Goal: Task Accomplishment & Management: Complete application form

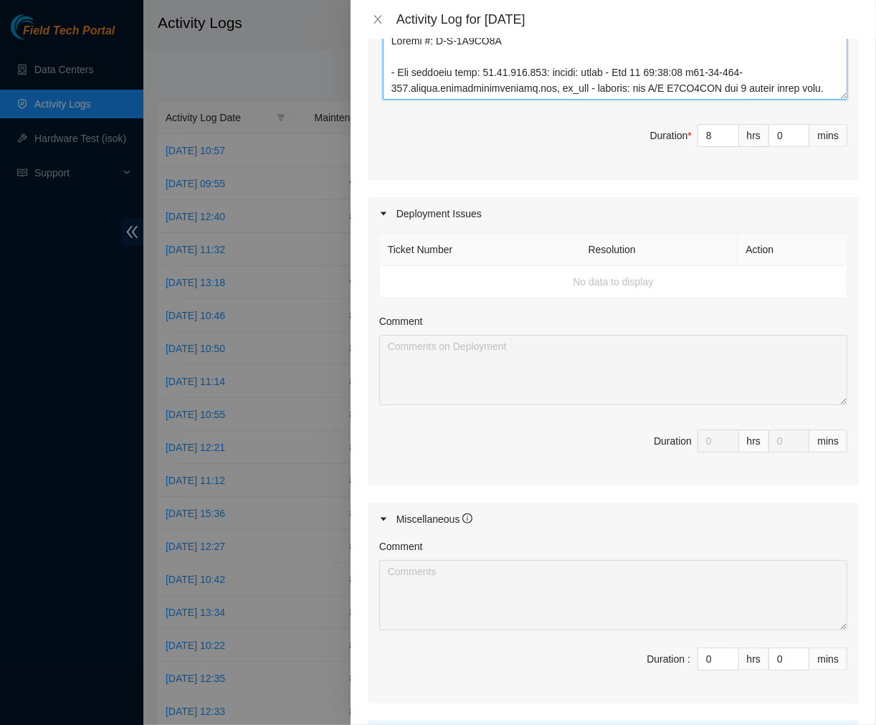
scroll to position [1038, 0]
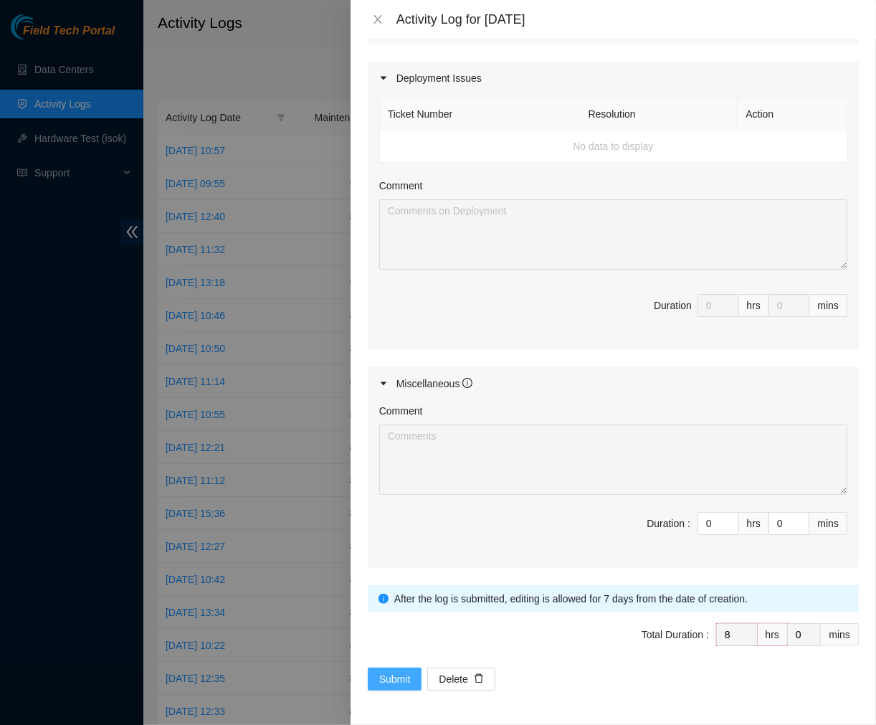
click at [376, 673] on button "Submit" at bounding box center [395, 678] width 54 height 23
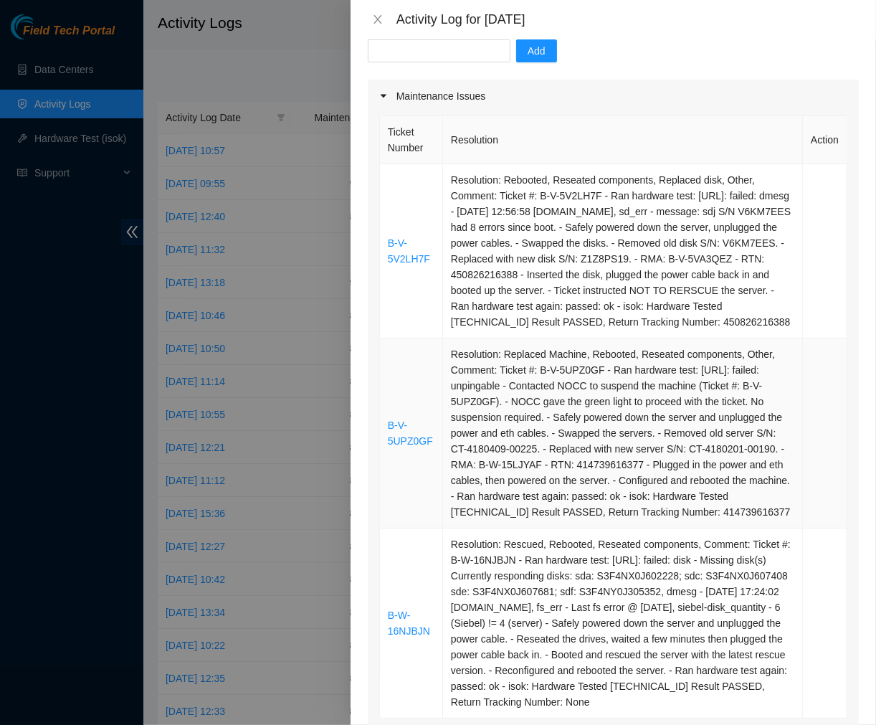
scroll to position [148, 0]
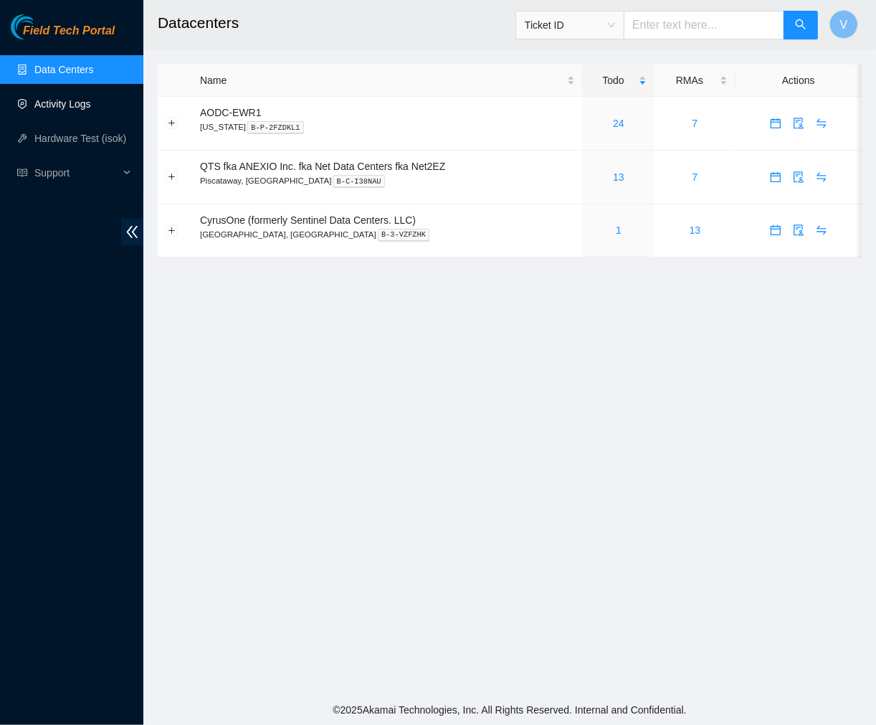
click at [67, 100] on link "Activity Logs" at bounding box center [62, 103] width 57 height 11
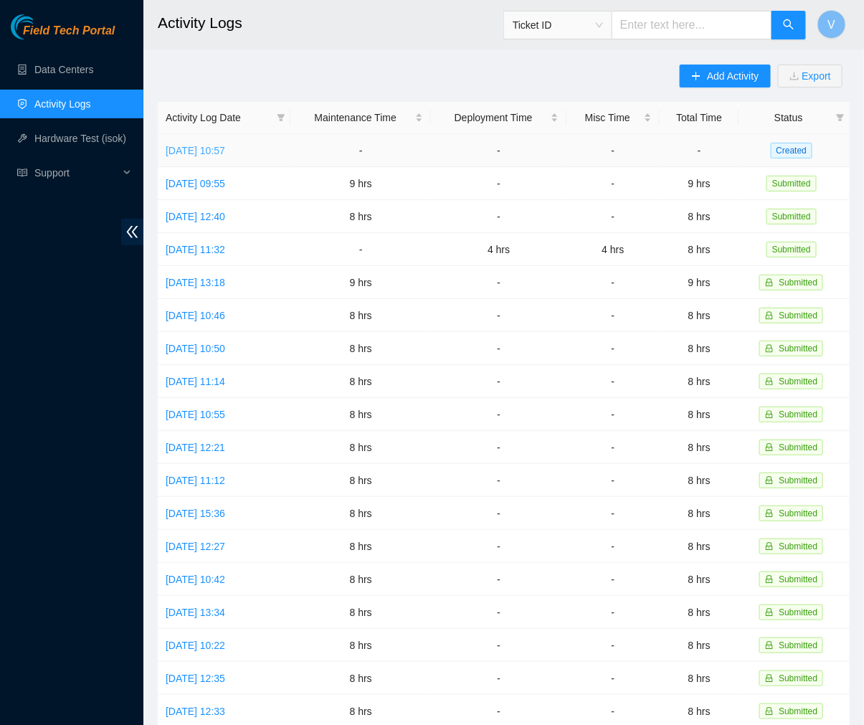
click at [198, 145] on link "[DATE] 10:57" at bounding box center [196, 150] width 60 height 11
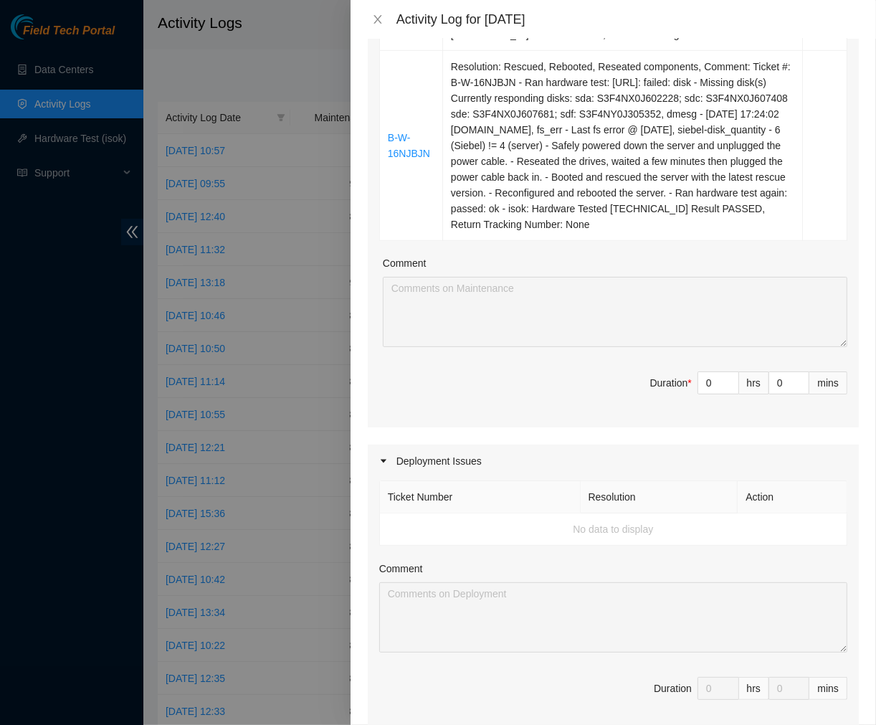
scroll to position [650, 0]
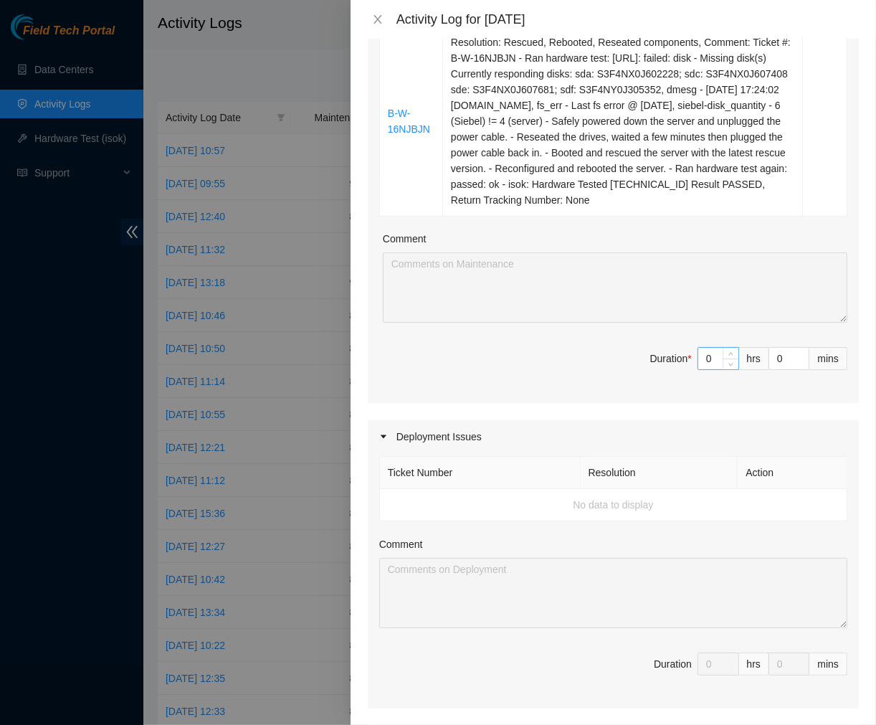
drag, startPoint x: 712, startPoint y: 404, endPoint x: 700, endPoint y: 387, distance: 20.7
click at [574, 387] on span "Duration * 0 hrs 0 mins" at bounding box center [613, 367] width 468 height 40
click at [708, 369] on input "0" at bounding box center [718, 359] width 40 height 22
type input "8"
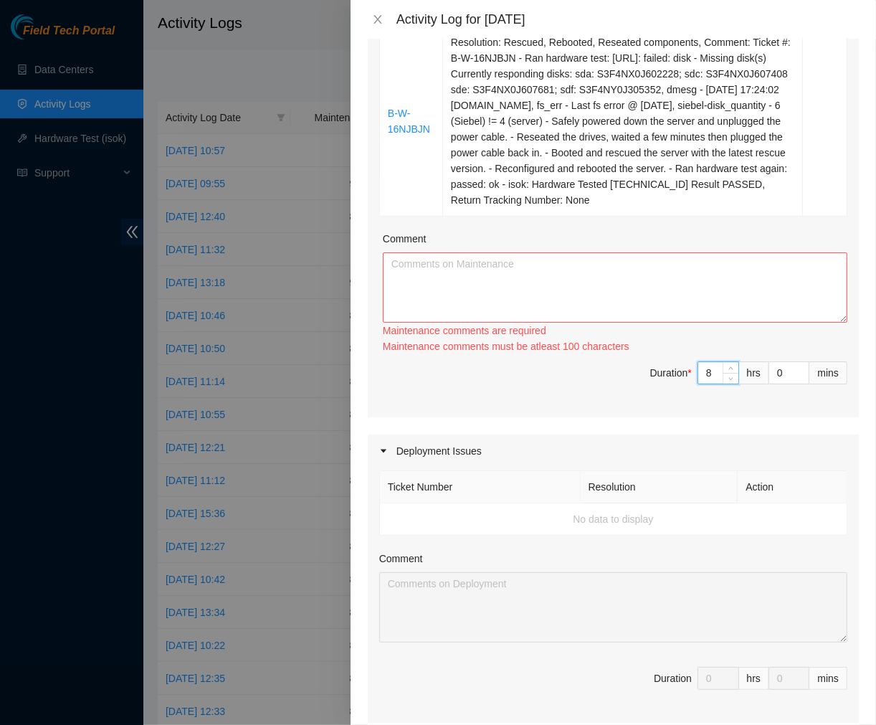
type input "8"
click at [558, 306] on textarea "Comment" at bounding box center [615, 287] width 465 height 70
paste textarea "Ticket #: B-V-5V2LH7F - Ran hardware test: 23.66.123.159: failed: dmesg - Sep 1…"
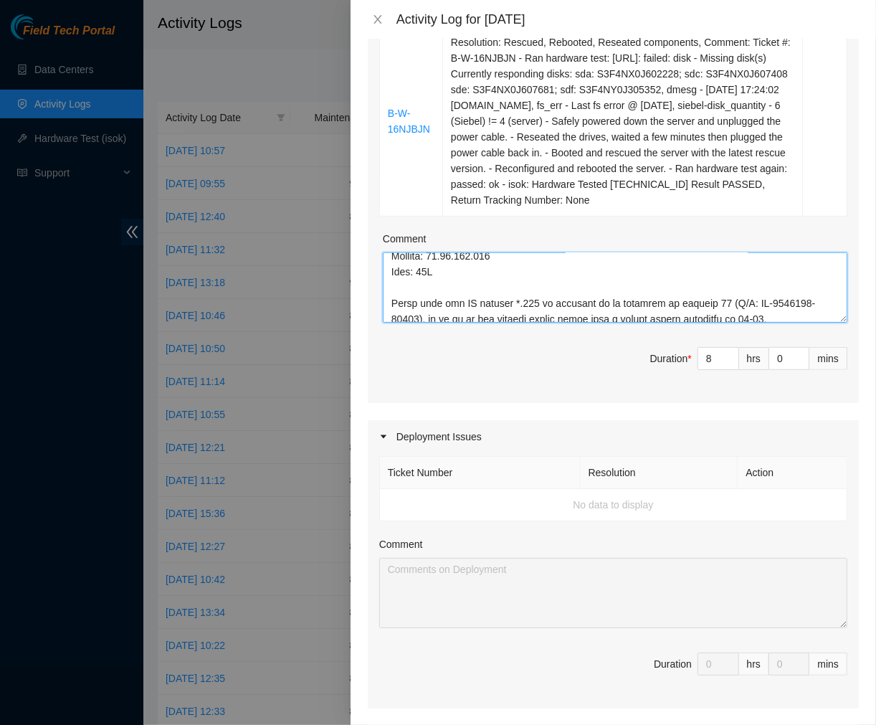
scroll to position [1142, 0]
click at [404, 323] on textarea "Comment" at bounding box center [615, 287] width 465 height 70
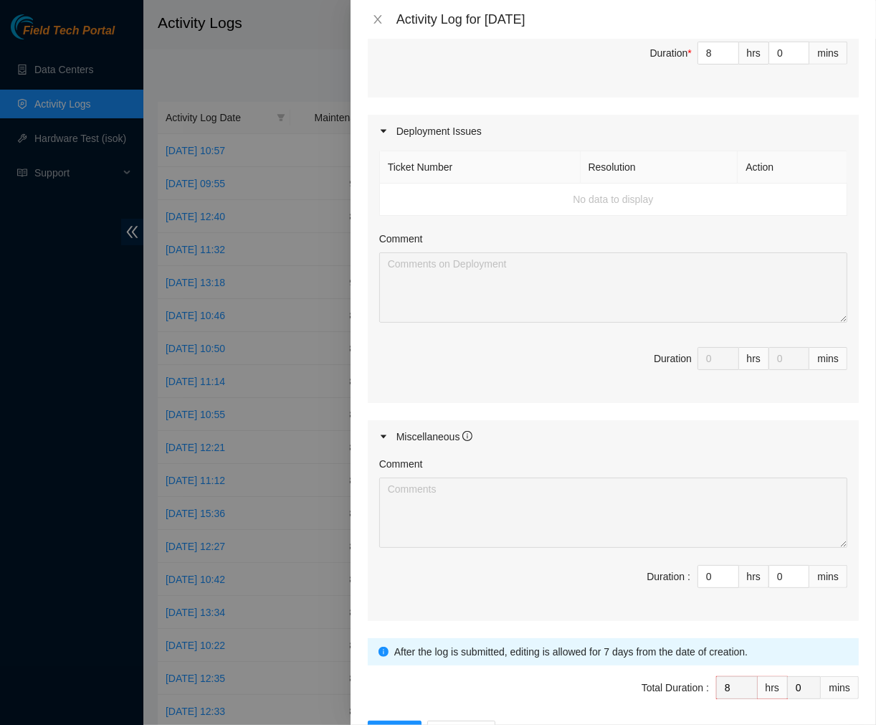
scroll to position [976, 0]
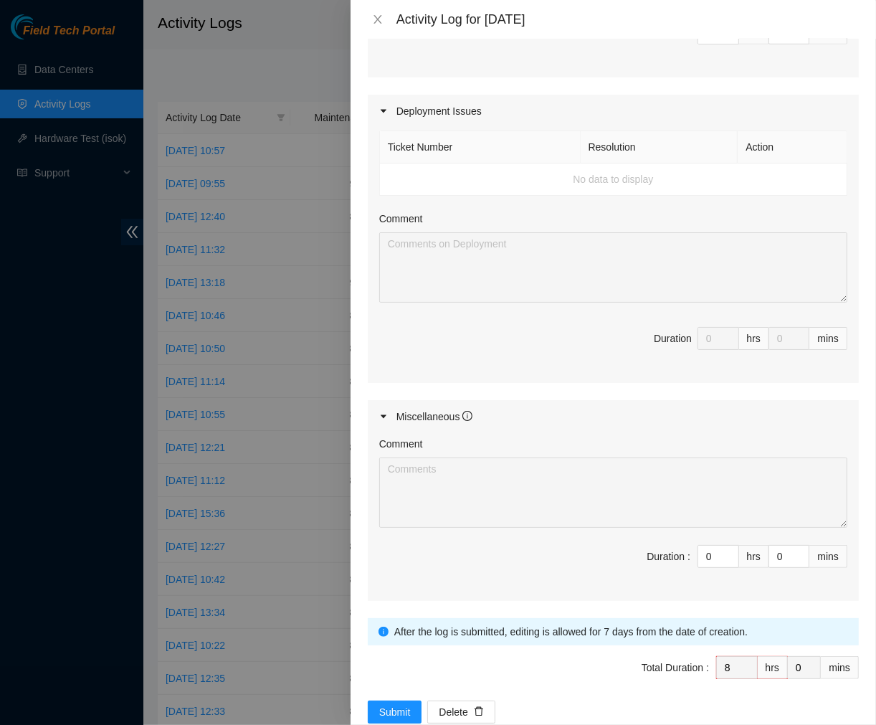
type textarea "Ticket #: B-V-5V2LH7F - Ran hardware test: 23.66.123.159: failed: dmesg - Sep 1…"
click at [488, 528] on div "Comment Duration : 0 hrs 0 mins" at bounding box center [613, 517] width 491 height 168
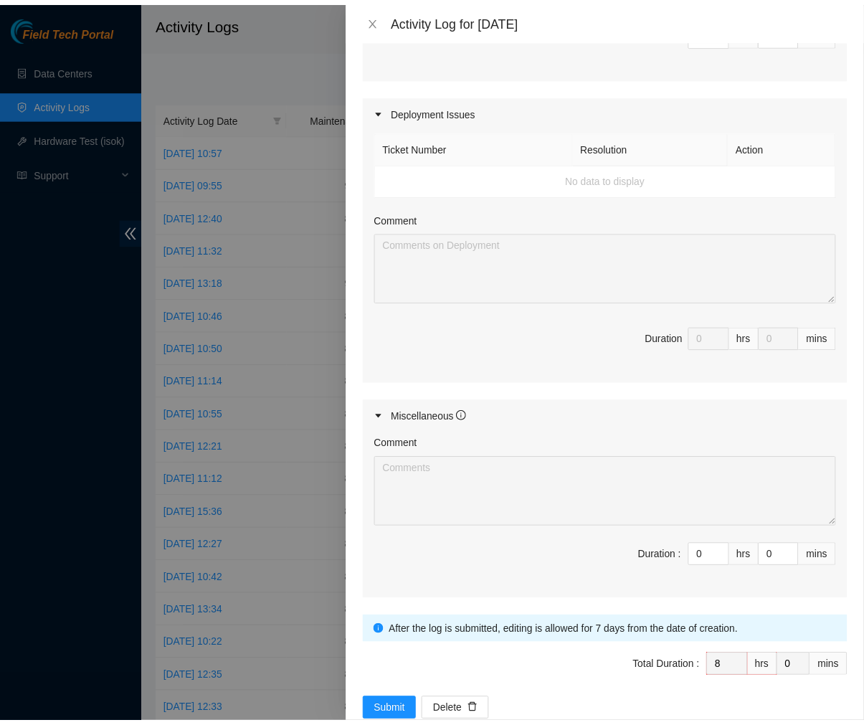
scroll to position [1038, 0]
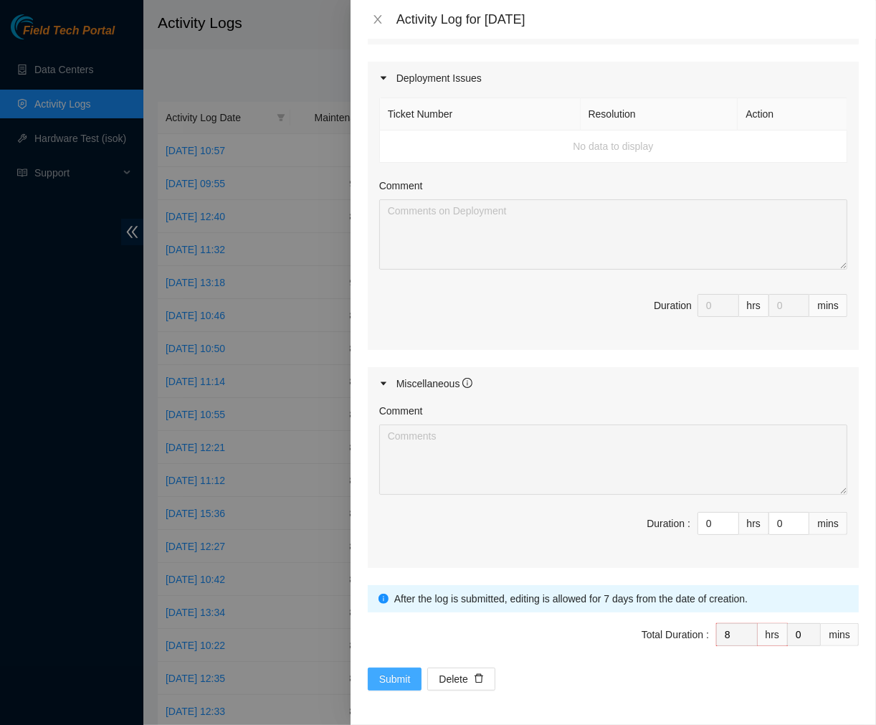
click at [392, 673] on span "Submit" at bounding box center [395, 679] width 32 height 16
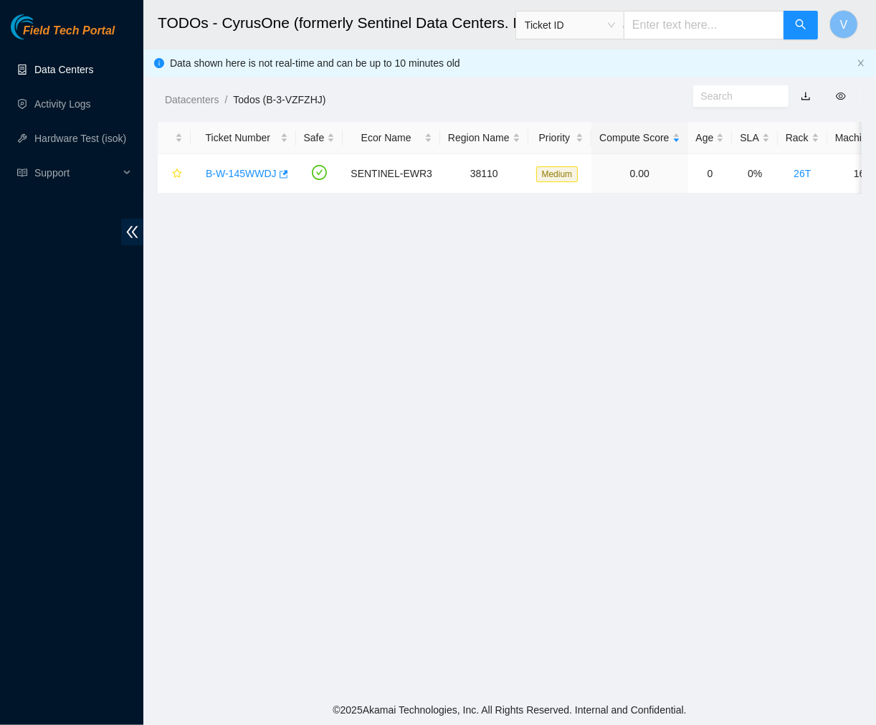
click at [53, 75] on link "Data Centers" at bounding box center [63, 69] width 59 height 11
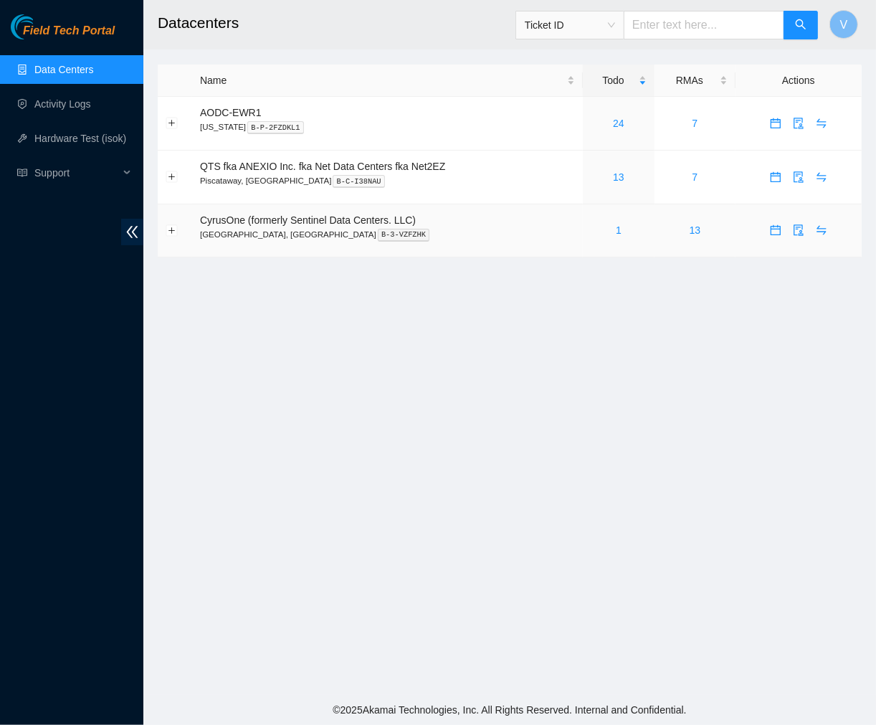
click at [614, 234] on div "1" at bounding box center [619, 230] width 57 height 16
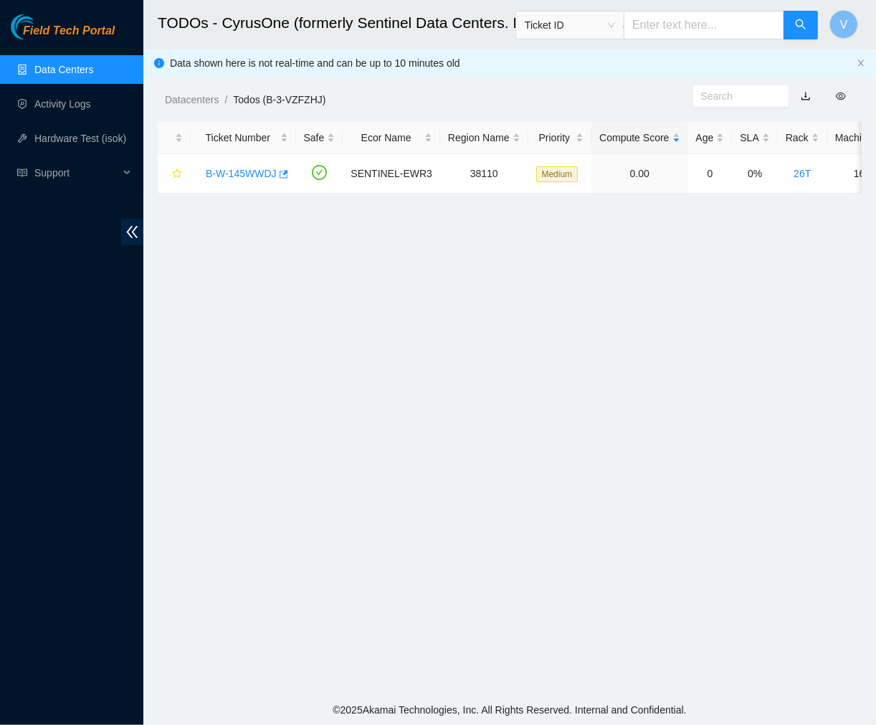
click at [72, 65] on link "Data Centers" at bounding box center [63, 69] width 59 height 11
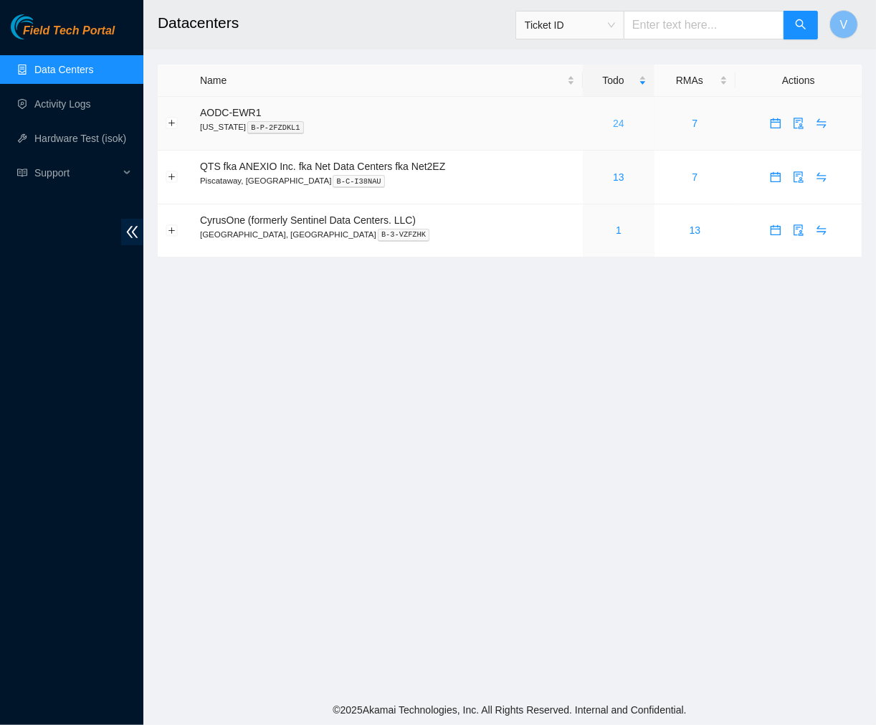
click at [618, 123] on link "24" at bounding box center [618, 123] width 11 height 11
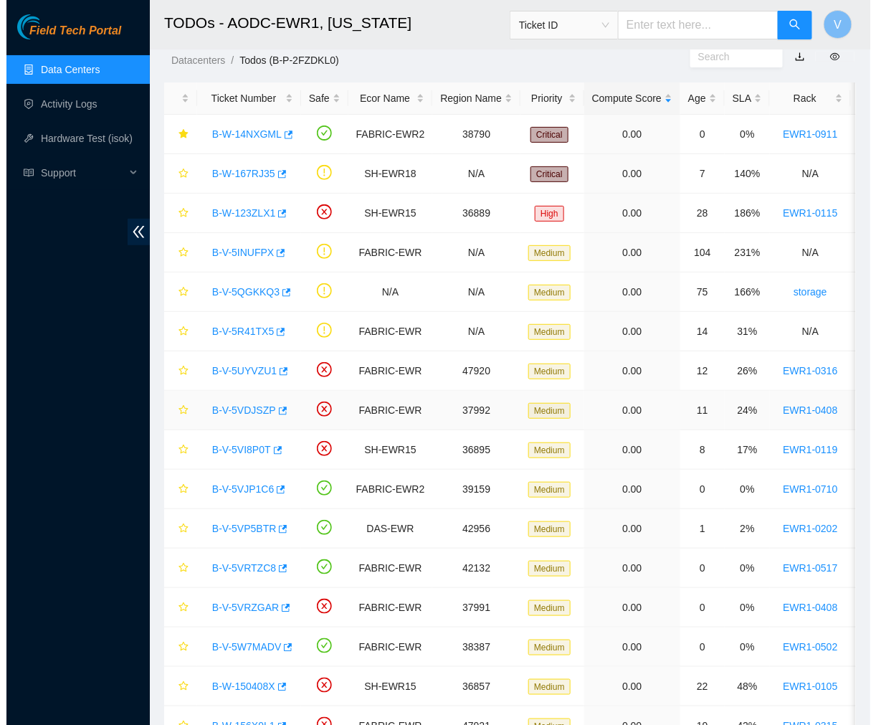
scroll to position [394, 0]
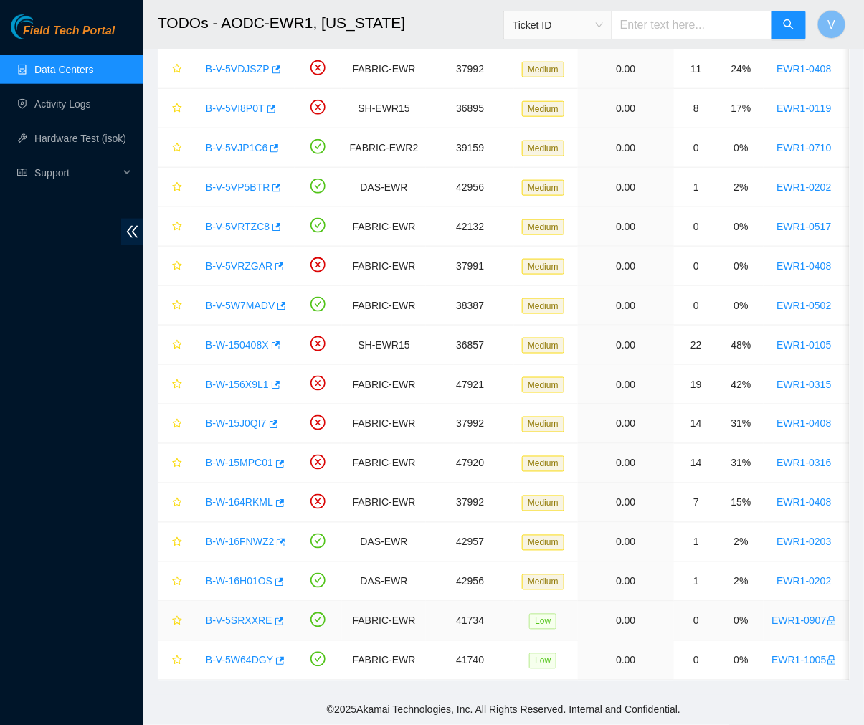
click at [226, 615] on link "B-V-5SRXXRE" at bounding box center [239, 620] width 67 height 11
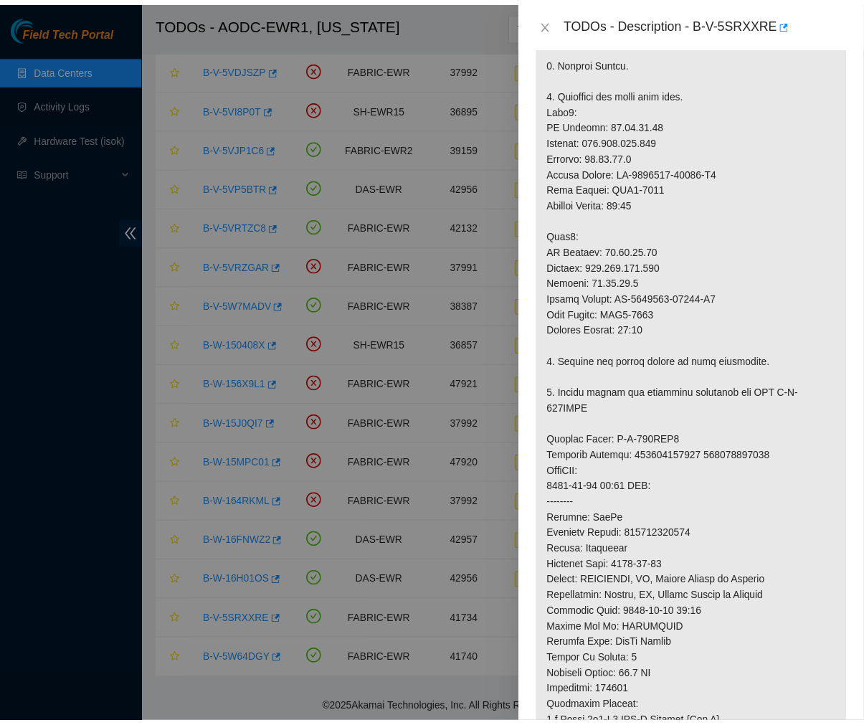
scroll to position [517, 0]
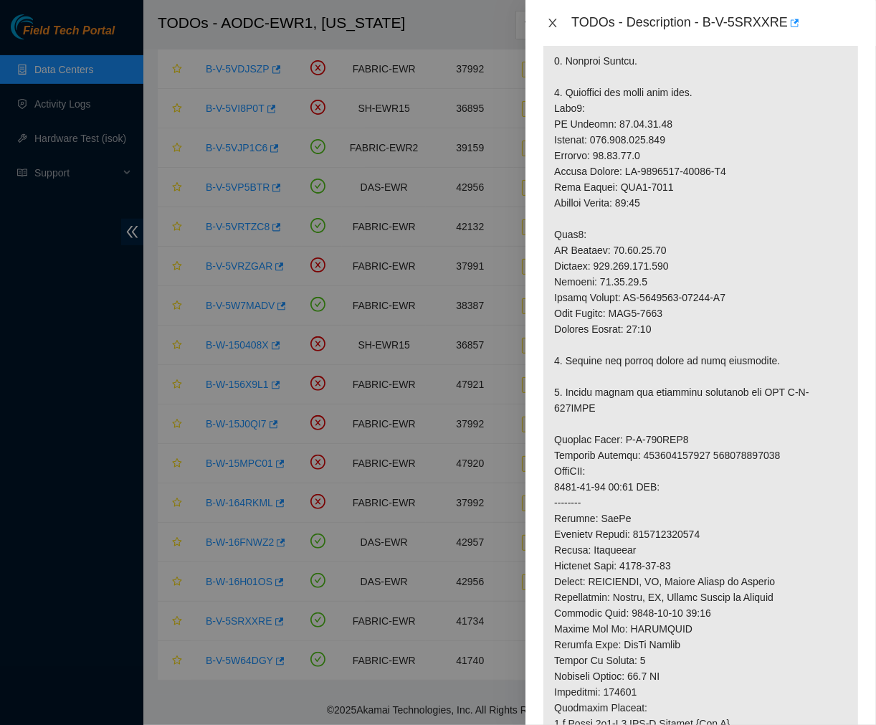
click at [553, 24] on icon "close" at bounding box center [552, 22] width 11 height 11
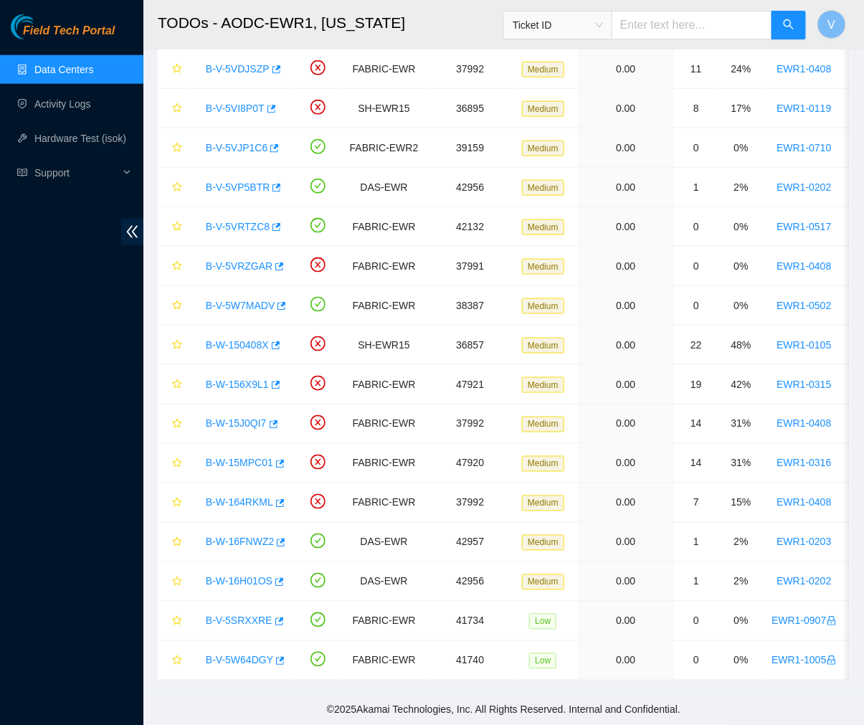
scroll to position [240, 0]
click at [79, 64] on link "Data Centers" at bounding box center [63, 69] width 59 height 11
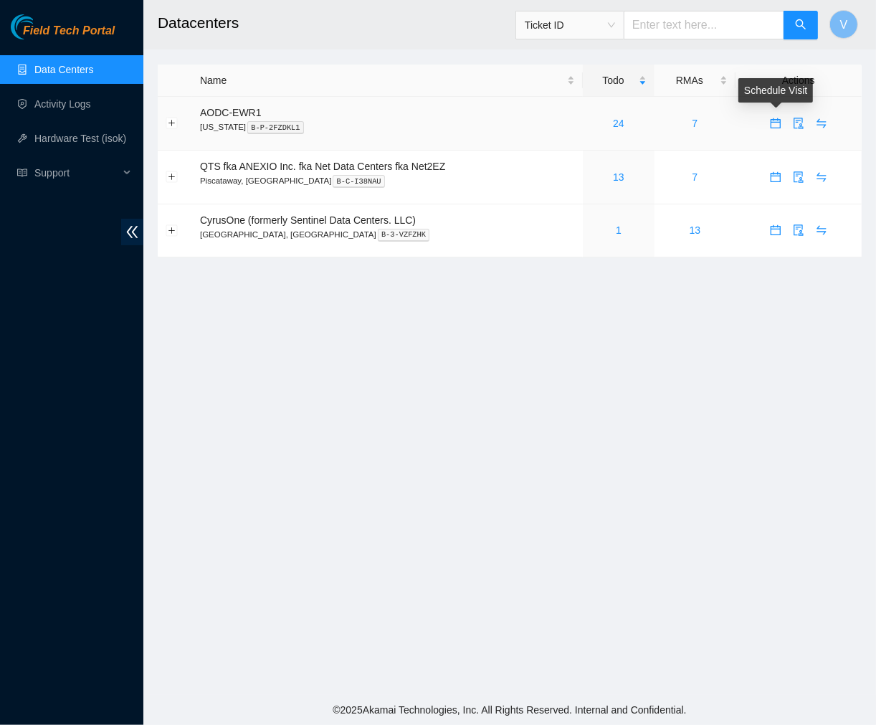
click at [774, 120] on icon "calendar" at bounding box center [775, 120] width 9 height 1
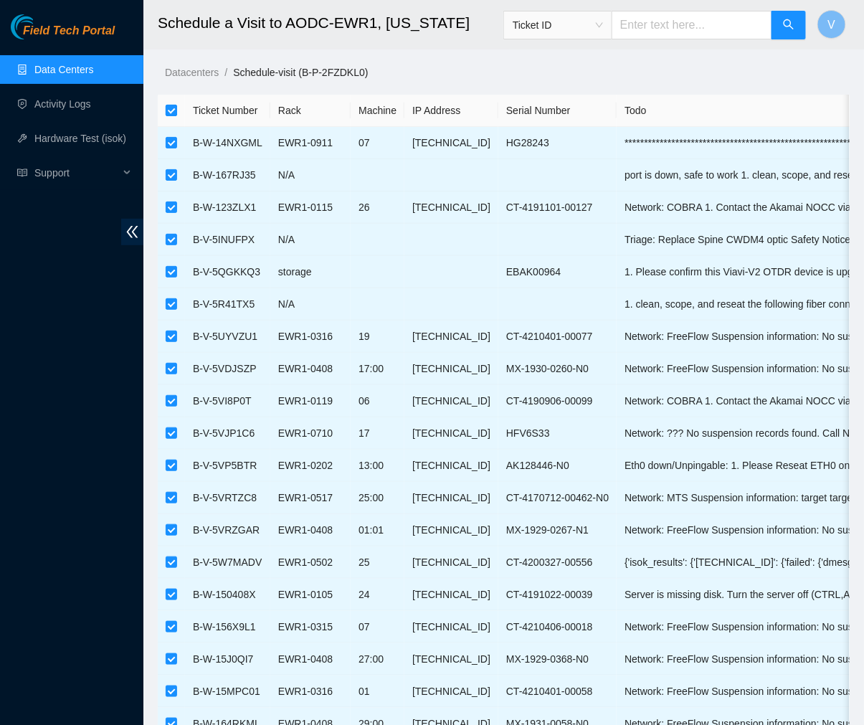
click at [176, 115] on input "checkbox" at bounding box center [171, 110] width 11 height 11
checkbox input "false"
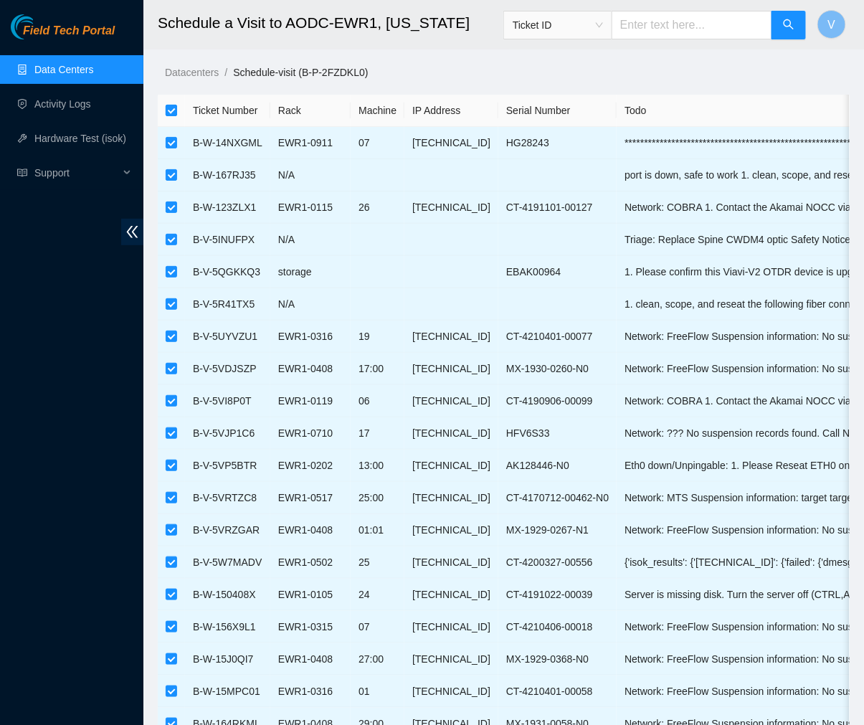
checkbox input "false"
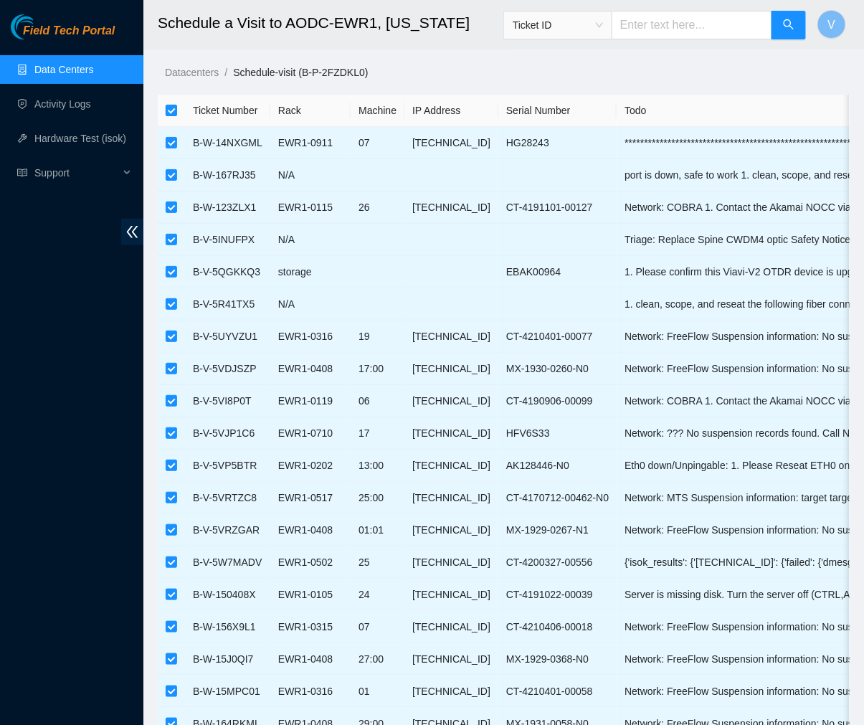
checkbox input "false"
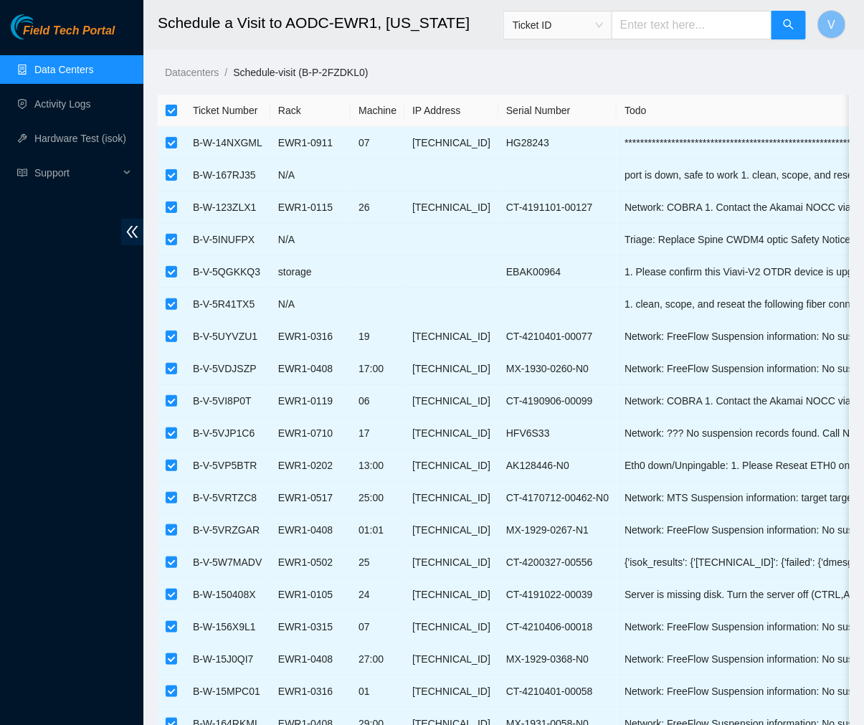
checkbox input "false"
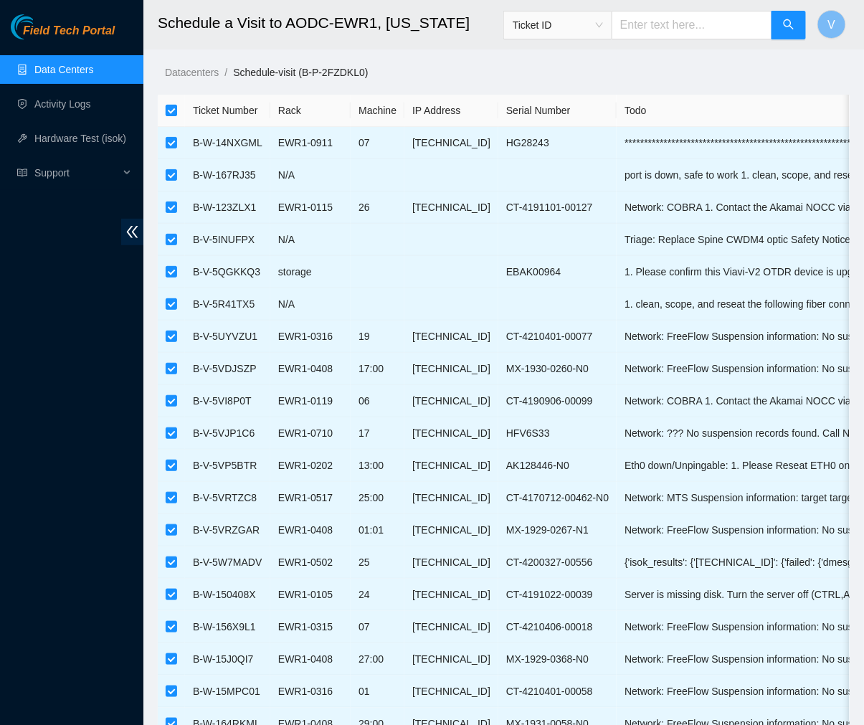
checkbox input "false"
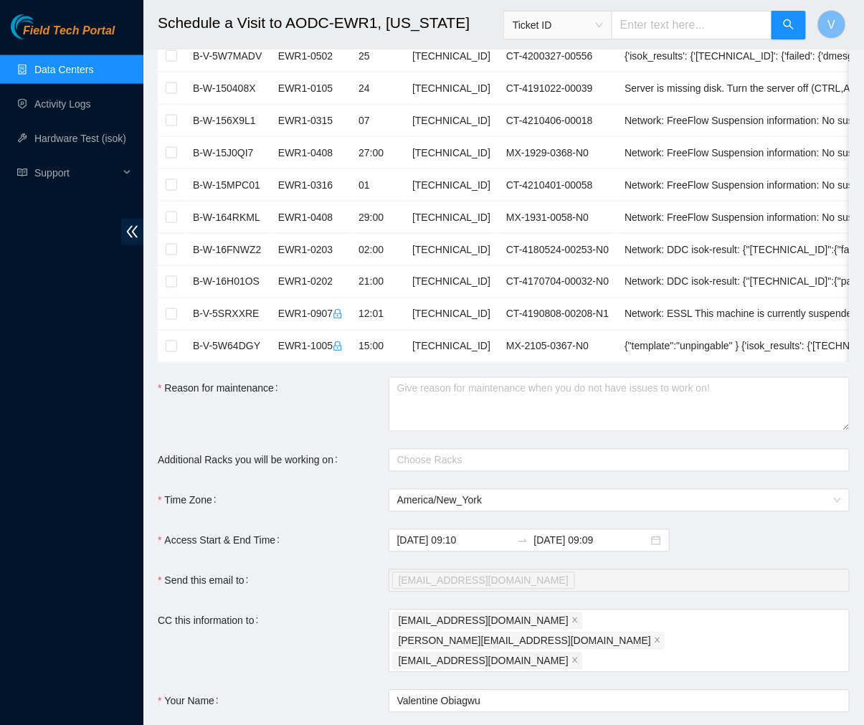
scroll to position [635, 0]
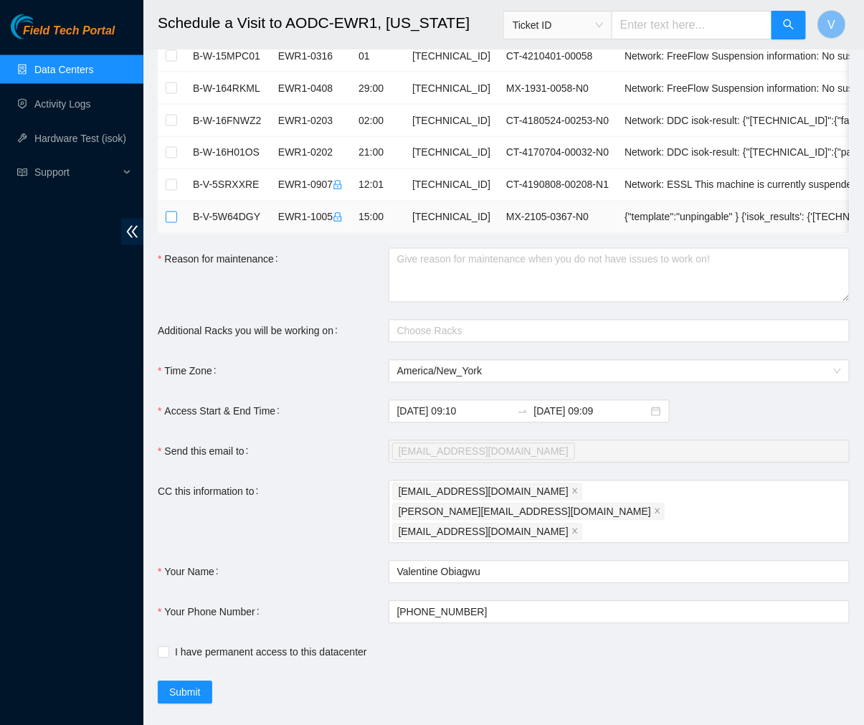
click at [170, 218] on input "checkbox" at bounding box center [171, 217] width 11 height 11
checkbox input "true"
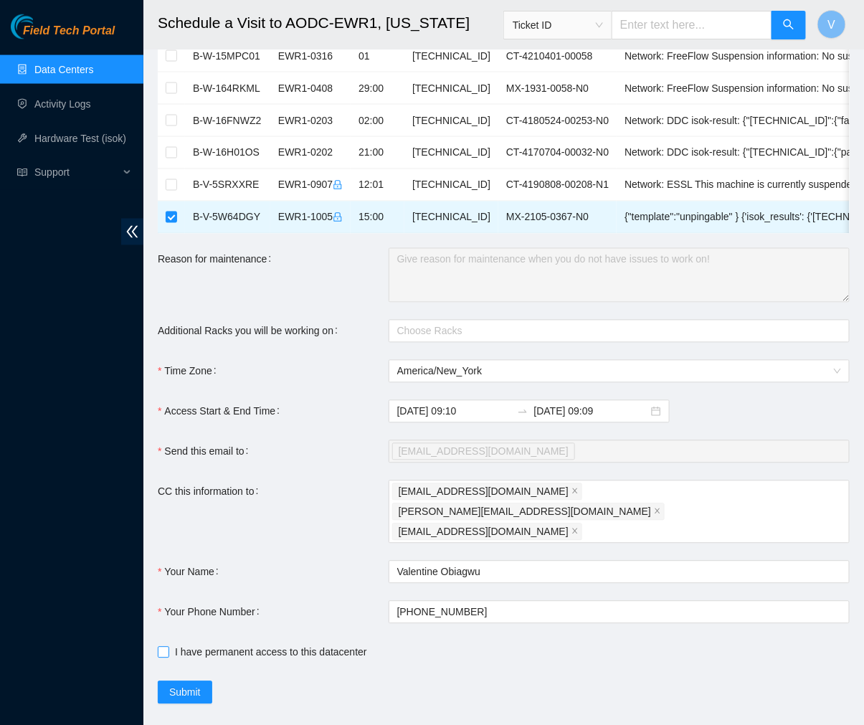
click at [162, 647] on input "I have permanent access to this datacenter" at bounding box center [163, 652] width 10 height 10
checkbox input "true"
click at [177, 685] on span "Submit" at bounding box center [185, 693] width 32 height 16
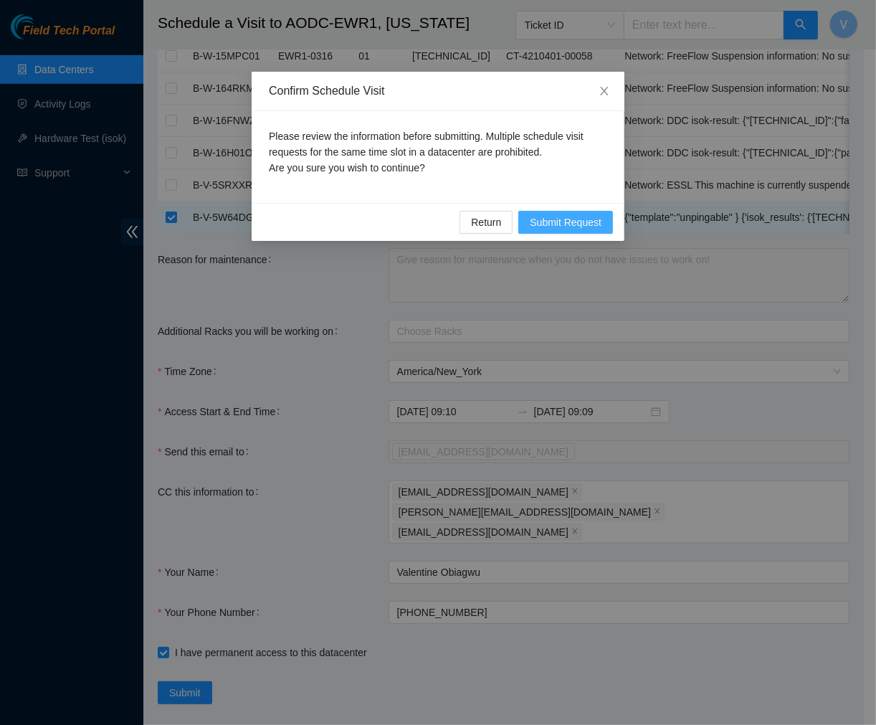
click at [550, 212] on button "Submit Request" at bounding box center [565, 222] width 95 height 23
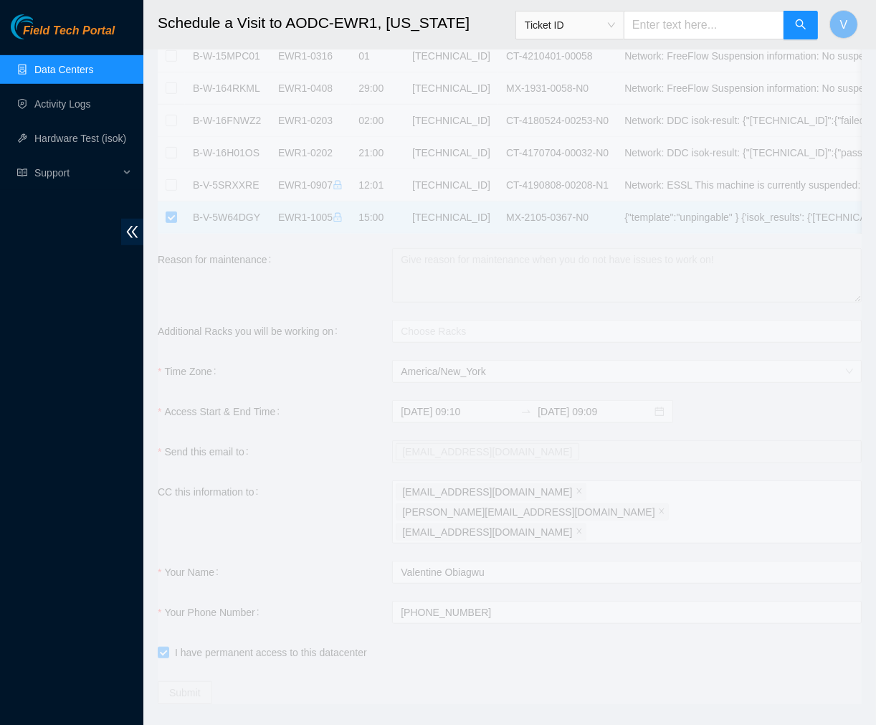
type input "2025-09-24 09:11"
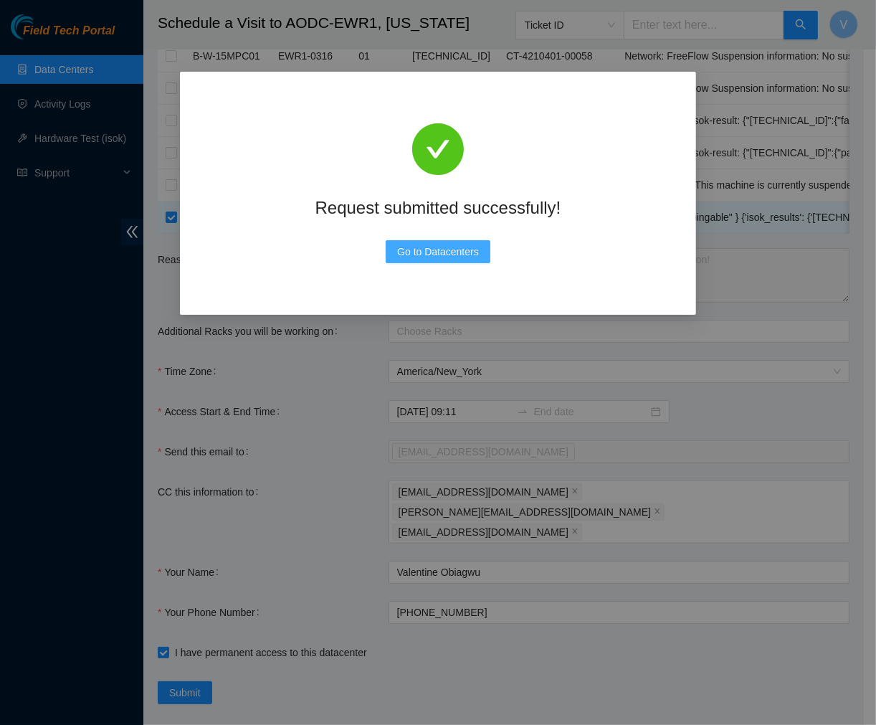
click at [433, 247] on span "Go to Datacenters" at bounding box center [438, 252] width 82 height 16
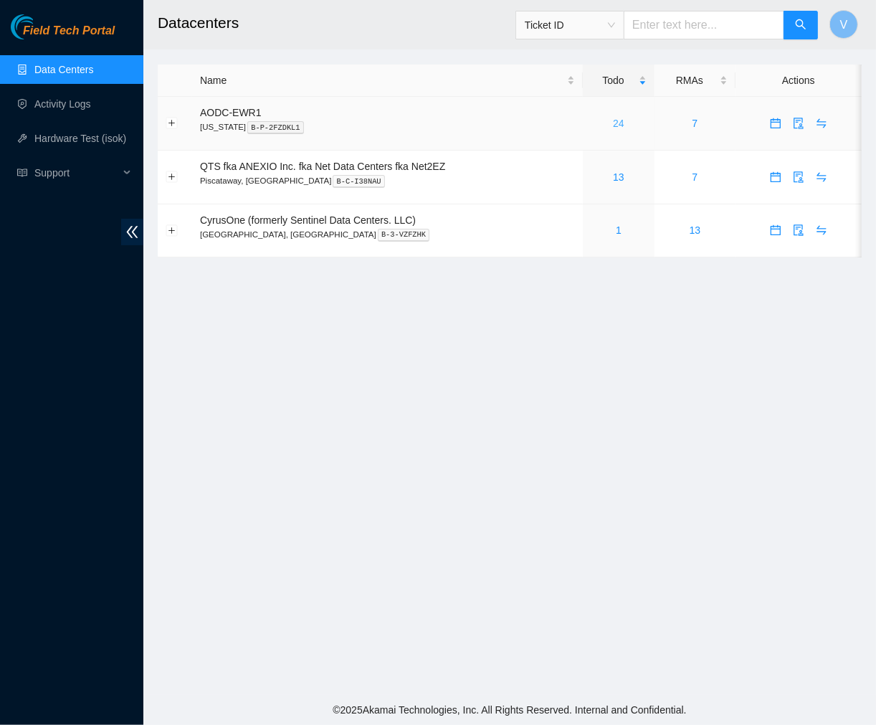
click at [615, 118] on link "24" at bounding box center [618, 123] width 11 height 11
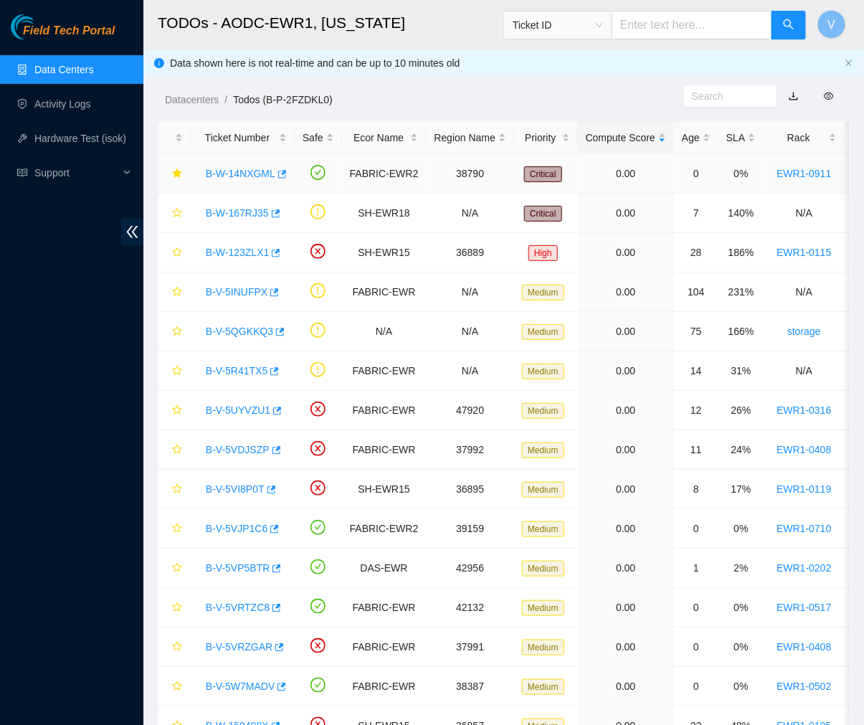
click at [255, 176] on link "B-W-14NXGML" at bounding box center [241, 173] width 70 height 11
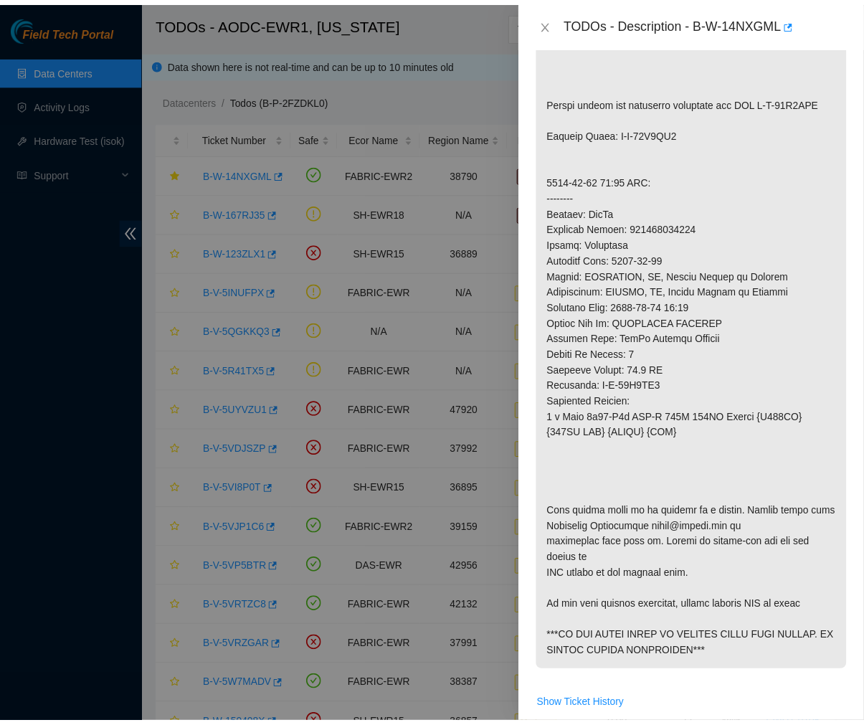
scroll to position [638, 0]
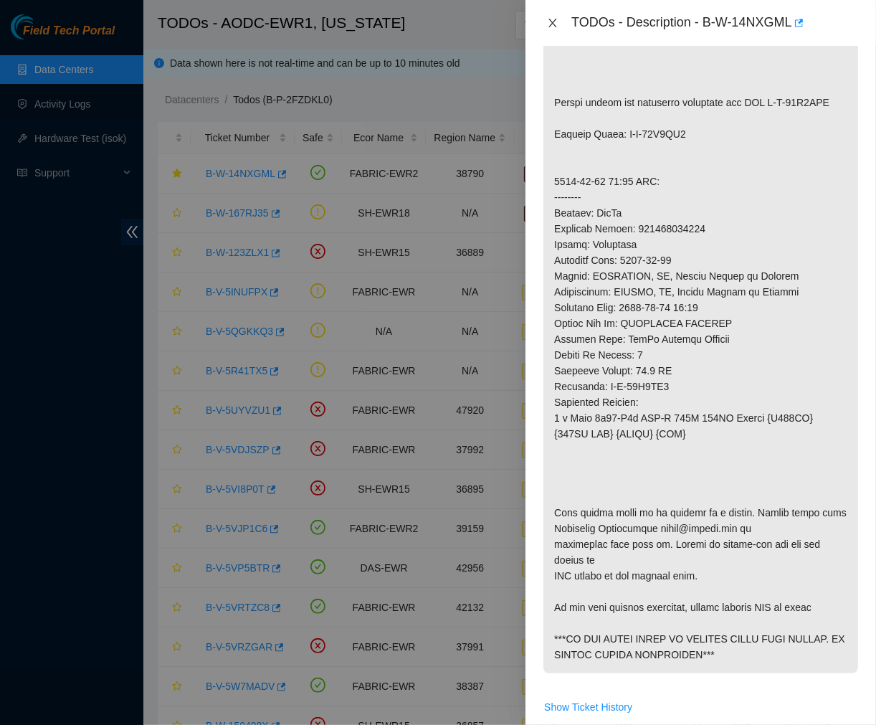
click at [555, 22] on icon "close" at bounding box center [552, 22] width 11 height 11
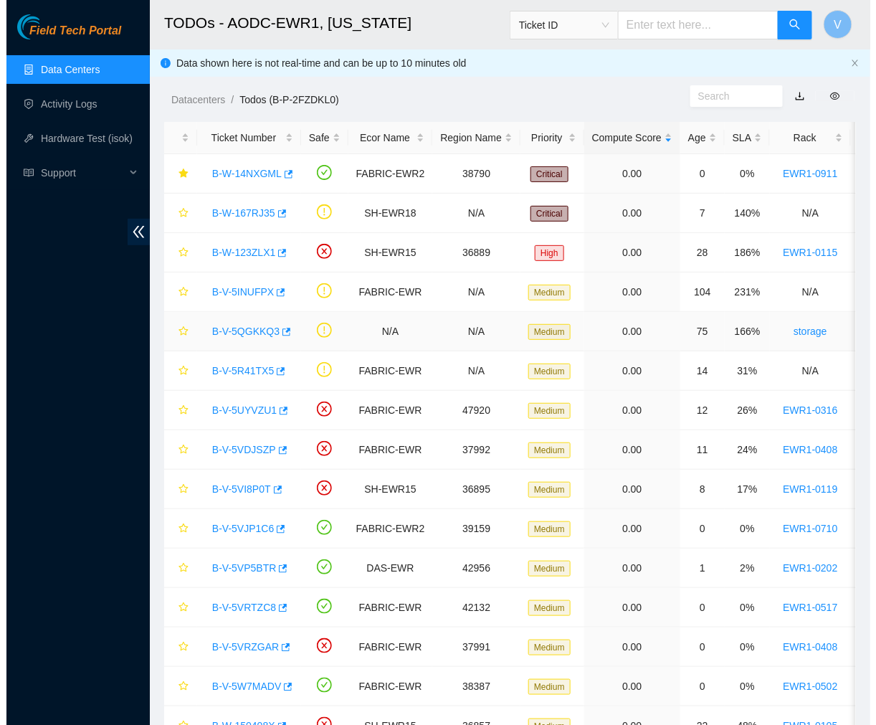
scroll to position [394, 0]
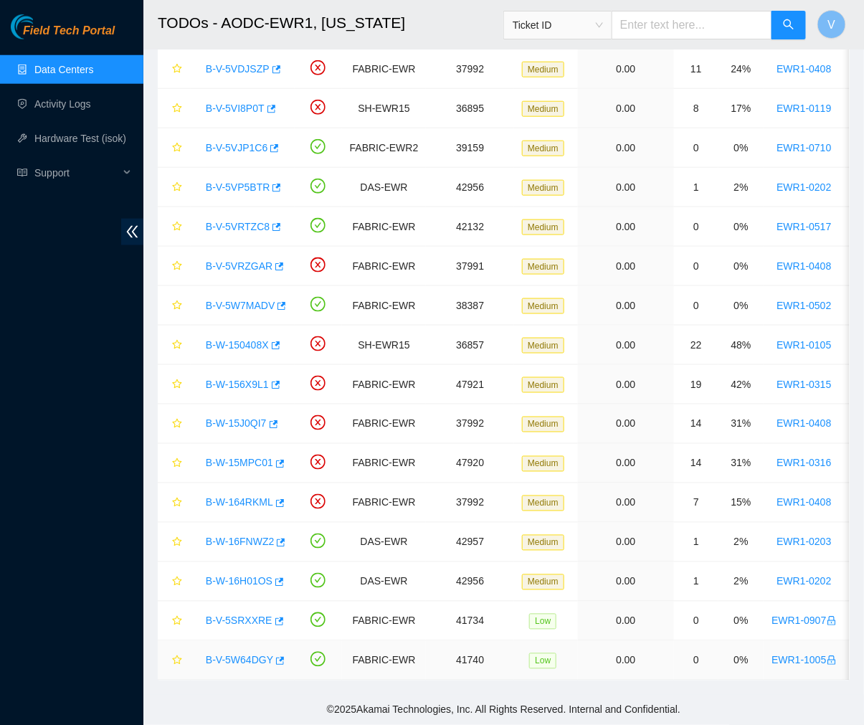
click at [257, 655] on link "B-V-5W64DGY" at bounding box center [239, 660] width 67 height 11
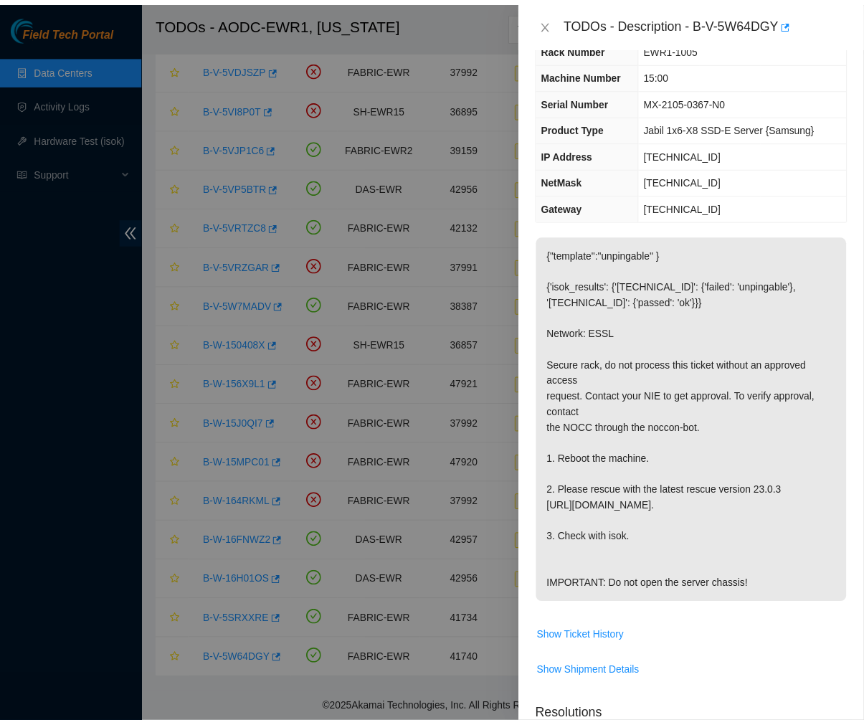
scroll to position [54, 0]
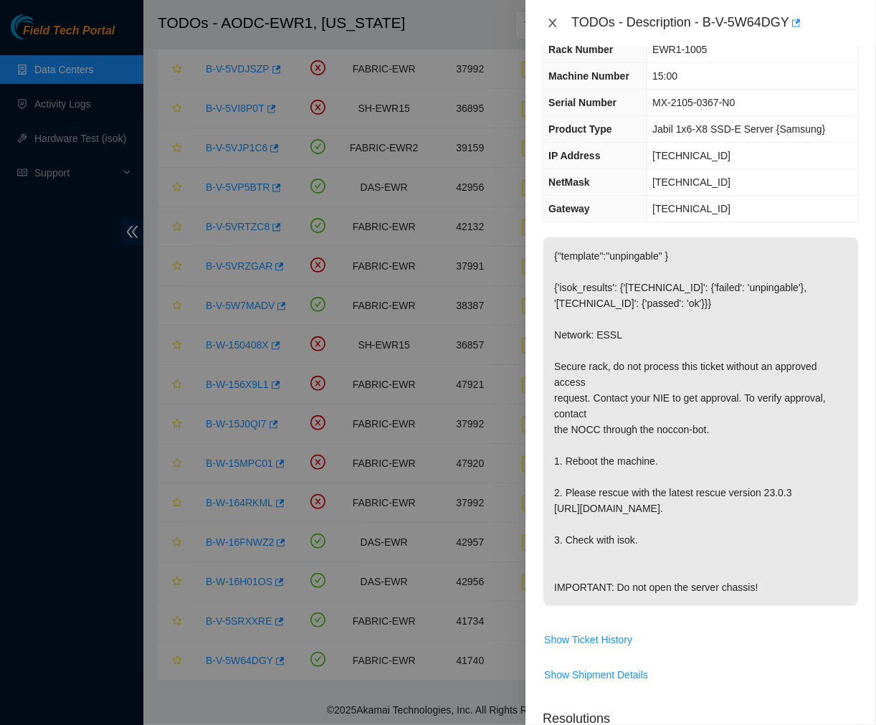
click at [553, 26] on icon "close" at bounding box center [552, 22] width 11 height 11
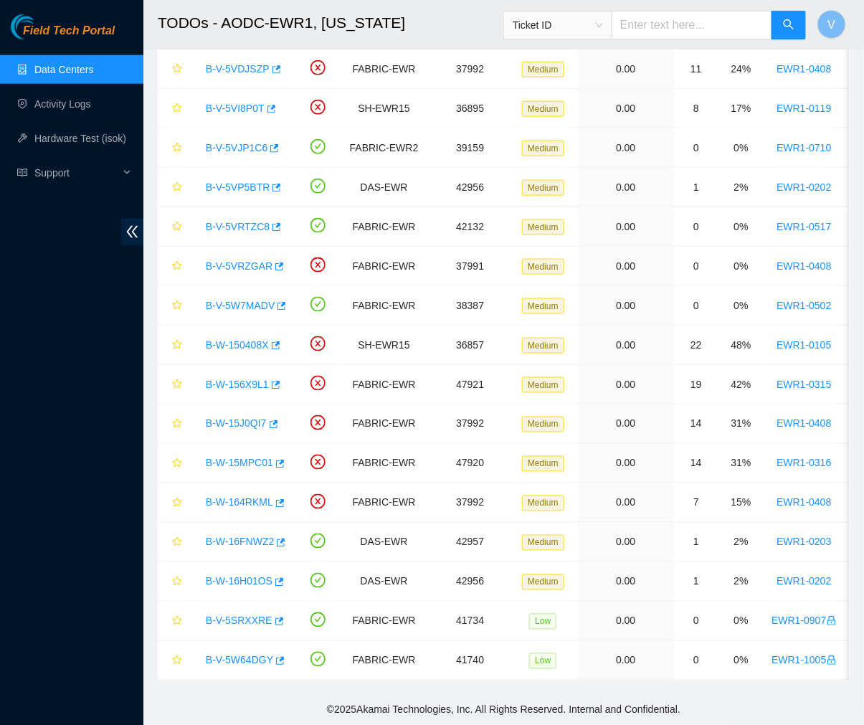
scroll to position [70, 0]
click at [87, 70] on link "Data Centers" at bounding box center [63, 69] width 59 height 11
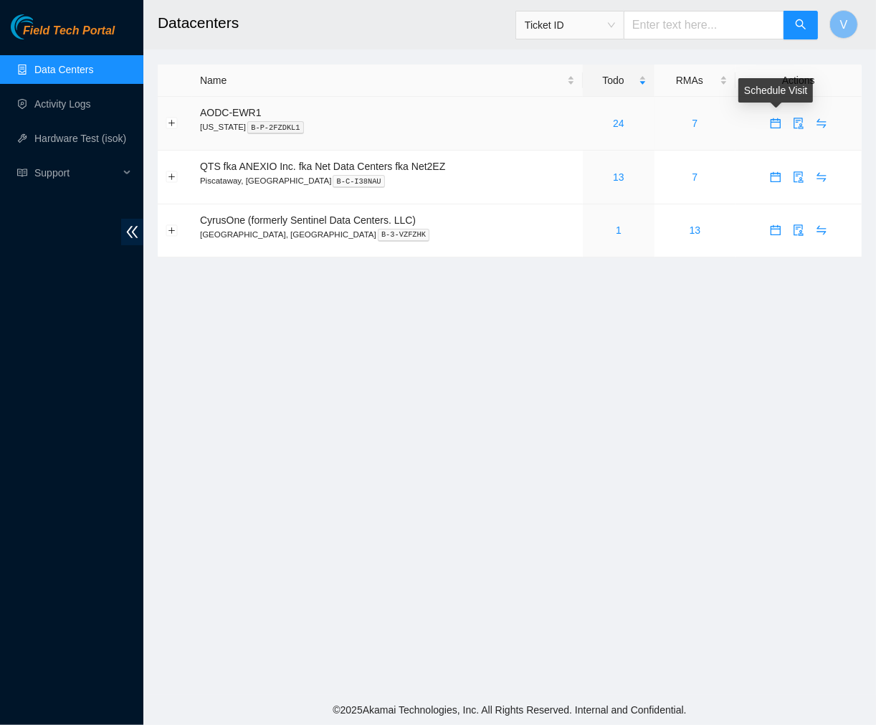
click at [779, 125] on icon "calendar" at bounding box center [776, 123] width 10 height 10
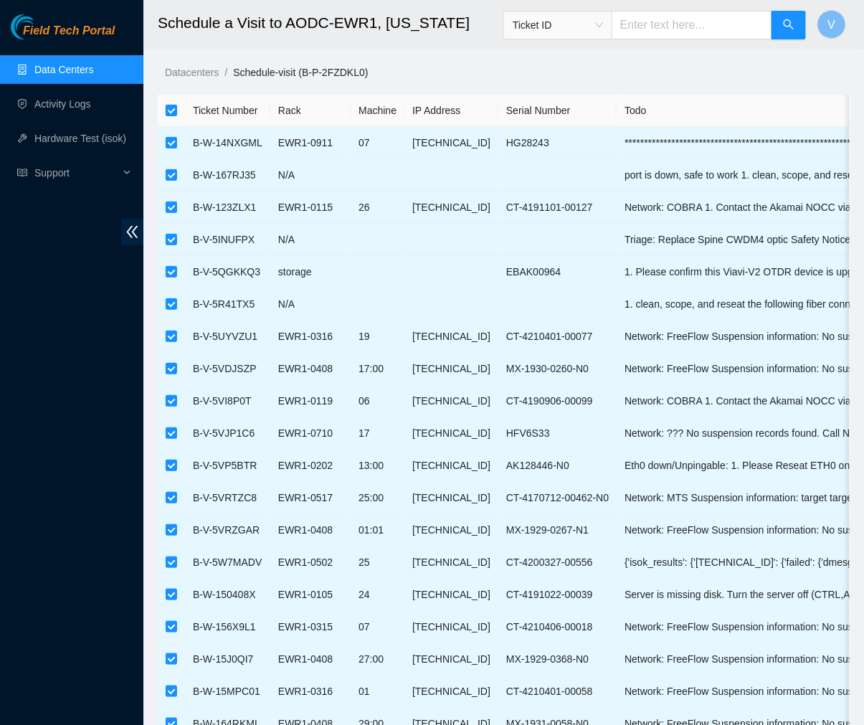
click at [169, 109] on input "checkbox" at bounding box center [171, 110] width 11 height 11
checkbox input "false"
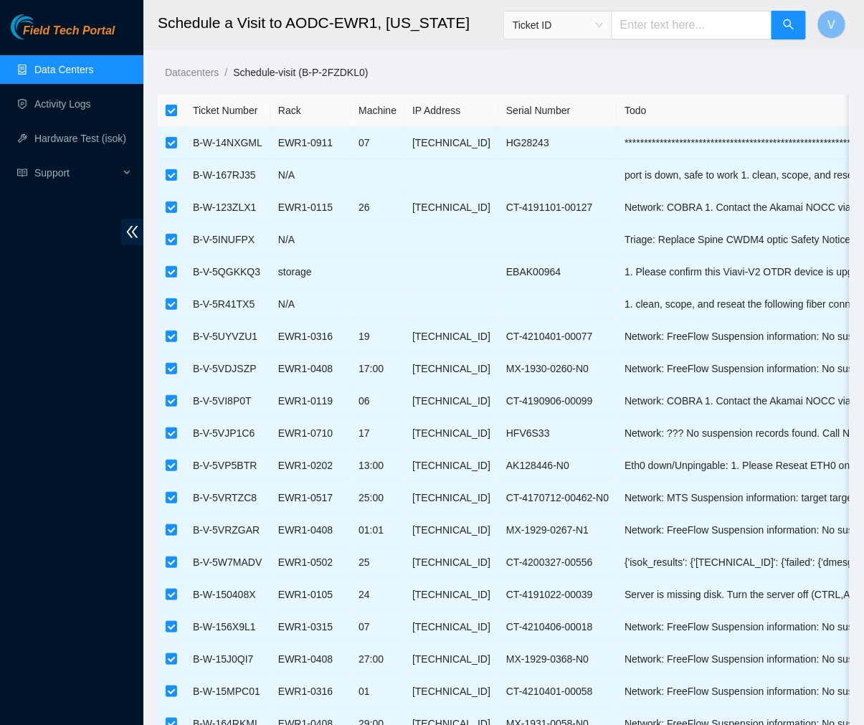
checkbox input "false"
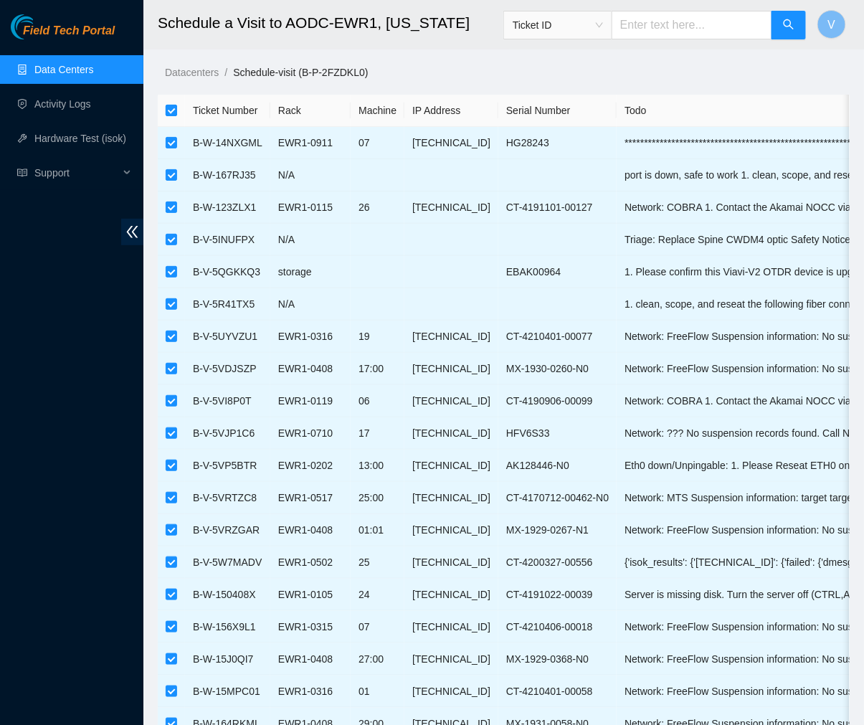
checkbox input "false"
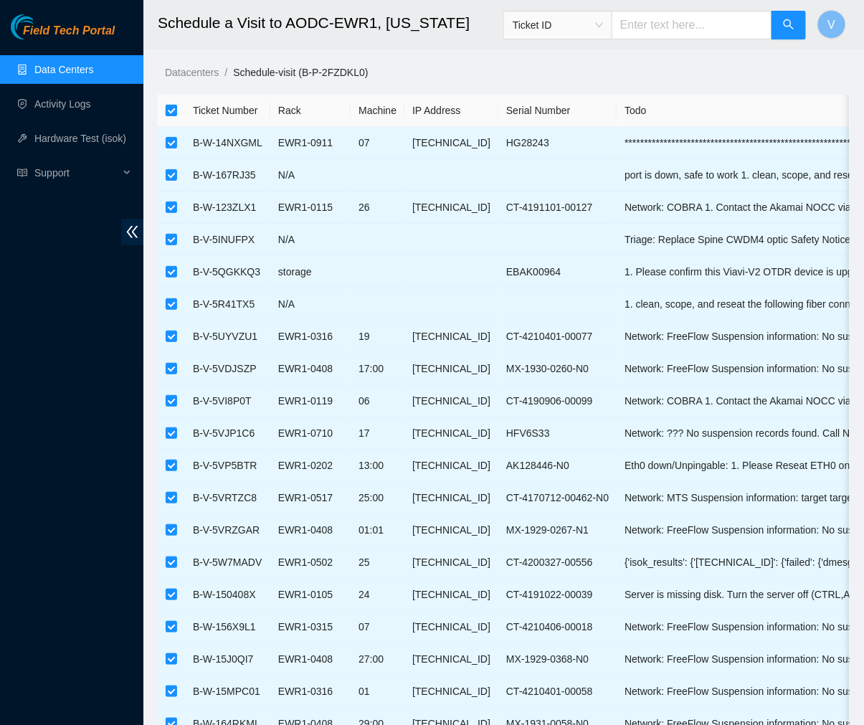
checkbox input "false"
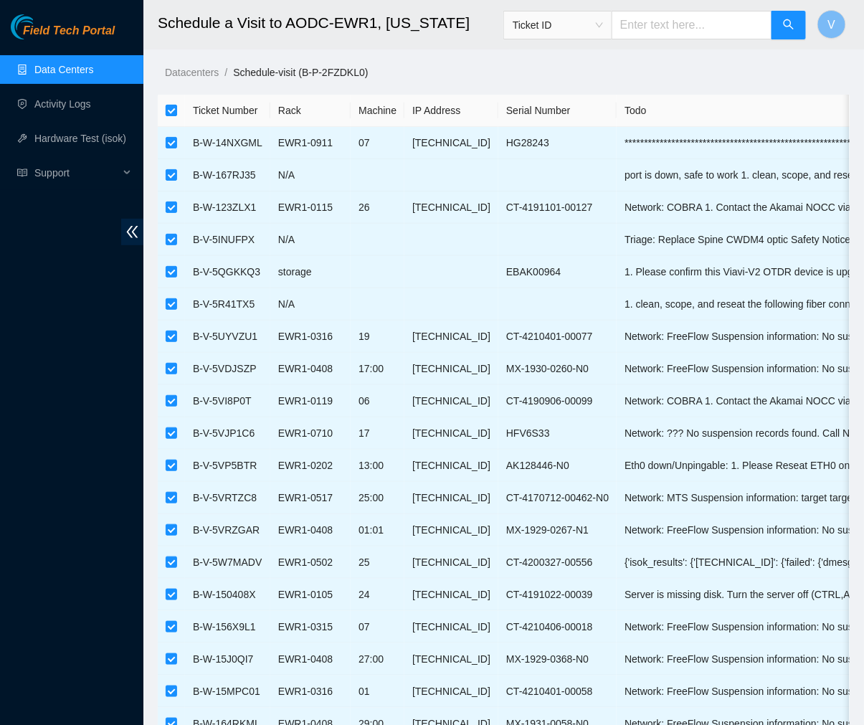
checkbox input "false"
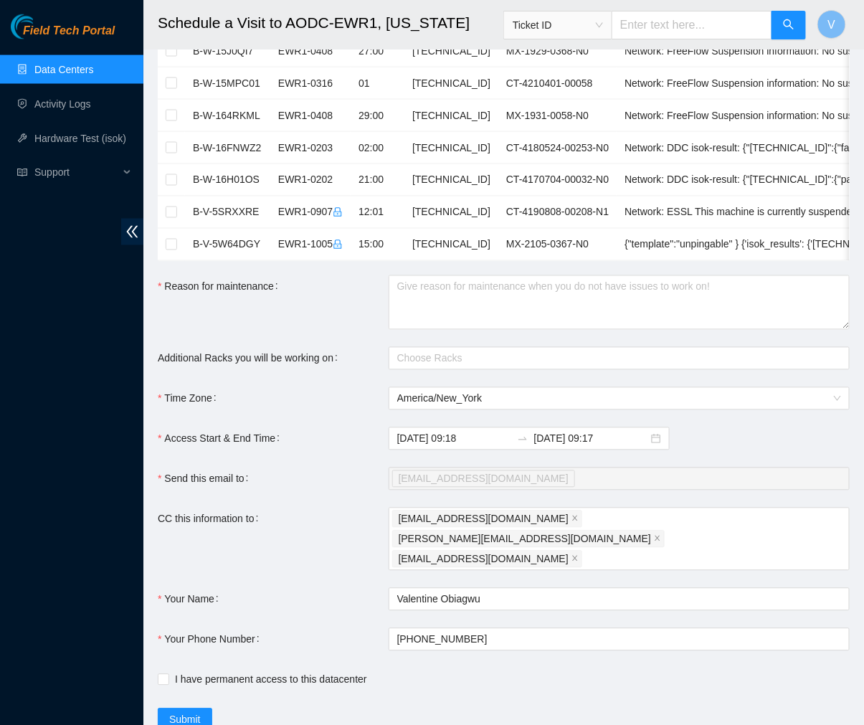
scroll to position [635, 0]
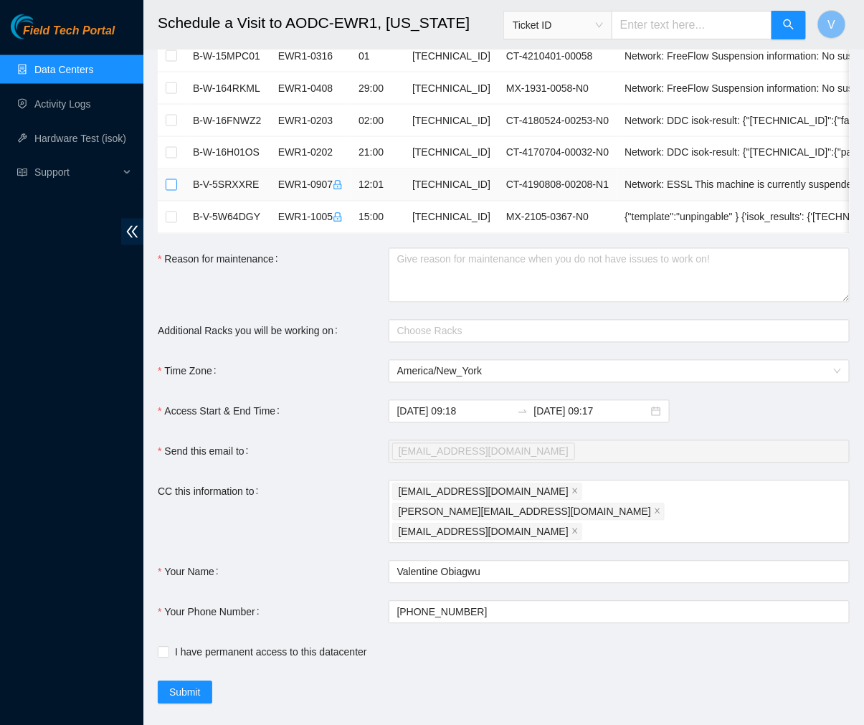
click at [170, 187] on input "checkbox" at bounding box center [171, 184] width 11 height 11
checkbox input "true"
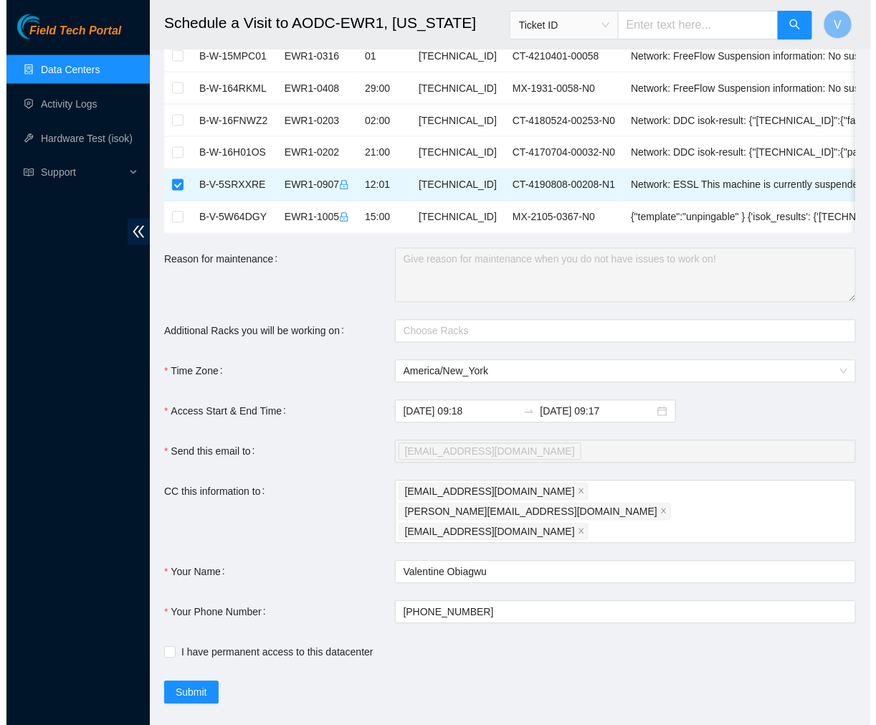
scroll to position [635, 0]
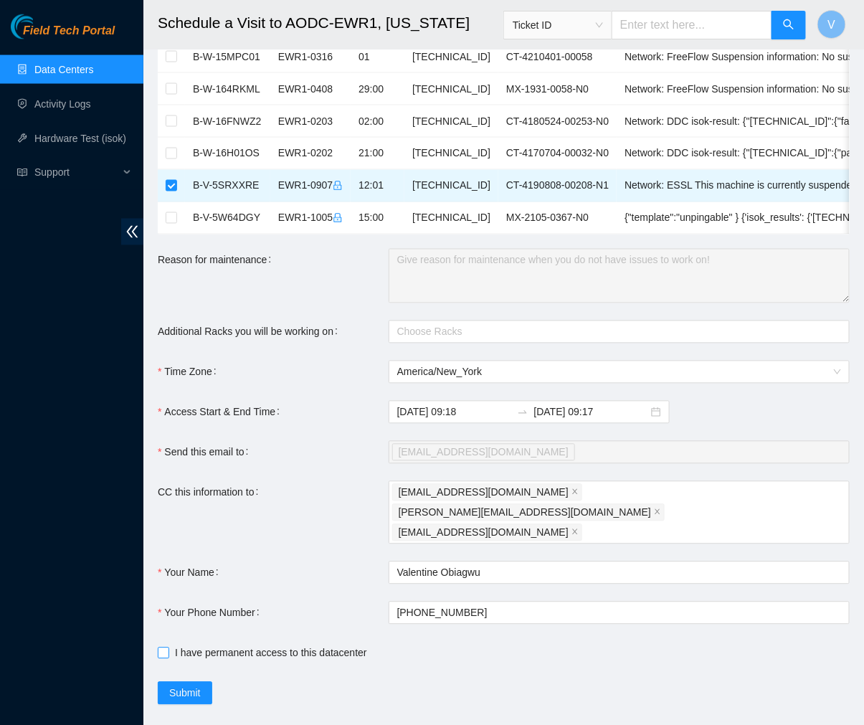
click at [166, 647] on input "I have permanent access to this datacenter" at bounding box center [163, 652] width 10 height 10
checkbox input "true"
click at [172, 685] on span "Submit" at bounding box center [185, 693] width 32 height 16
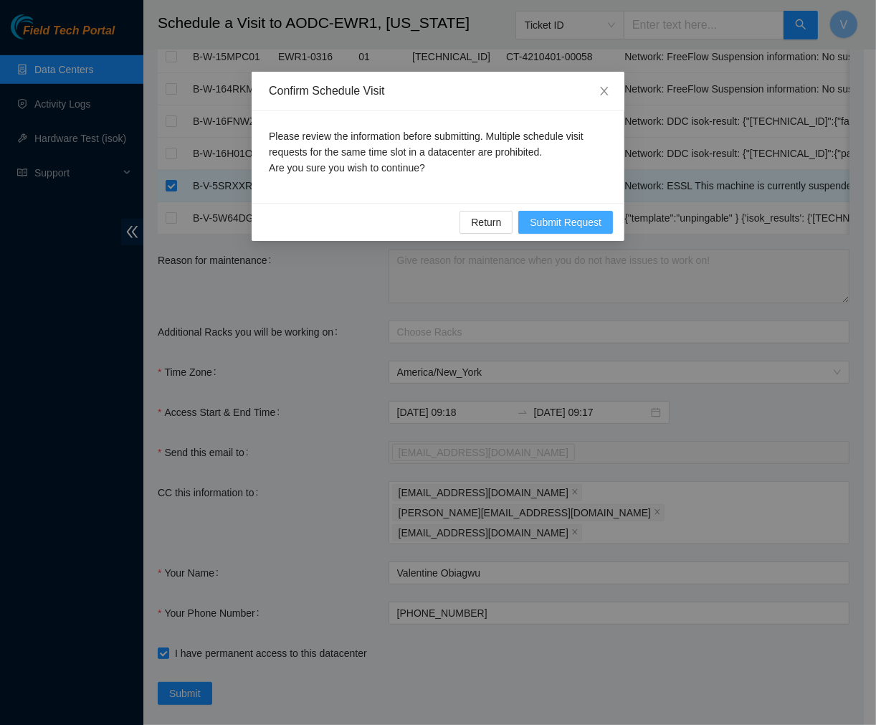
click at [563, 217] on span "Submit Request" at bounding box center [566, 222] width 72 height 16
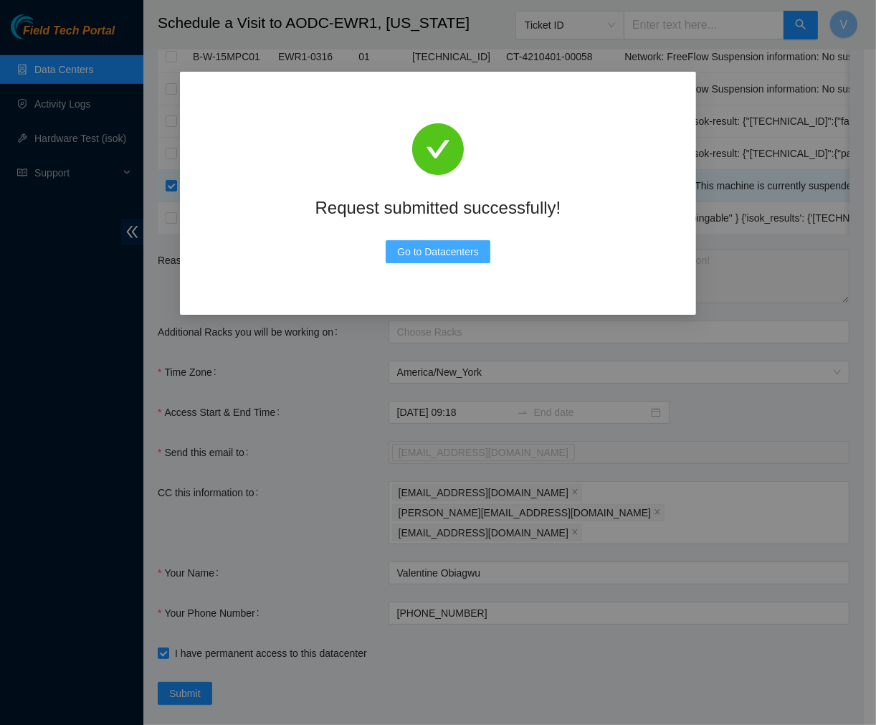
click at [435, 257] on span "Go to Datacenters" at bounding box center [438, 252] width 82 height 16
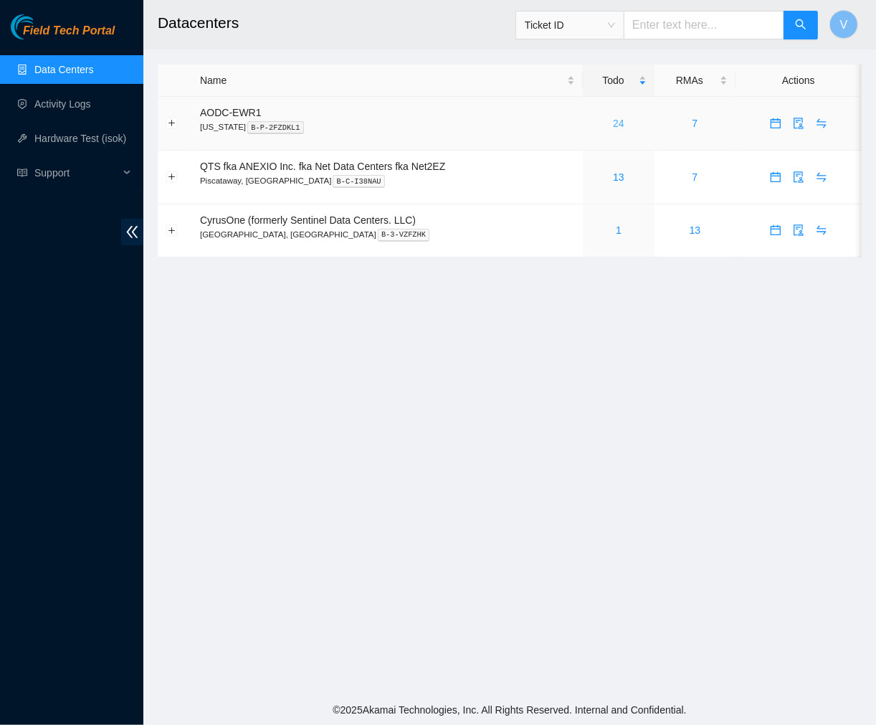
click at [615, 124] on link "24" at bounding box center [618, 123] width 11 height 11
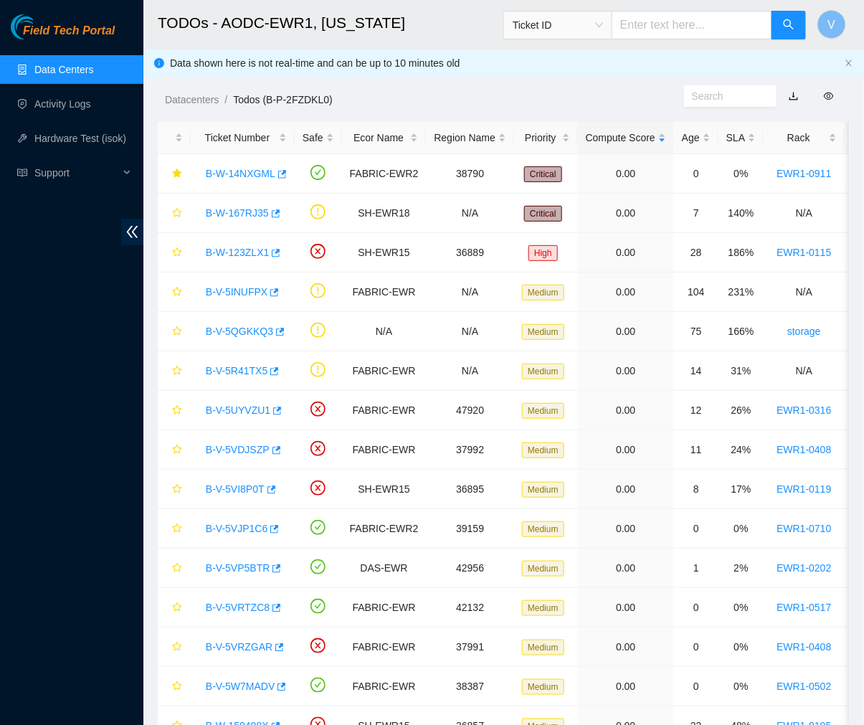
click at [437, 19] on h2 "TODOs - AODC-EWR1, [US_STATE]" at bounding box center [450, 23] width 585 height 46
click at [440, 19] on h2 "TODOs - AODC-EWR1, [US_STATE]" at bounding box center [450, 23] width 585 height 46
click at [227, 212] on link "B-W-167RJ35" at bounding box center [237, 212] width 63 height 11
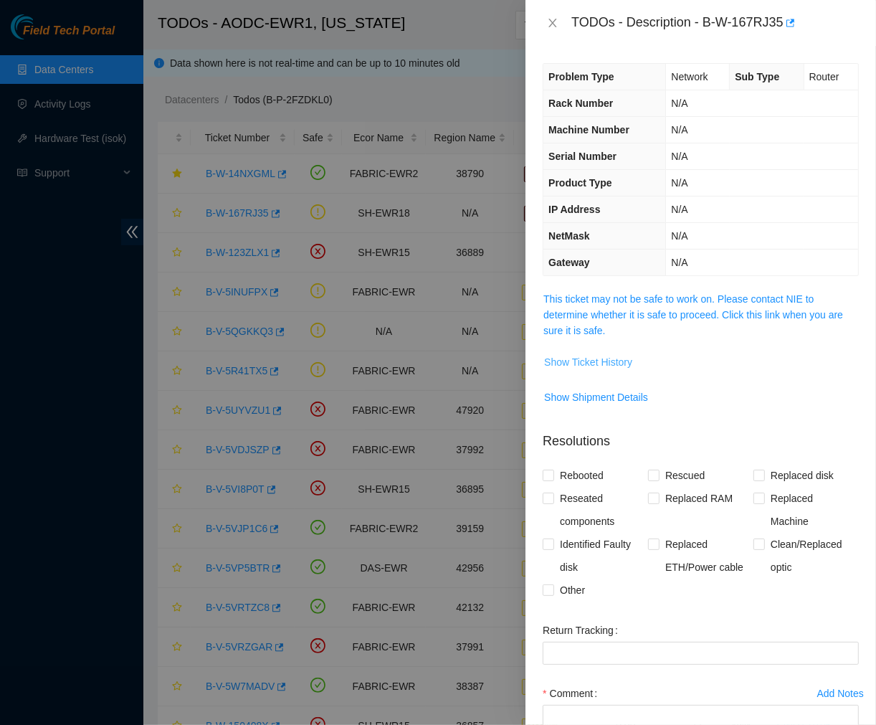
click at [600, 360] on span "Show Ticket History" at bounding box center [588, 362] width 88 height 16
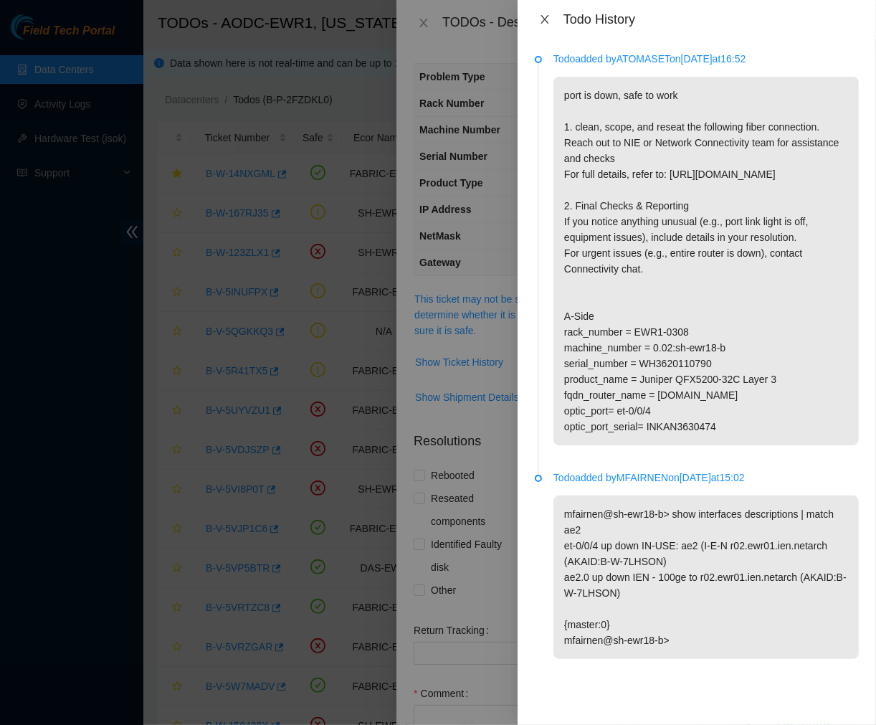
click at [539, 18] on icon "close" at bounding box center [544, 19] width 11 height 11
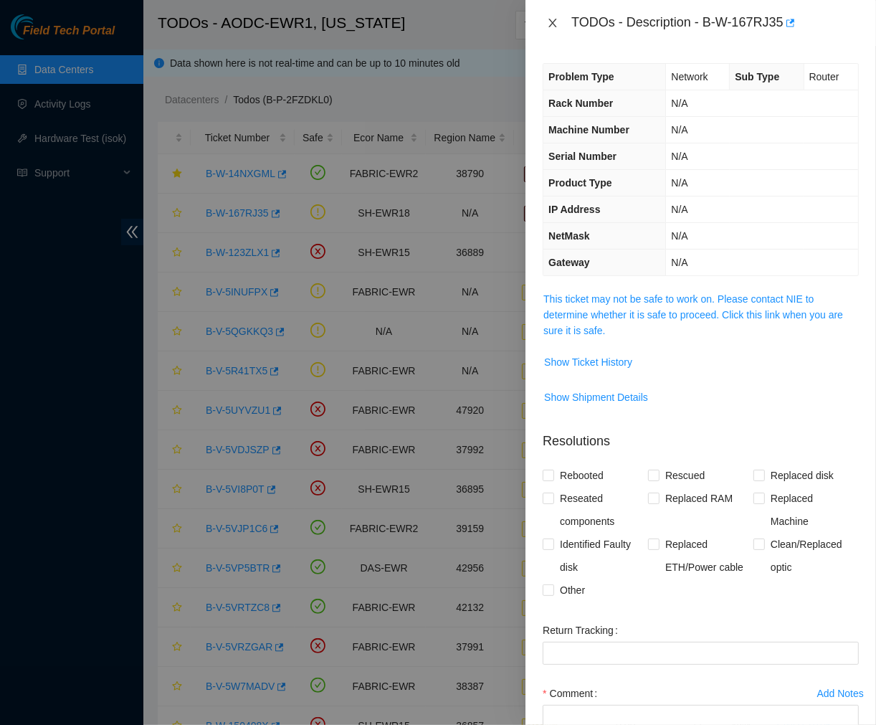
click at [550, 25] on icon "close" at bounding box center [553, 23] width 8 height 9
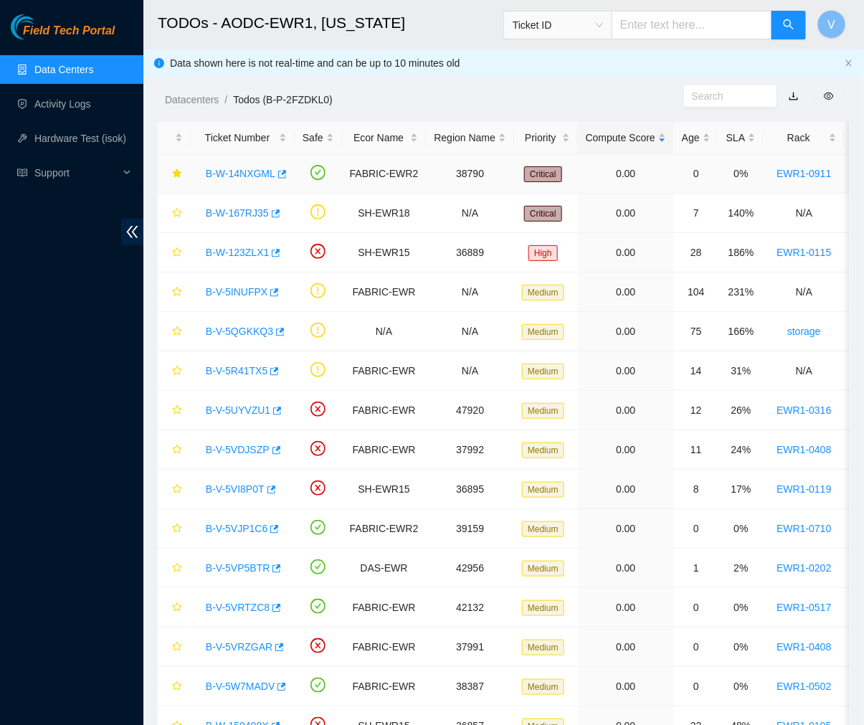
click at [247, 173] on link "B-W-14NXGML" at bounding box center [241, 173] width 70 height 11
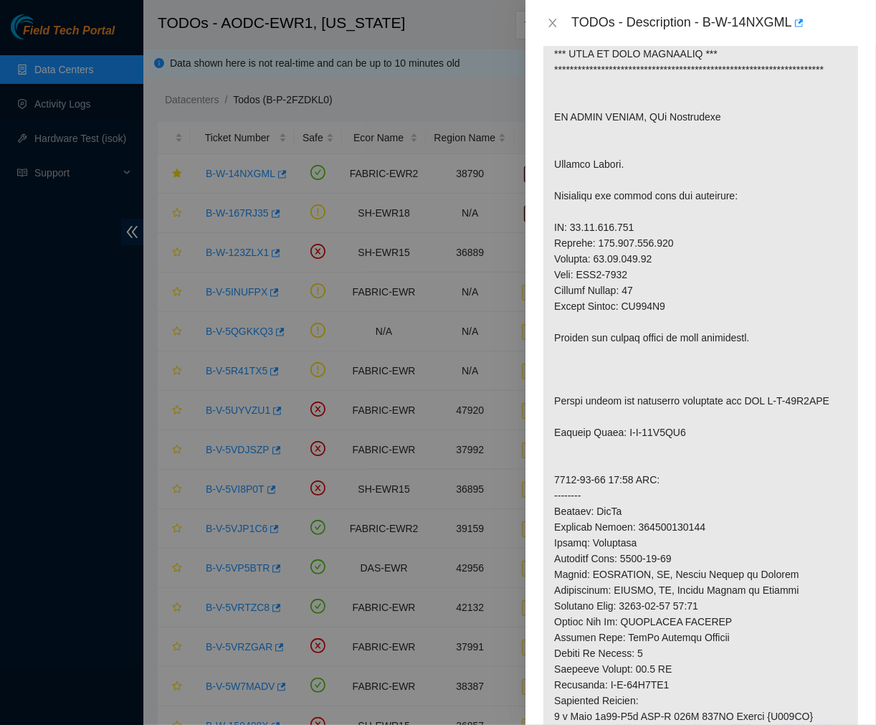
scroll to position [341, 0]
click at [614, 335] on p at bounding box center [700, 479] width 315 height 984
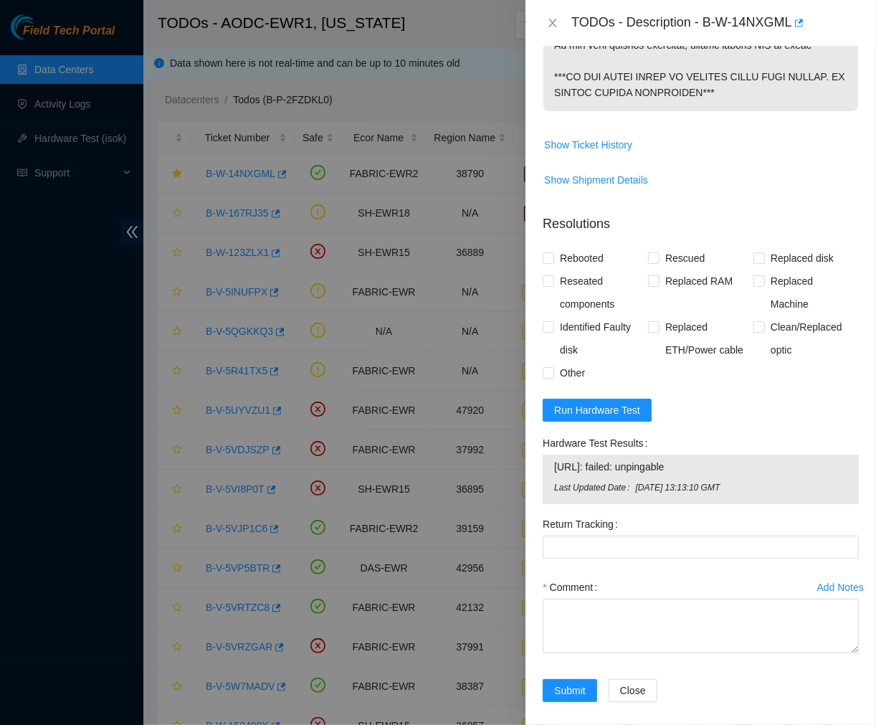
scroll to position [1243, 0]
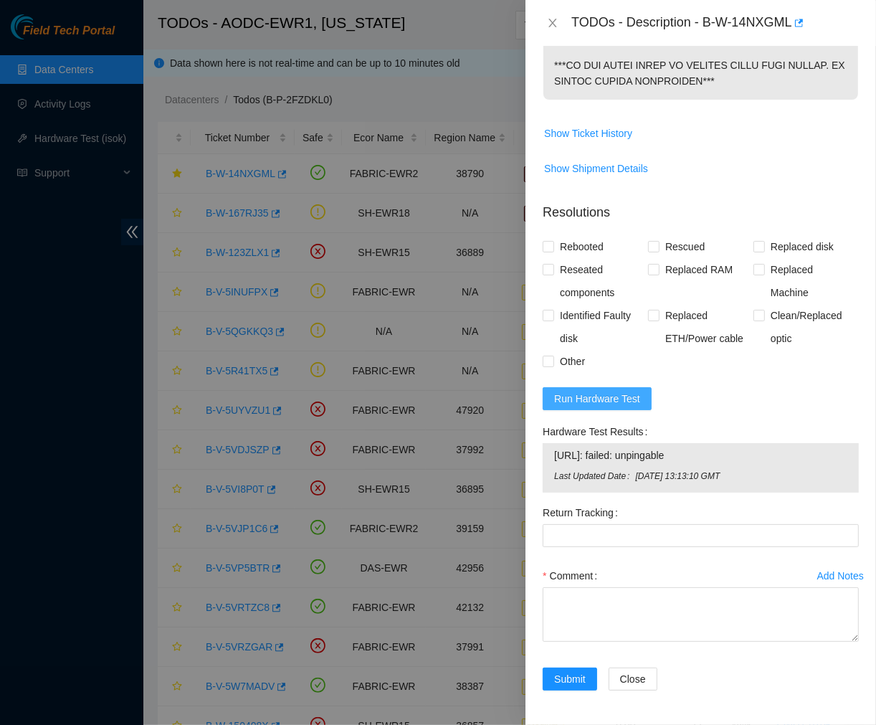
click at [597, 391] on span "Run Hardware Test" at bounding box center [597, 399] width 86 height 16
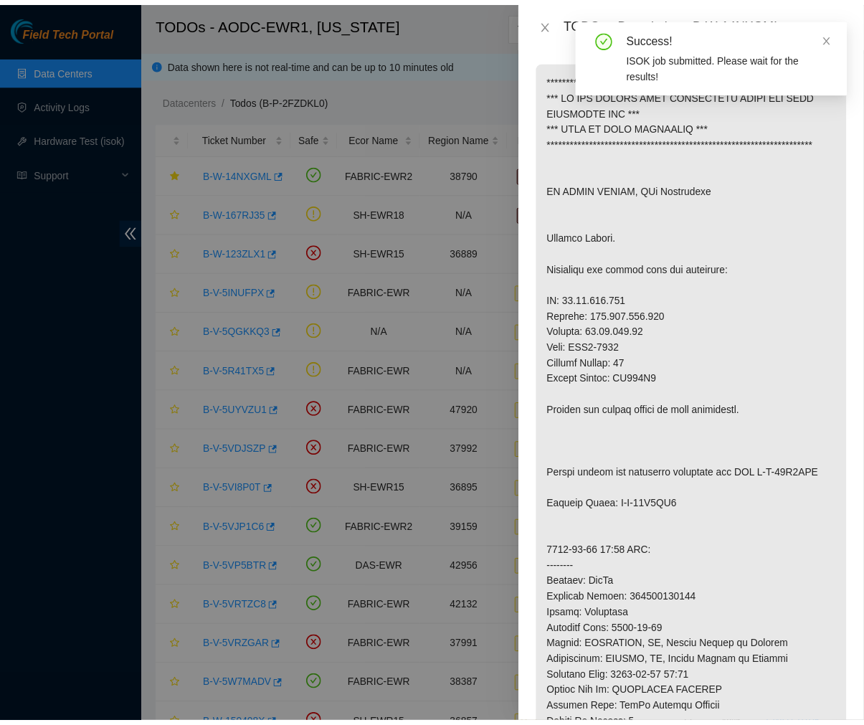
scroll to position [0, 0]
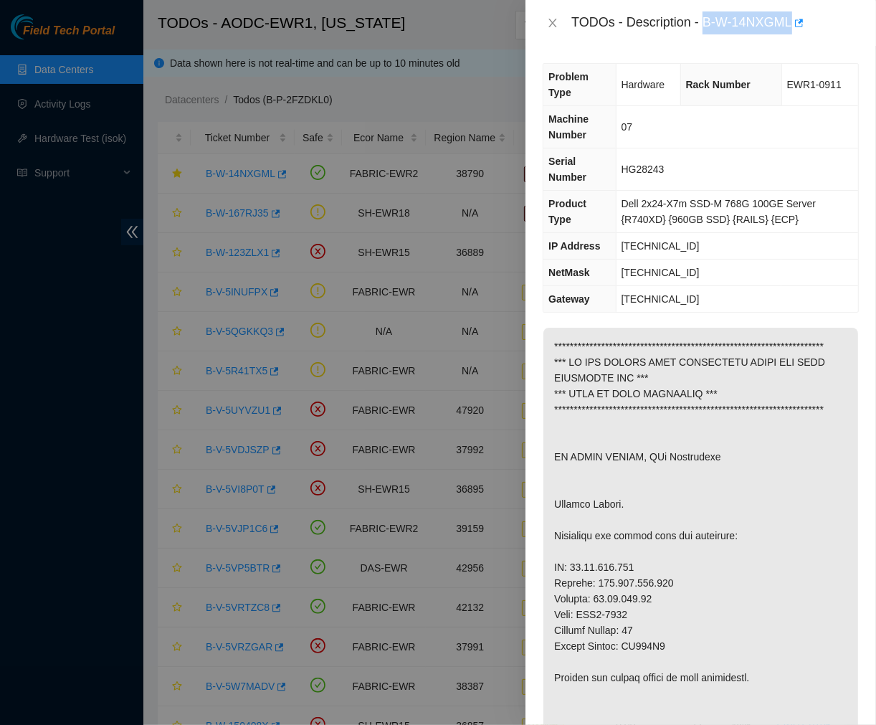
drag, startPoint x: 707, startPoint y: 24, endPoint x: 794, endPoint y: 36, distance: 87.5
click at [794, 36] on div "TODOs - Description - B-W-14NXGML" at bounding box center [701, 23] width 351 height 46
copy div "B-W-14NXGML"
click at [551, 19] on icon "close" at bounding box center [552, 22] width 11 height 11
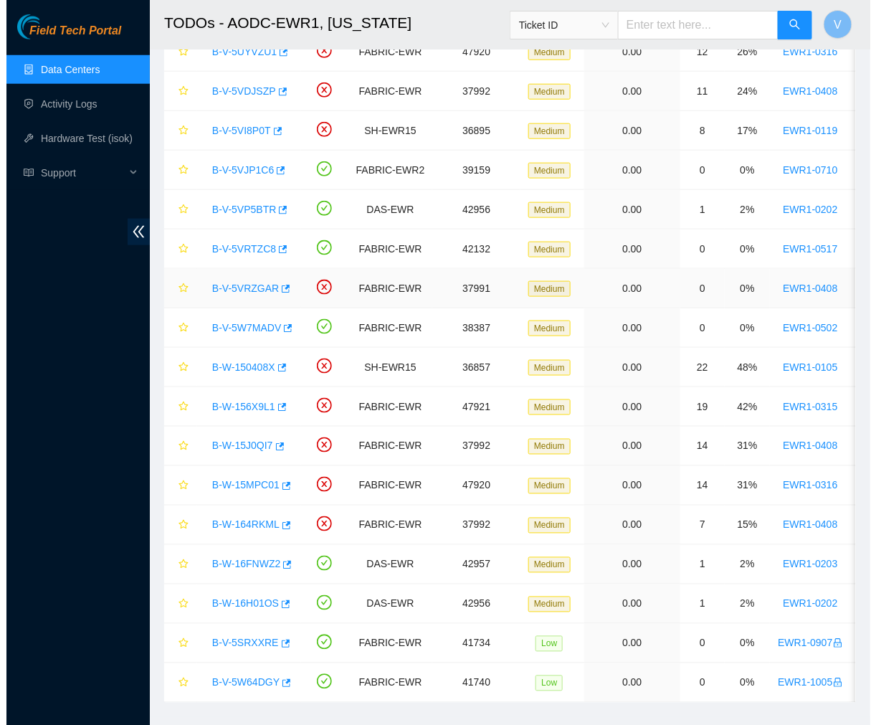
scroll to position [359, 0]
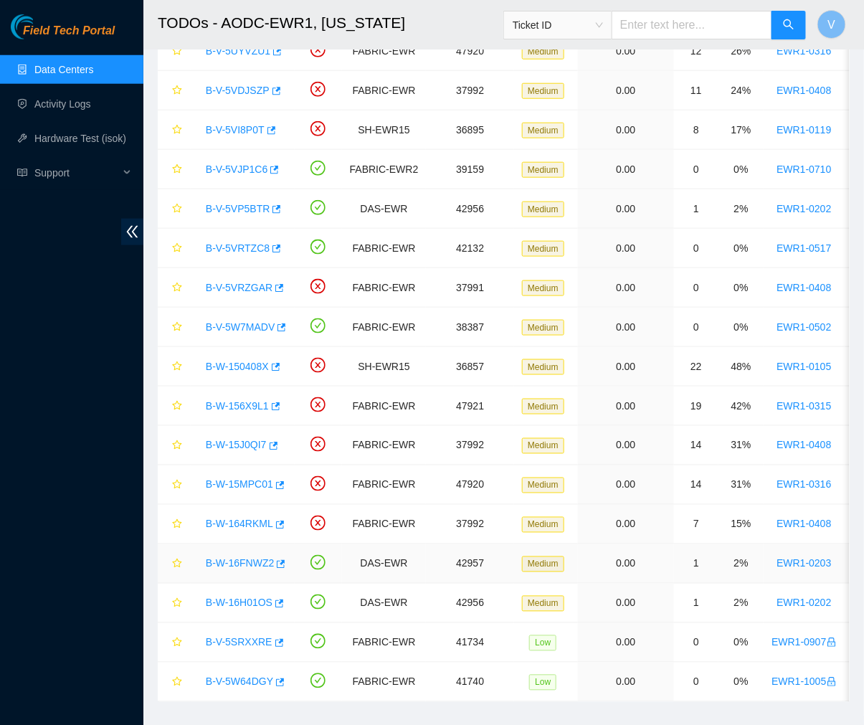
click at [244, 563] on link "B-W-16FNWZ2" at bounding box center [240, 563] width 68 height 11
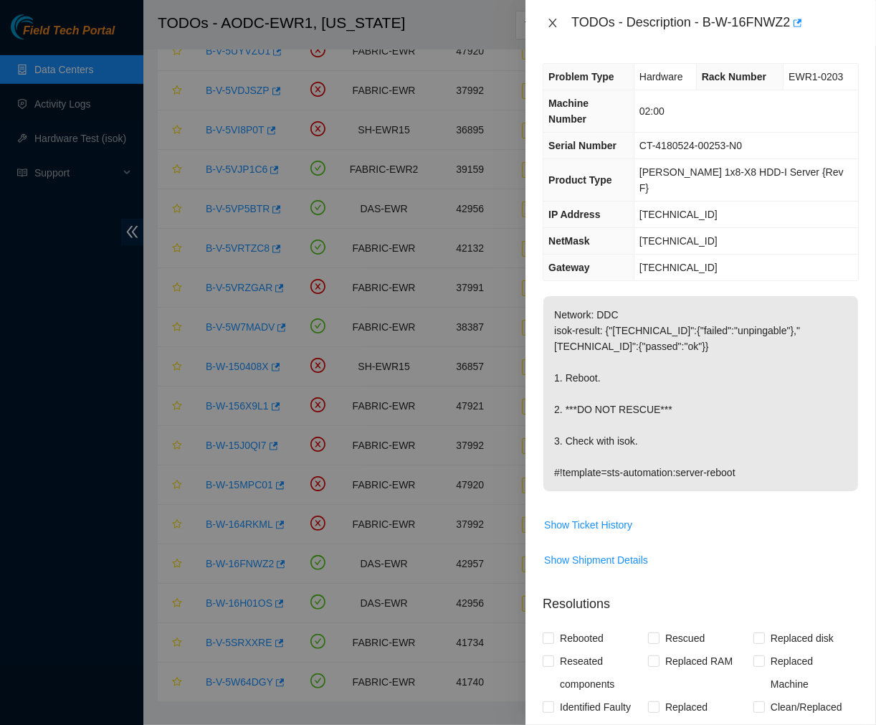
click at [551, 24] on icon "close" at bounding box center [553, 23] width 8 height 9
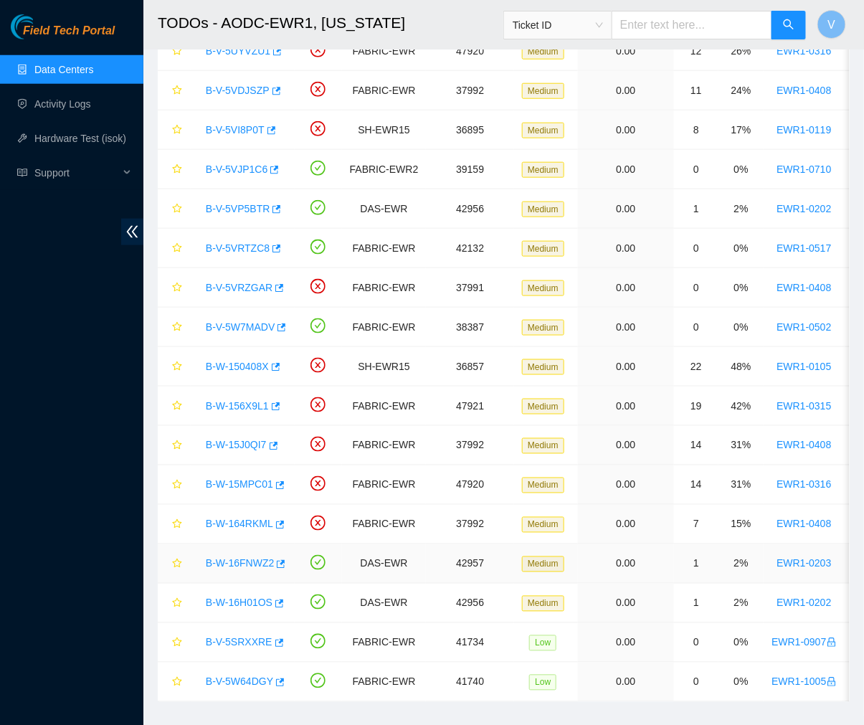
click at [254, 566] on link "B-W-16FNWZ2" at bounding box center [240, 563] width 68 height 11
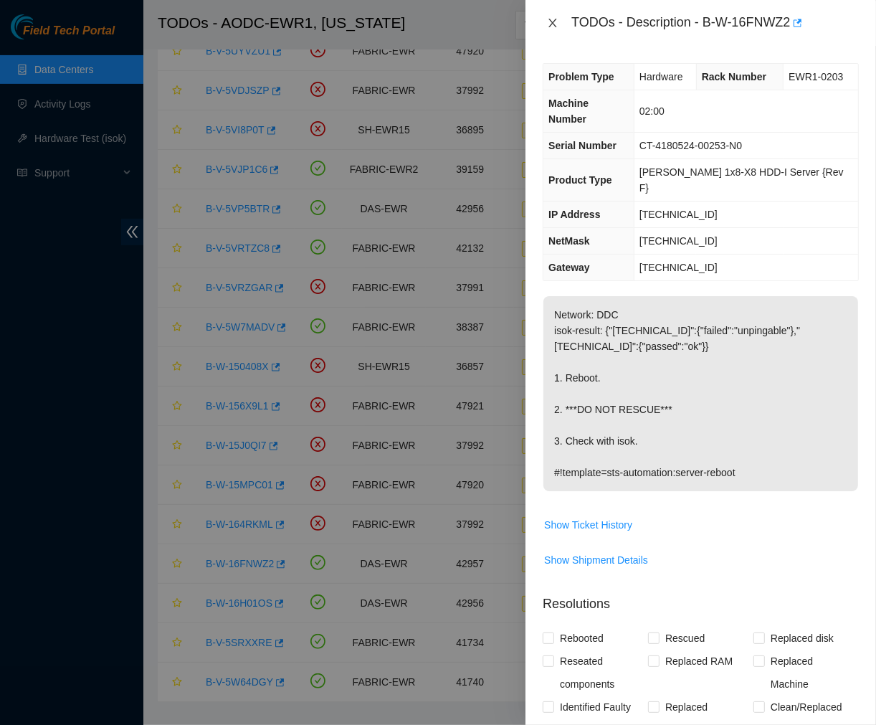
click at [552, 20] on icon "close" at bounding box center [552, 22] width 11 height 11
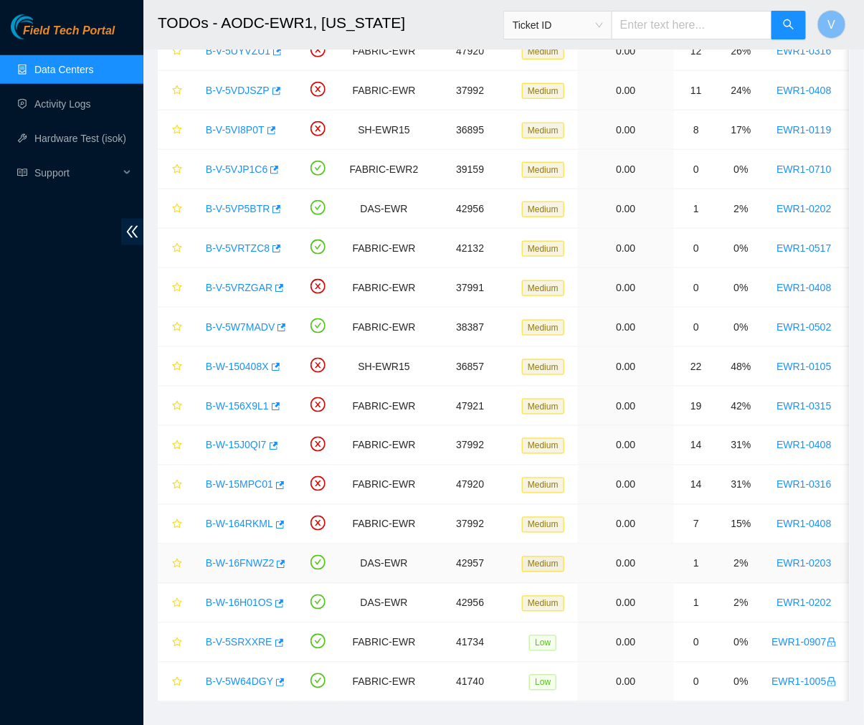
click at [245, 559] on link "B-W-16FNWZ2" at bounding box center [240, 563] width 68 height 11
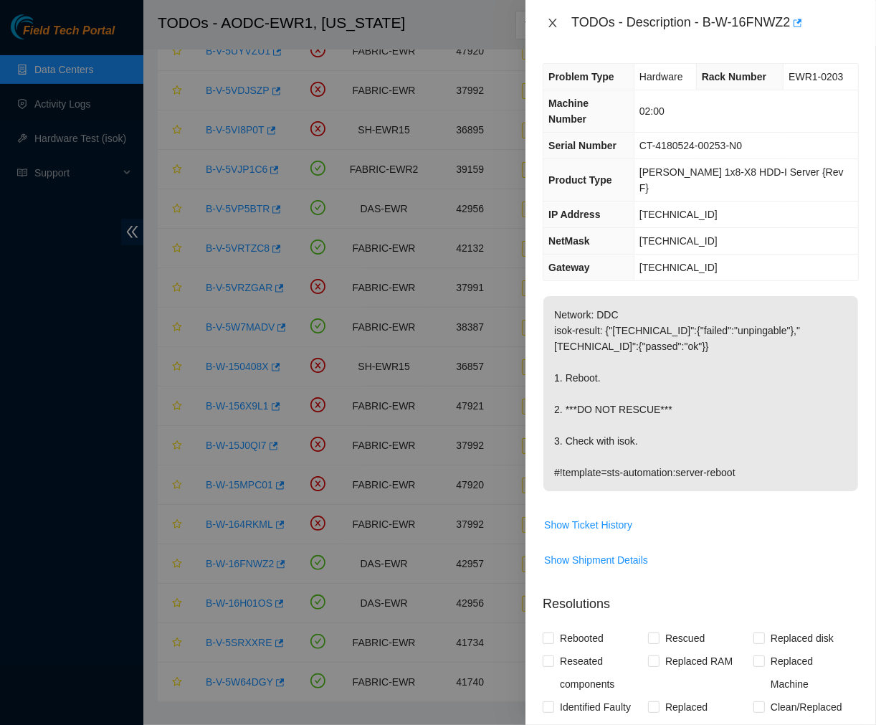
click at [549, 25] on icon "close" at bounding box center [552, 22] width 11 height 11
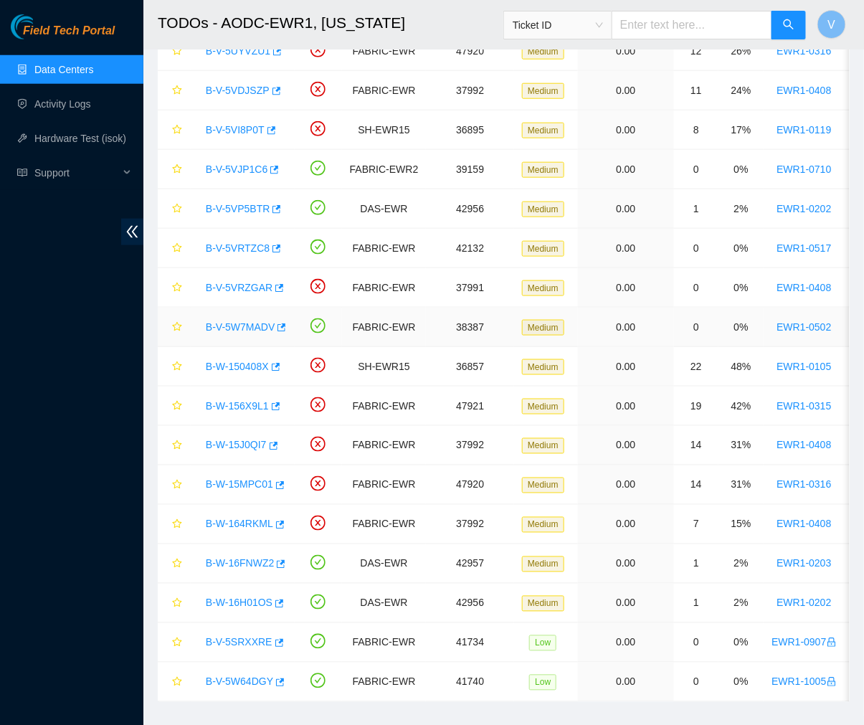
click at [247, 327] on link "B-V-5W7MADV" at bounding box center [240, 326] width 69 height 11
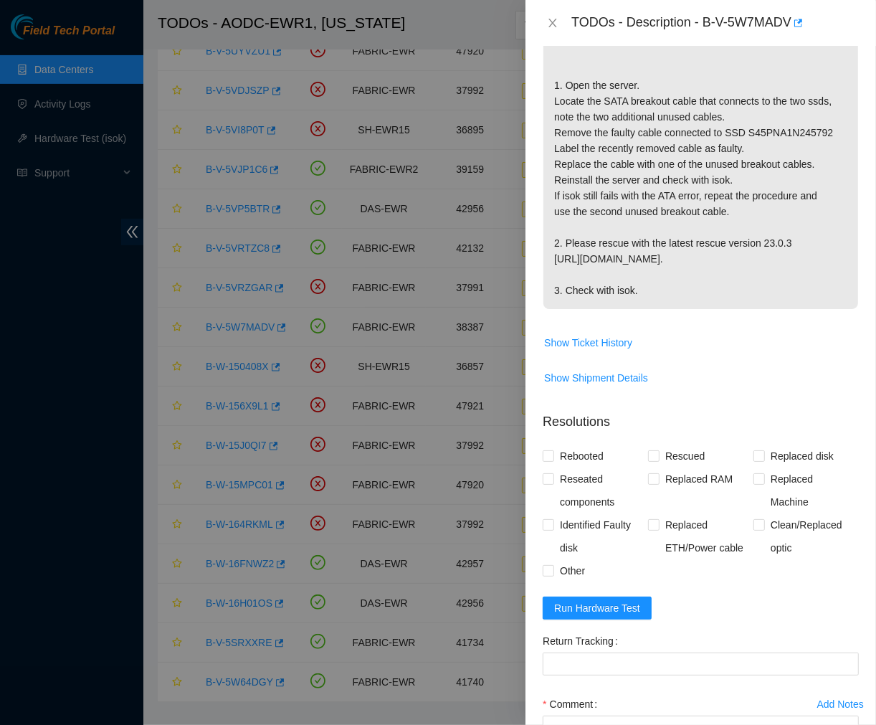
scroll to position [0, 0]
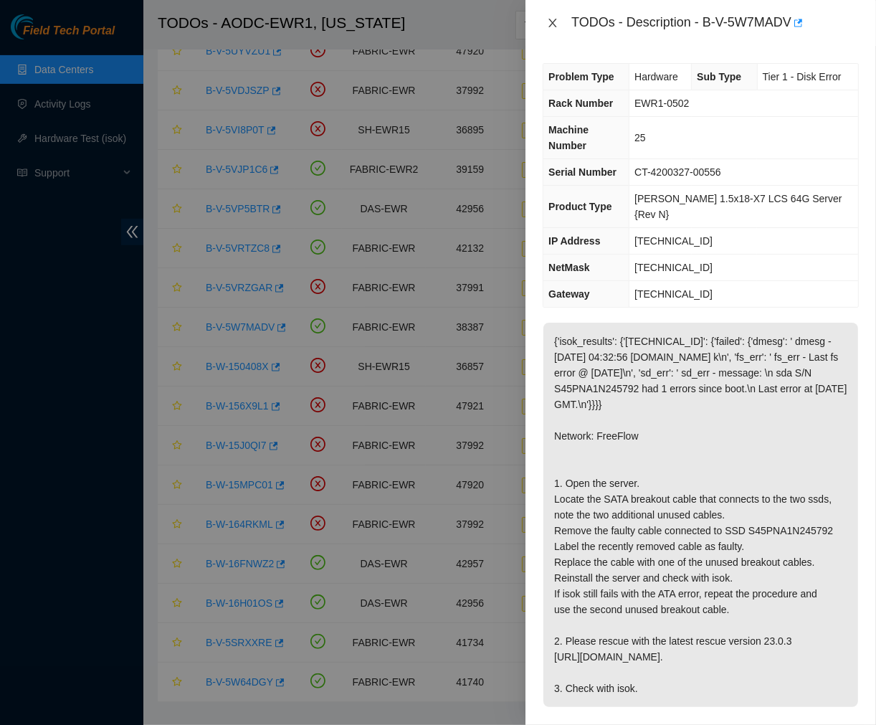
click at [554, 17] on icon "close" at bounding box center [552, 22] width 11 height 11
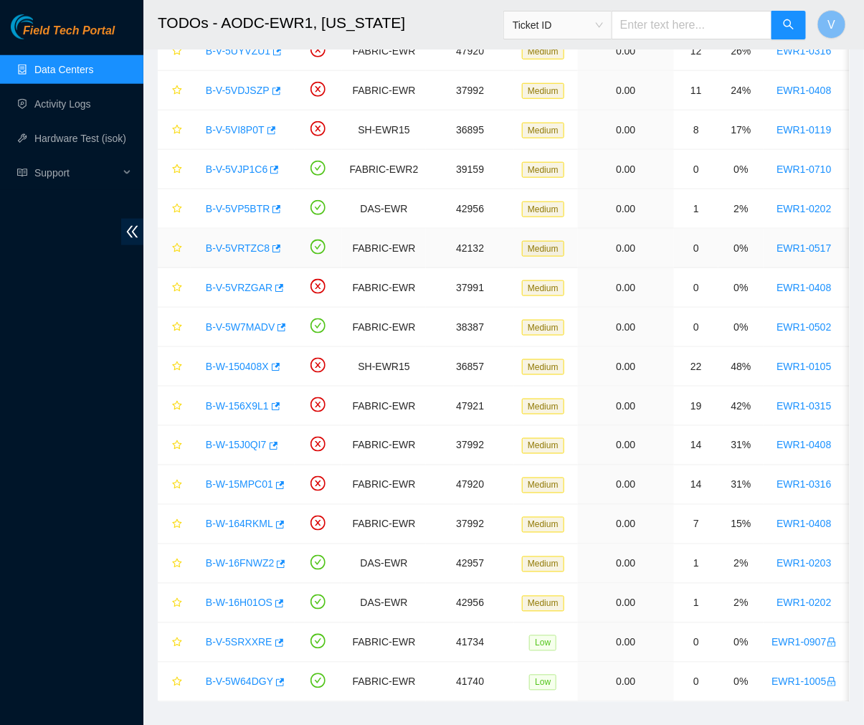
click at [239, 246] on link "B-V-5VRTZC8" at bounding box center [238, 247] width 64 height 11
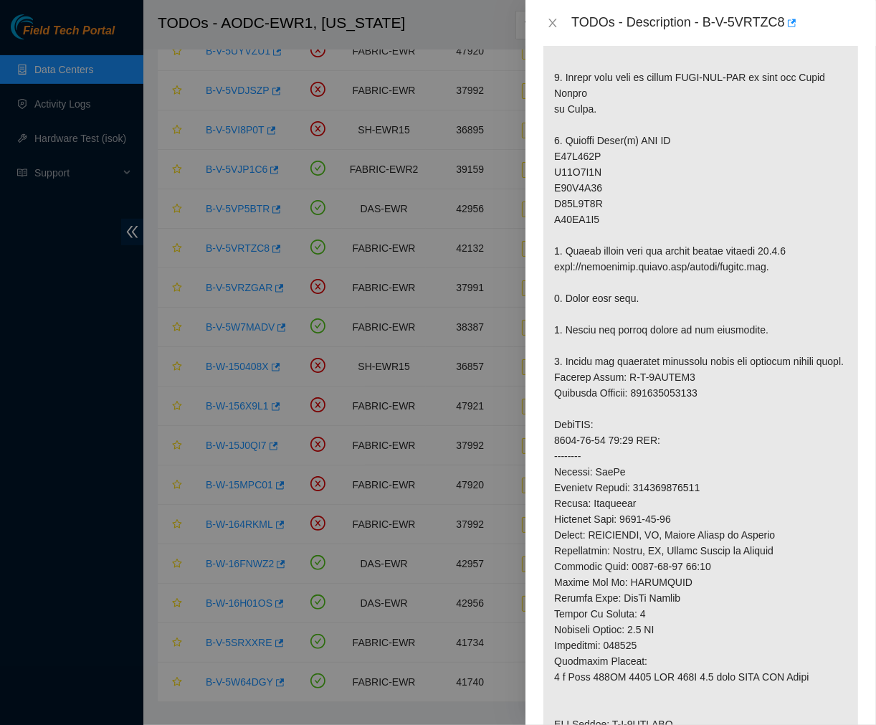
scroll to position [436, 0]
drag, startPoint x: 705, startPoint y: 22, endPoint x: 786, endPoint y: 19, distance: 81.1
click at [786, 19] on div "TODOs - Description - B-V-5VRTZC8" at bounding box center [715, 22] width 288 height 23
copy div "B-V-5VRTZC8"
click at [651, 330] on p at bounding box center [700, 363] width 315 height 952
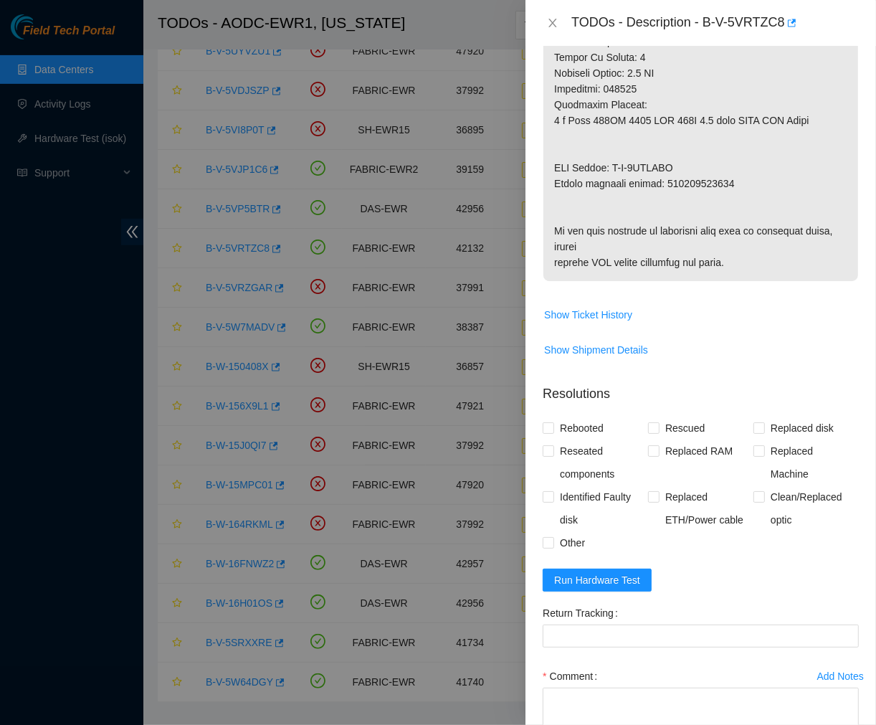
scroll to position [1141, 0]
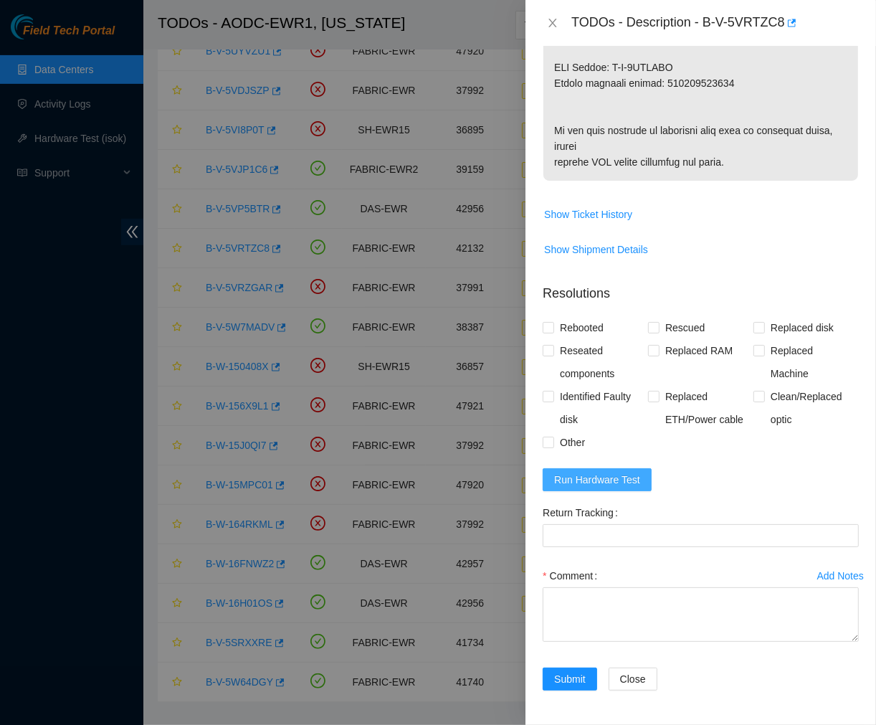
click at [618, 475] on span "Run Hardware Test" at bounding box center [597, 480] width 86 height 16
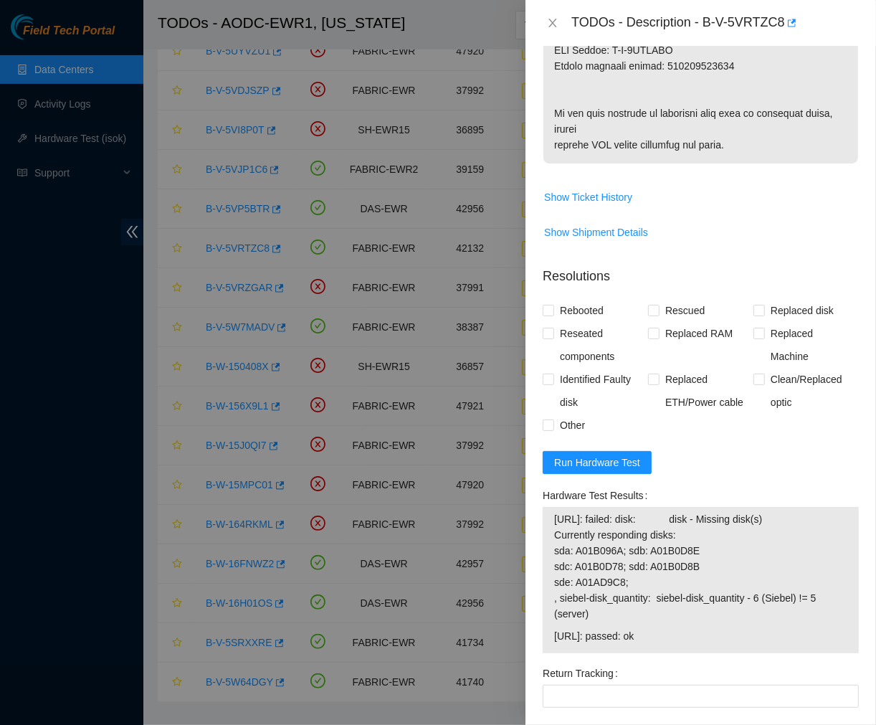
scroll to position [1110, 0]
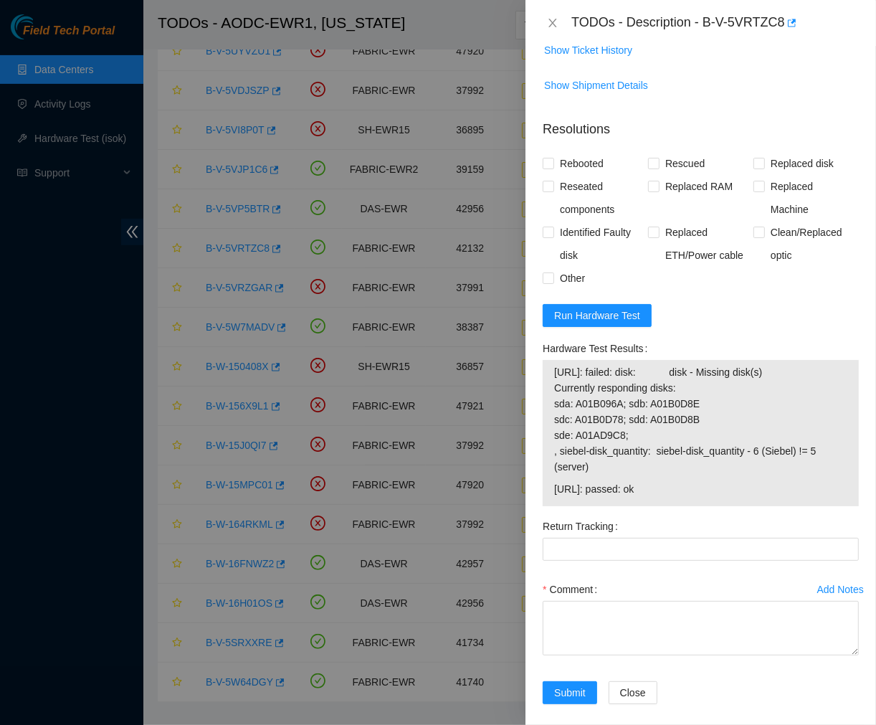
scroll to position [1301, 0]
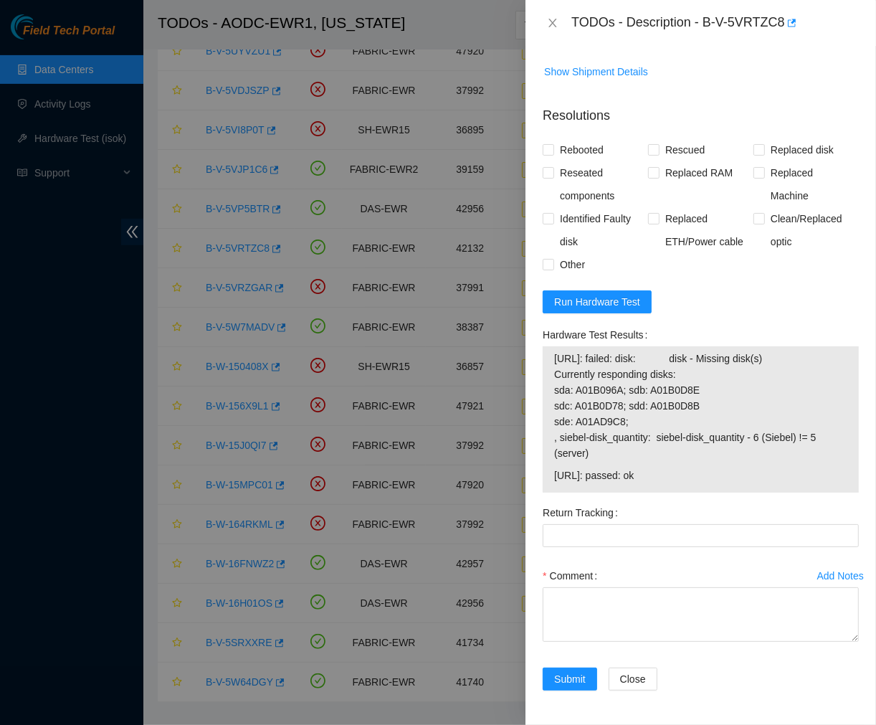
drag, startPoint x: 549, startPoint y: 371, endPoint x: 683, endPoint y: 490, distance: 178.8
click at [683, 490] on div "23.218.243.36: failed: disk: disk - Missing disk(s) Currently responding disks:…" at bounding box center [701, 419] width 316 height 146
copy tbody "23.218.243.36: failed: disk: disk - Missing disk(s) Currently responding disks:…"
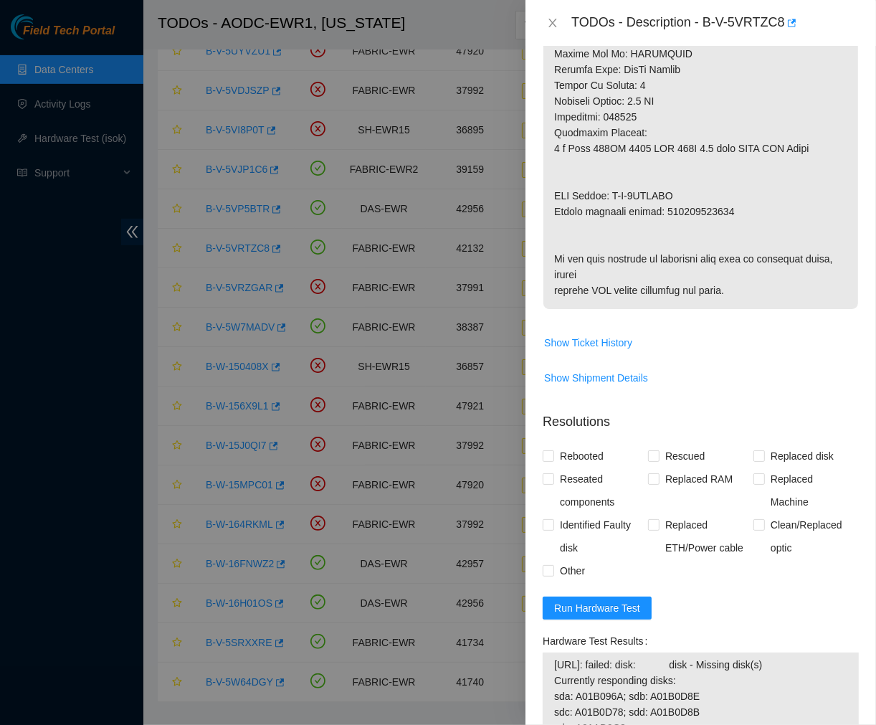
scroll to position [966, 0]
drag, startPoint x: 675, startPoint y: 178, endPoint x: 612, endPoint y: 179, distance: 63.1
copy p "B-V-5VTMJOC"
drag, startPoint x: 730, startPoint y: 191, endPoint x: 665, endPoint y: 198, distance: 65.6
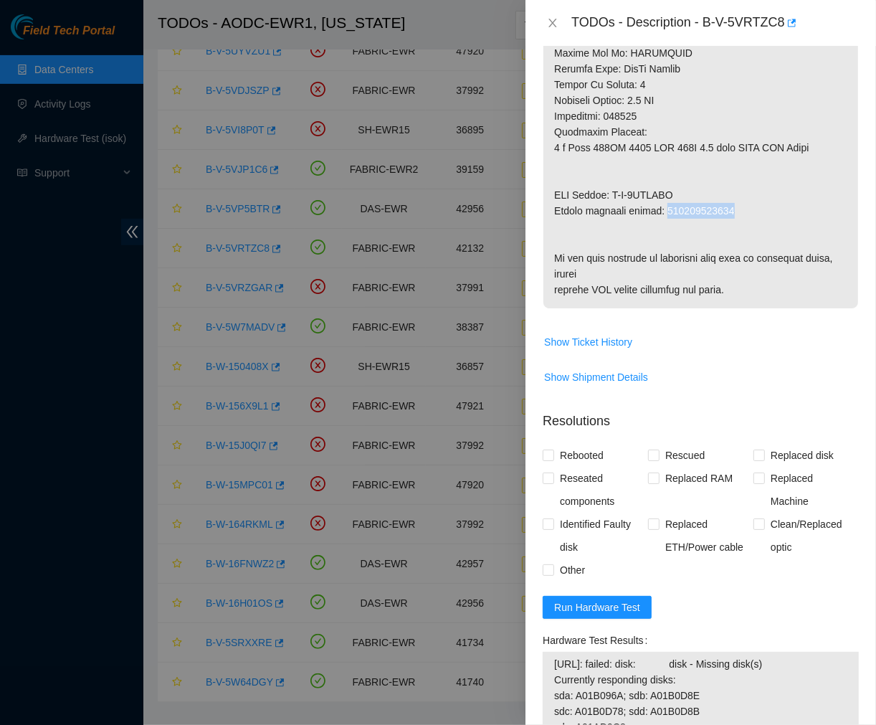
copy p "463470058487"
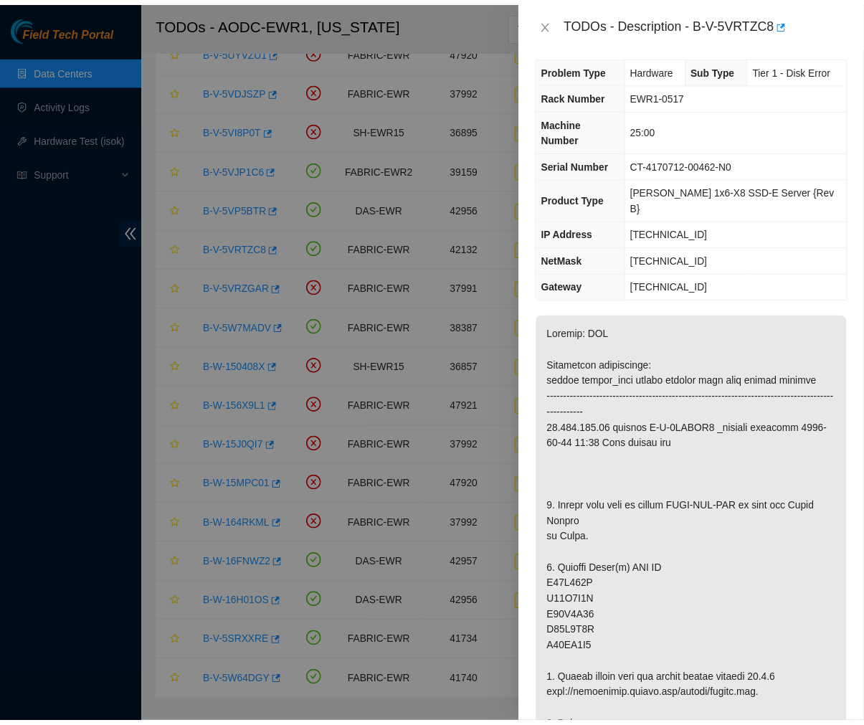
scroll to position [7, 0]
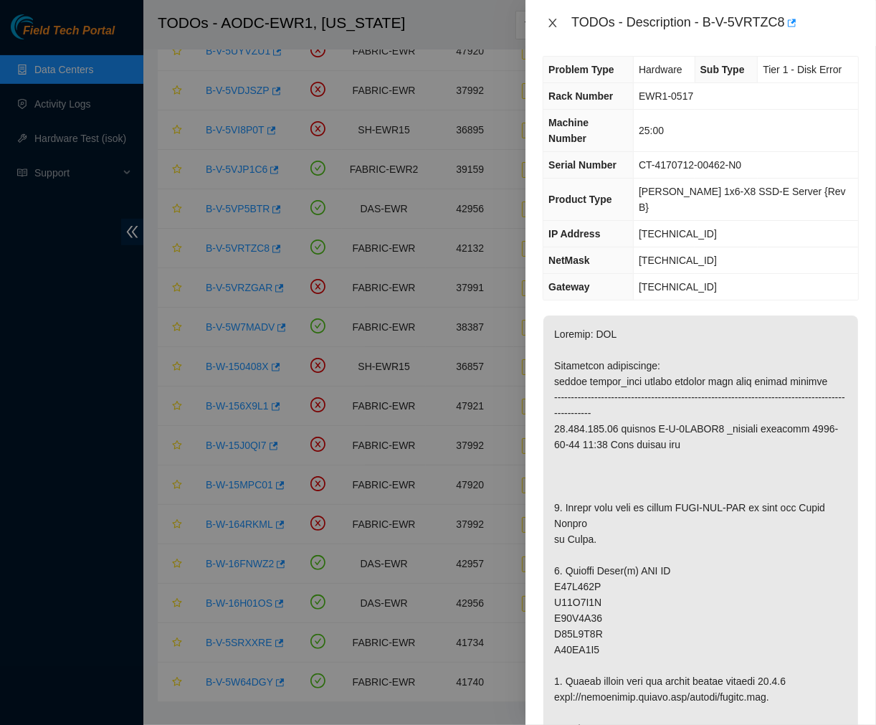
click at [554, 18] on icon "close" at bounding box center [552, 22] width 11 height 11
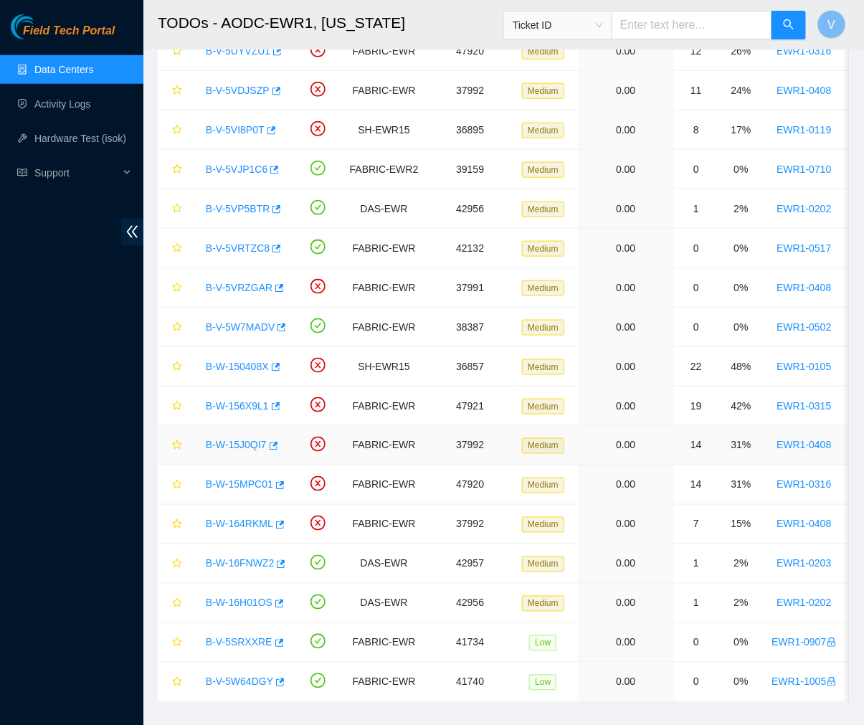
scroll to position [394, 0]
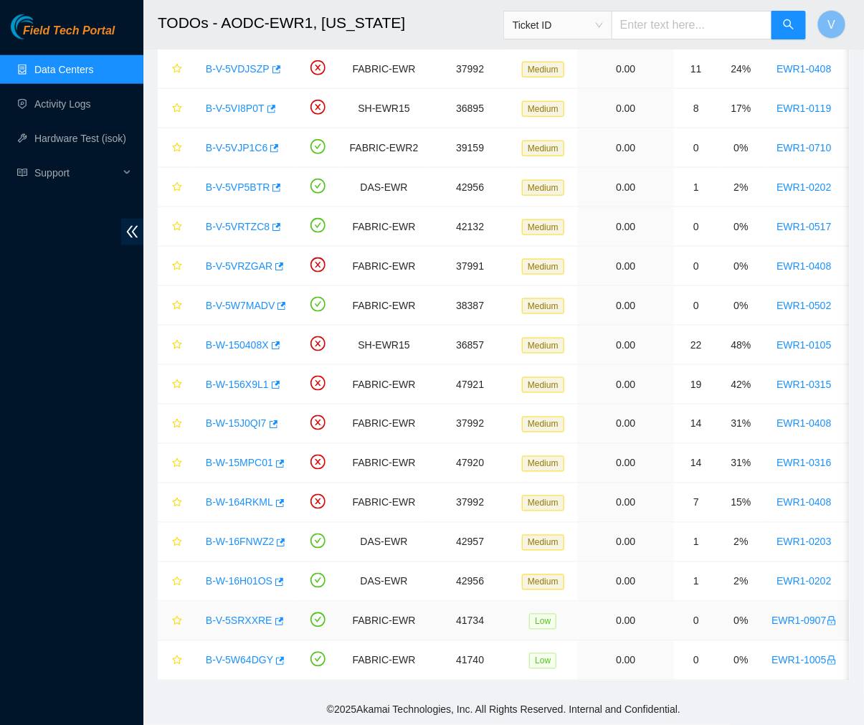
click at [244, 615] on link "B-V-5SRXXRE" at bounding box center [239, 620] width 67 height 11
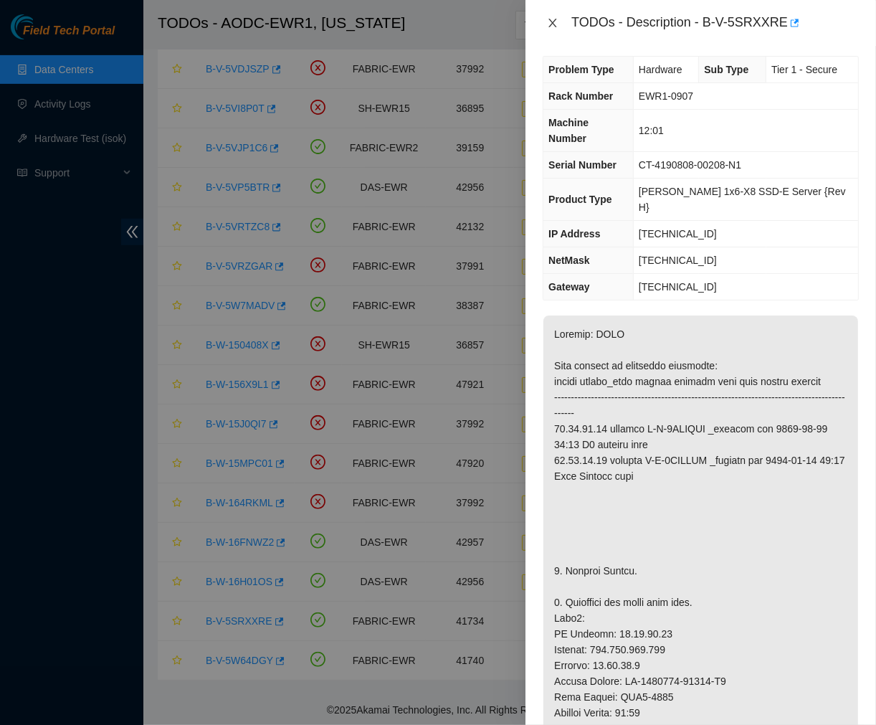
click at [548, 18] on icon "close" at bounding box center [552, 22] width 11 height 11
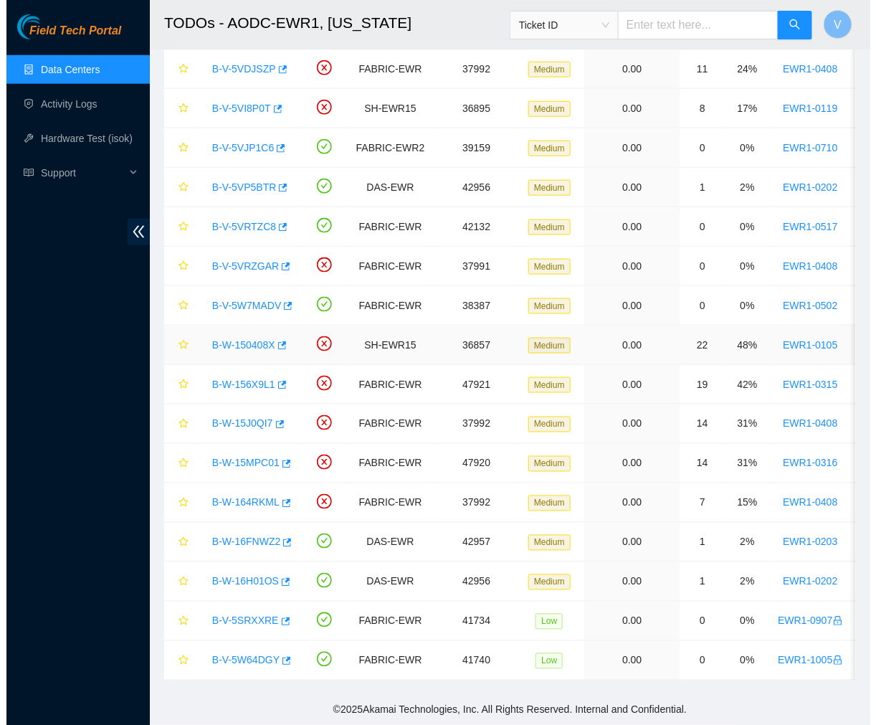
scroll to position [0, 0]
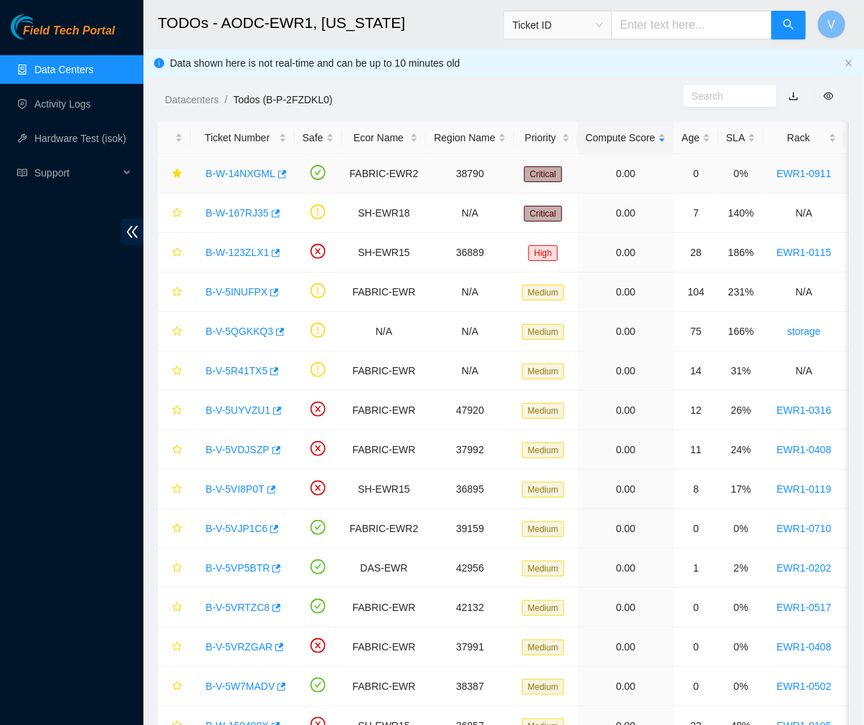
click at [251, 174] on link "B-W-14NXGML" at bounding box center [241, 173] width 70 height 11
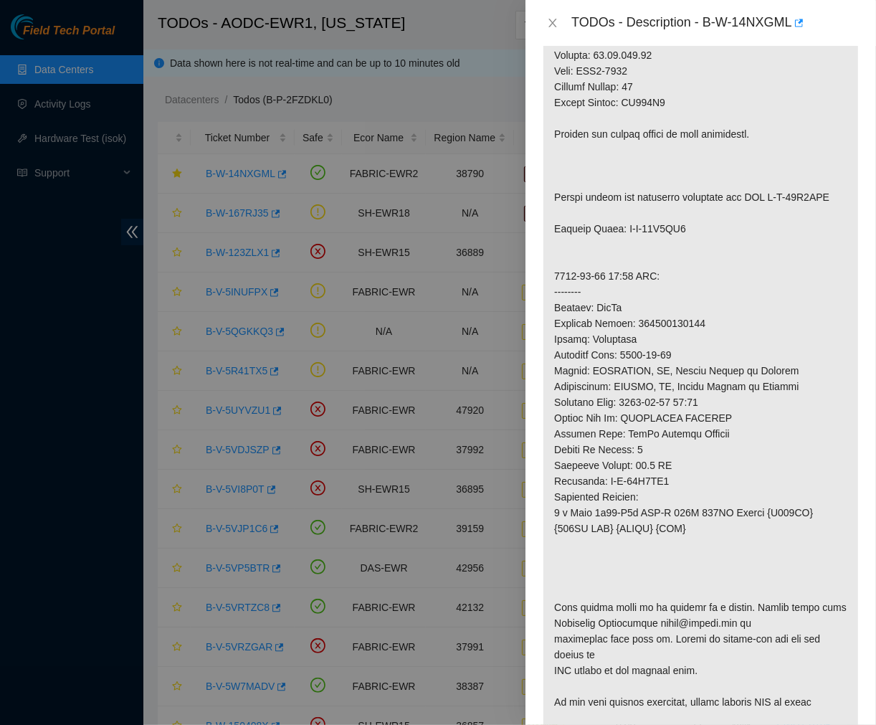
scroll to position [1243, 0]
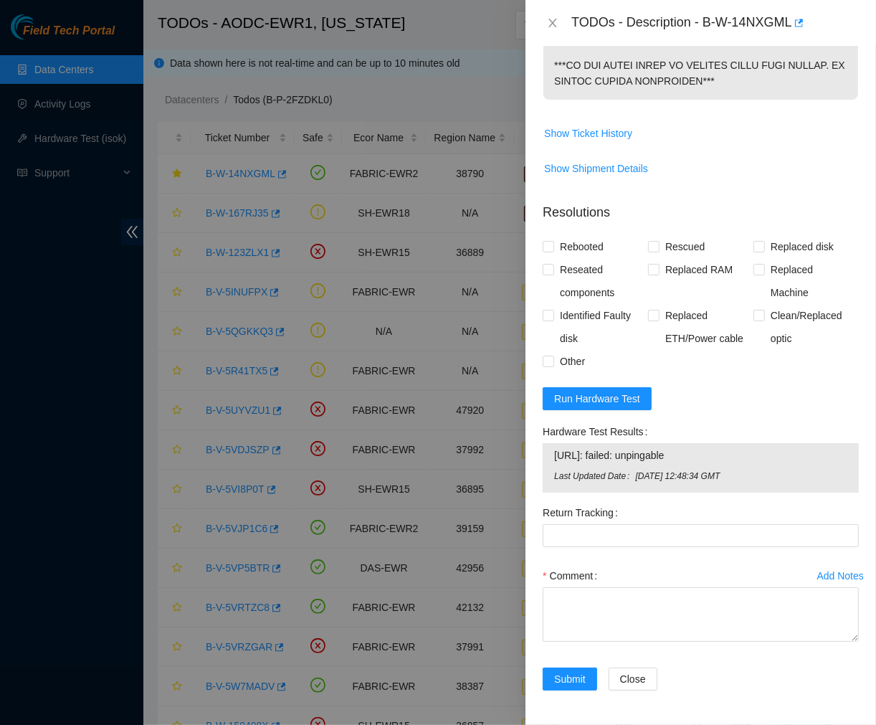
drag, startPoint x: 700, startPoint y: 455, endPoint x: 556, endPoint y: 450, distance: 144.2
click at [556, 450] on span "23.48.101.106: failed: unpingable" at bounding box center [700, 455] width 293 height 16
copy span "23.48.101.106: failed: unpingable"
click at [594, 405] on span "Run Hardware Test" at bounding box center [597, 399] width 86 height 16
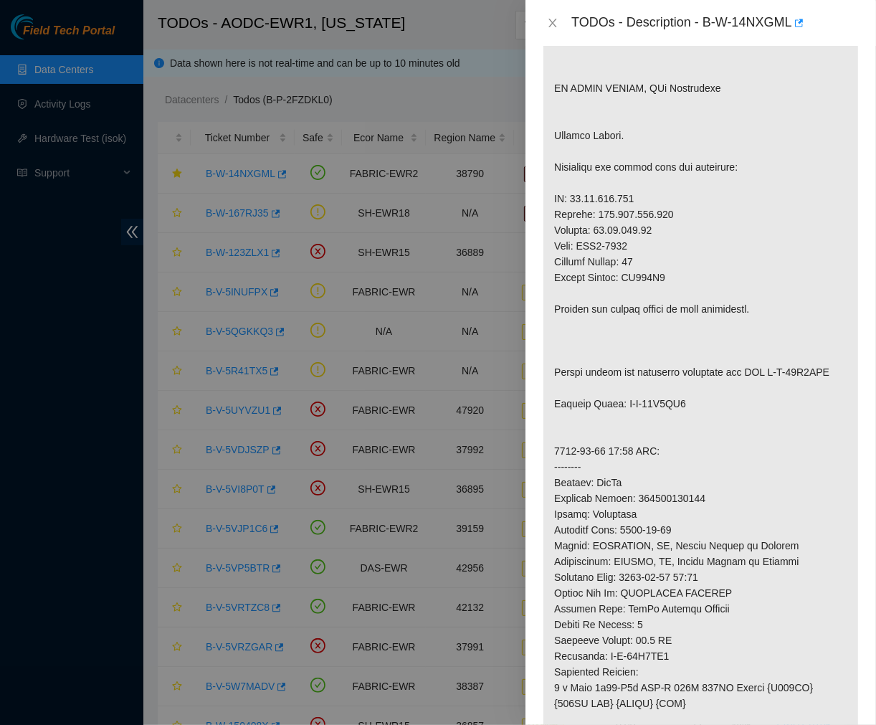
scroll to position [368, 0]
drag, startPoint x: 669, startPoint y: 316, endPoint x: 624, endPoint y: 313, distance: 44.5
click at [624, 313] on p at bounding box center [700, 452] width 315 height 984
copy p "DS328B3"
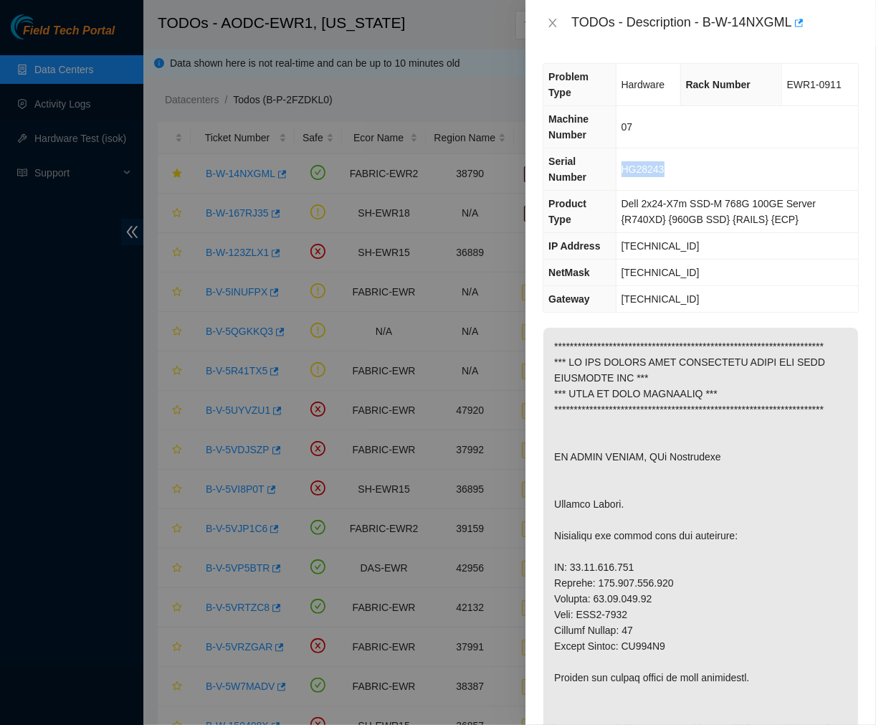
drag, startPoint x: 667, startPoint y: 169, endPoint x: 617, endPoint y: 167, distance: 50.2
click at [617, 167] on td "HG28243" at bounding box center [737, 169] width 242 height 42
copy span "HG28243"
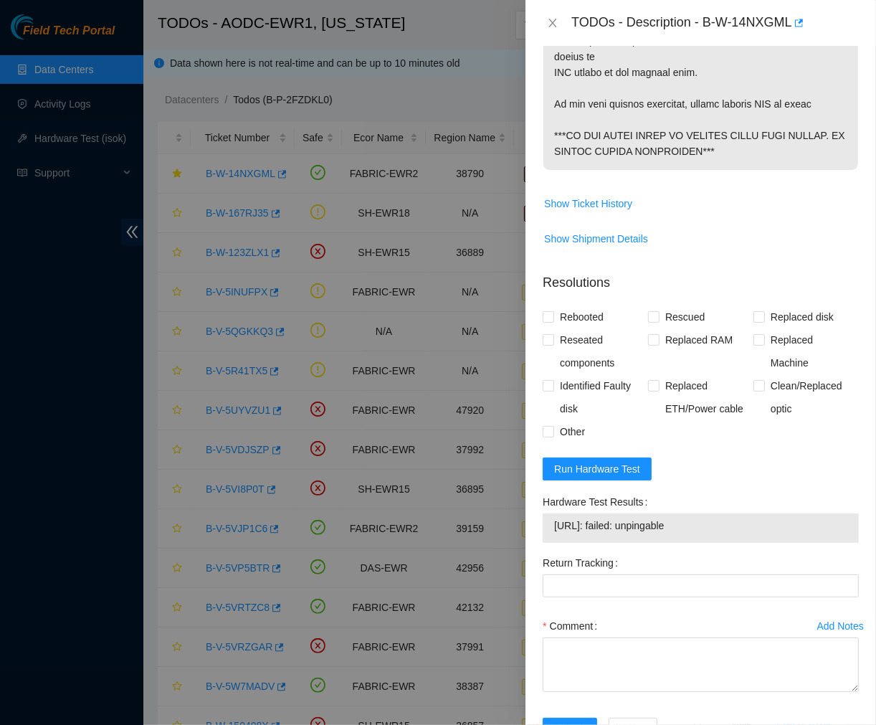
scroll to position [1133, 0]
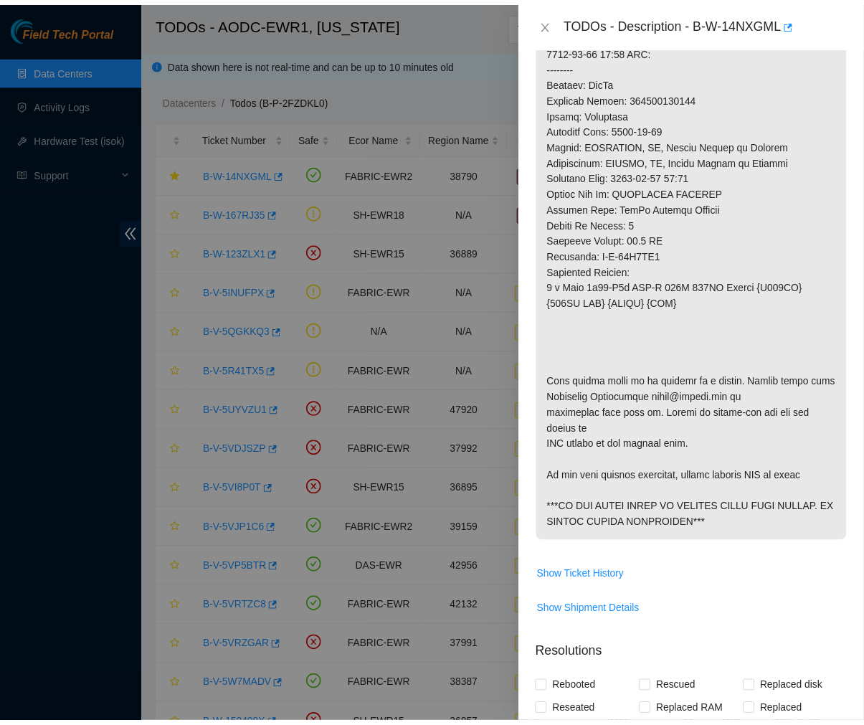
scroll to position [770, 0]
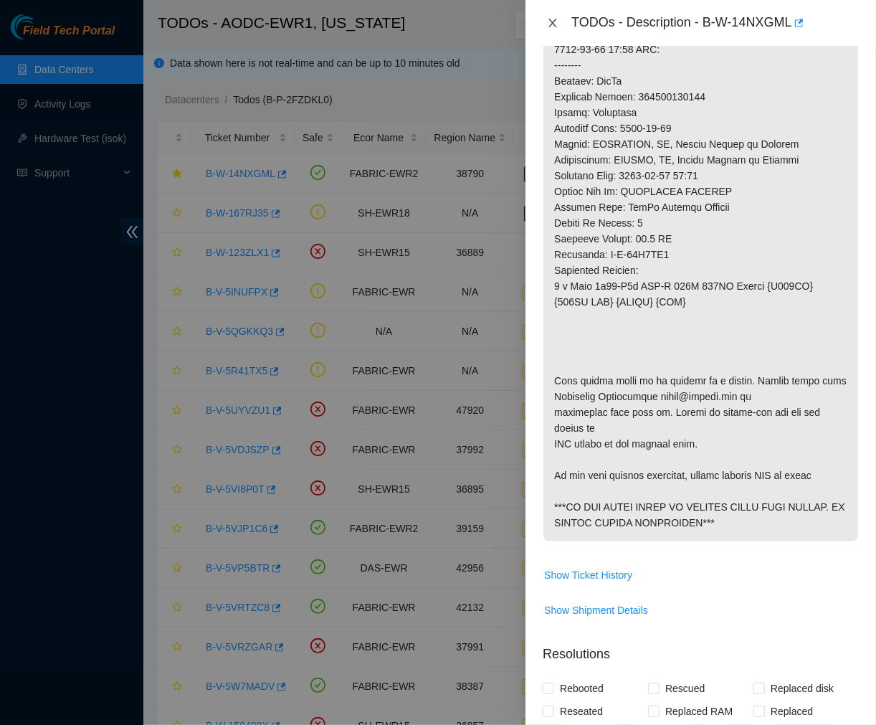
click at [551, 22] on icon "close" at bounding box center [553, 23] width 8 height 9
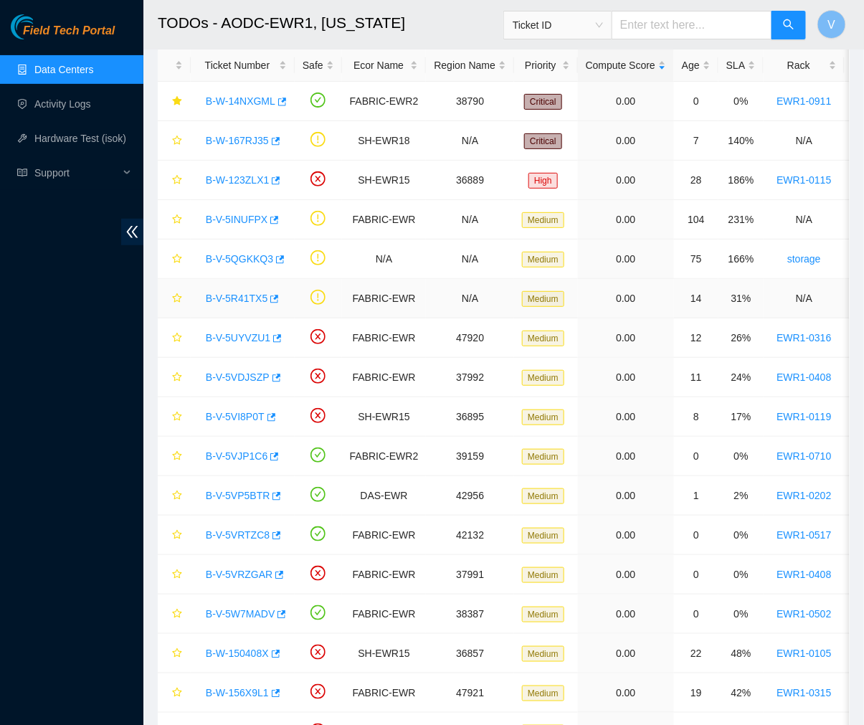
scroll to position [77, 0]
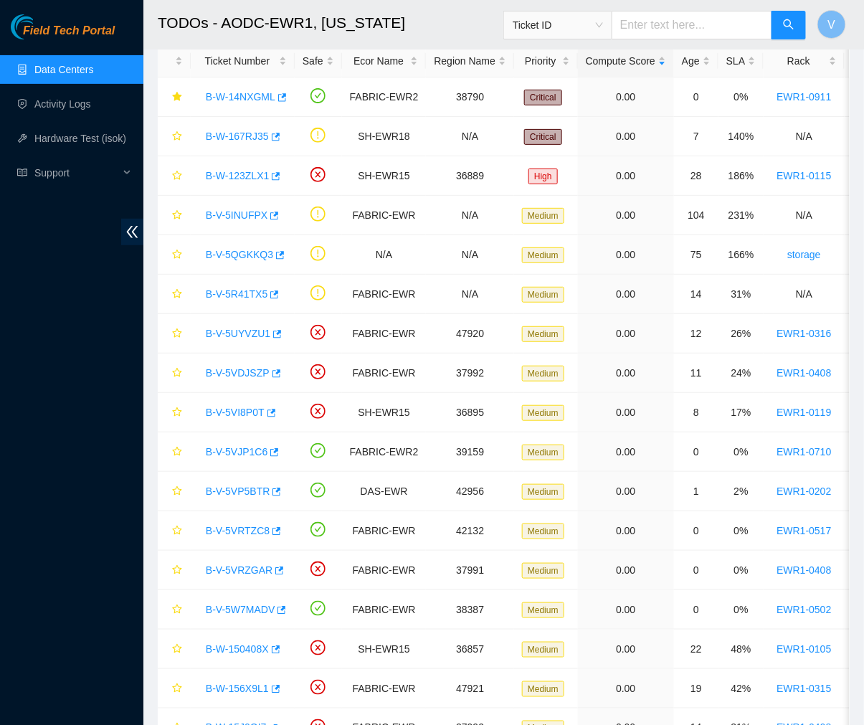
click at [661, 27] on input "text" at bounding box center [692, 25] width 161 height 29
paste input "B-V-5PFVYPP"
type input "B-V-5PFVYPP"
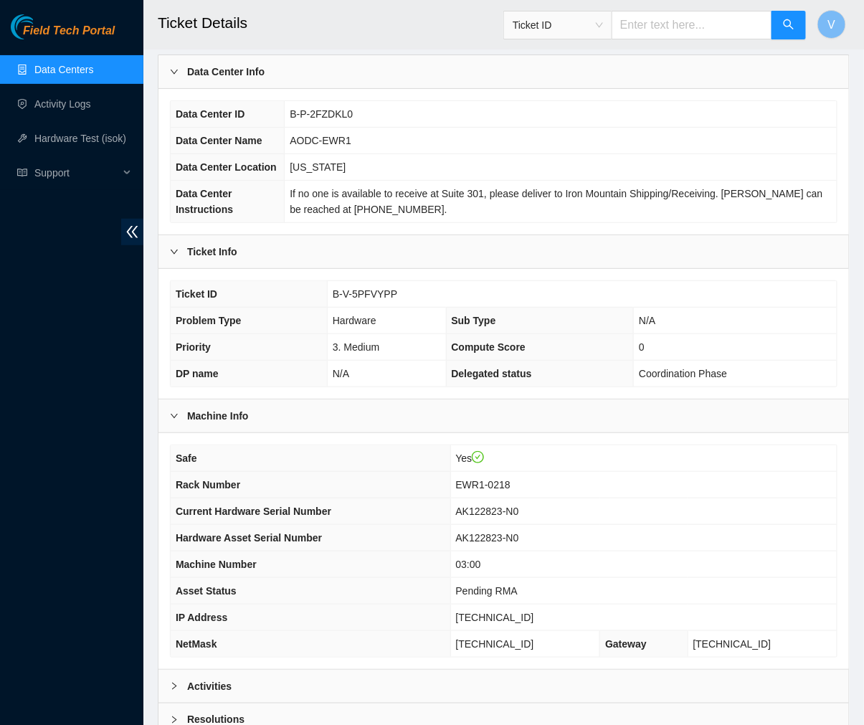
scroll to position [187, 0]
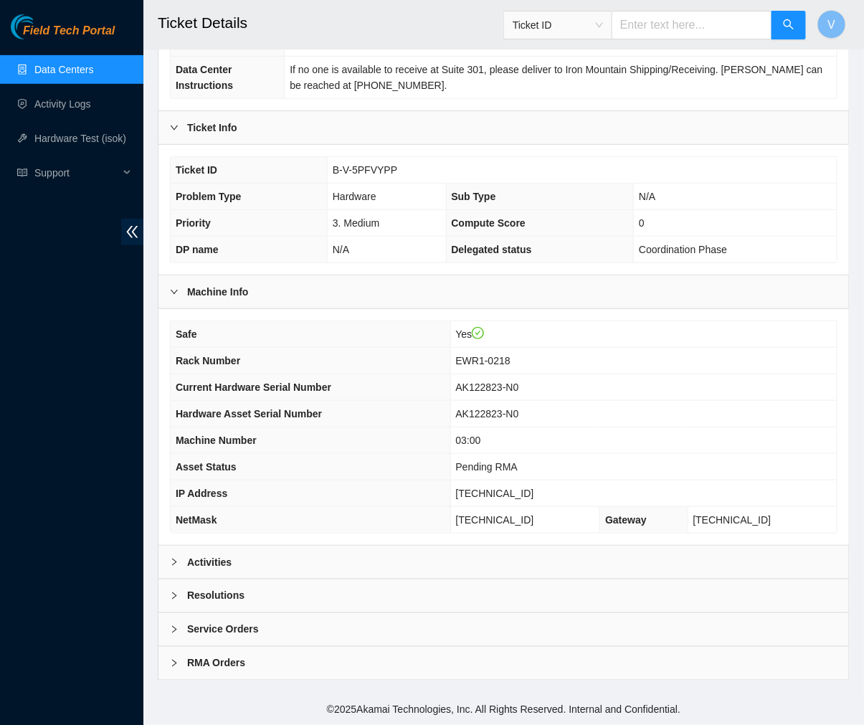
click at [201, 558] on b "Activities" at bounding box center [209, 562] width 44 height 16
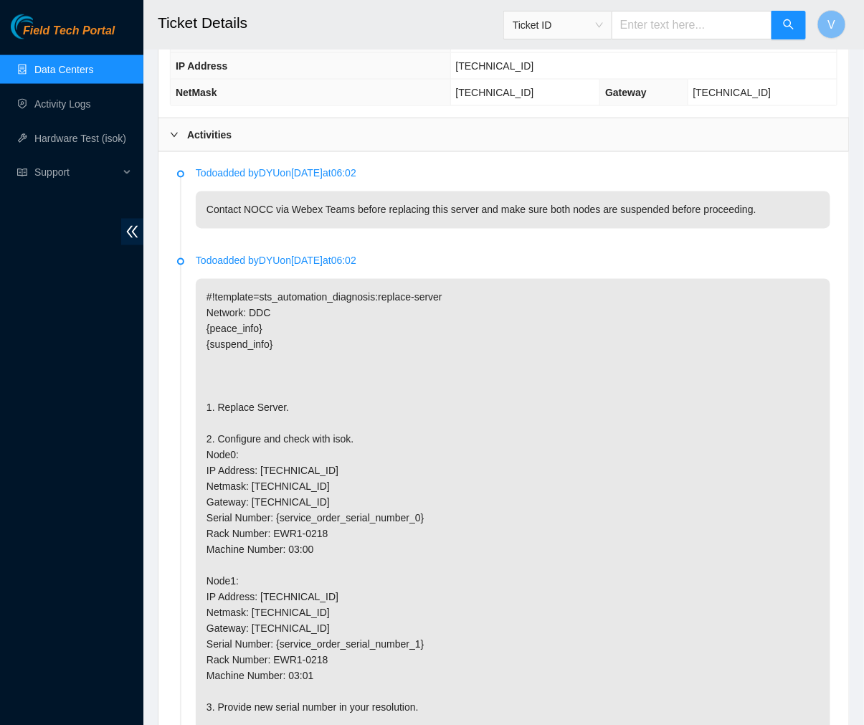
scroll to position [613, 0]
click at [93, 67] on link "Data Centers" at bounding box center [63, 69] width 59 height 11
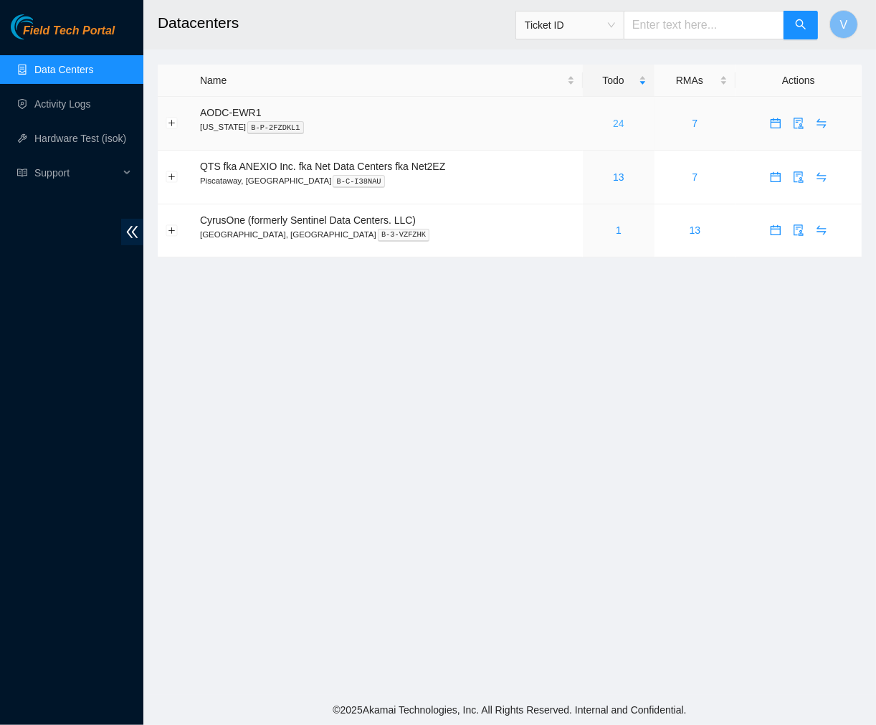
click at [618, 123] on link "24" at bounding box center [618, 123] width 11 height 11
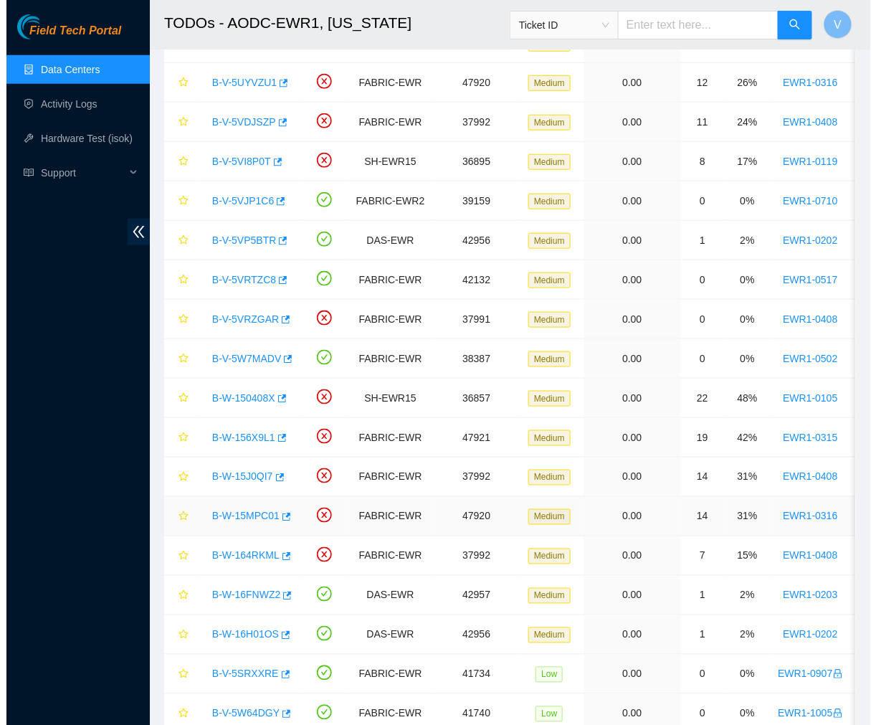
scroll to position [327, 0]
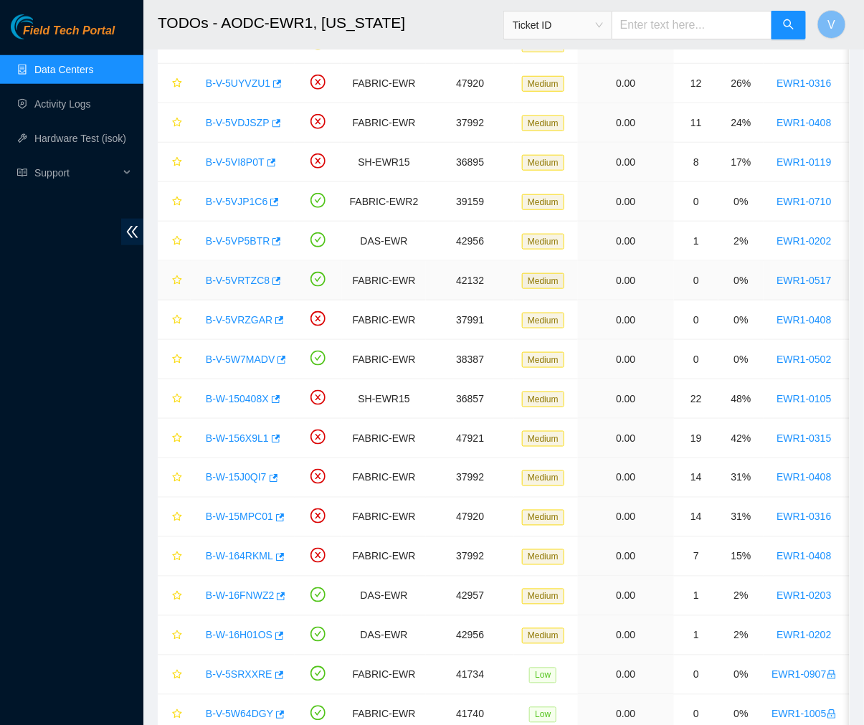
click at [238, 282] on link "B-V-5VRTZC8" at bounding box center [238, 280] width 64 height 11
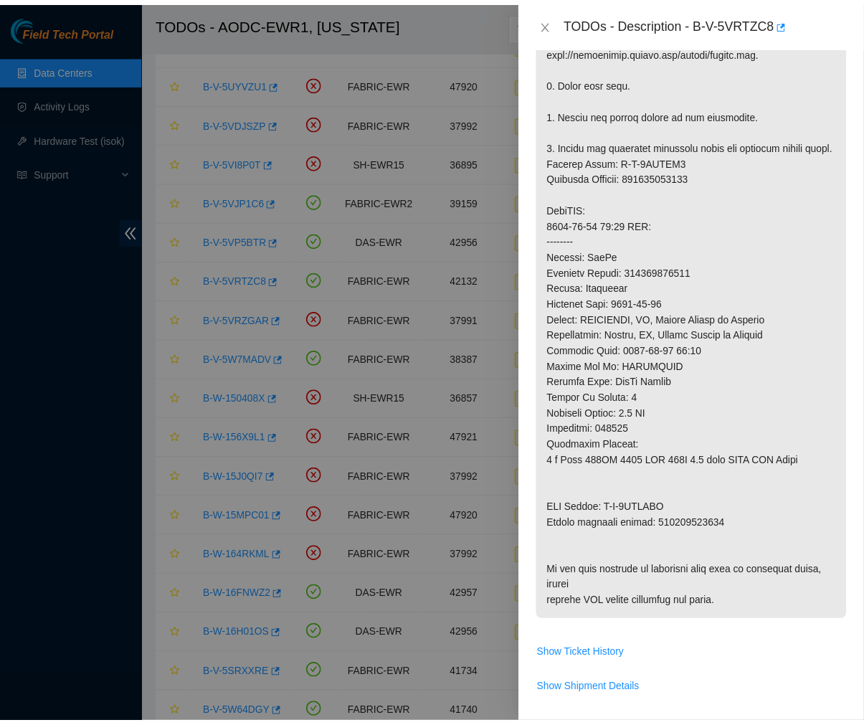
scroll to position [655, 0]
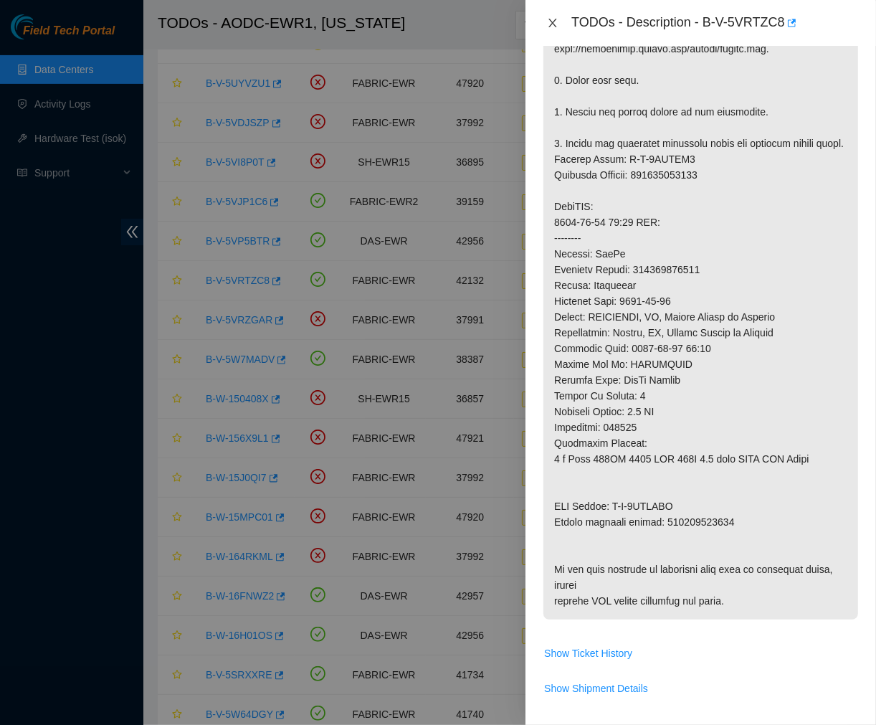
click at [551, 19] on icon "close" at bounding box center [552, 22] width 11 height 11
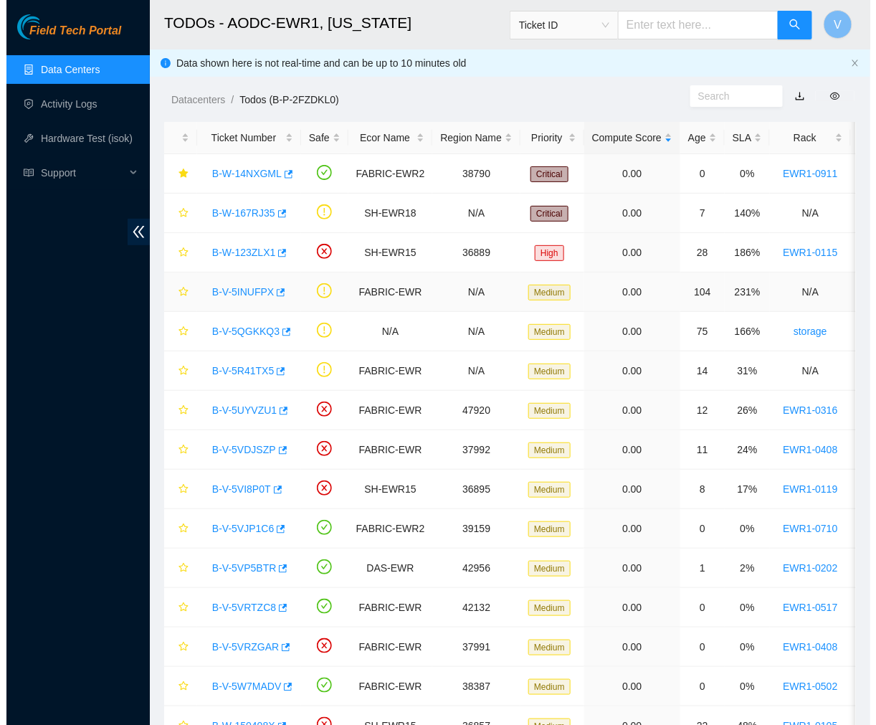
scroll to position [394, 0]
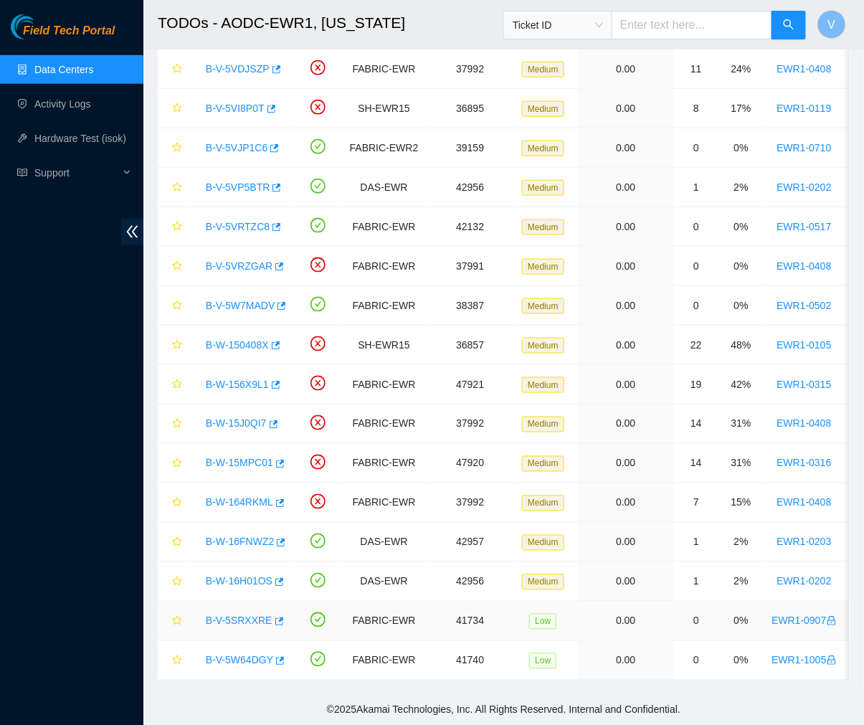
click at [239, 615] on link "B-V-5SRXXRE" at bounding box center [239, 620] width 67 height 11
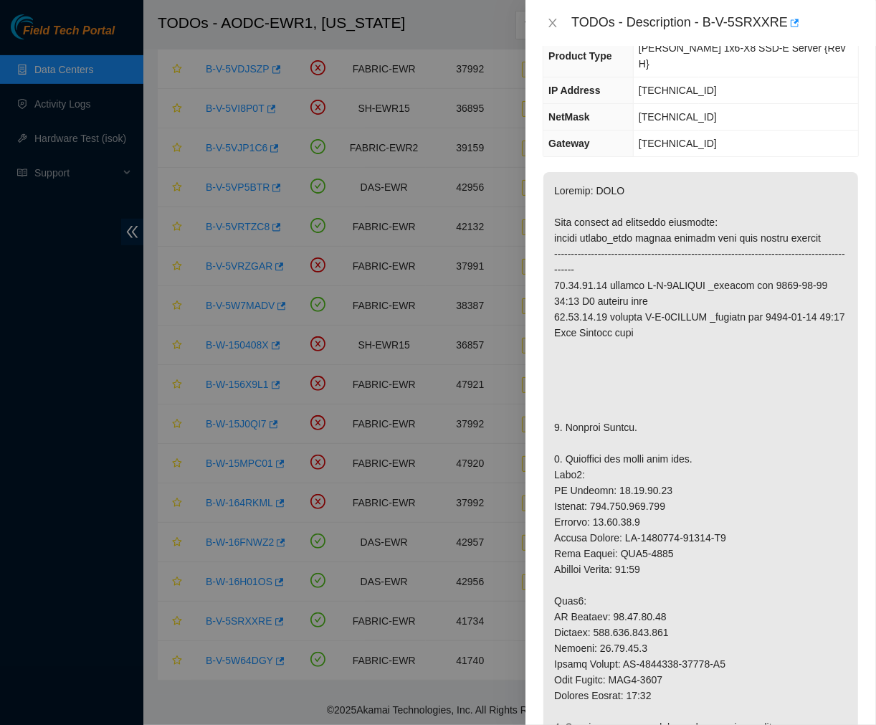
scroll to position [0, 0]
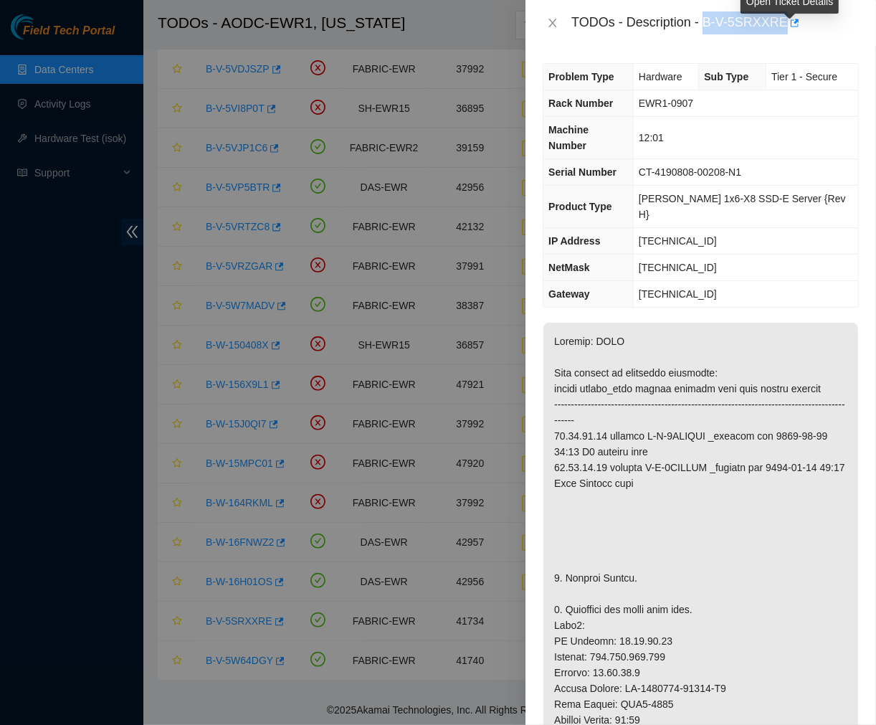
drag, startPoint x: 705, startPoint y: 27, endPoint x: 796, endPoint y: 29, distance: 90.4
click at [796, 29] on div "TODOs - Description - B-V-5SRXXRE" at bounding box center [715, 22] width 288 height 23
copy div "B-V-5SRXXRE"
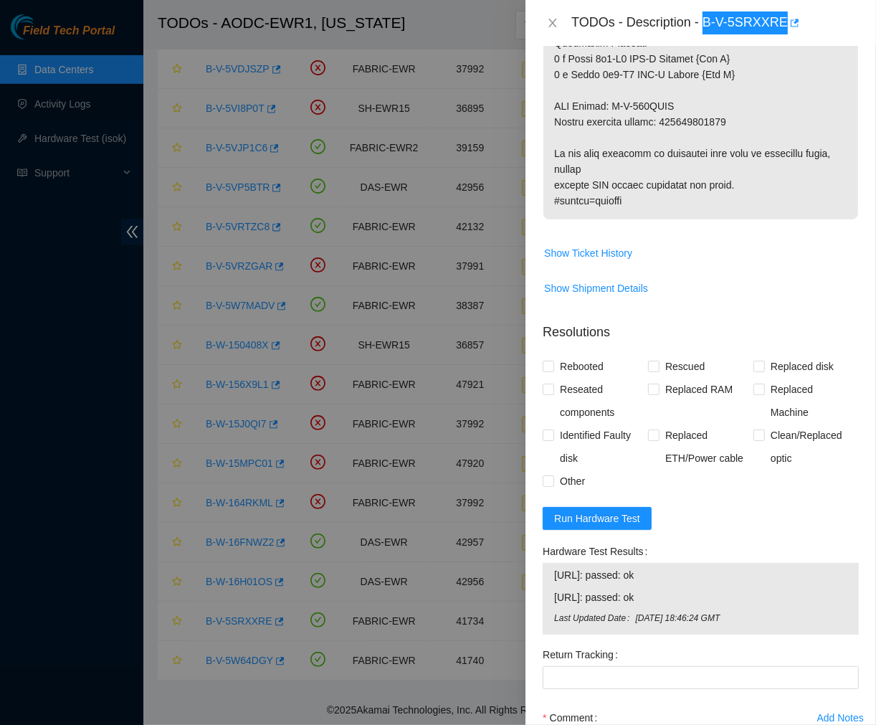
scroll to position [1291, 0]
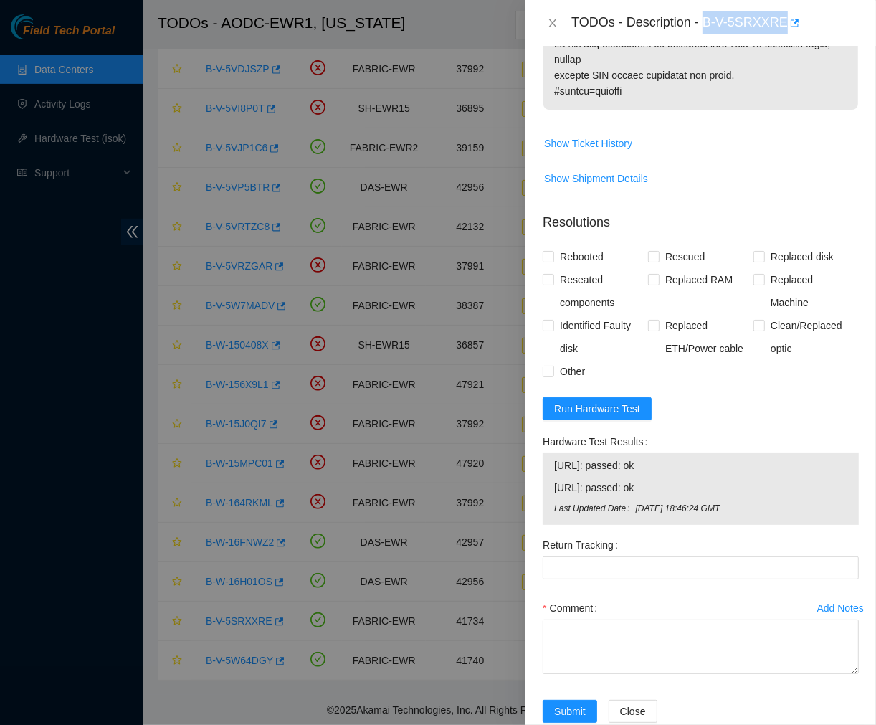
drag, startPoint x: 657, startPoint y: 453, endPoint x: 548, endPoint y: 442, distance: 108.9
click at [548, 453] on div "23.40.19.26: passed: ok 23.40.19.27: passed: ok Last Updated Date Mon, 11 Aug 2…" at bounding box center [701, 489] width 316 height 72
copy tbody "23.40.19.26: passed: ok 23.40.19.27: passed: ok"
click at [600, 401] on span "Run Hardware Test" at bounding box center [597, 409] width 86 height 16
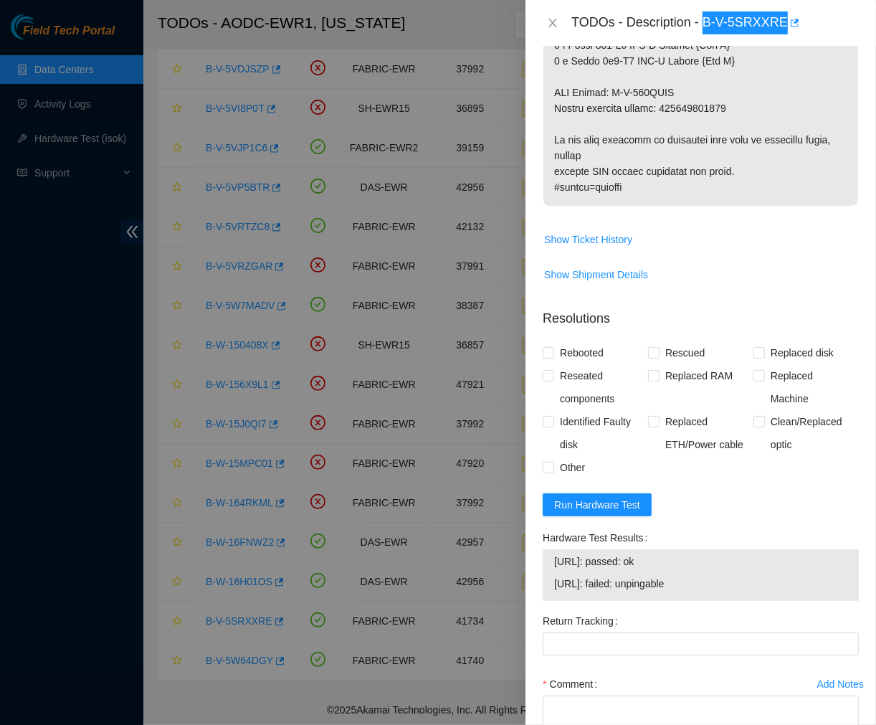
scroll to position [1199, 0]
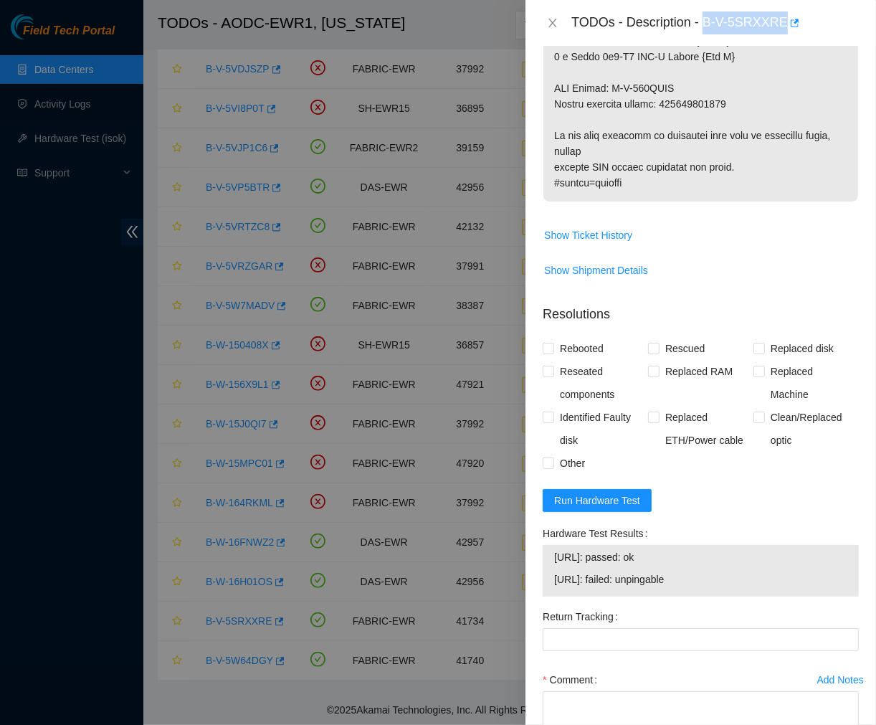
drag, startPoint x: 695, startPoint y: 552, endPoint x: 610, endPoint y: 552, distance: 85.3
click at [610, 571] on span "23.40.19.27: failed: unpingable" at bounding box center [700, 579] width 293 height 16
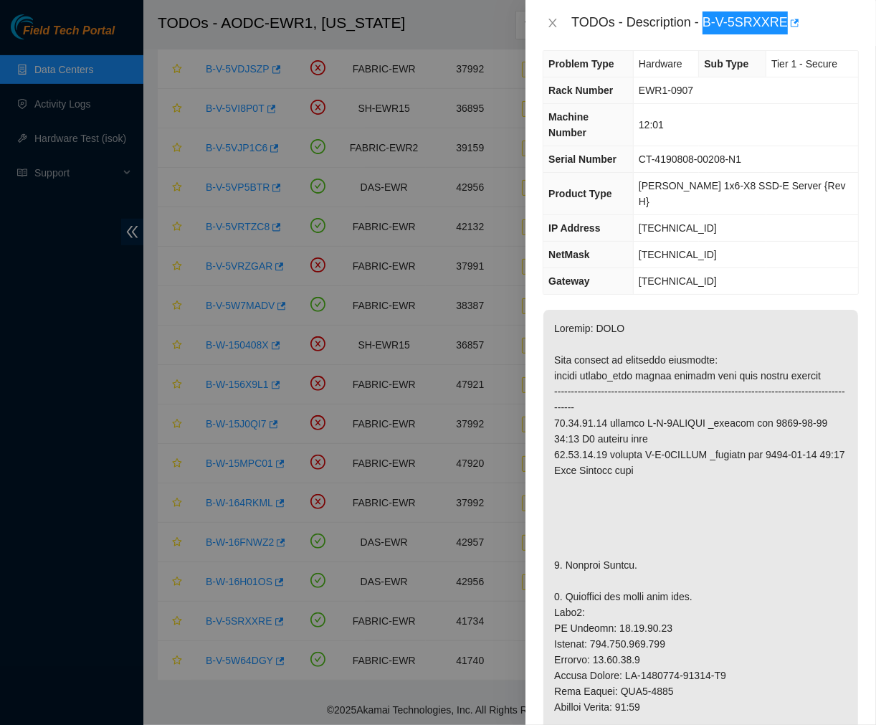
scroll to position [0, 0]
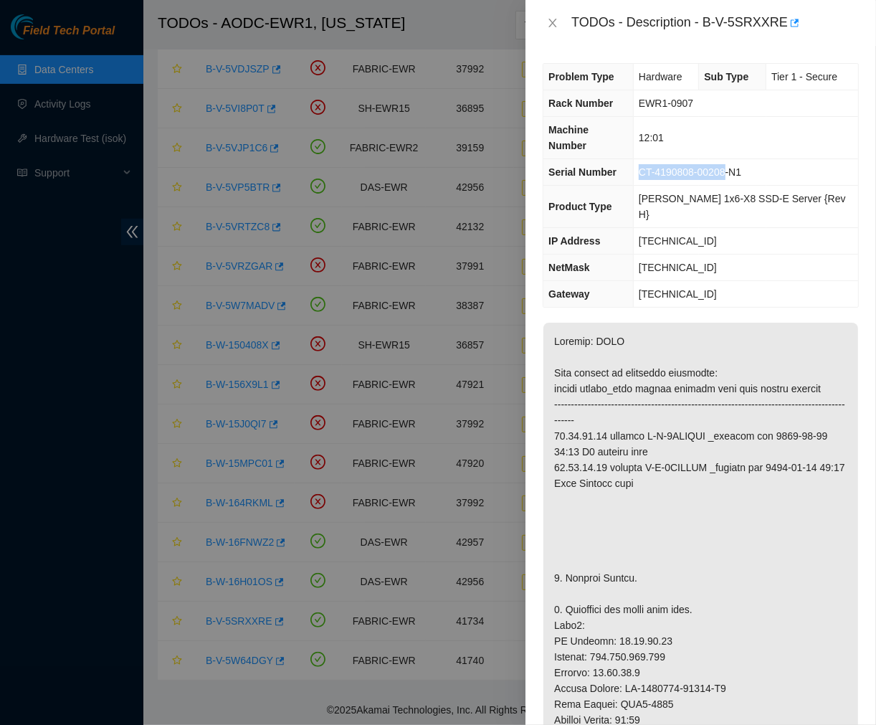
drag, startPoint x: 734, startPoint y: 158, endPoint x: 639, endPoint y: 161, distance: 95.4
click at [639, 161] on tr "Serial Number CT-4190808-00208-N1" at bounding box center [700, 172] width 315 height 27
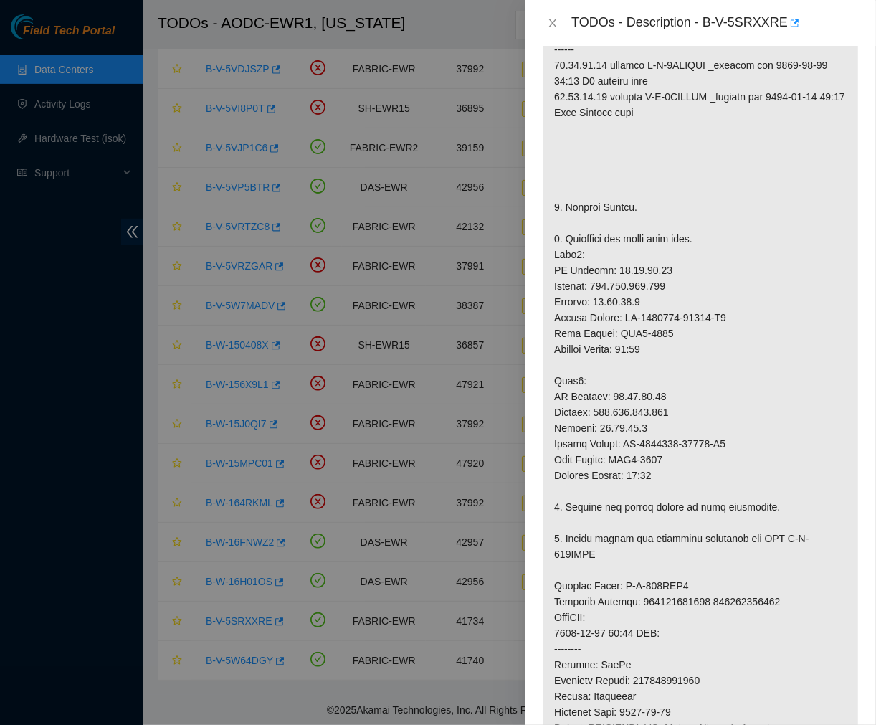
scroll to position [376, 0]
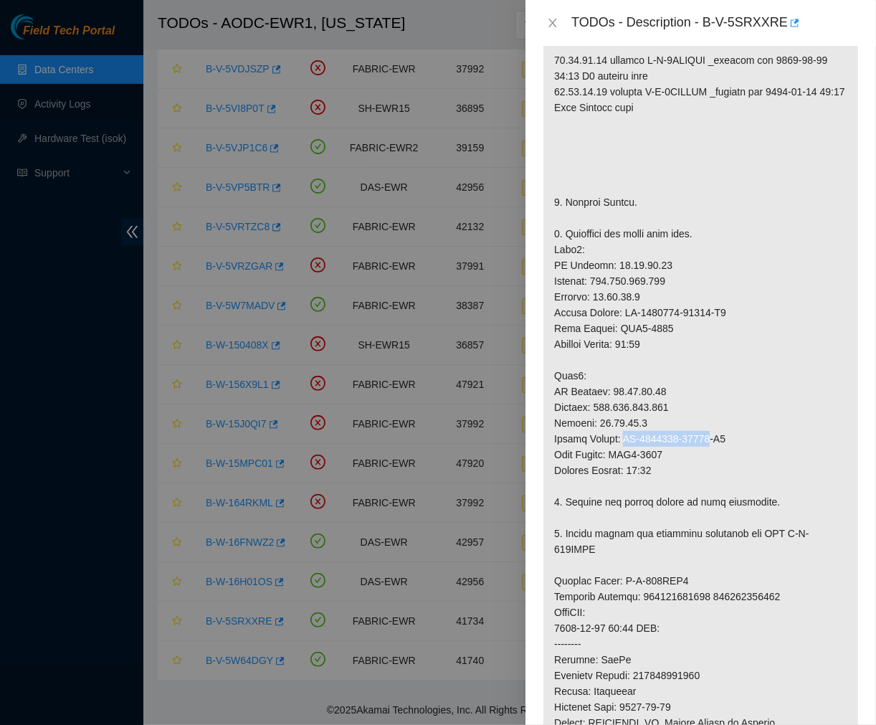
drag, startPoint x: 705, startPoint y: 406, endPoint x: 622, endPoint y: 407, distance: 83.2
click at [622, 407] on p at bounding box center [700, 486] width 315 height 1078
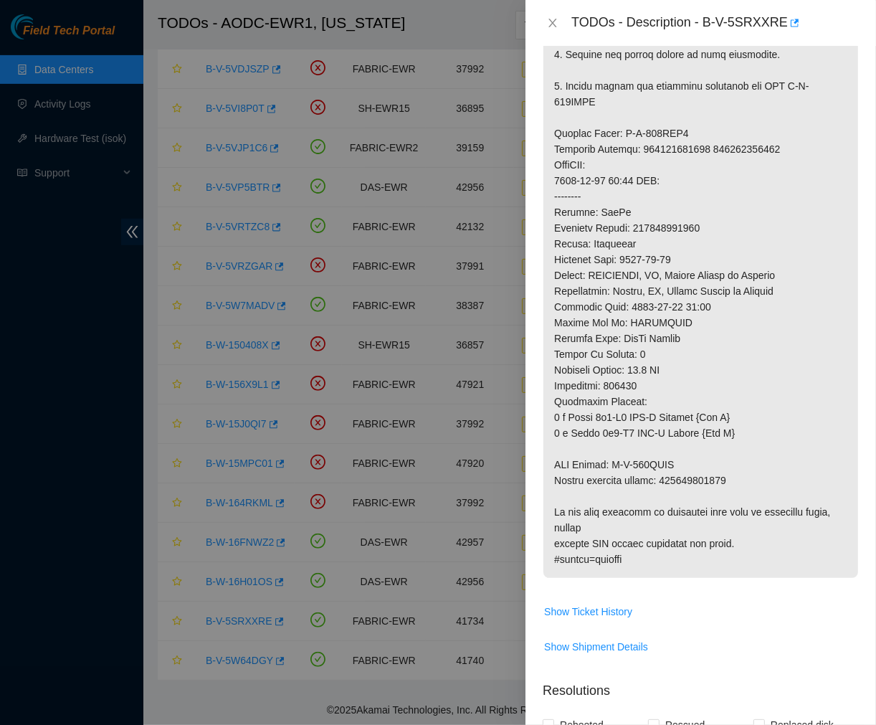
scroll to position [825, 0]
drag, startPoint x: 675, startPoint y: 431, endPoint x: 612, endPoint y: 438, distance: 63.5
click at [612, 438] on p at bounding box center [700, 37] width 315 height 1078
drag, startPoint x: 733, startPoint y: 450, endPoint x: 665, endPoint y: 447, distance: 68.2
click at [665, 447] on p at bounding box center [700, 37] width 315 height 1078
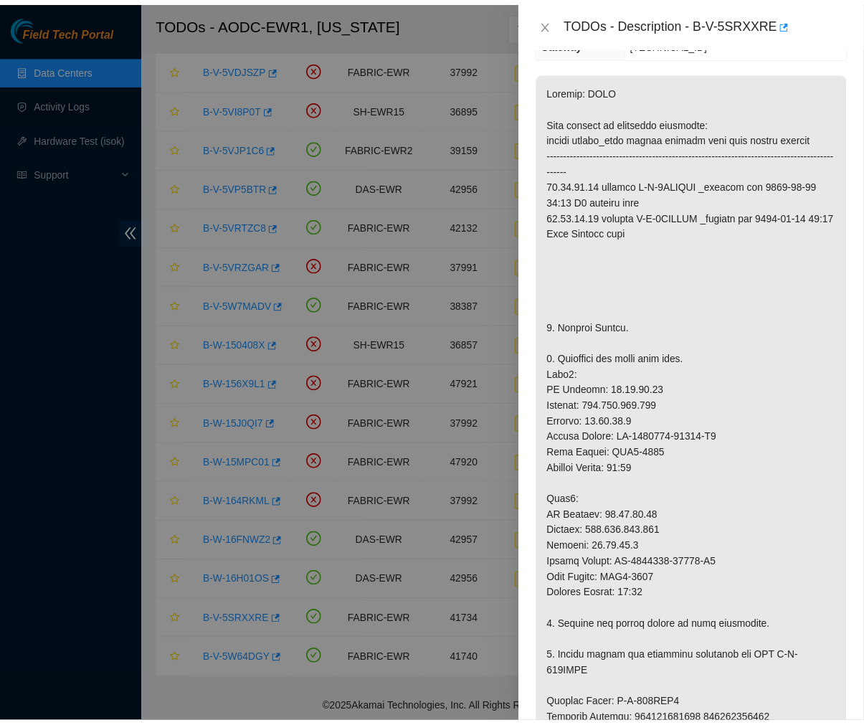
scroll to position [252, 0]
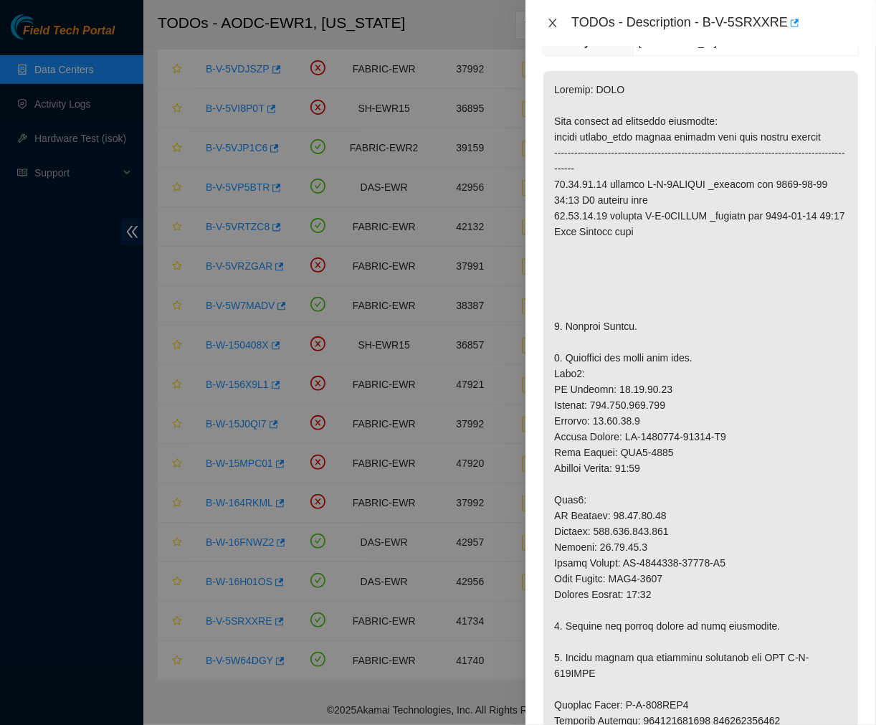
click at [551, 17] on icon "close" at bounding box center [552, 22] width 11 height 11
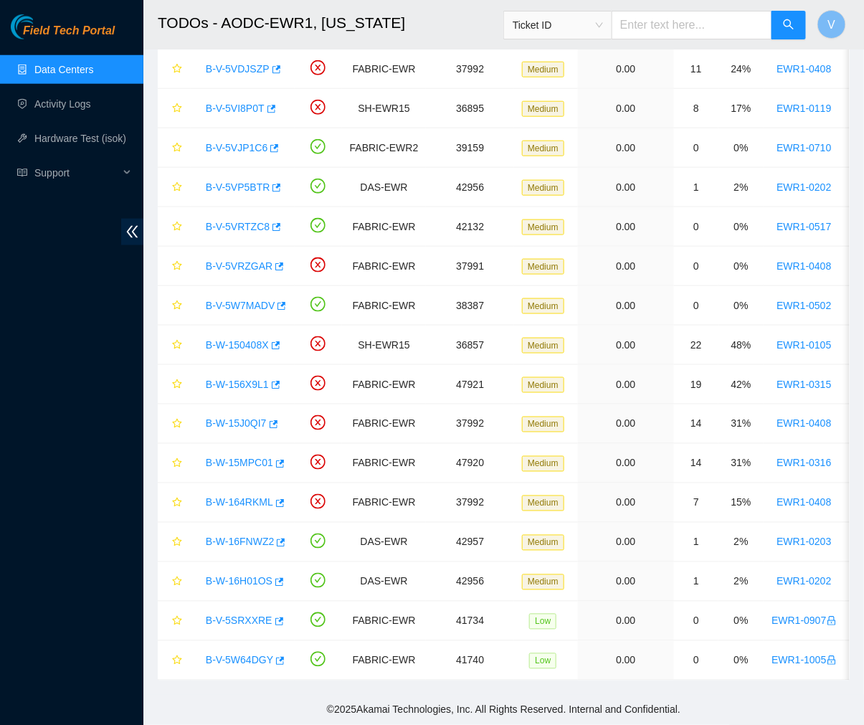
scroll to position [240, 0]
click at [178, 616] on icon "star" at bounding box center [177, 621] width 10 height 10
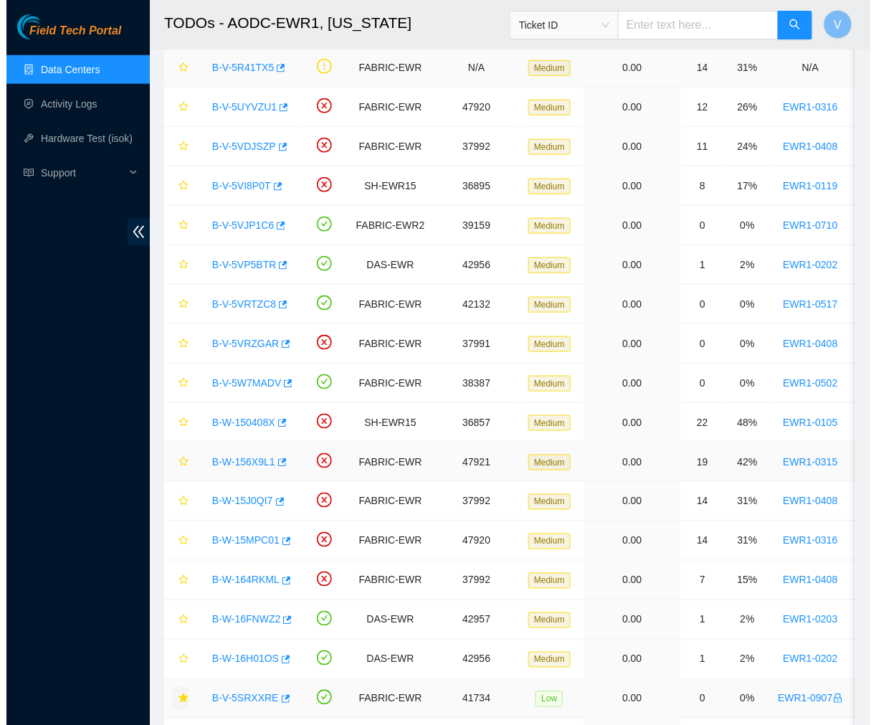
scroll to position [303, 0]
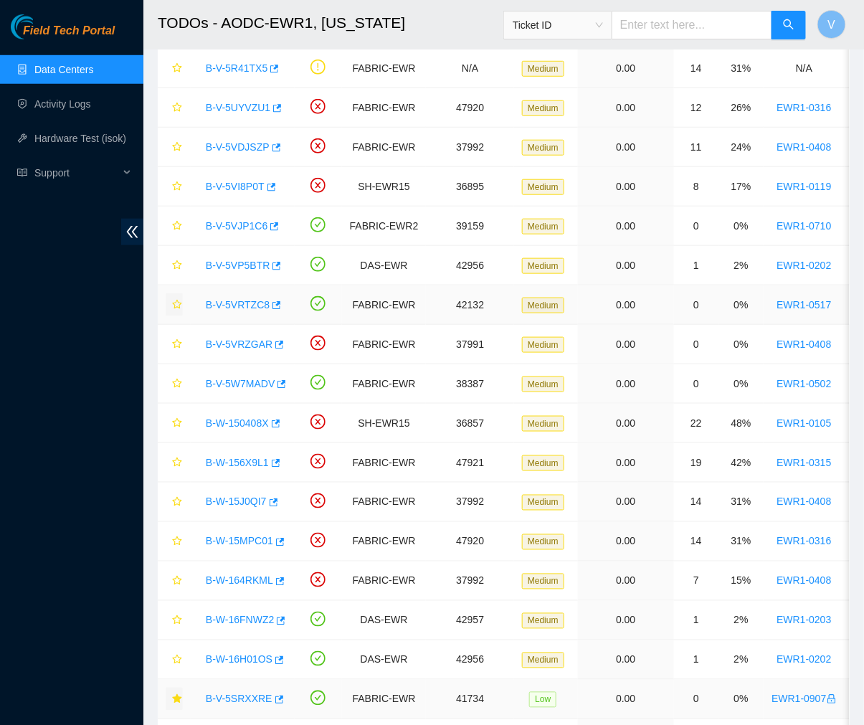
click at [176, 306] on icon "star" at bounding box center [177, 305] width 10 height 10
click at [234, 306] on link "B-V-5VRTZC8" at bounding box center [238, 304] width 64 height 11
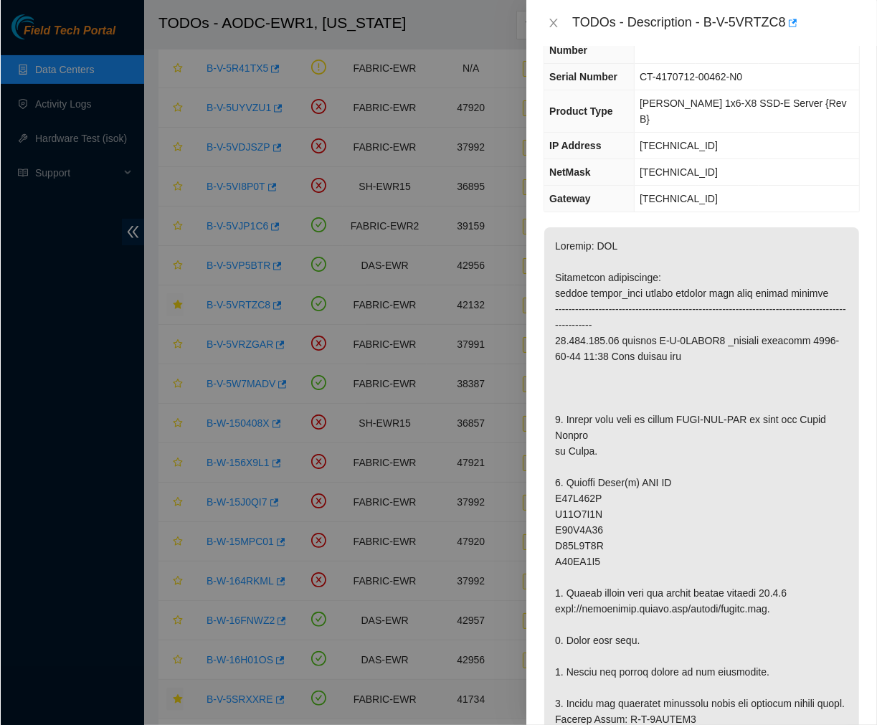
scroll to position [0, 0]
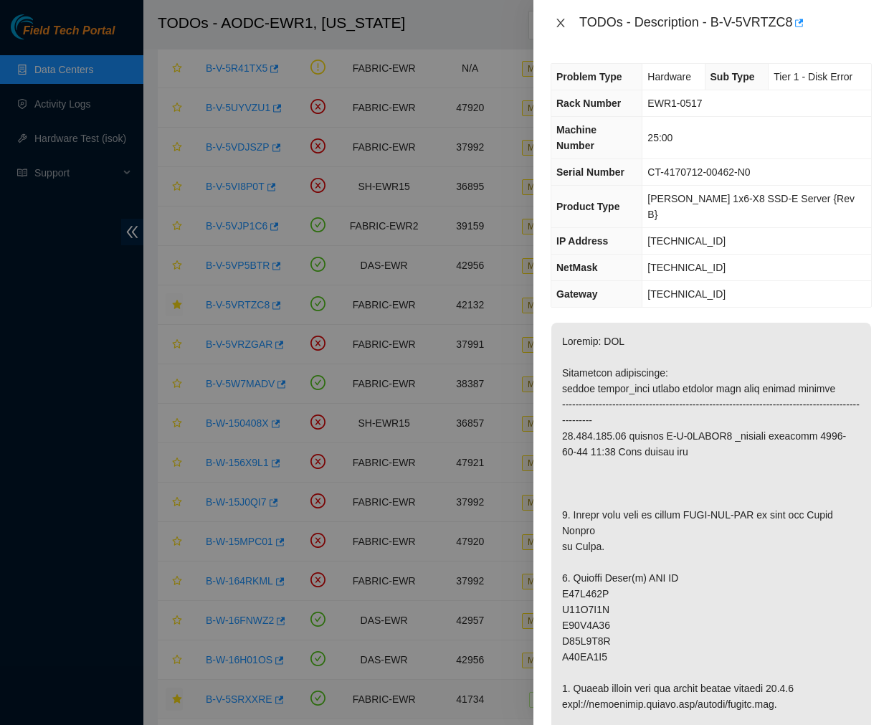
click at [561, 22] on icon "close" at bounding box center [560, 22] width 11 height 11
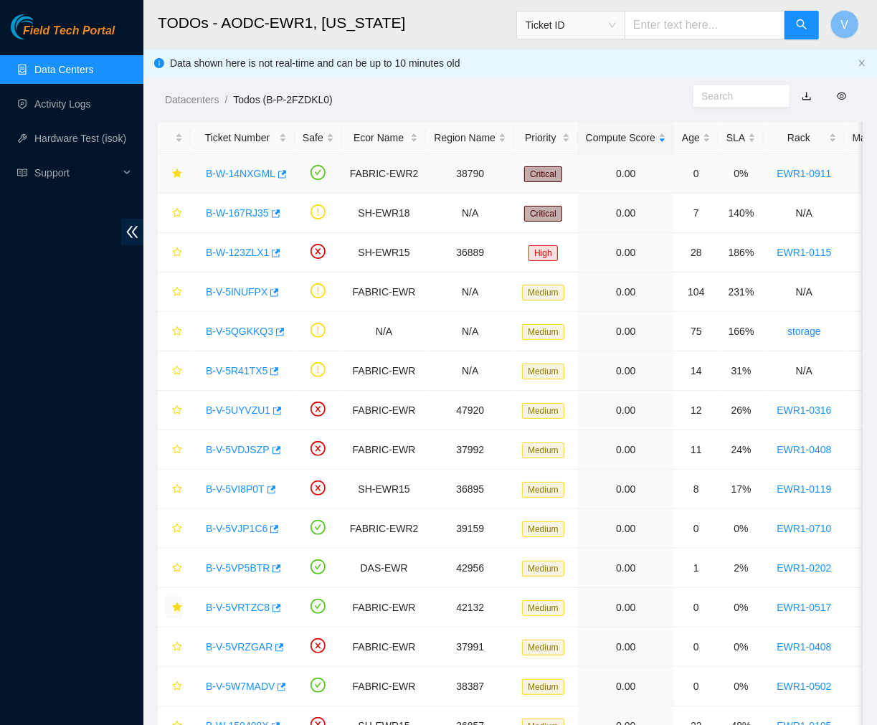
click at [247, 172] on link "B-W-14NXGML" at bounding box center [241, 173] width 70 height 11
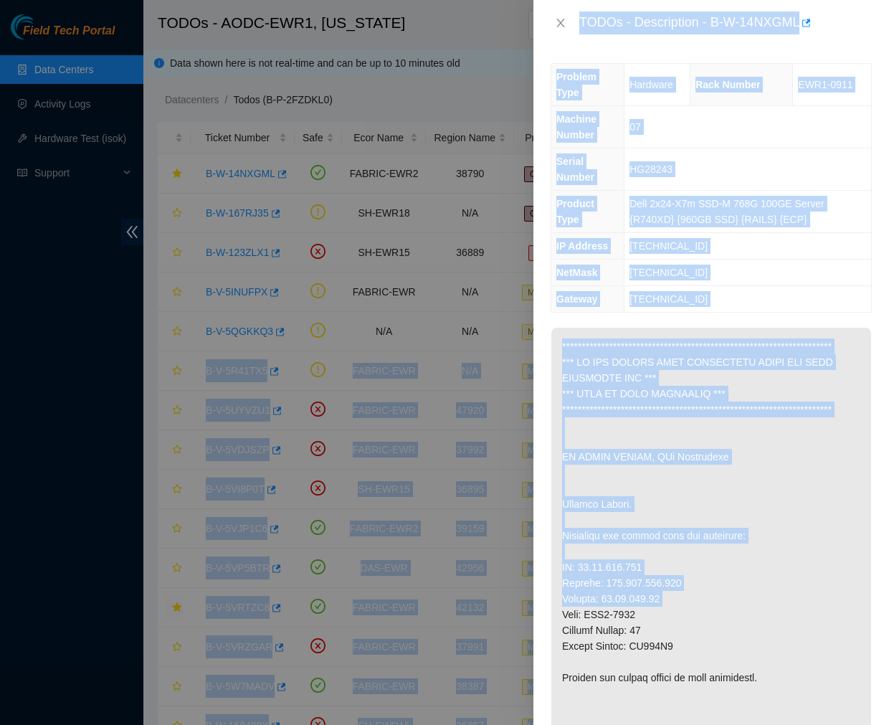
drag, startPoint x: 724, startPoint y: 632, endPoint x: 1007, endPoint y: 335, distance: 410.8
click at [875, 335] on html "Field Tech Portal Data Centers Activity Logs Hardware Test (isok) Support TODOs…" at bounding box center [444, 362] width 889 height 725
click at [784, 205] on span "Dell 2x24-X7m SSD-M 768G 100GE Server {R740XD} {960GB SSD} {RAILS} {ECP}" at bounding box center [726, 211] width 195 height 27
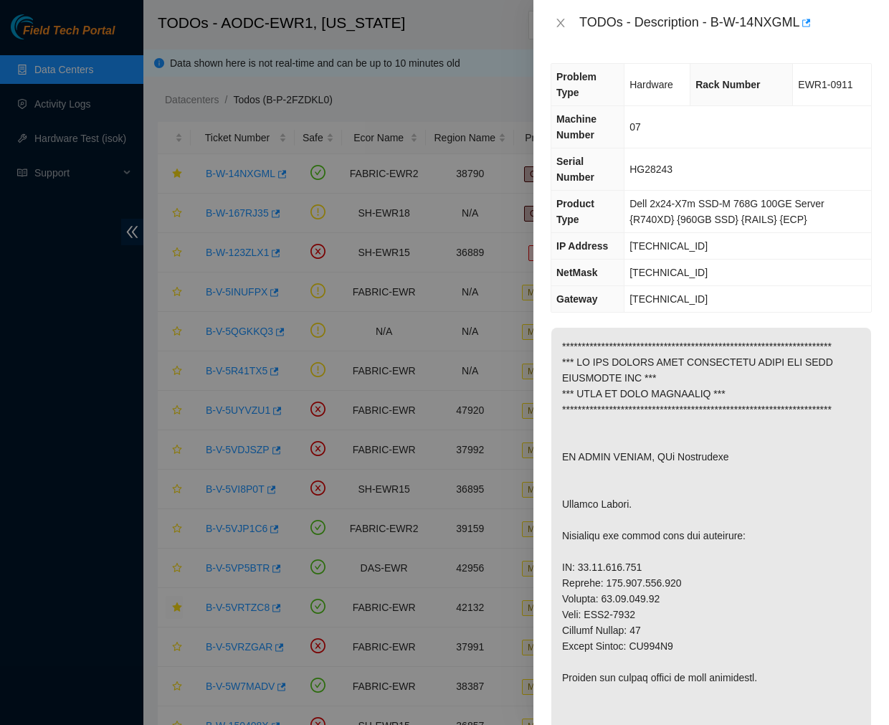
click at [562, 22] on icon "close" at bounding box center [560, 22] width 11 height 11
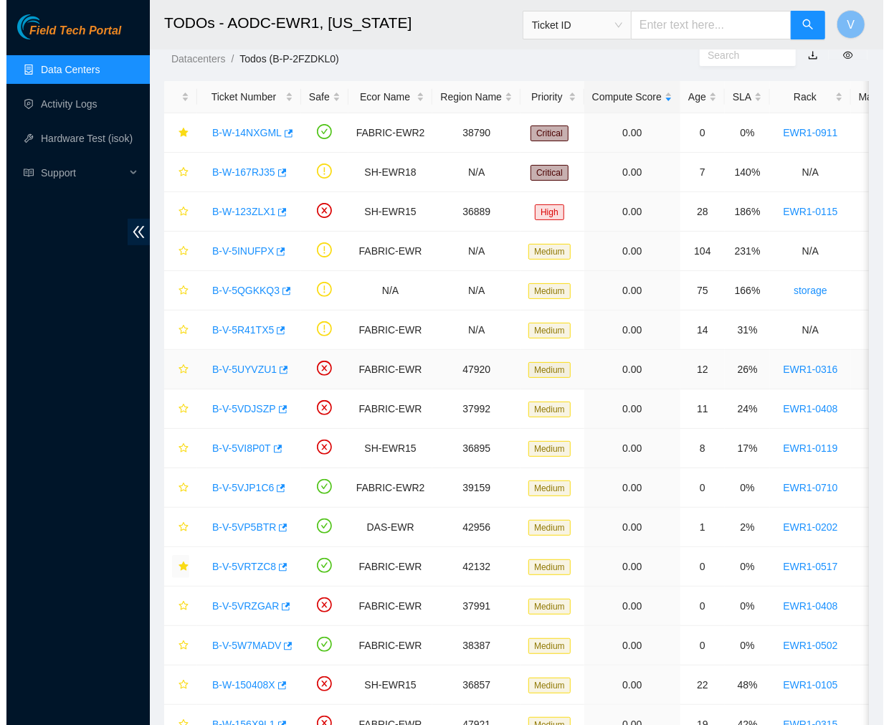
scroll to position [44, 0]
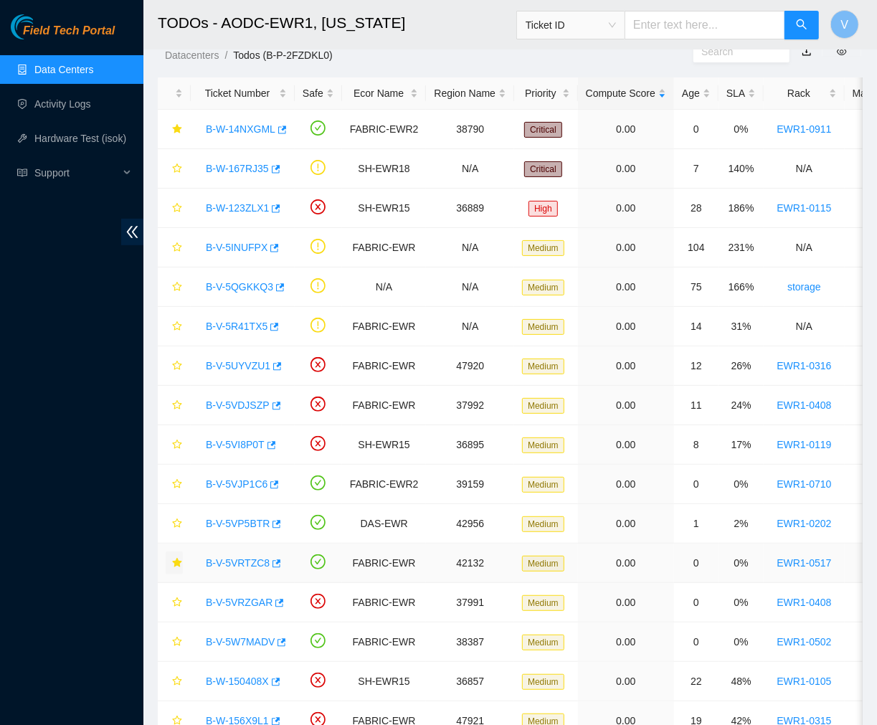
click at [230, 566] on link "B-V-5VRTZC8" at bounding box center [238, 562] width 64 height 11
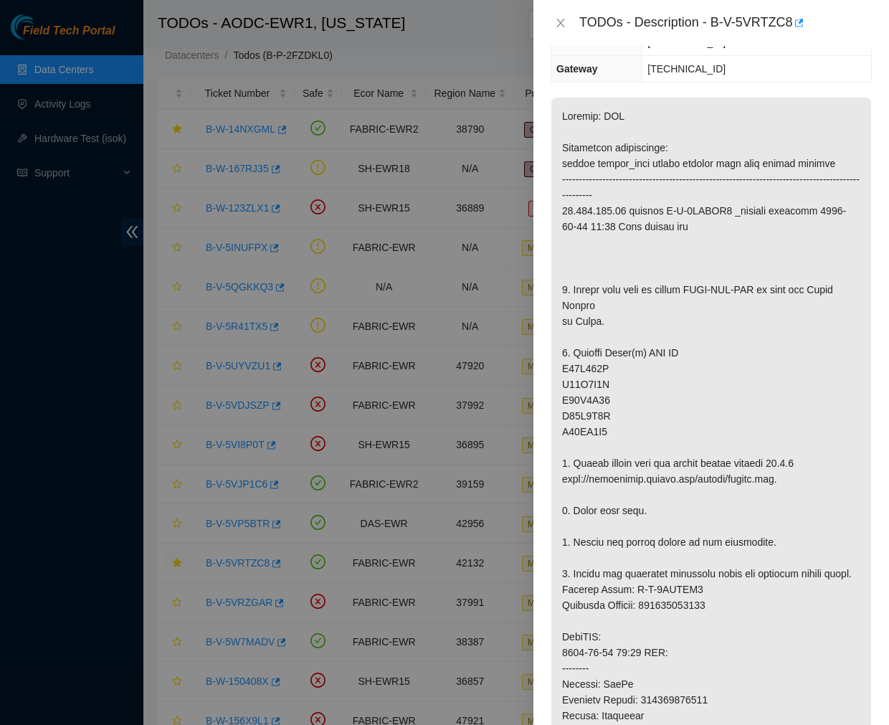
scroll to position [0, 0]
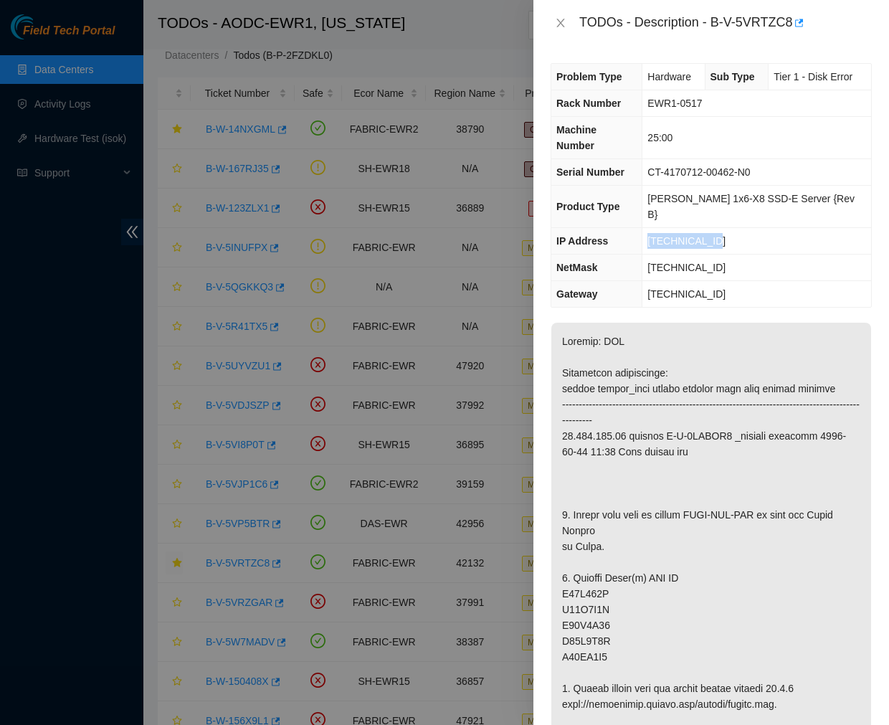
drag, startPoint x: 726, startPoint y: 209, endPoint x: 656, endPoint y: 213, distance: 70.4
click at [656, 228] on td "23.218.243.36" at bounding box center [756, 241] width 229 height 27
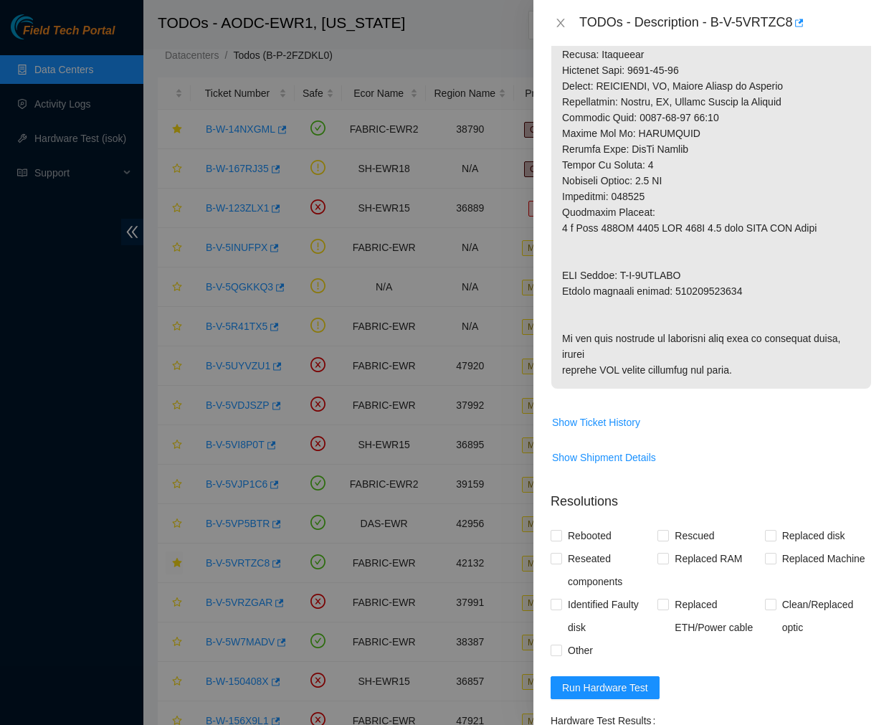
scroll to position [1339, 0]
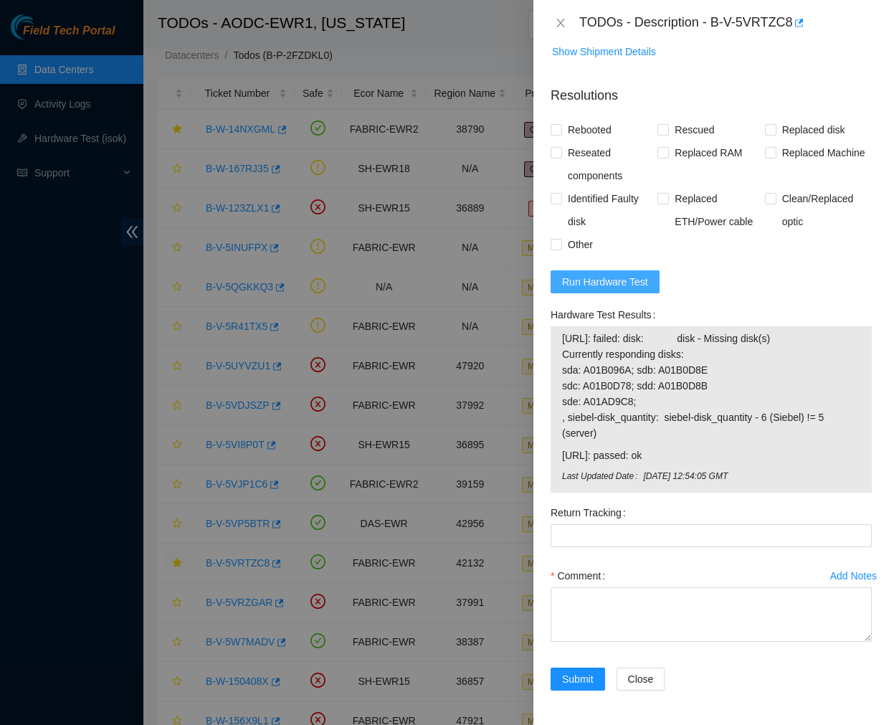
click at [634, 281] on span "Run Hardware Test" at bounding box center [605, 282] width 86 height 16
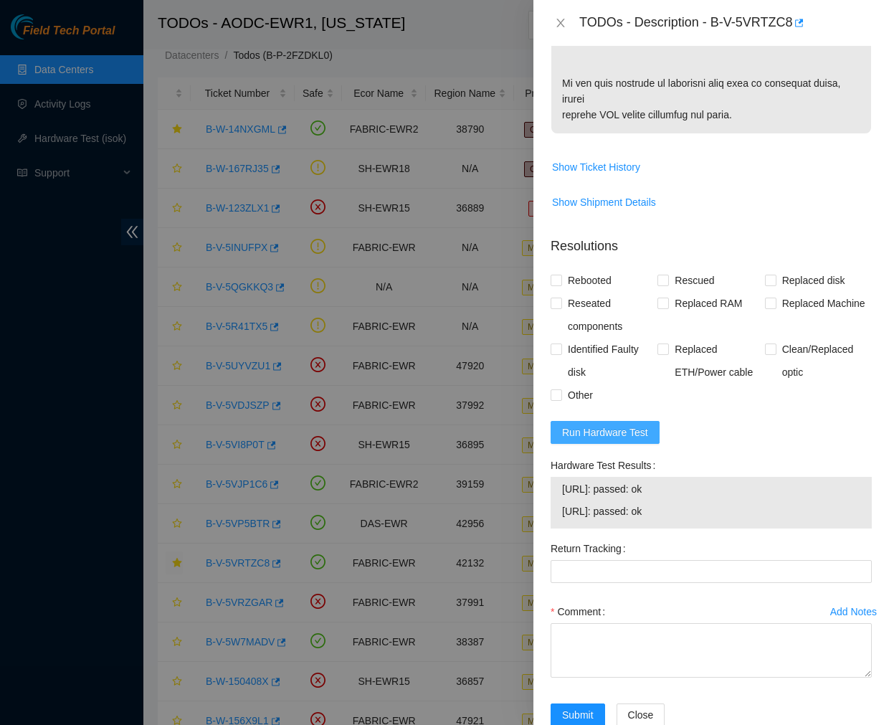
scroll to position [1224, 0]
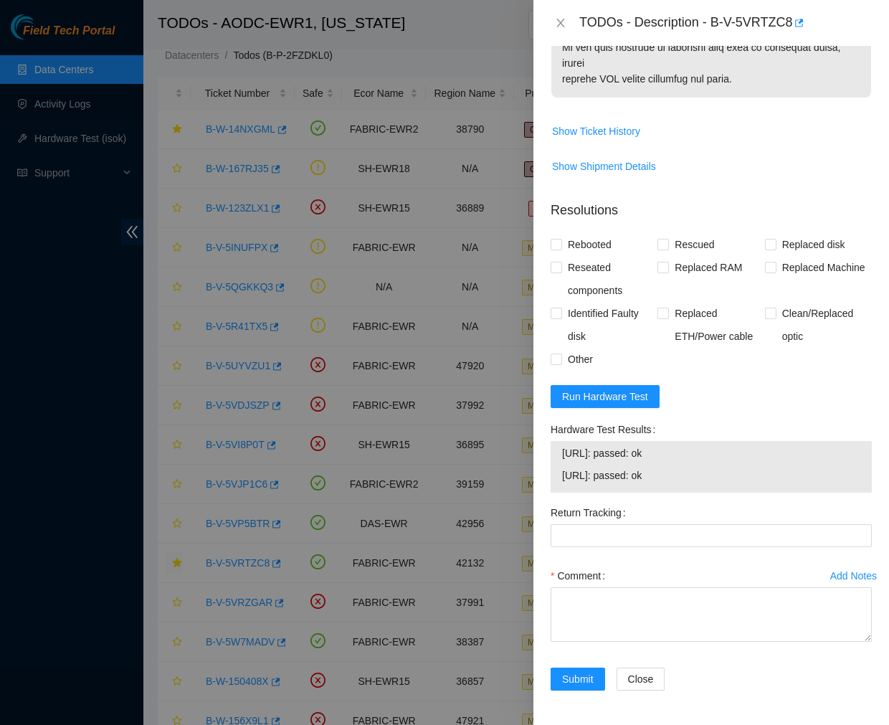
drag, startPoint x: 676, startPoint y: 471, endPoint x: 553, endPoint y: 447, distance: 124.9
click at [553, 447] on div "23.218.243.36: passed: ok 23.218.243.37: passed: ok" at bounding box center [711, 467] width 321 height 52
click at [607, 585] on label "Comment" at bounding box center [581, 575] width 60 height 23
click at [607, 587] on textarea "Comment" at bounding box center [711, 614] width 321 height 54
paste textarea "Ticket #: B-V-5VRTZC8 - Ran hardware test: 23.218.243.36: failed: disk - Missin…"
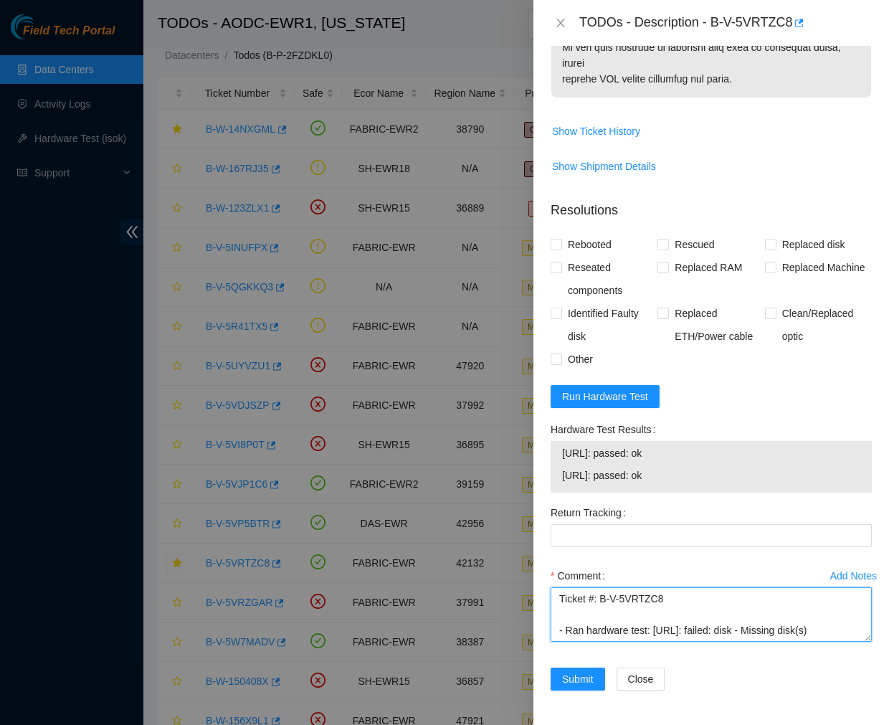
scroll to position [310, 0]
click at [633, 631] on textarea "Ticket #: B-V-5VRTZC8 - Ran hardware test: 23.218.243.36: failed: disk - Missin…" at bounding box center [711, 614] width 321 height 54
click at [614, 642] on textarea "Ticket #: B-V-5VRTZC8 - Ran hardware test: 23.218.243.36: failed: disk - Missin…" at bounding box center [711, 614] width 321 height 54
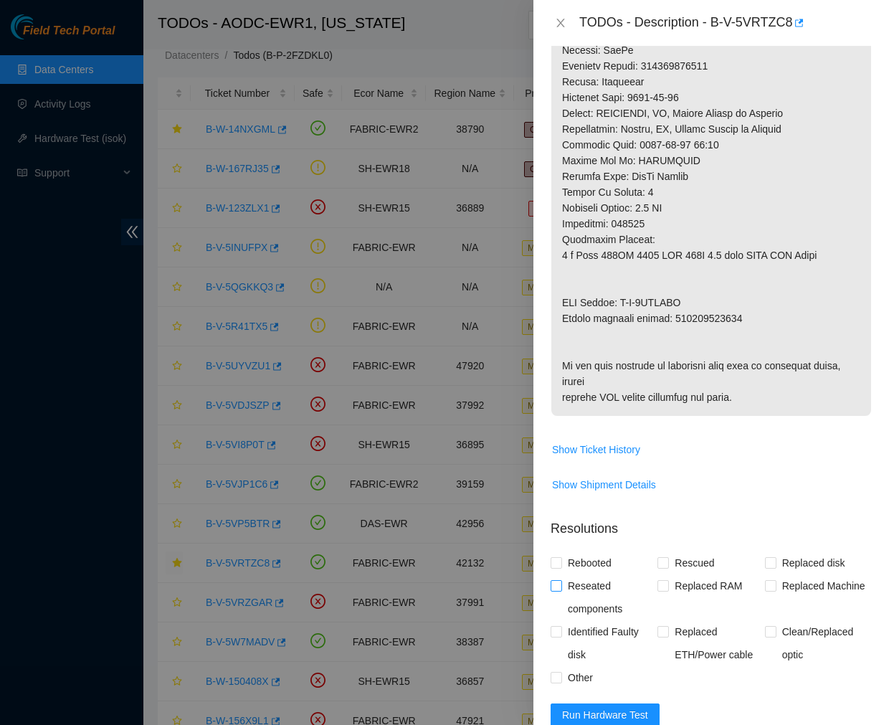
scroll to position [862, 0]
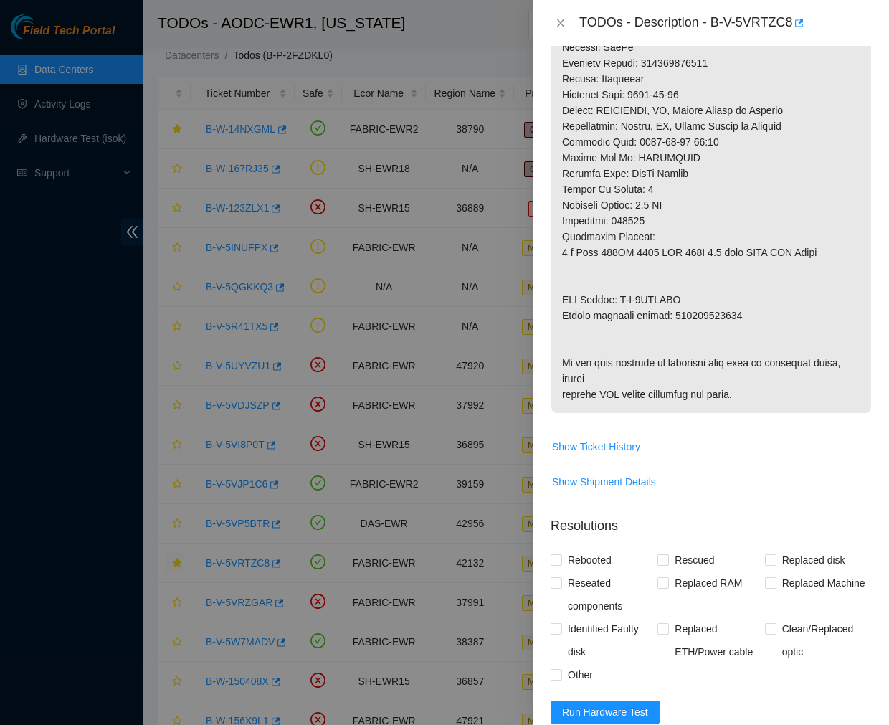
type textarea "Ticket #: B-V-5VRTZC8 - Ran hardware test: 23.218.243.36: failed: disk - Missin…"
drag, startPoint x: 740, startPoint y: 300, endPoint x: 673, endPoint y: 299, distance: 67.4
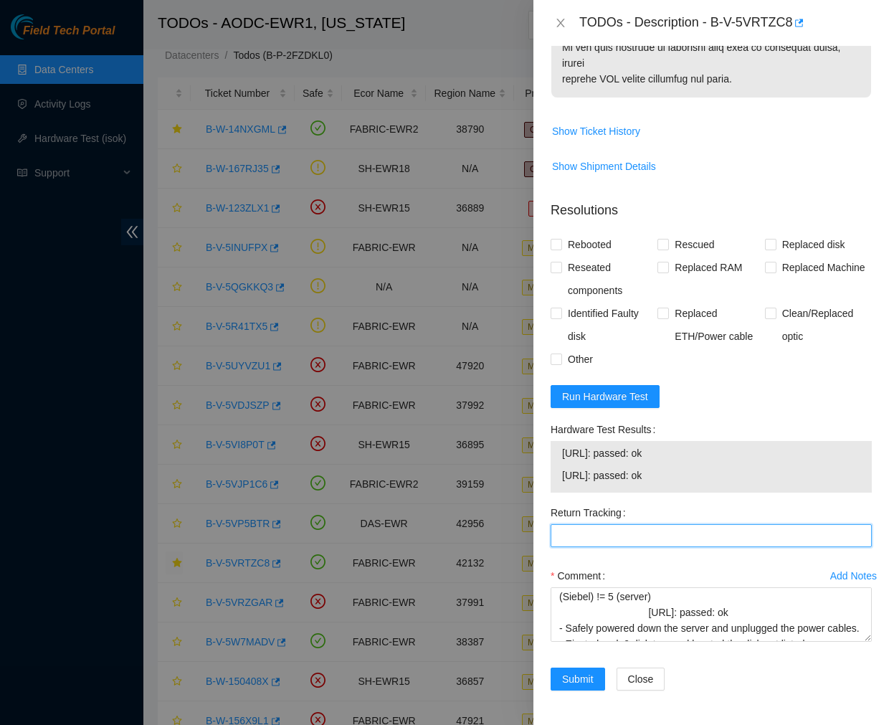
click at [657, 533] on Tracking "Return Tracking" at bounding box center [711, 535] width 321 height 23
paste Tracking "463470058487"
type Tracking "463470058487"
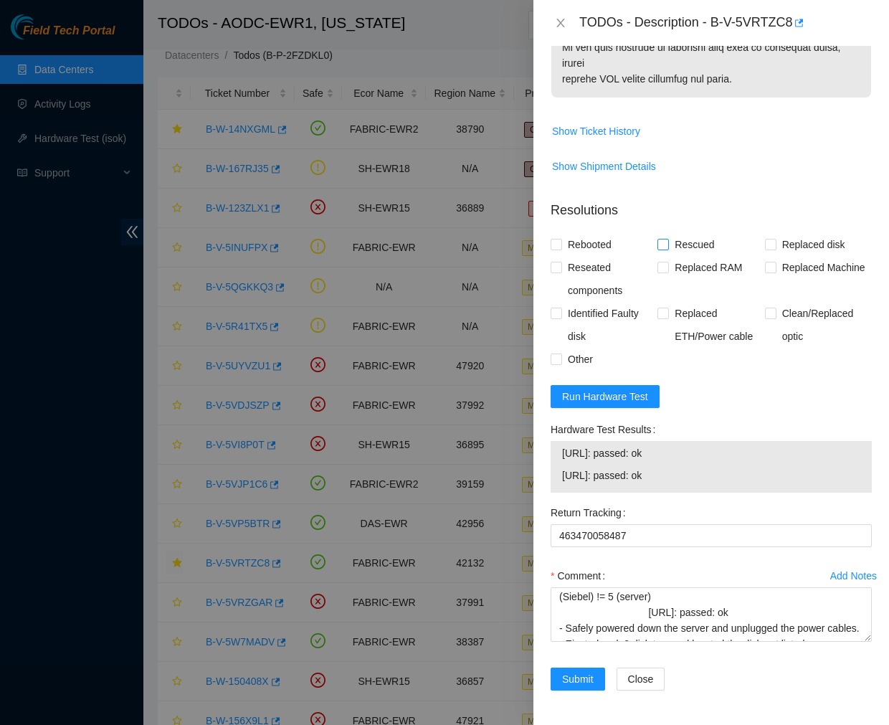
click at [660, 242] on input "Rescued" at bounding box center [662, 244] width 10 height 10
checkbox input "true"
click at [563, 237] on span "Rebooted" at bounding box center [589, 244] width 55 height 23
click at [561, 239] on input "Rebooted" at bounding box center [556, 244] width 10 height 10
checkbox input "true"
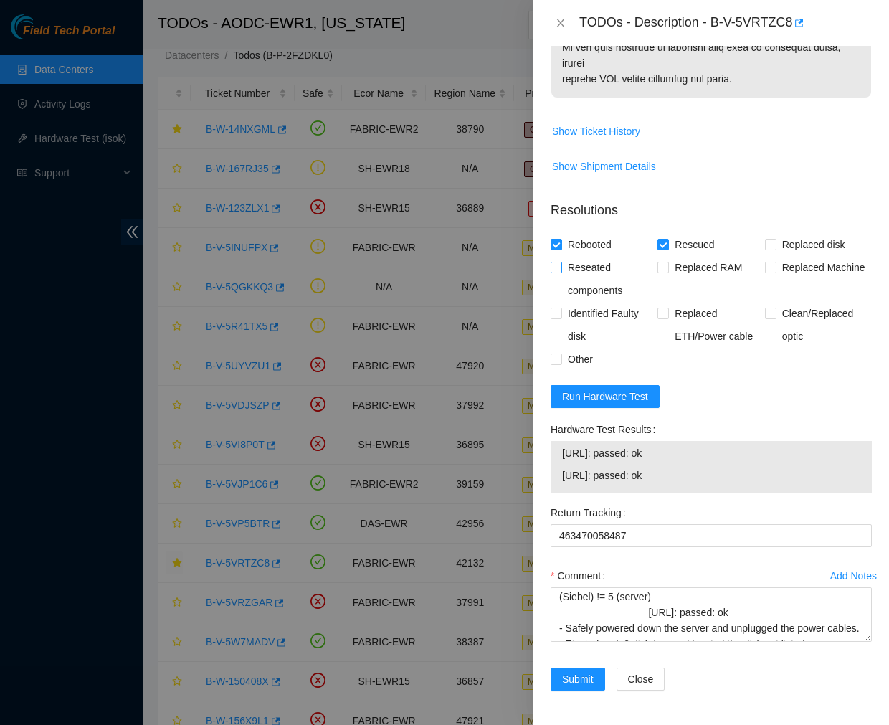
click at [553, 262] on input "Reseated components" at bounding box center [556, 267] width 10 height 10
checkbox input "true"
click at [765, 247] on input "Replaced disk" at bounding box center [770, 244] width 10 height 10
checkbox input "true"
drag, startPoint x: 548, startPoint y: 674, endPoint x: 586, endPoint y: 677, distance: 38.1
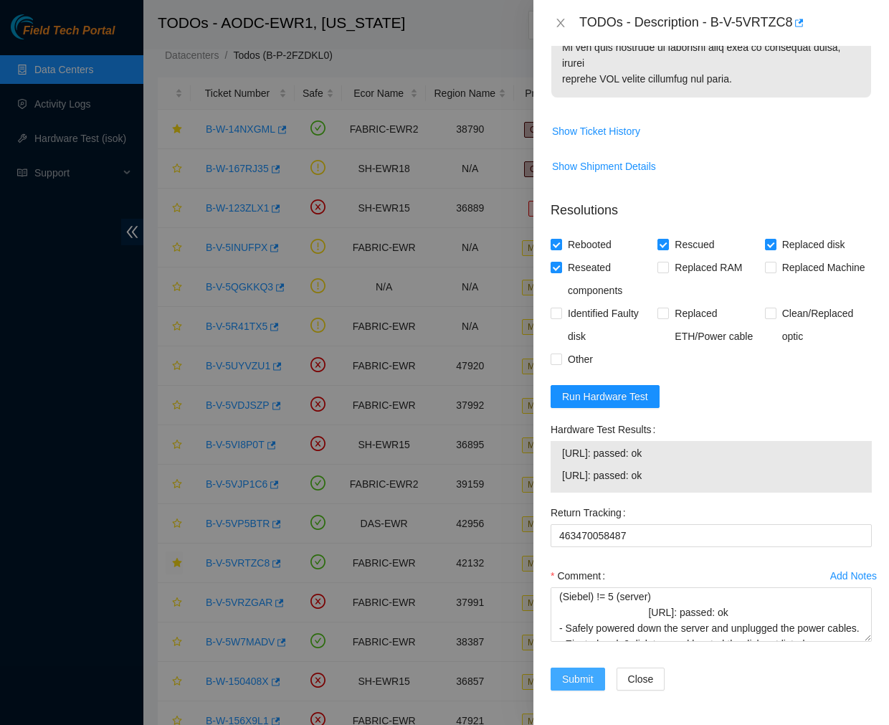
click at [586, 677] on div "Submit" at bounding box center [578, 687] width 66 height 40
click at [586, 677] on span "Submit" at bounding box center [578, 679] width 32 height 16
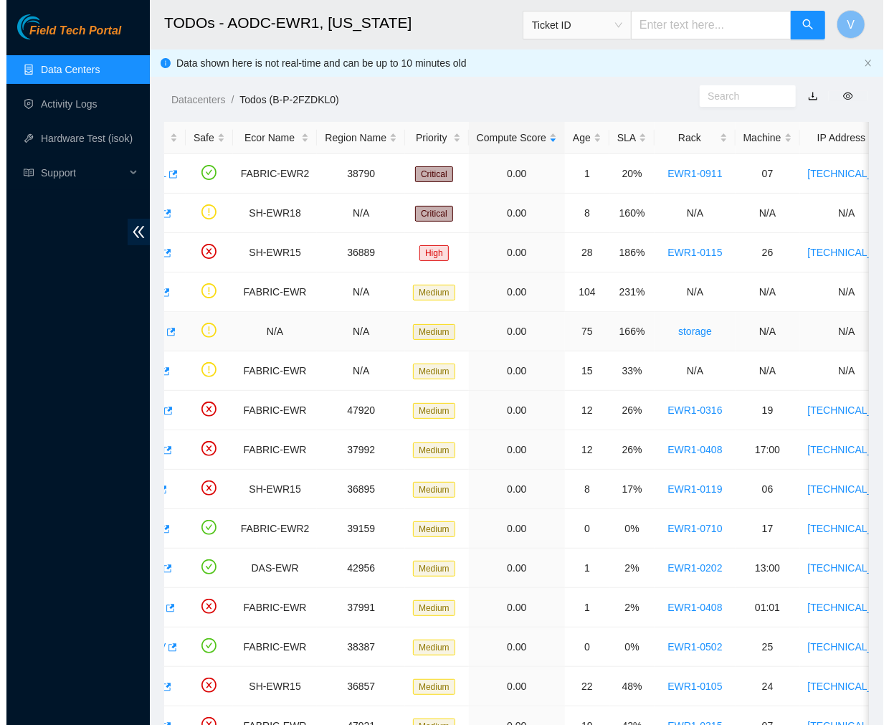
scroll to position [0, 0]
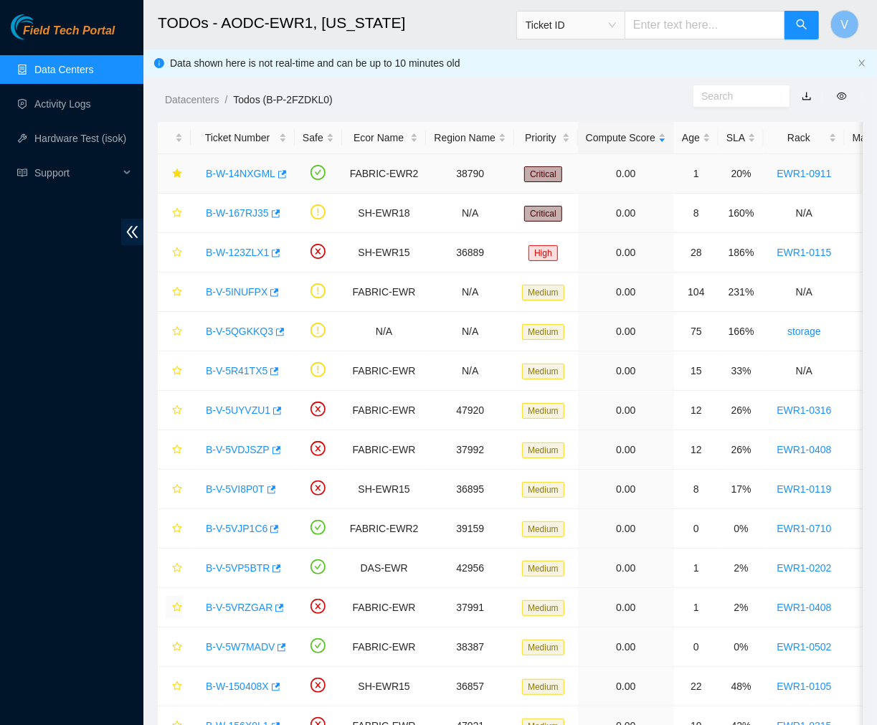
click at [239, 175] on link "B-W-14NXGML" at bounding box center [241, 173] width 70 height 11
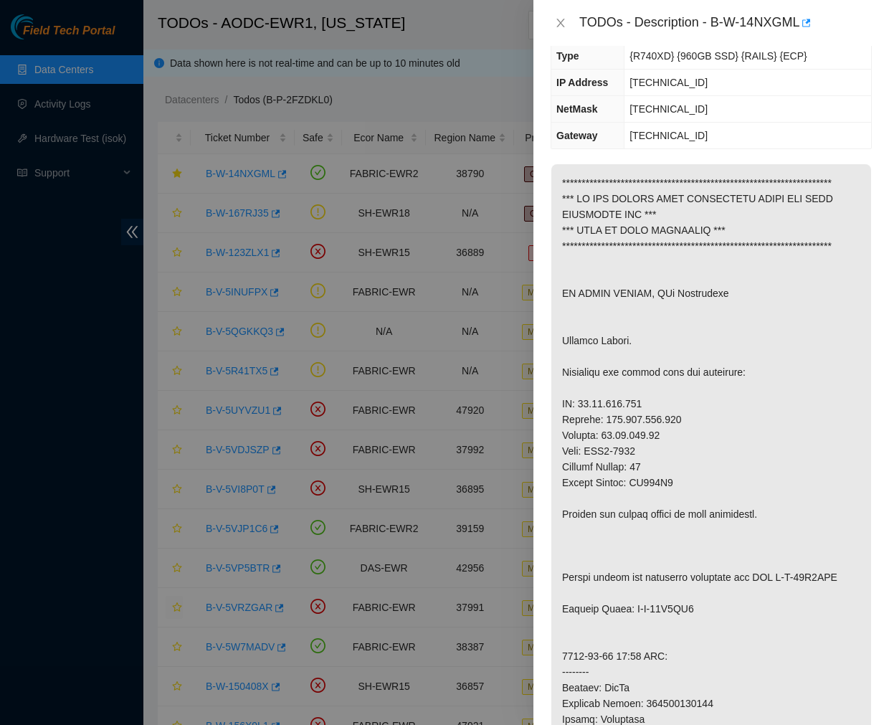
scroll to position [168, 0]
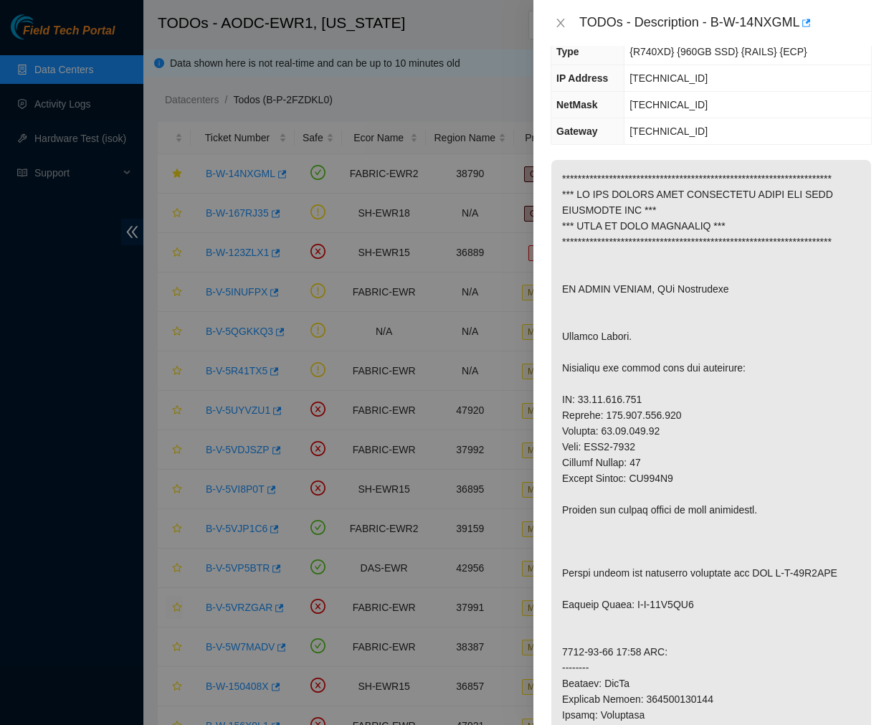
click at [755, 447] on p at bounding box center [711, 652] width 320 height 984
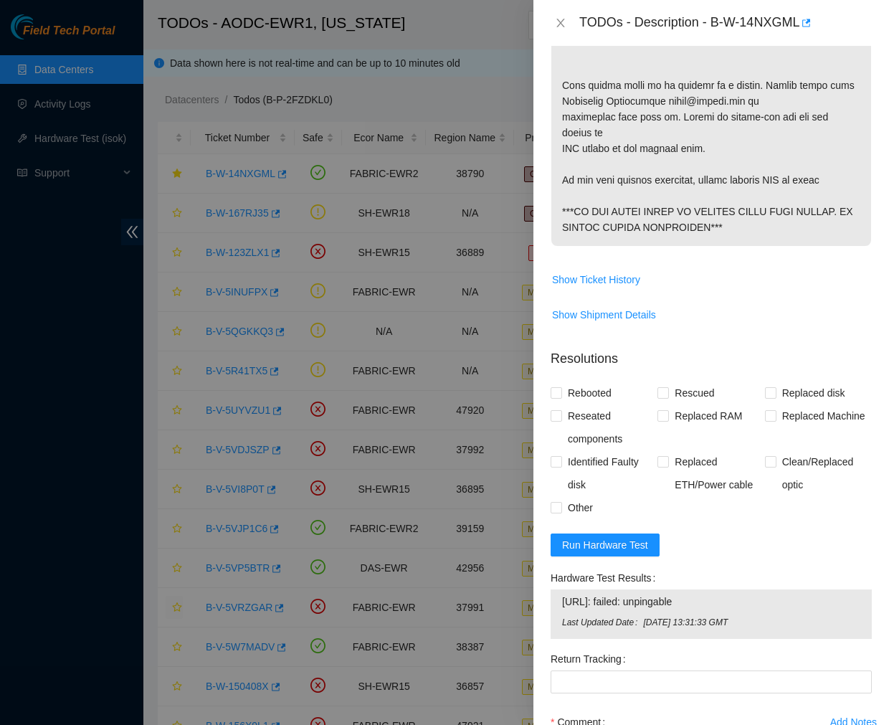
scroll to position [1243, 0]
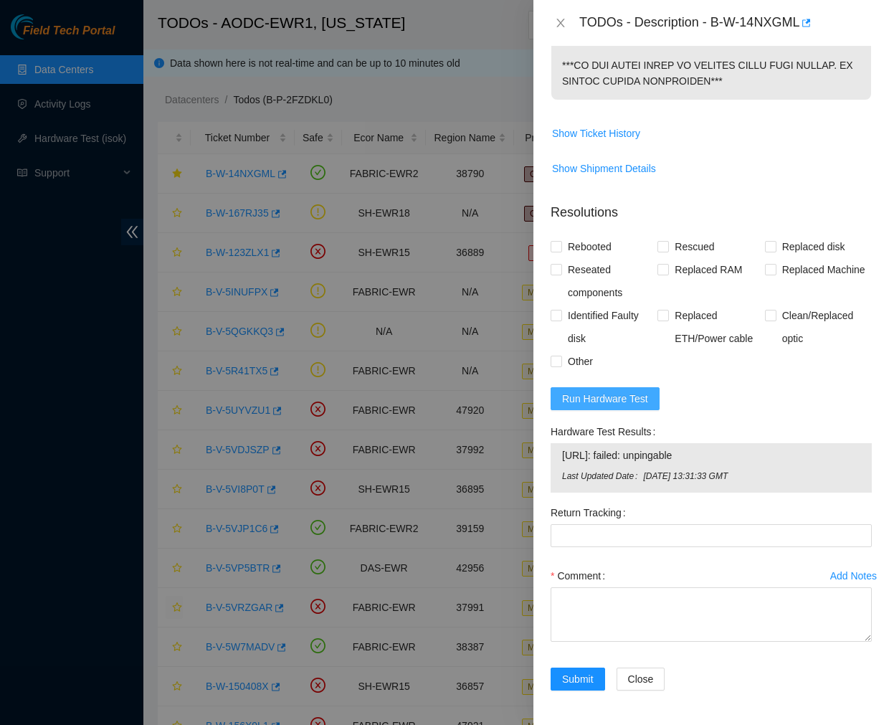
click at [625, 392] on span "Run Hardware Test" at bounding box center [605, 399] width 86 height 16
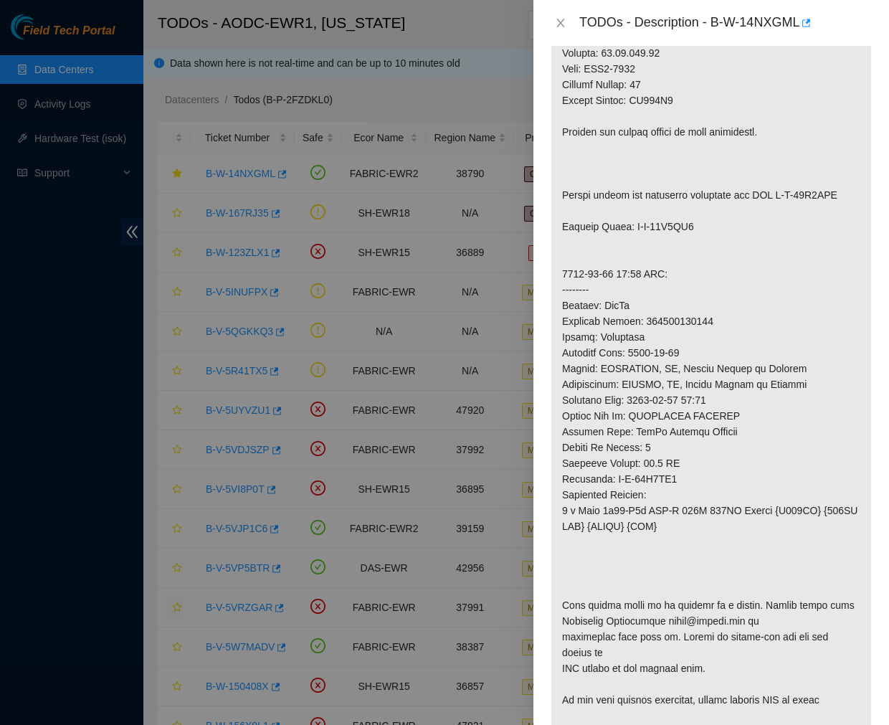
scroll to position [546, 0]
drag, startPoint x: 839, startPoint y: 227, endPoint x: 773, endPoint y: 232, distance: 66.2
click at [773, 232] on p at bounding box center [711, 273] width 320 height 984
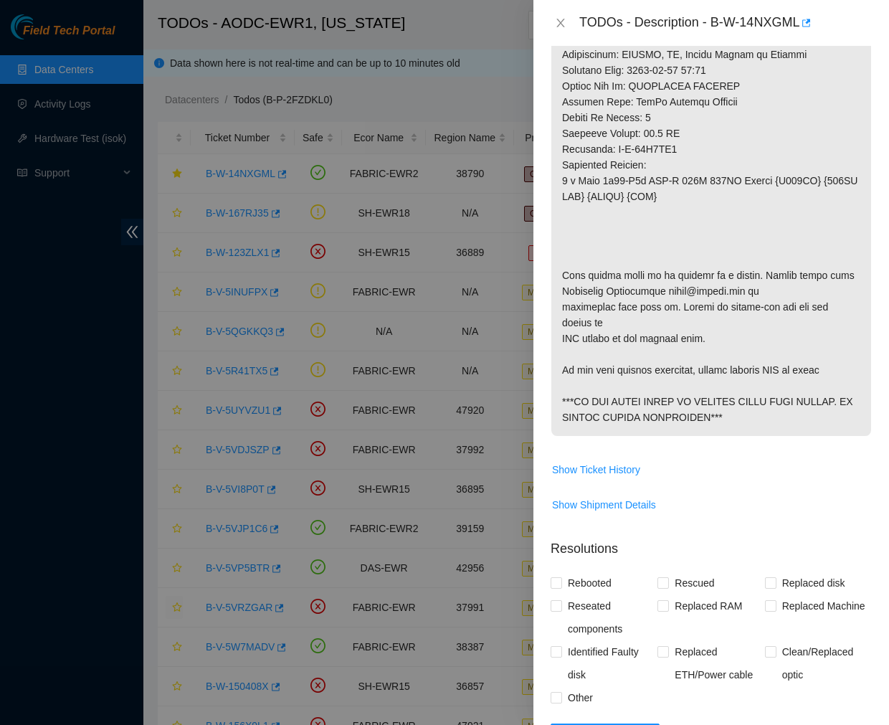
scroll to position [879, 0]
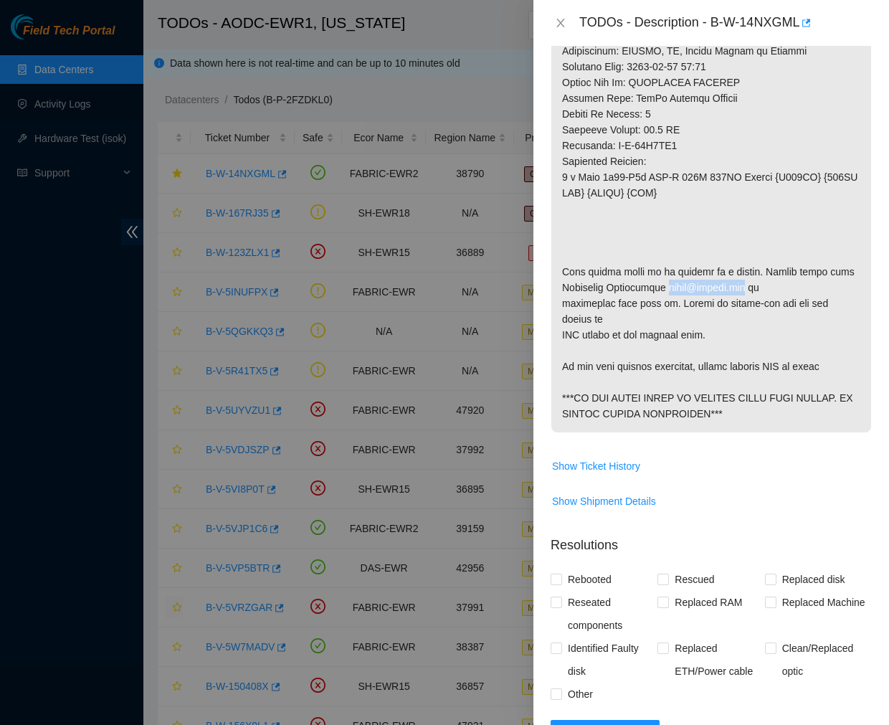
drag, startPoint x: 658, startPoint y: 319, endPoint x: 744, endPoint y: 323, distance: 86.1
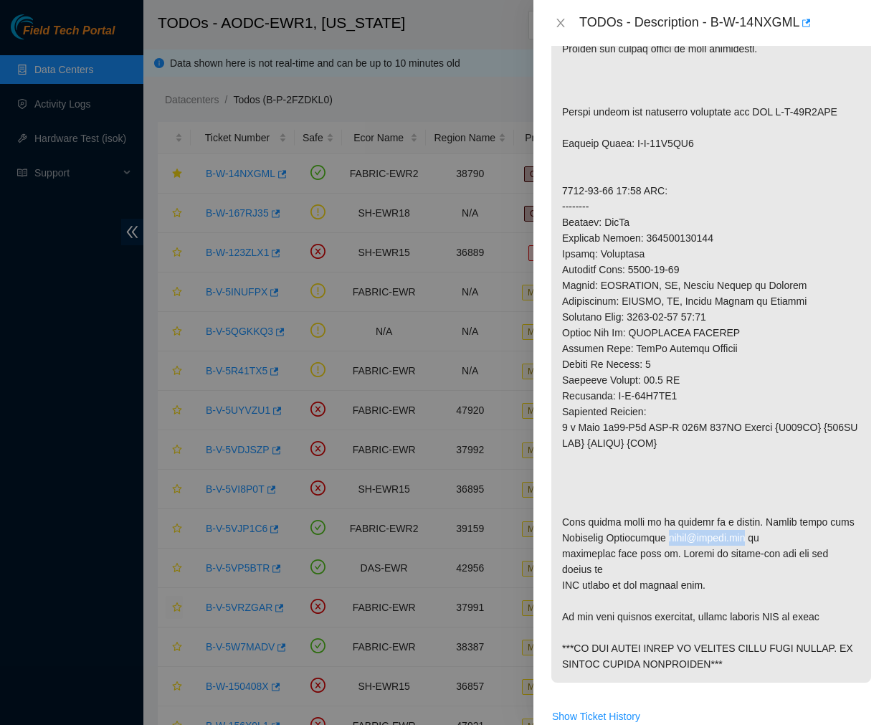
scroll to position [579, 0]
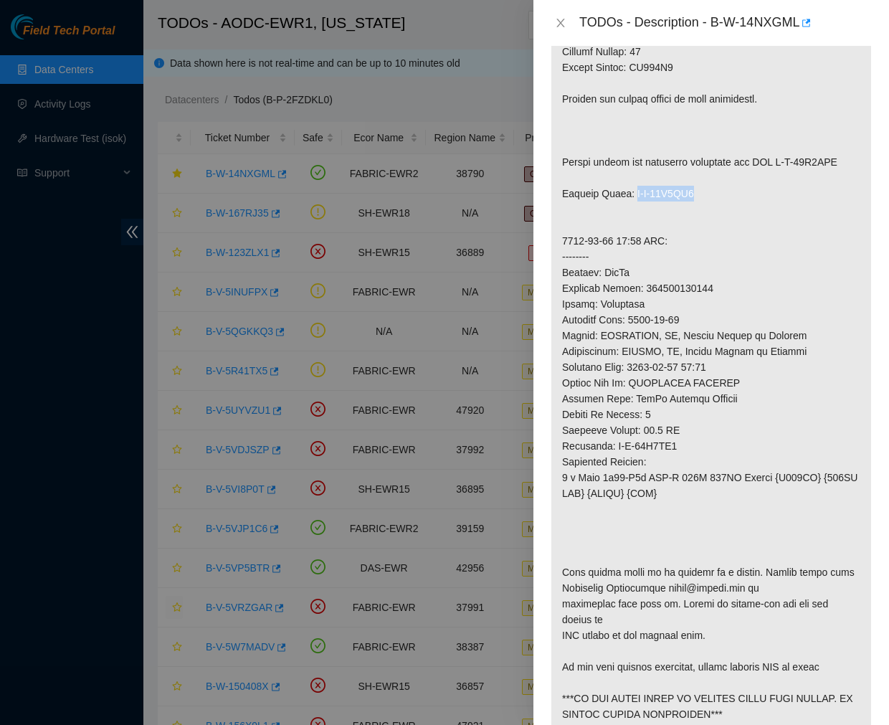
drag, startPoint x: 692, startPoint y: 221, endPoint x: 628, endPoint y: 226, distance: 64.0
click at [628, 226] on p at bounding box center [711, 241] width 320 height 984
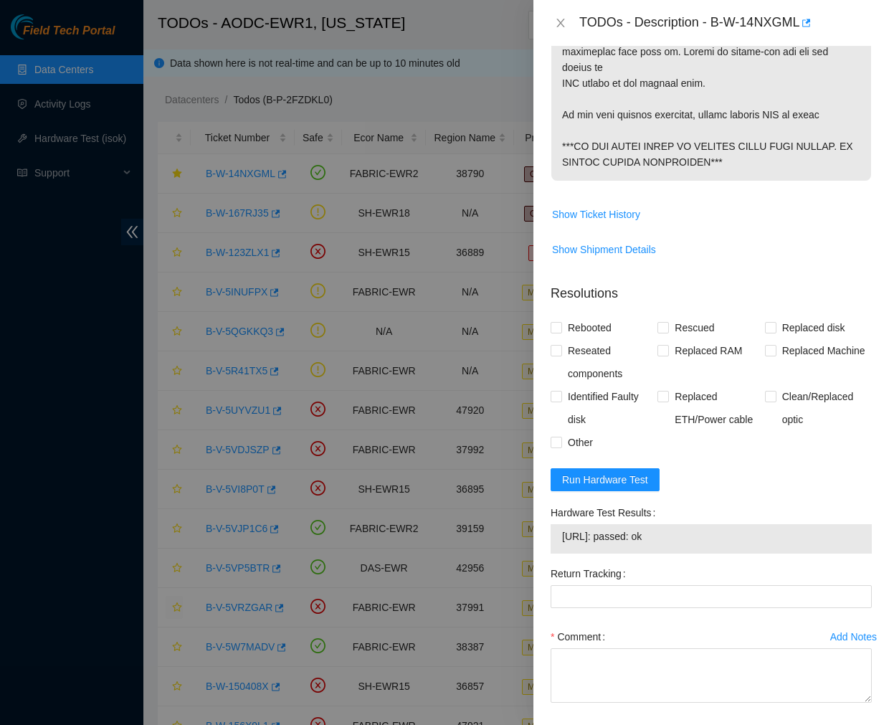
scroll to position [1222, 0]
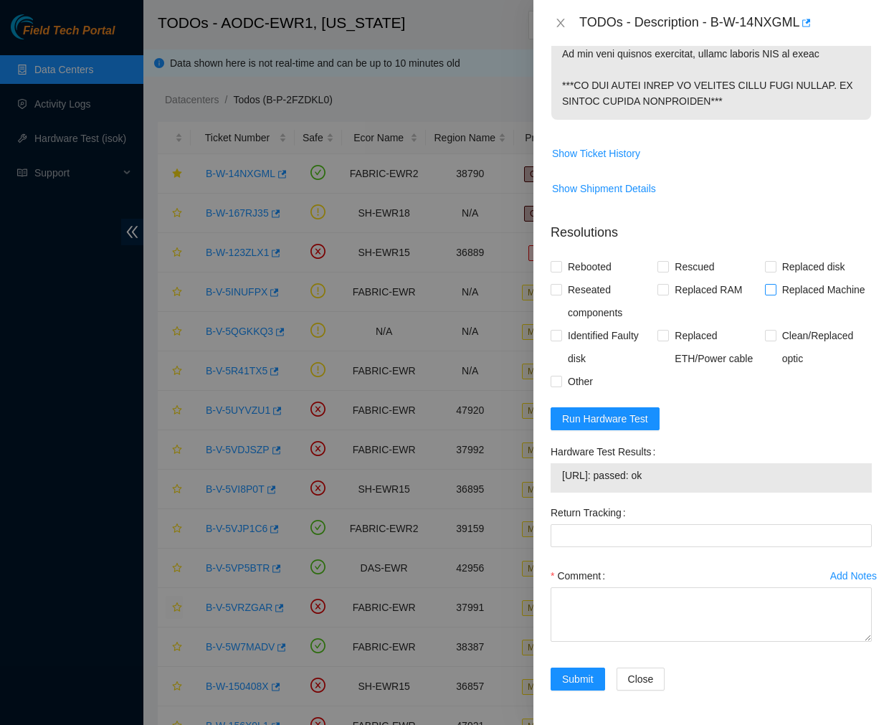
click at [765, 293] on input "Replaced Machine" at bounding box center [770, 289] width 10 height 10
checkbox input "true"
click at [553, 265] on input "Rebooted" at bounding box center [556, 266] width 10 height 10
checkbox input "true"
click at [556, 290] on input "Reseated components" at bounding box center [556, 289] width 10 height 10
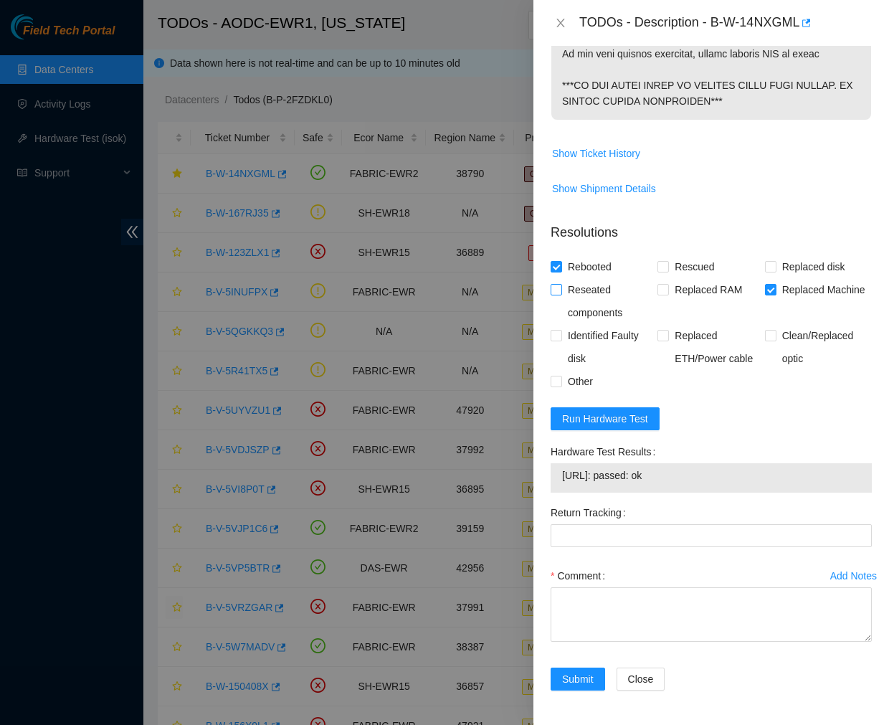
checkbox input "true"
click at [553, 376] on input "Other" at bounding box center [556, 381] width 10 height 10
checkbox input "true"
click at [581, 614] on textarea "Comment" at bounding box center [711, 614] width 321 height 54
paste textarea "Ticket #: B-W-14NXGML - Ran hardware test: 23.48.101.106: failed: unpingable - …"
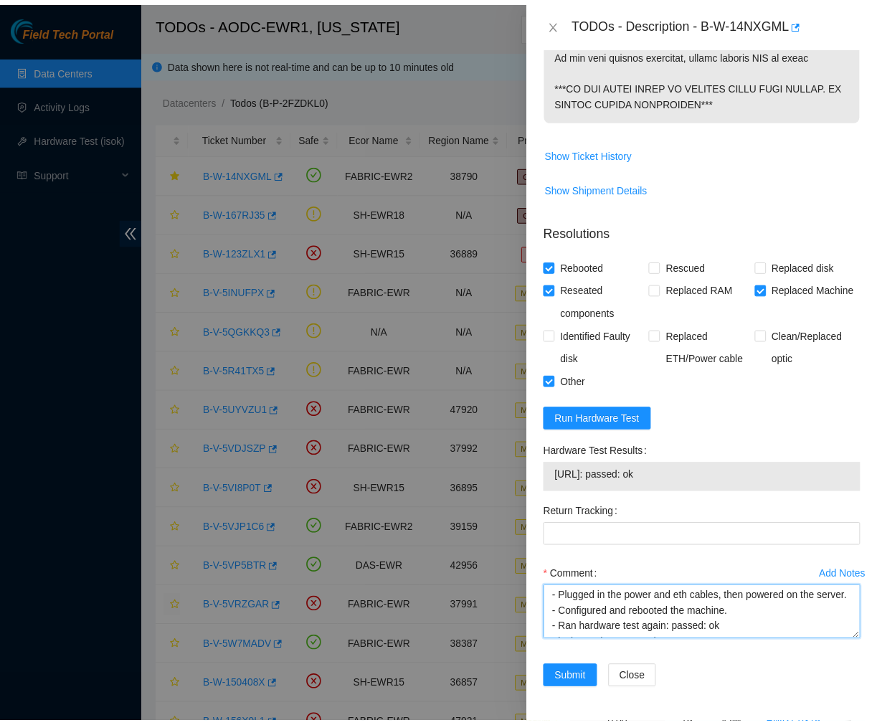
scroll to position [130, 0]
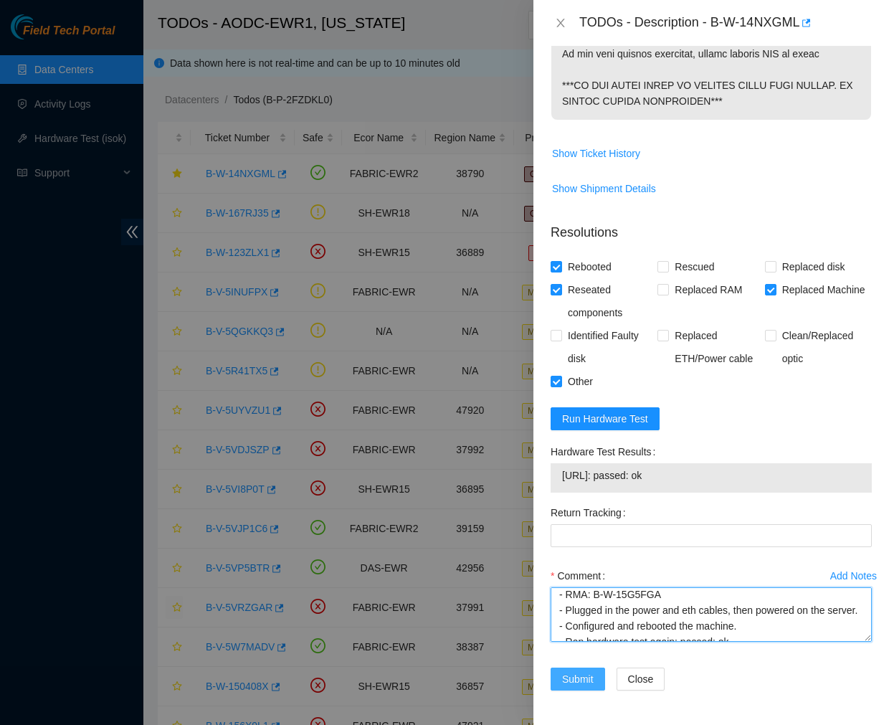
type textarea "Ticket #: B-W-14NXGML - Ran hardware test: 23.48.101.106: failed: unpingable - …"
click at [576, 678] on span "Submit" at bounding box center [578, 679] width 32 height 16
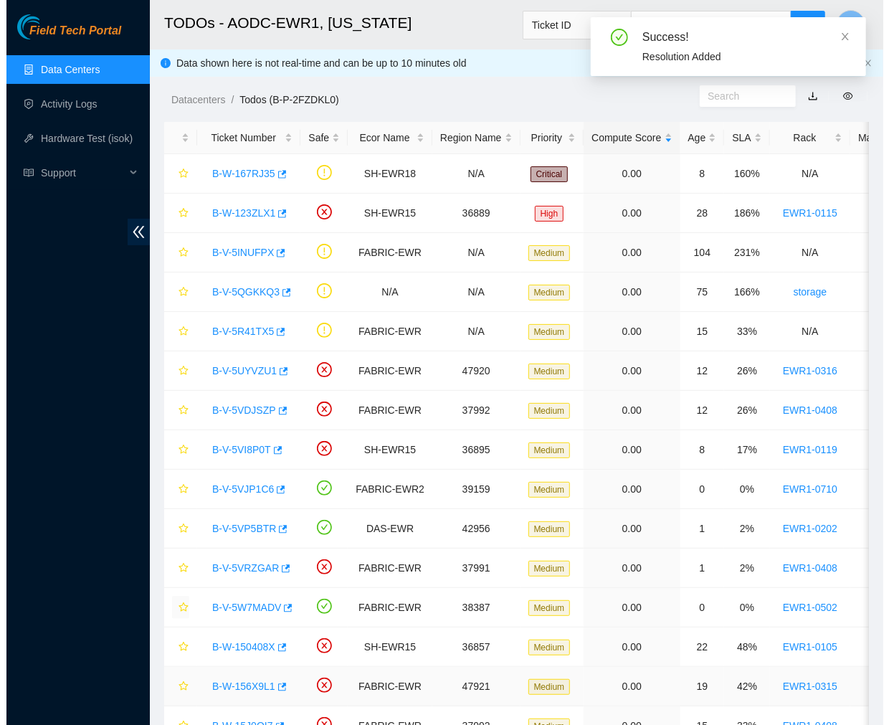
scroll to position [240, 0]
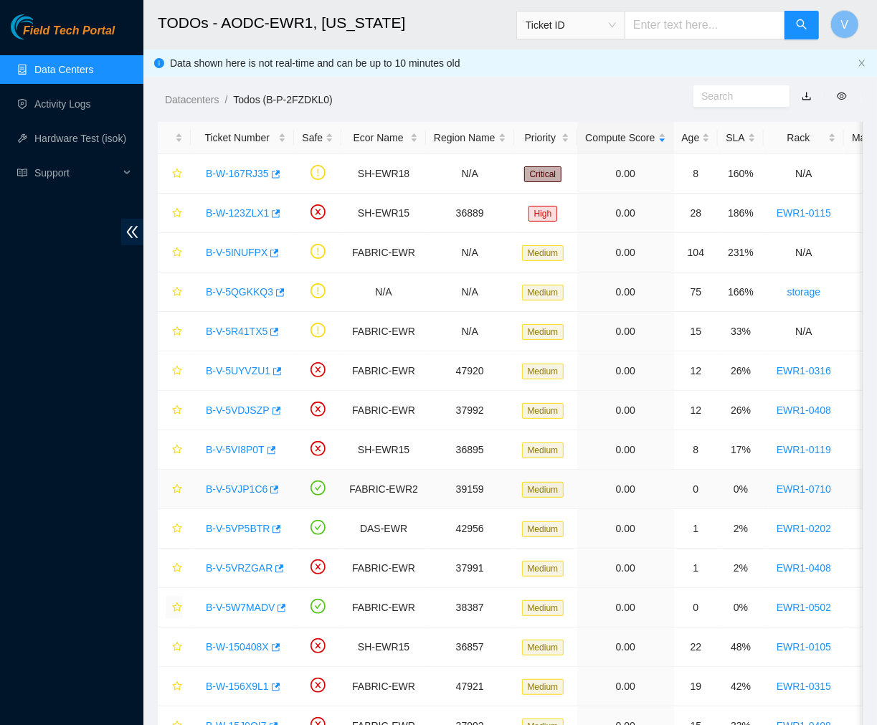
click at [232, 490] on link "B-V-5VJP1C6" at bounding box center [237, 488] width 62 height 11
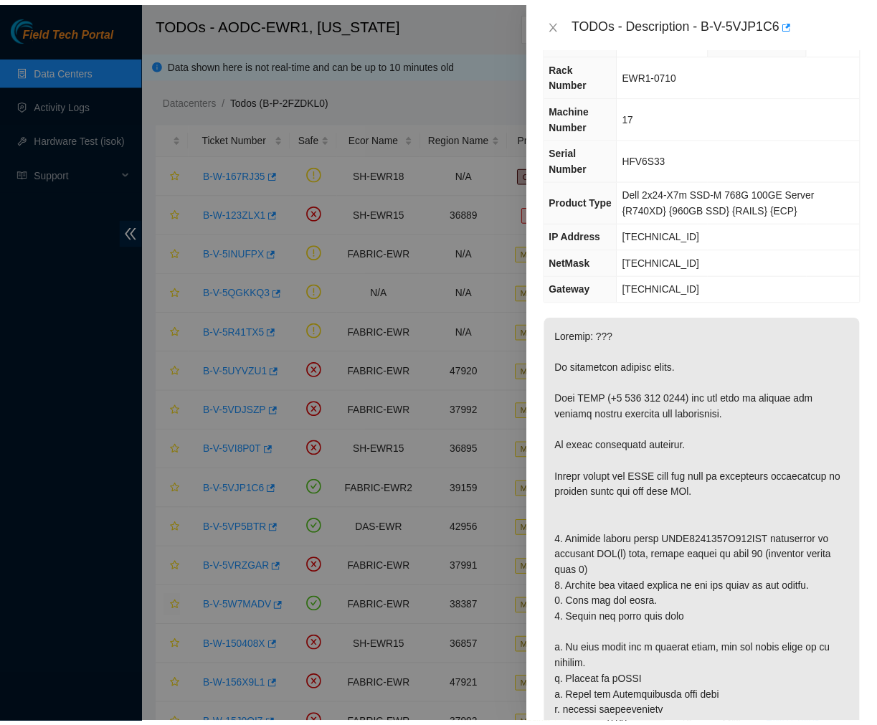
scroll to position [0, 0]
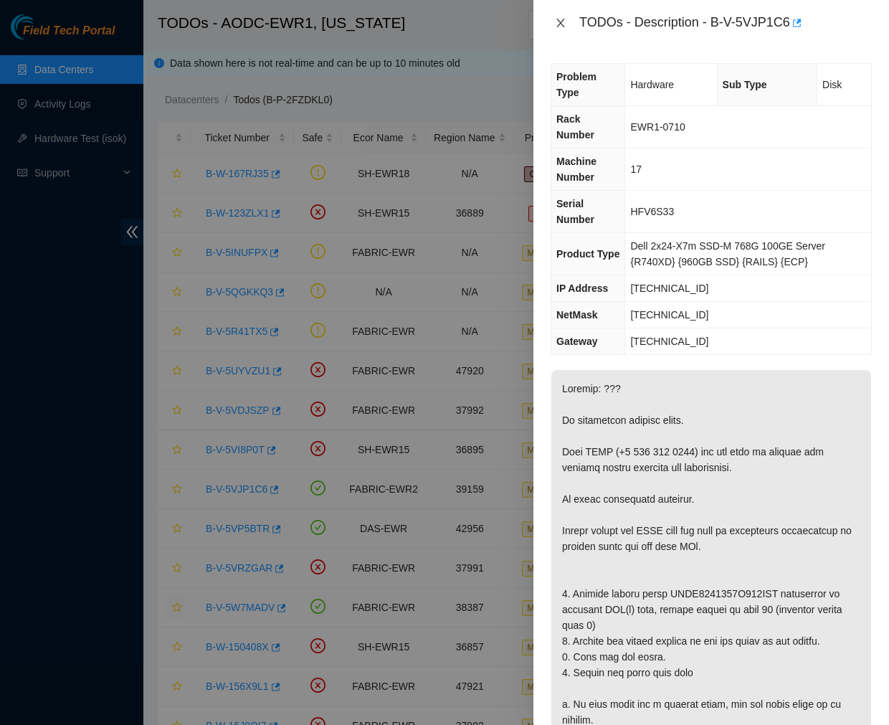
click at [555, 24] on icon "close" at bounding box center [560, 22] width 11 height 11
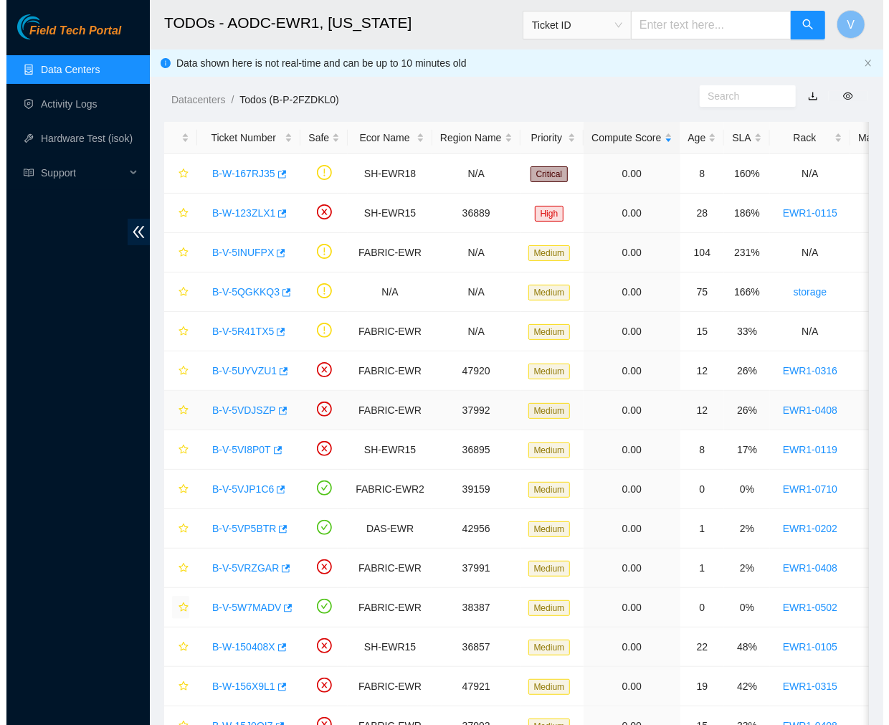
scroll to position [275, 0]
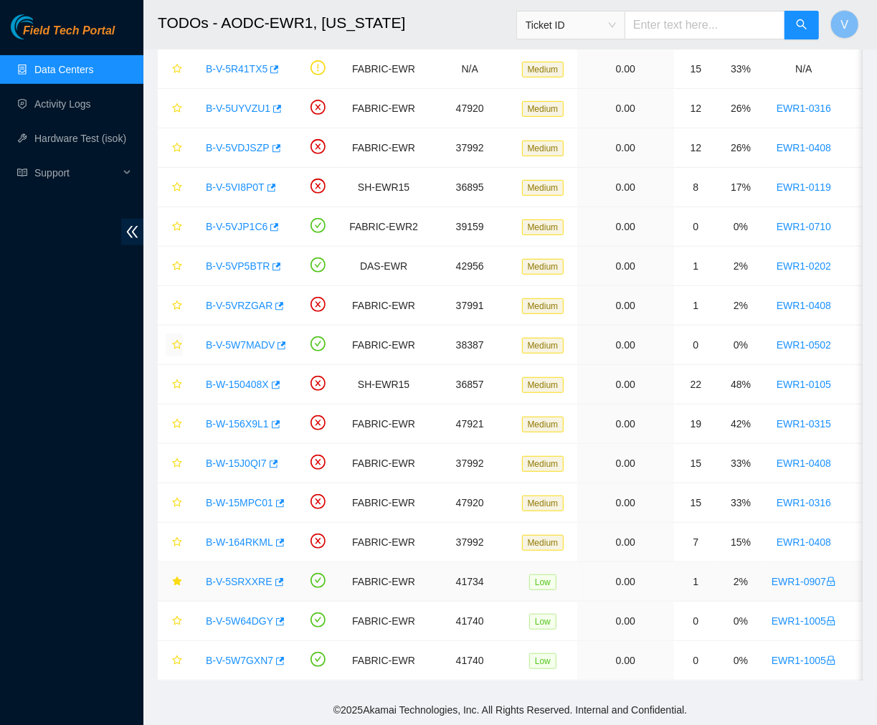
click at [227, 576] on link "B-V-5SRXXRE" at bounding box center [239, 581] width 67 height 11
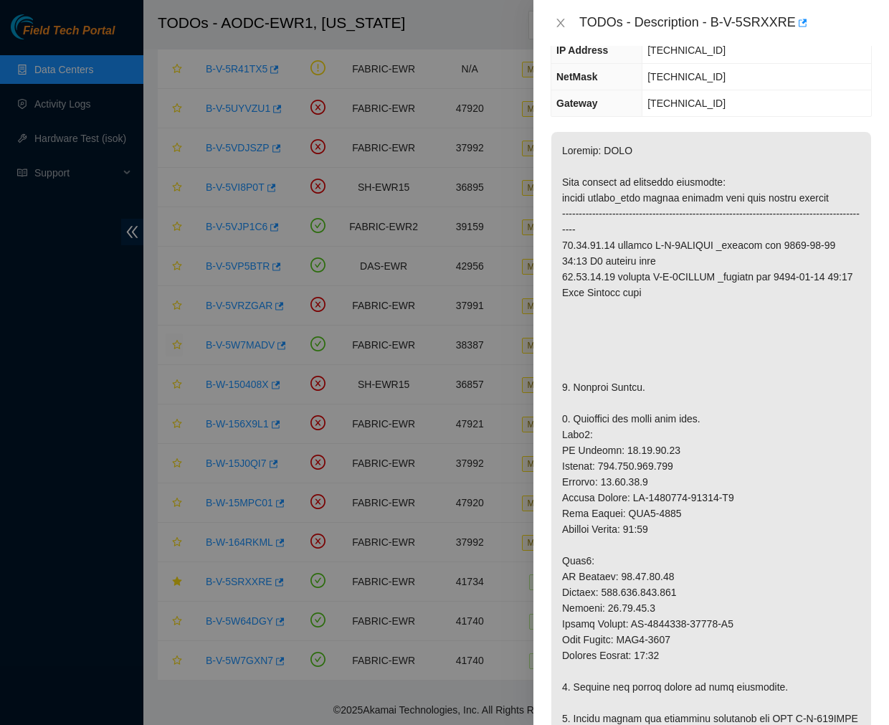
scroll to position [0, 0]
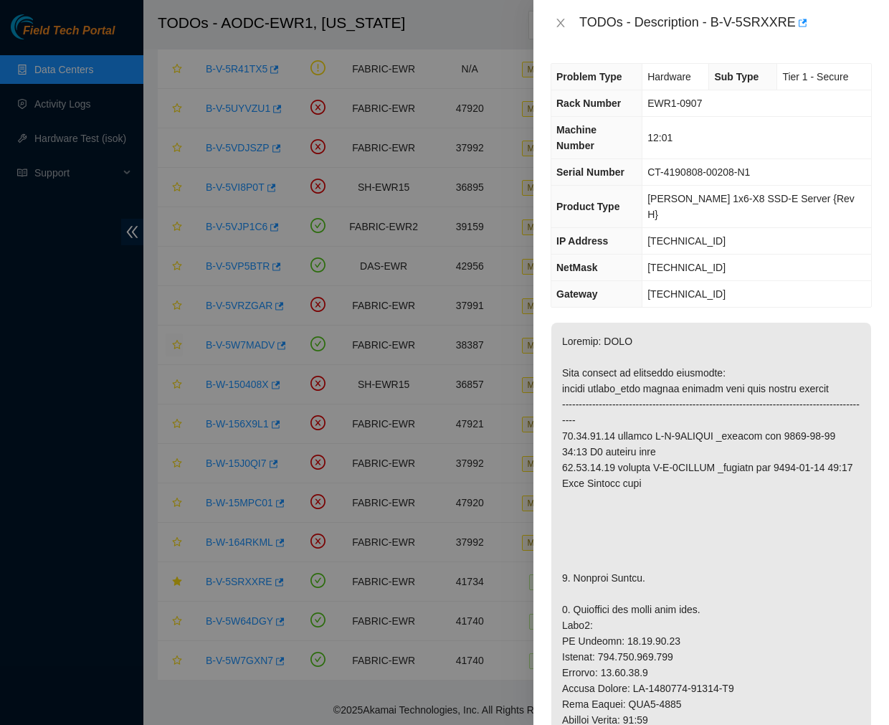
drag, startPoint x: 669, startPoint y: 606, endPoint x: 614, endPoint y: 610, distance: 54.7
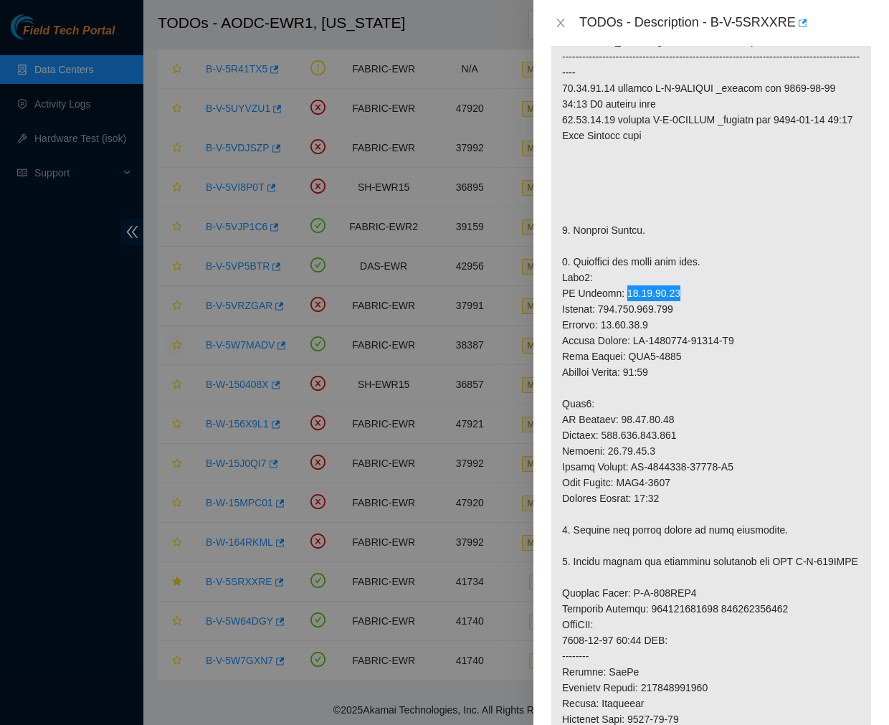
scroll to position [348, 0]
drag, startPoint x: 664, startPoint y: 384, endPoint x: 614, endPoint y: 391, distance: 50.7
click at [614, 391] on p at bounding box center [711, 505] width 320 height 1063
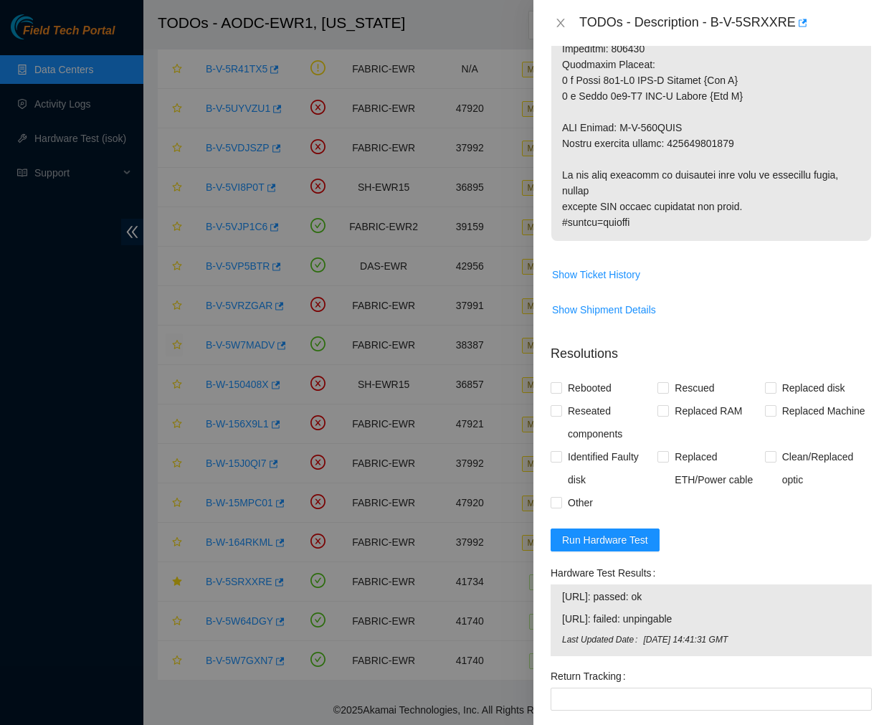
scroll to position [1275, 0]
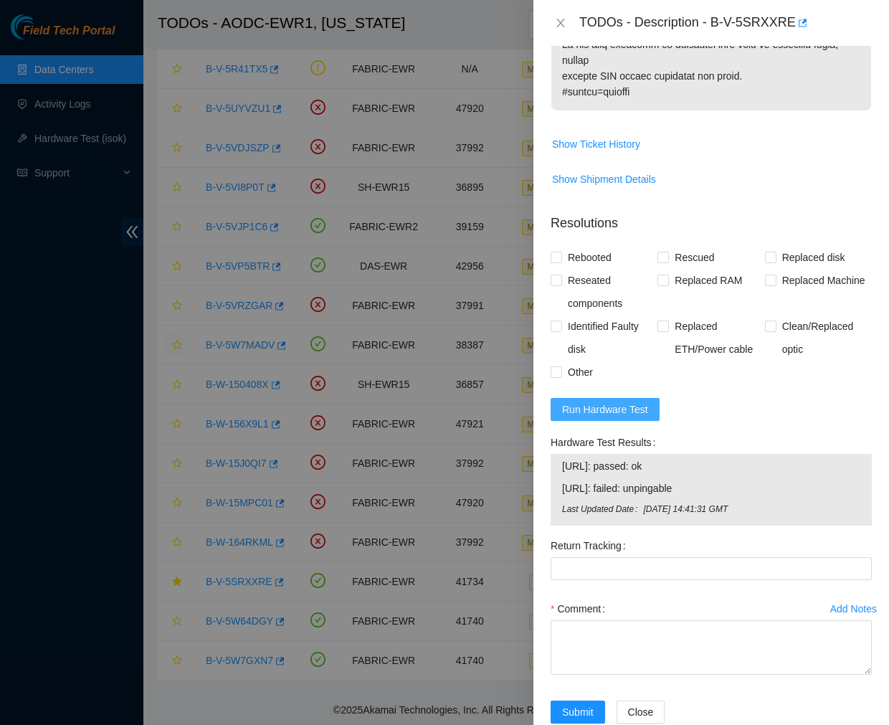
click at [589, 402] on span "Run Hardware Test" at bounding box center [605, 410] width 86 height 16
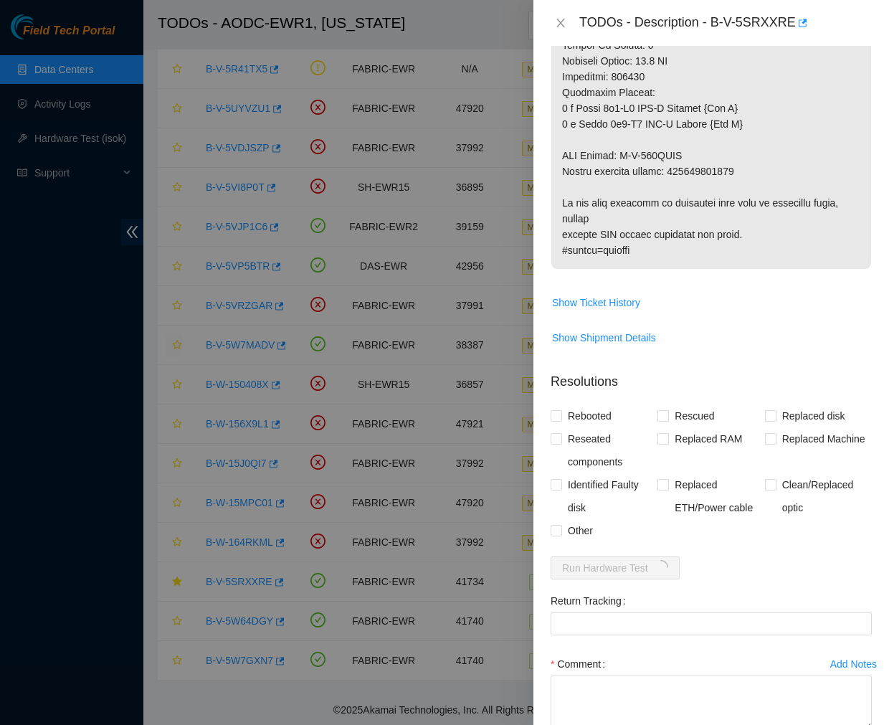
scroll to position [1172, 0]
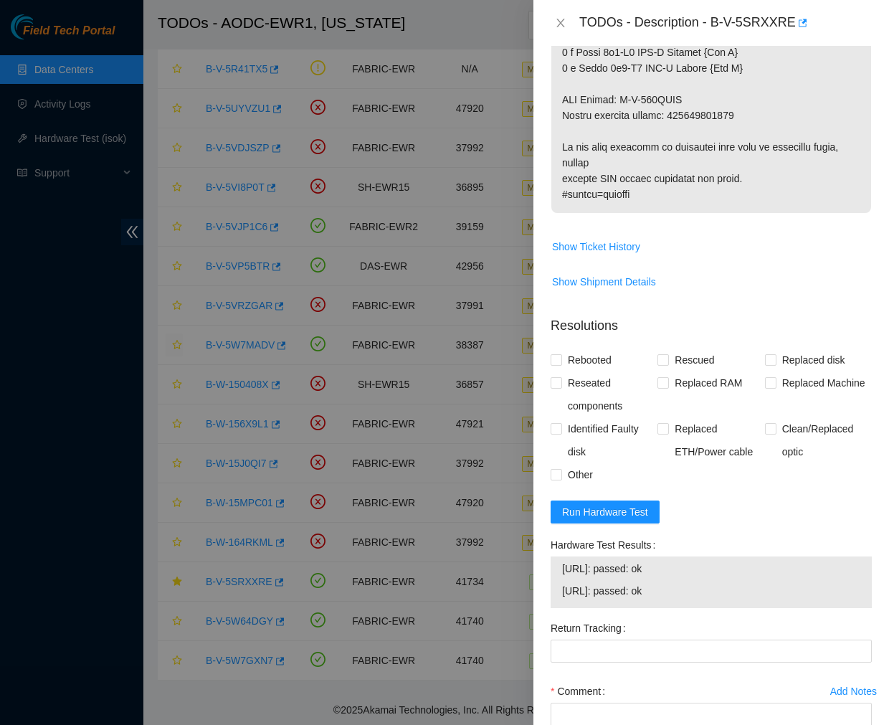
drag, startPoint x: 671, startPoint y: 559, endPoint x: 556, endPoint y: 532, distance: 117.9
click at [556, 556] on div "23.40.19.26: passed: ok 23.40.19.27: passed: ok" at bounding box center [711, 582] width 321 height 52
click at [618, 703] on textarea "Comment" at bounding box center [711, 730] width 321 height 54
paste textarea "Ticket #: B-V-5SRXXRE - Ran hardware test: 23.40.19.26: passed: ok 23.40.19.27:…"
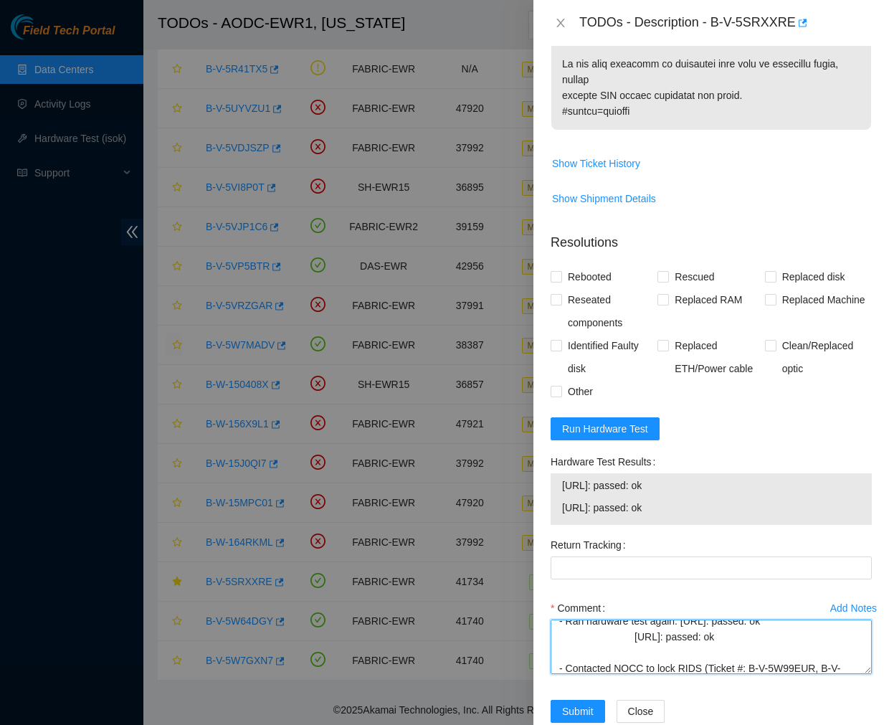
scroll to position [308, 0]
click at [636, 621] on textarea "Ticket #: B-V-5SRXXRE - Ran hardware test: 23.40.19.26: passed: ok 23.40.19.27:…" at bounding box center [711, 646] width 321 height 54
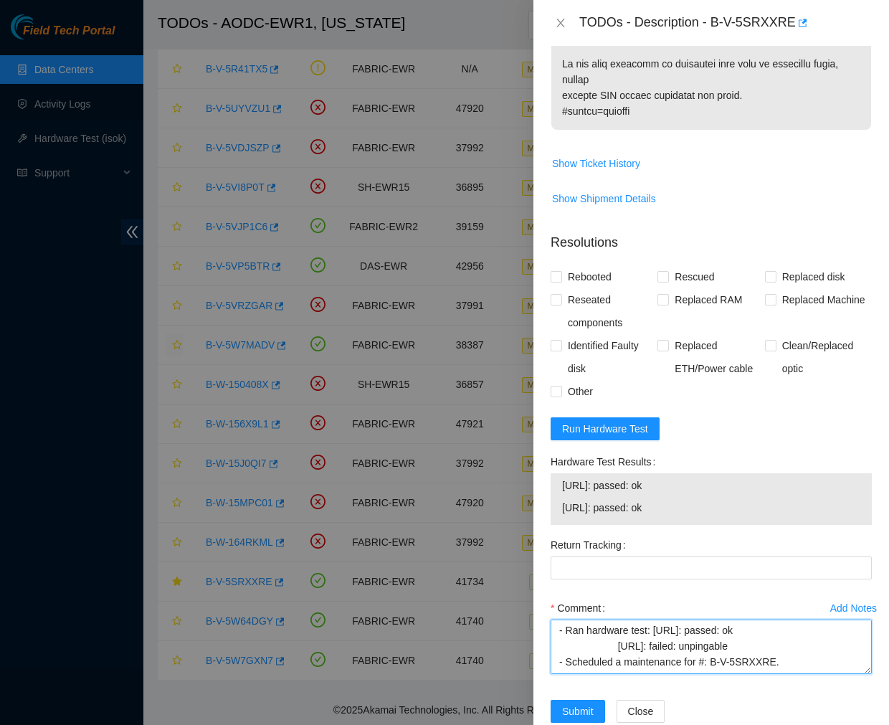
scroll to position [34, 0]
click at [615, 619] on textarea "Ticket #: B-V-5SRXXRE - Ran hardware test: 23.40.19.26: passed: ok 23.40.19.27:…" at bounding box center [711, 646] width 321 height 54
type textarea "Ticket #: B-V-5SRXXRE - Ran hardware test: 23.40.19.26: passed: ok 23.40.19.27:…"
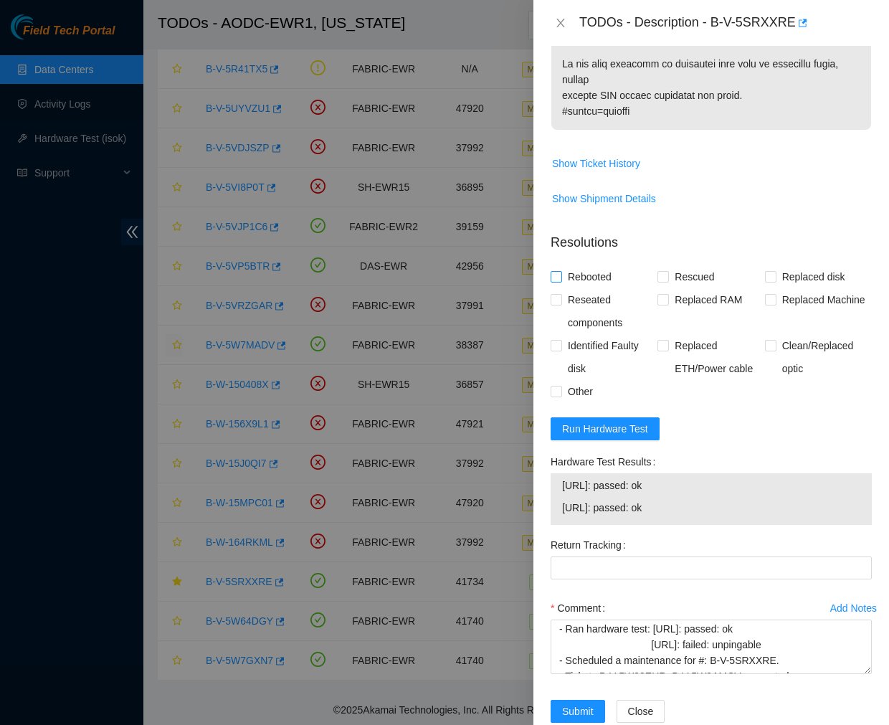
click at [552, 271] on input "Rebooted" at bounding box center [556, 276] width 10 height 10
checkbox input "true"
click at [554, 294] on input "Reseated components" at bounding box center [556, 299] width 10 height 10
checkbox input "true"
click at [563, 380] on span "Other" at bounding box center [580, 391] width 37 height 23
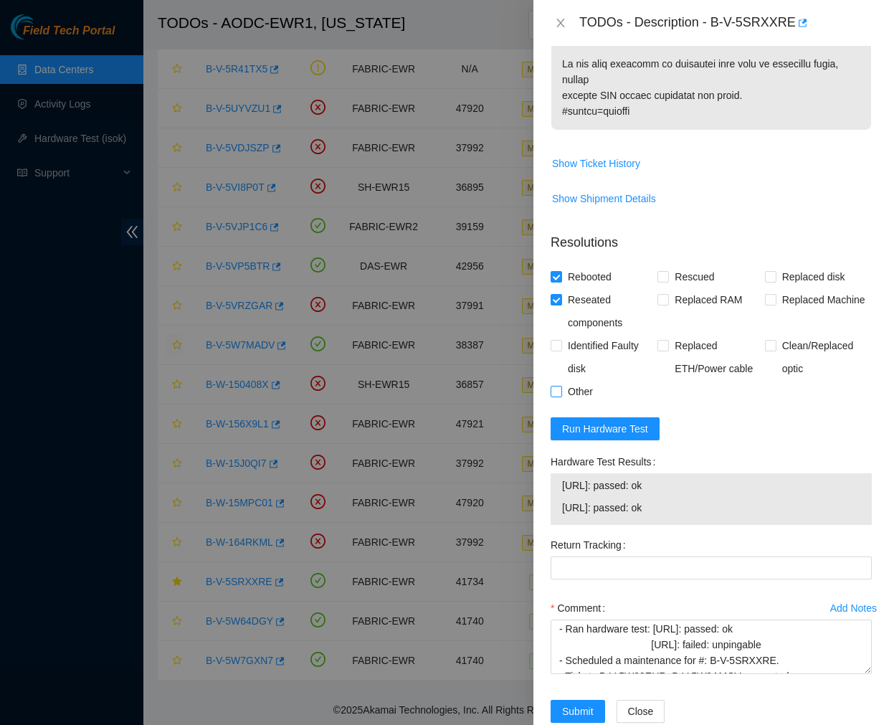
click at [561, 386] on input "Other" at bounding box center [556, 391] width 10 height 10
checkbox input "true"
click at [765, 271] on input "Replaced disk" at bounding box center [770, 276] width 10 height 10
checkbox input "false"
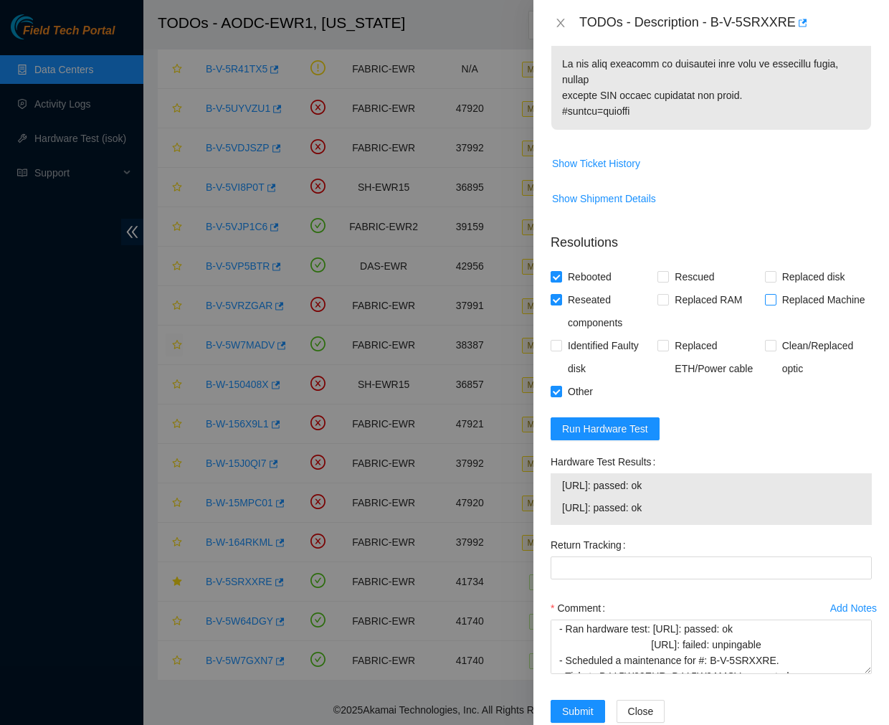
click at [765, 288] on label "Replaced Machine" at bounding box center [818, 299] width 106 height 23
click at [765, 294] on input "Replaced Machine" at bounding box center [770, 299] width 10 height 10
checkbox input "true"
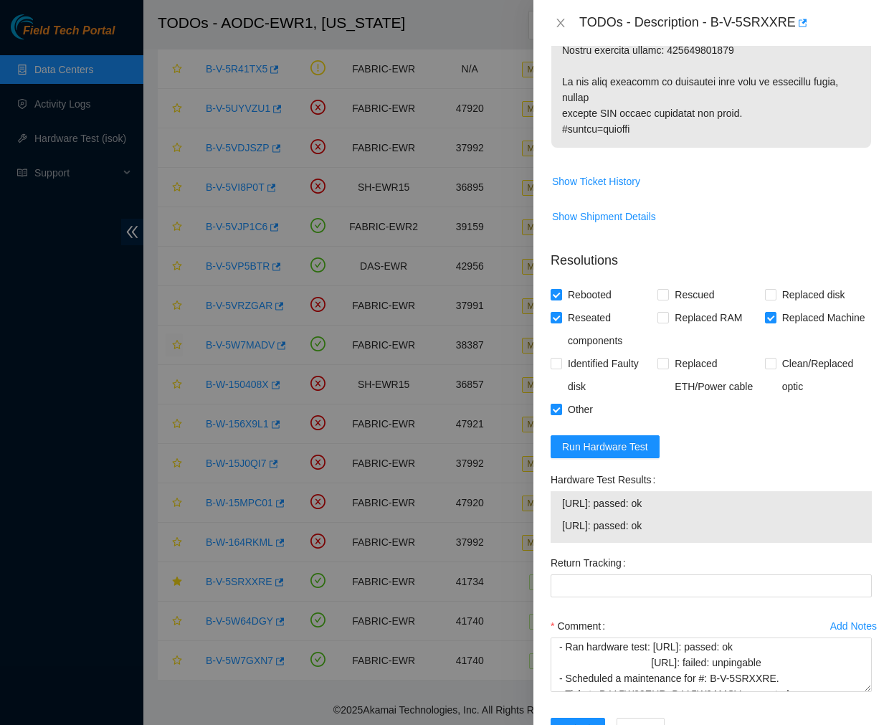
scroll to position [1255, 0]
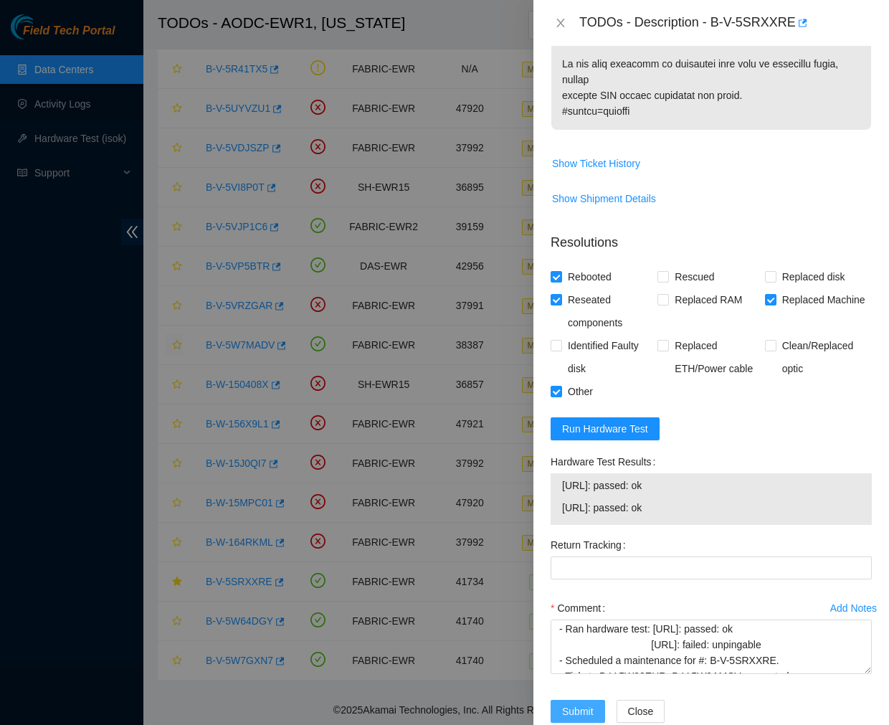
click at [563, 703] on span "Submit" at bounding box center [578, 711] width 32 height 16
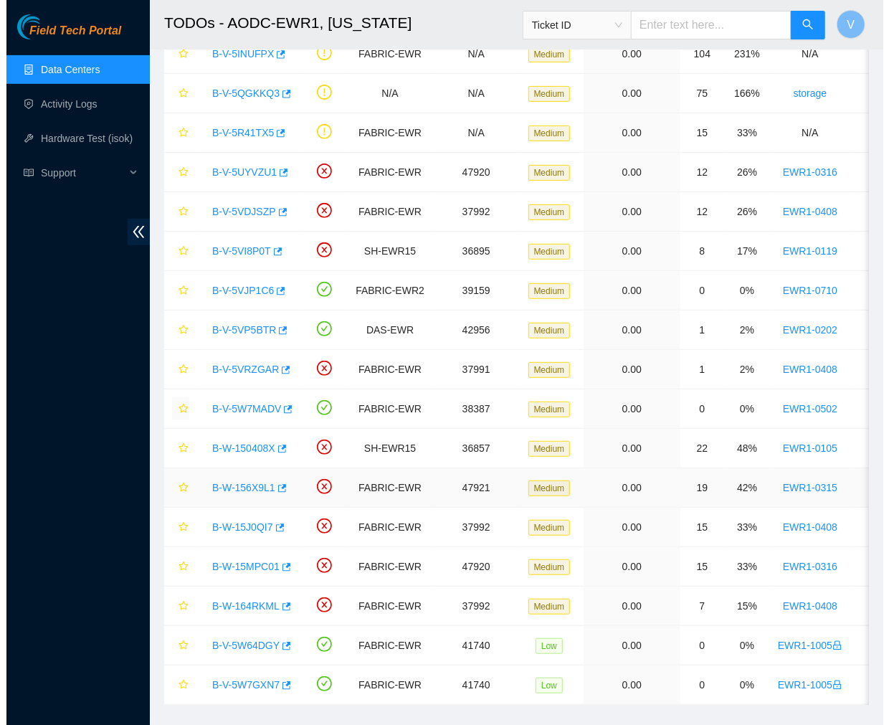
scroll to position [189, 0]
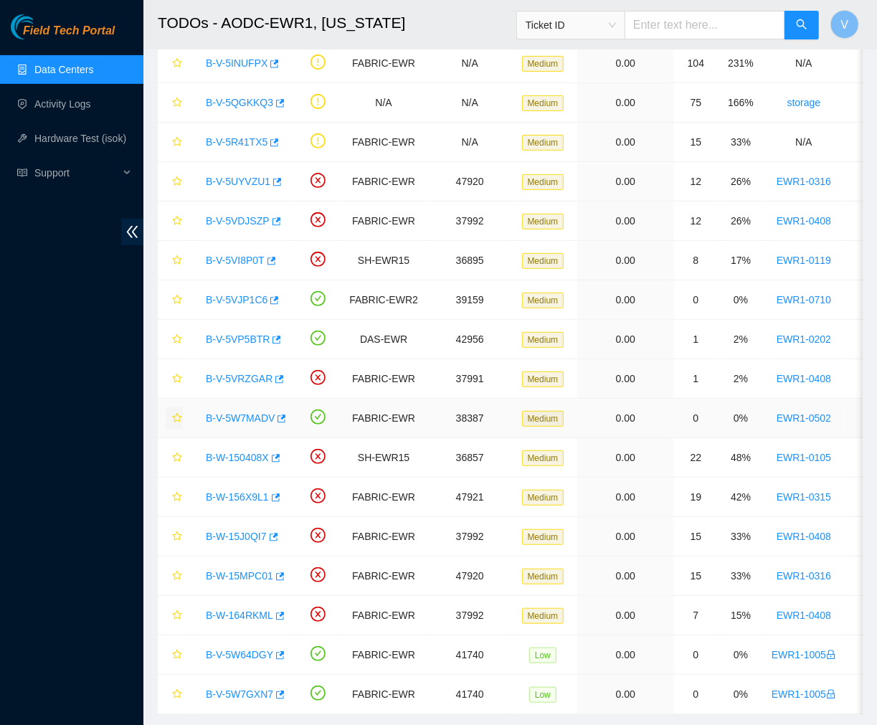
click at [247, 418] on link "B-V-5W7MADV" at bounding box center [240, 417] width 69 height 11
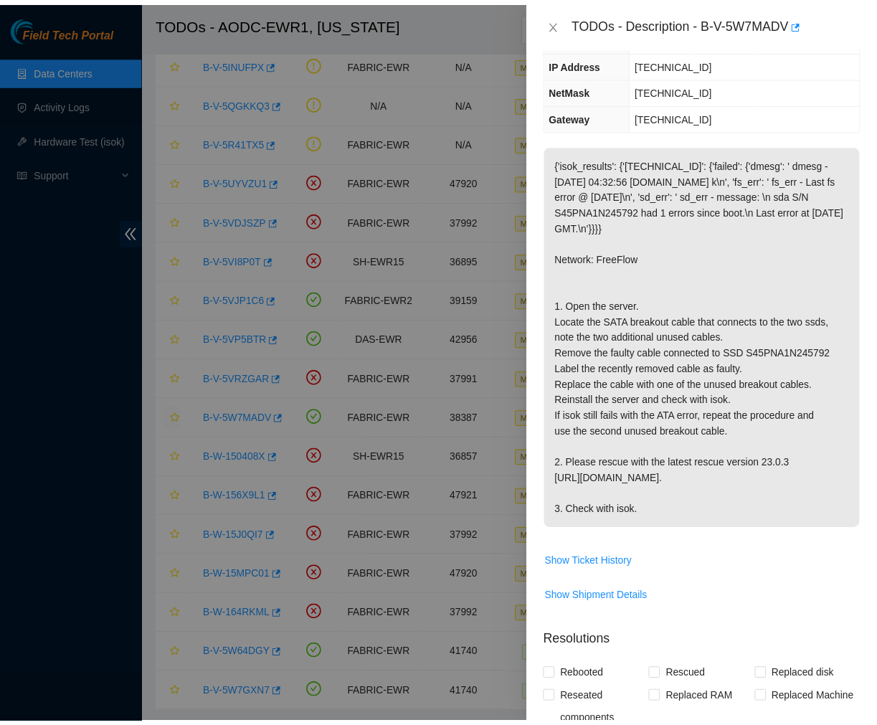
scroll to position [0, 0]
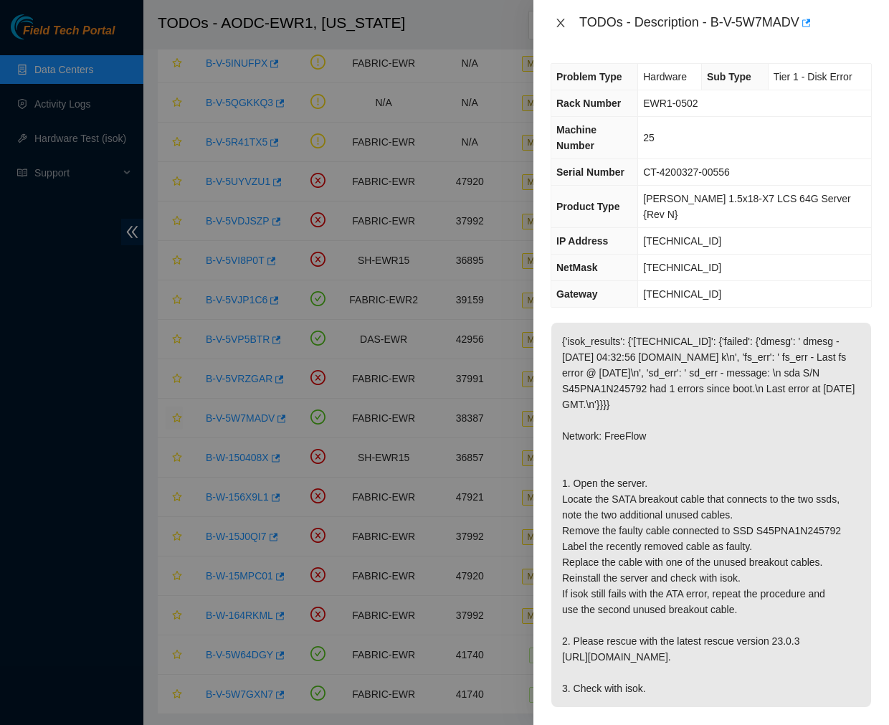
click at [559, 22] on icon "close" at bounding box center [560, 23] width 8 height 9
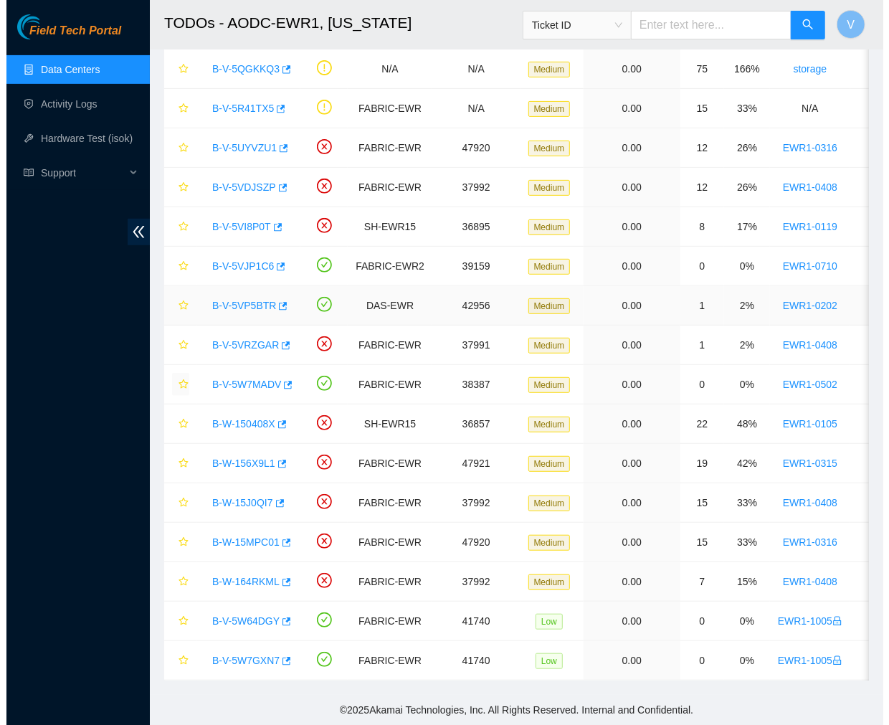
scroll to position [184, 0]
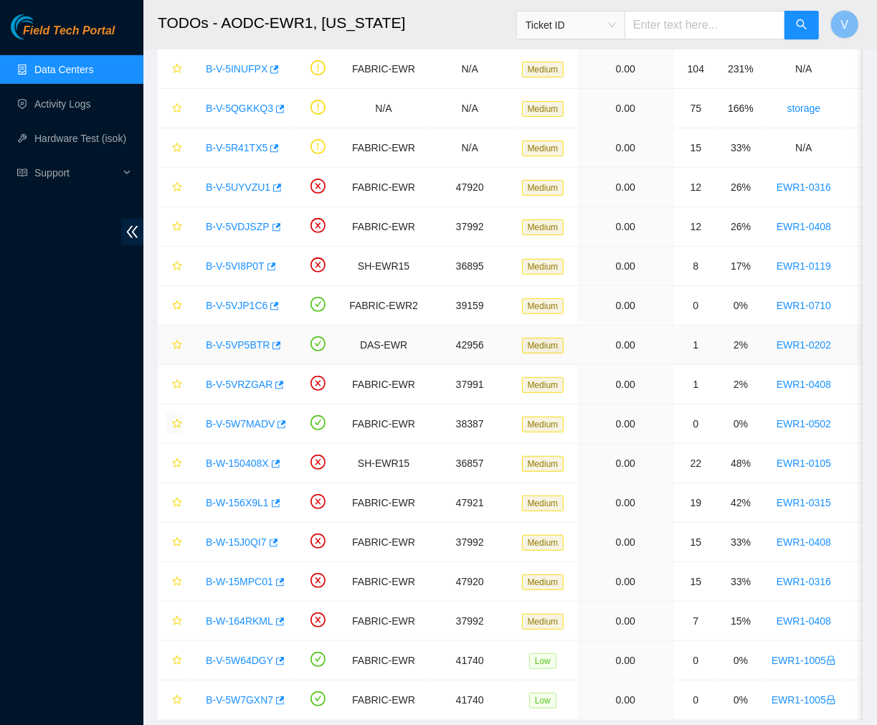
click at [238, 347] on link "B-V-5VP5BTR" at bounding box center [238, 344] width 64 height 11
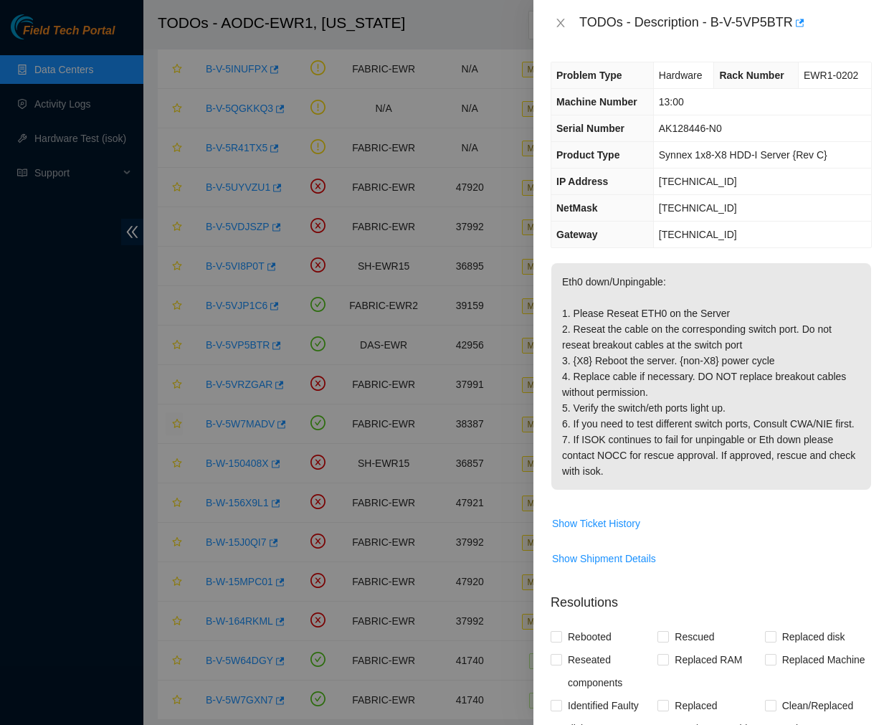
scroll to position [2, 0]
click at [558, 25] on icon "close" at bounding box center [560, 23] width 8 height 9
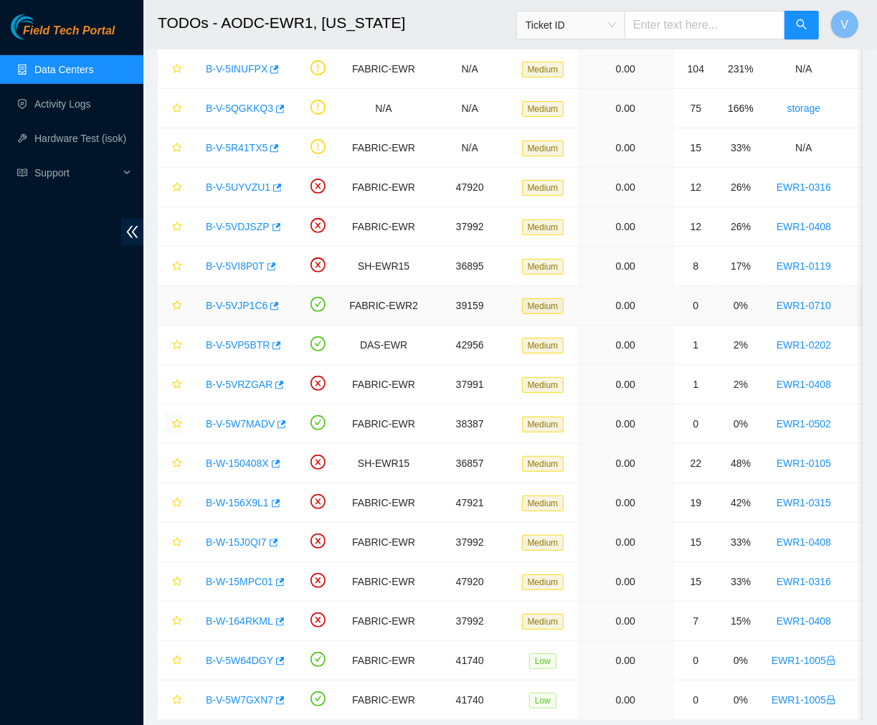
click at [238, 305] on link "B-V-5VJP1C6" at bounding box center [237, 305] width 62 height 11
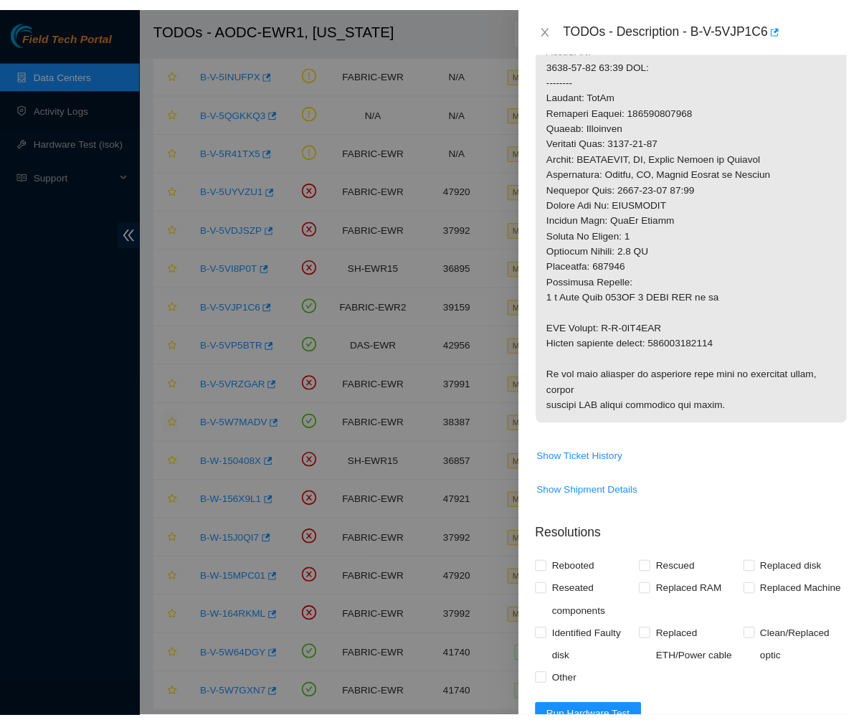
scroll to position [988, 0]
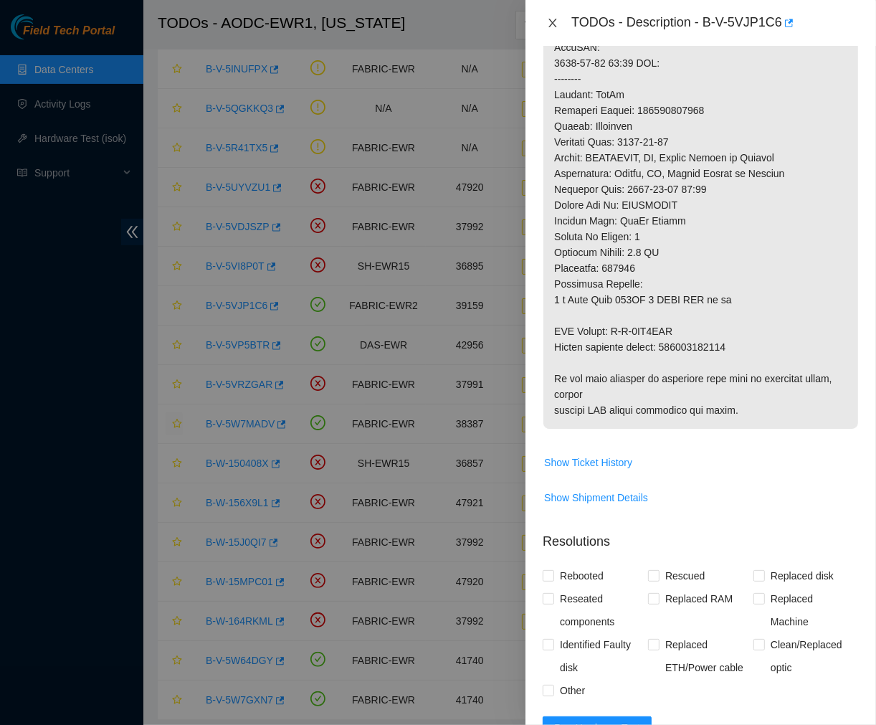
click at [553, 25] on icon "close" at bounding box center [552, 22] width 11 height 11
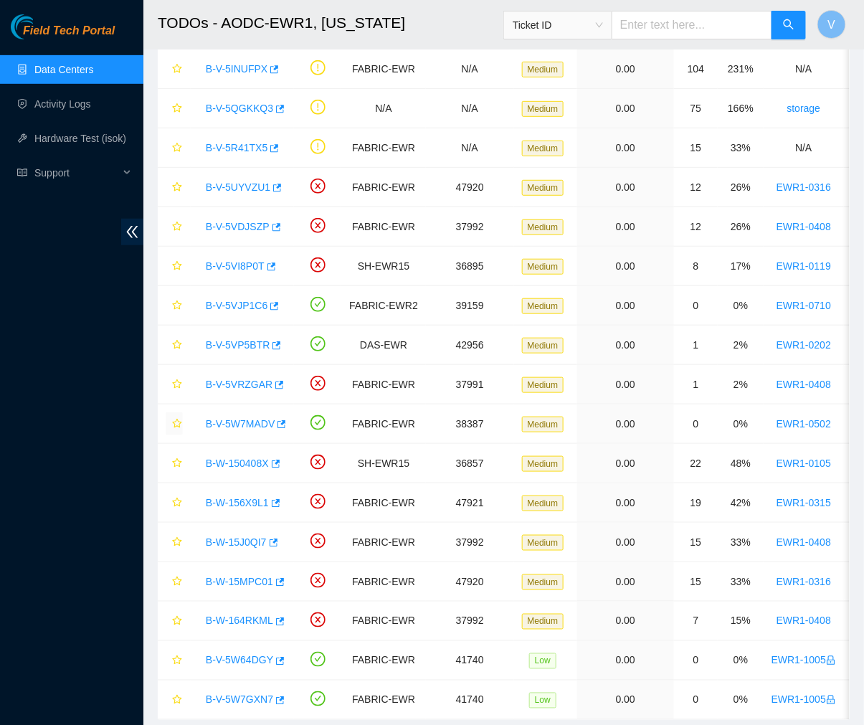
scroll to position [240, 0]
click at [679, 19] on input "text" at bounding box center [692, 25] width 161 height 29
paste input "B-W-14NXGML"
type input "B-W-14NXGML"
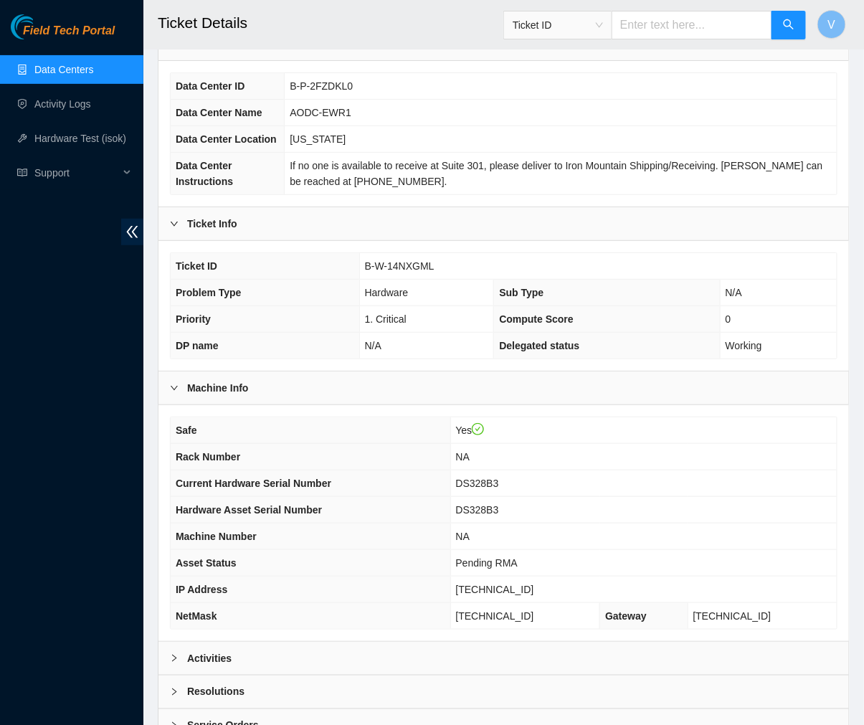
scroll to position [187, 0]
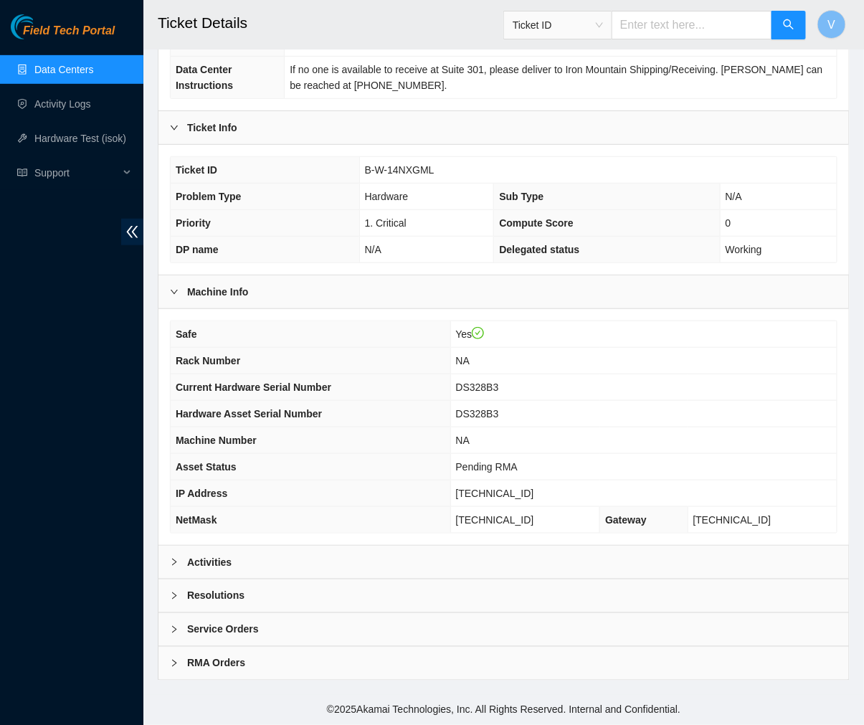
click at [194, 561] on b "Activities" at bounding box center [209, 562] width 44 height 16
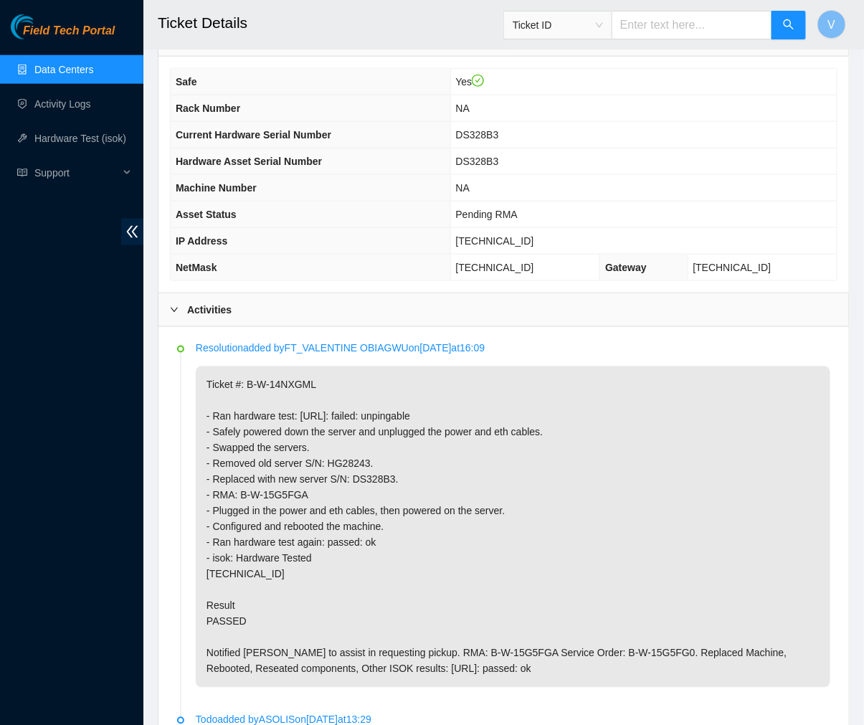
scroll to position [440, 0]
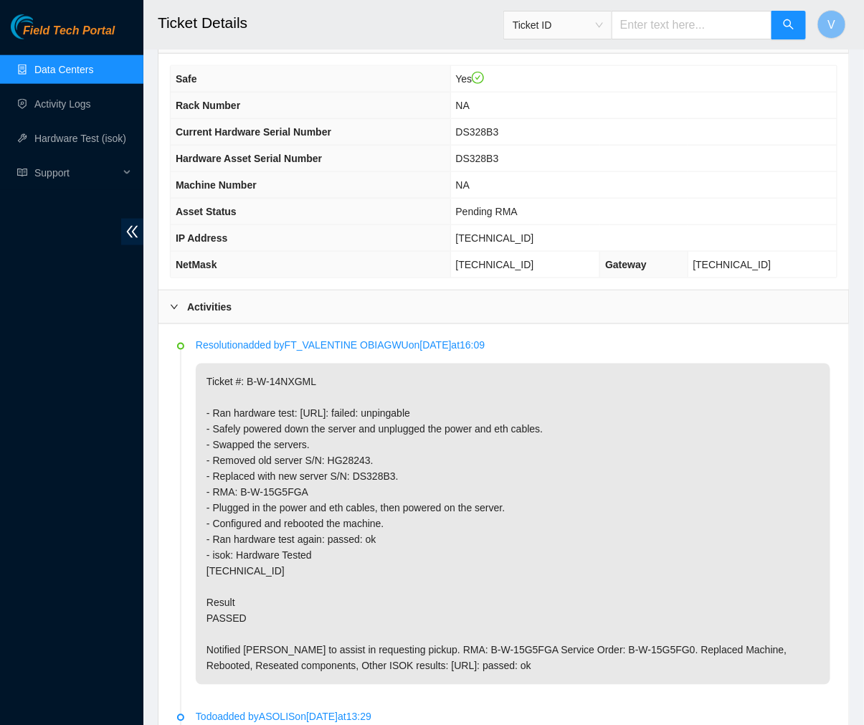
click at [184, 299] on div "Activities" at bounding box center [503, 306] width 690 height 33
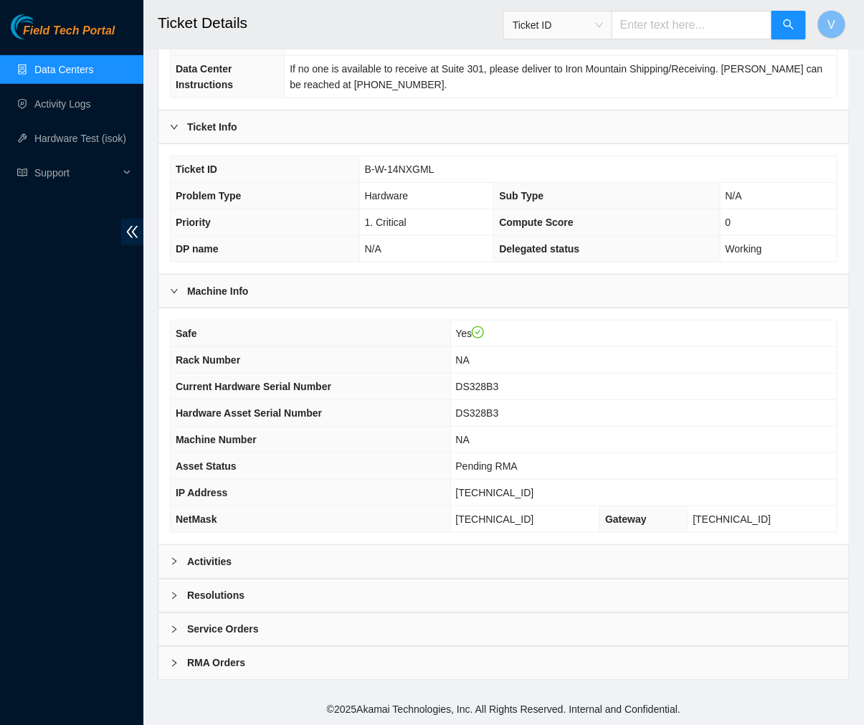
scroll to position [187, 0]
click at [205, 622] on b "Service Orders" at bounding box center [223, 630] width 72 height 16
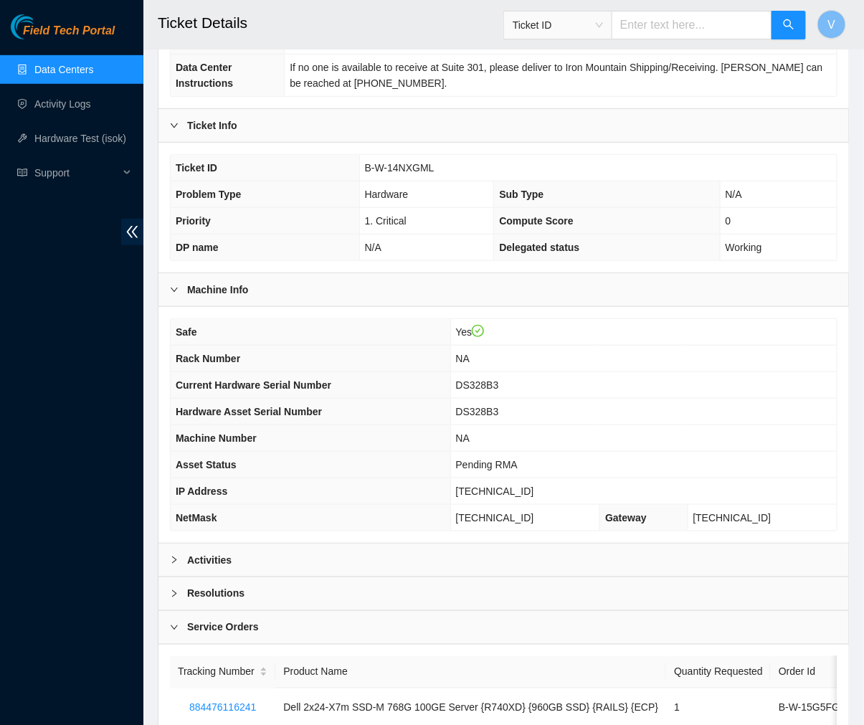
scroll to position [294, 0]
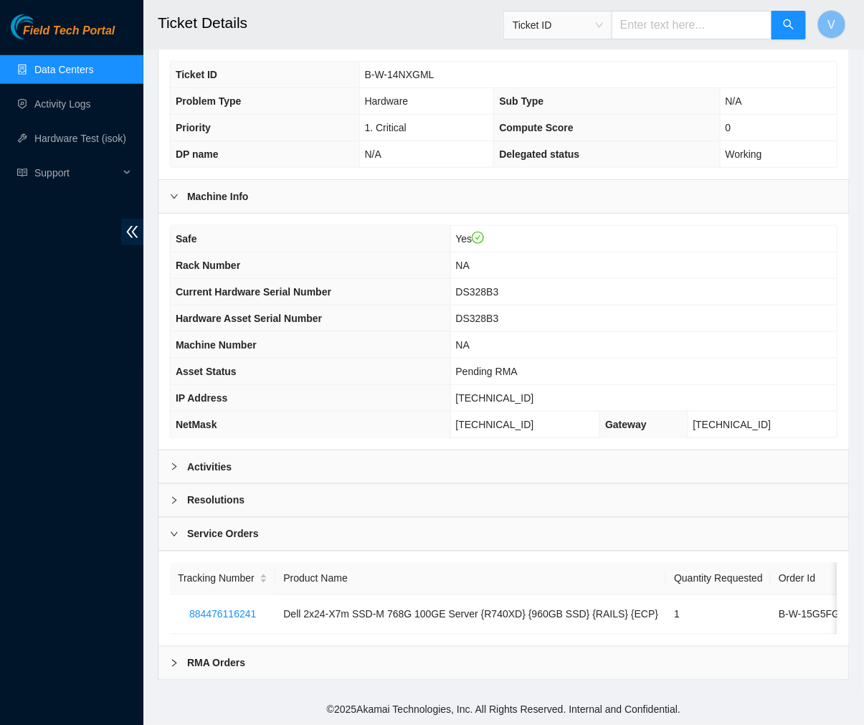
click at [223, 527] on b "Service Orders" at bounding box center [223, 534] width 72 height 16
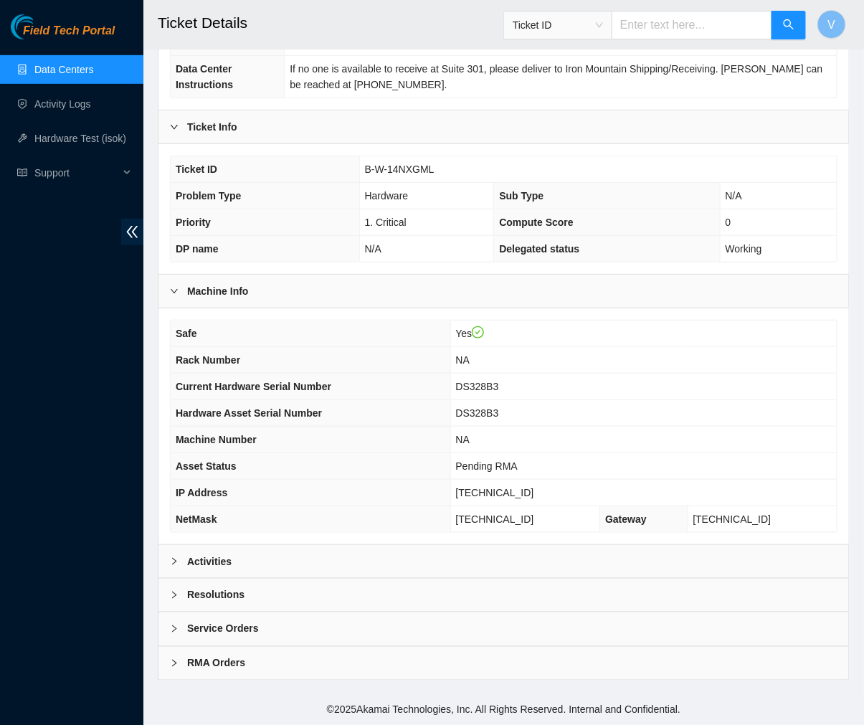
scroll to position [187, 0]
click at [212, 667] on b "RMA Orders" at bounding box center [216, 663] width 58 height 16
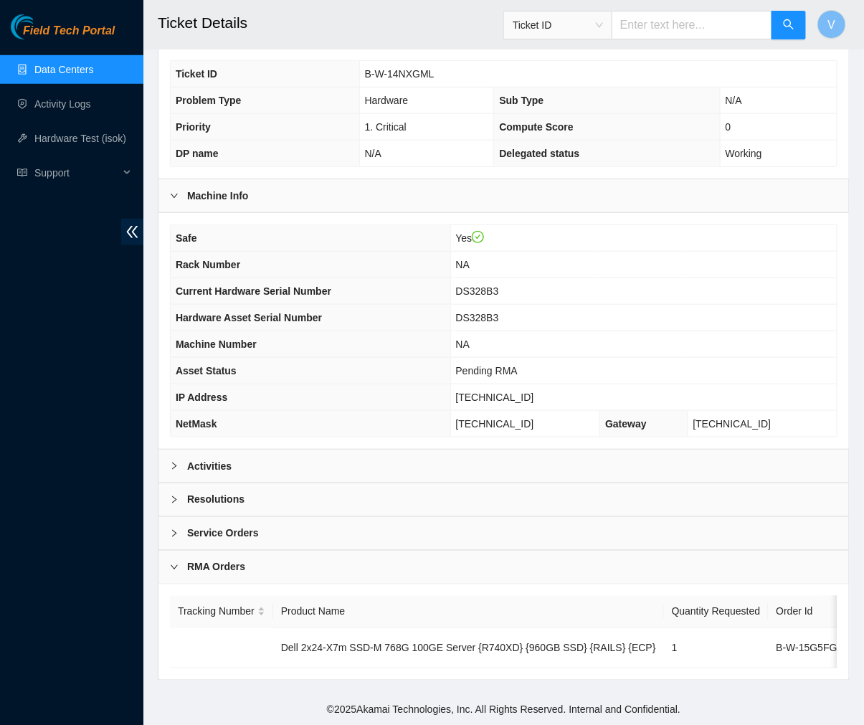
scroll to position [295, 0]
click at [218, 559] on b "RMA Orders" at bounding box center [216, 567] width 58 height 16
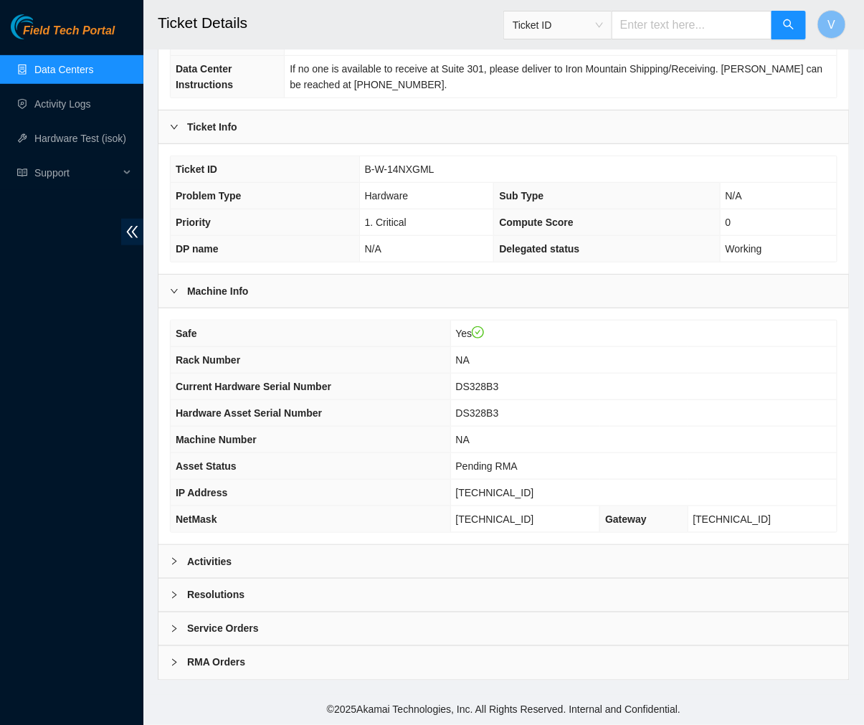
scroll to position [187, 0]
click at [173, 133] on div "Ticket Info" at bounding box center [503, 127] width 690 height 33
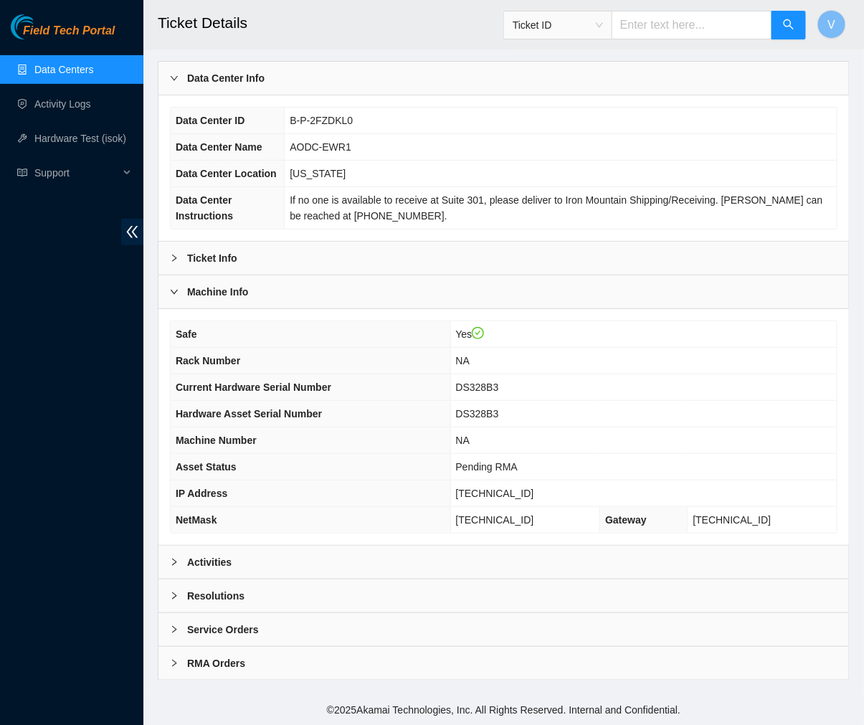
scroll to position [55, 0]
click at [173, 134] on th "Data Center Name" at bounding box center [228, 147] width 114 height 27
click at [174, 255] on icon "right" at bounding box center [174, 258] width 4 height 7
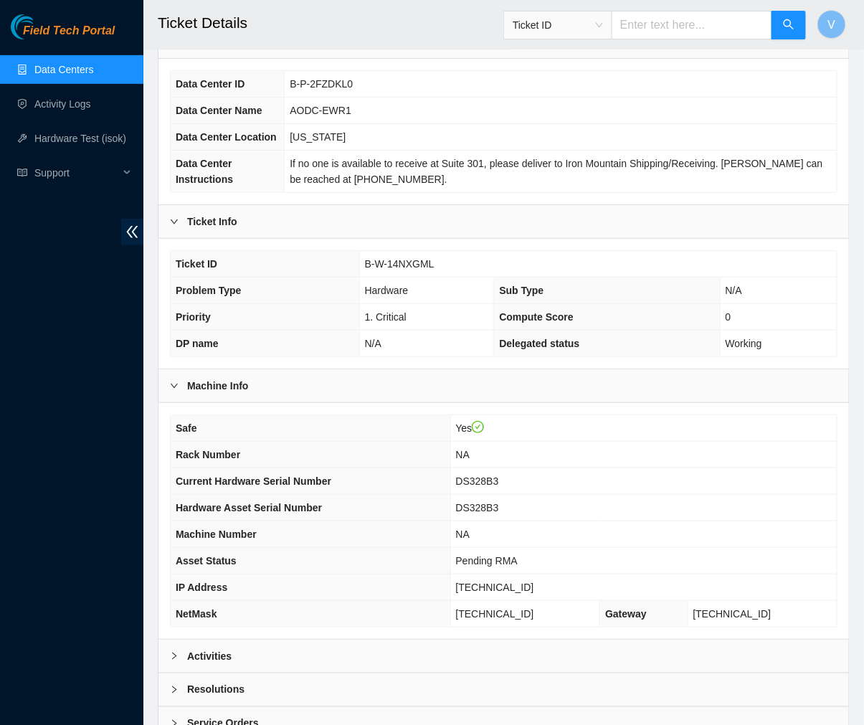
scroll to position [187, 0]
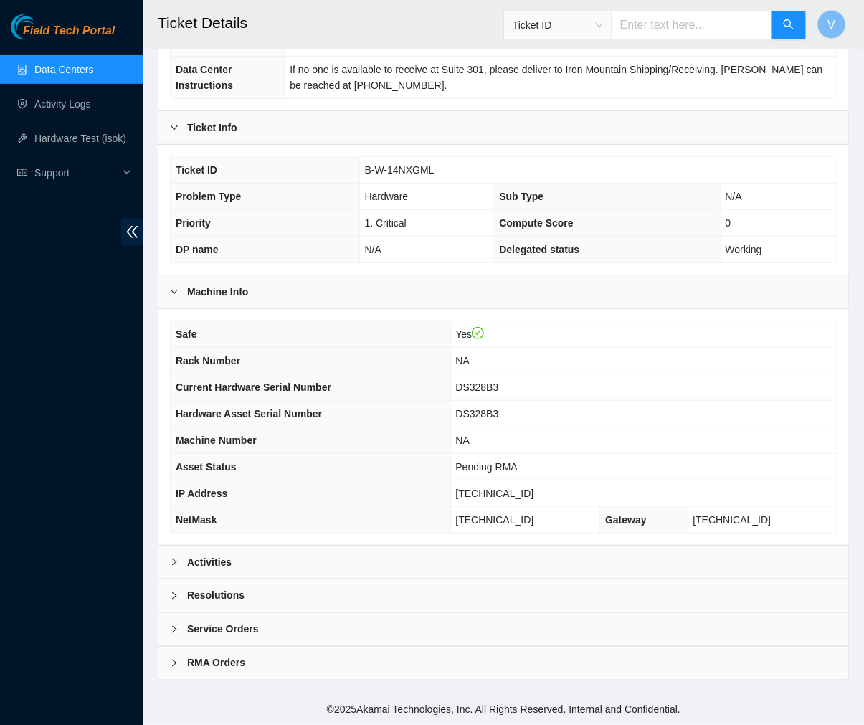
click at [176, 564] on icon "right" at bounding box center [174, 562] width 9 height 9
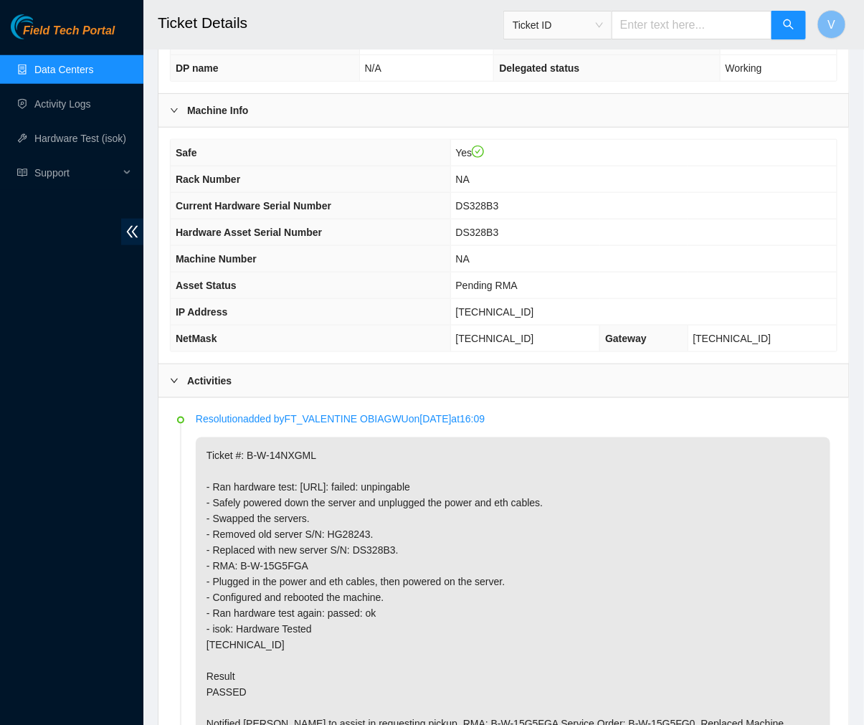
scroll to position [367, 0]
click at [174, 382] on icon "right" at bounding box center [174, 380] width 7 height 4
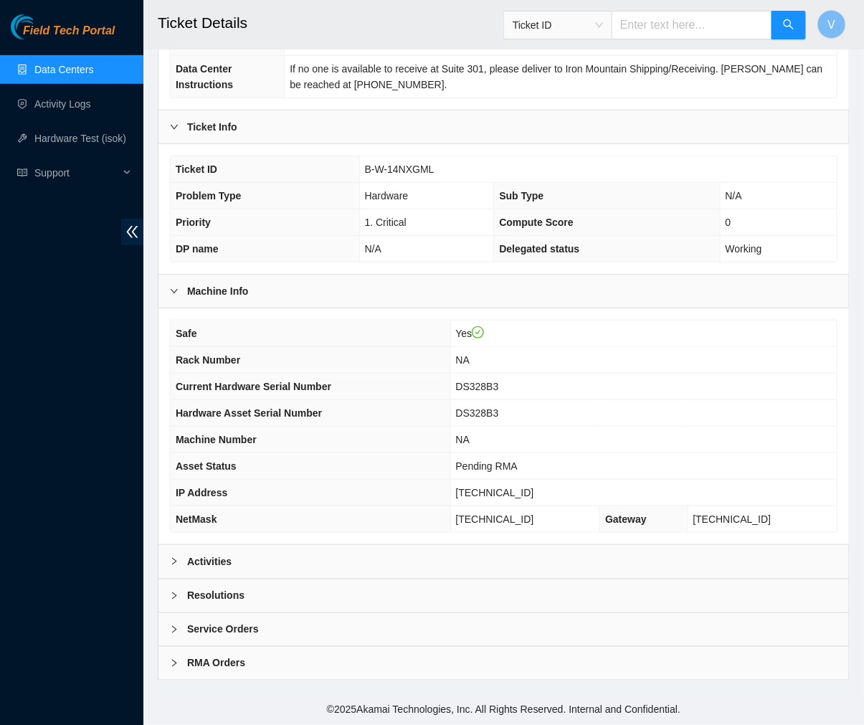
scroll to position [187, 0]
click at [199, 597] on b "Resolutions" at bounding box center [215, 596] width 57 height 16
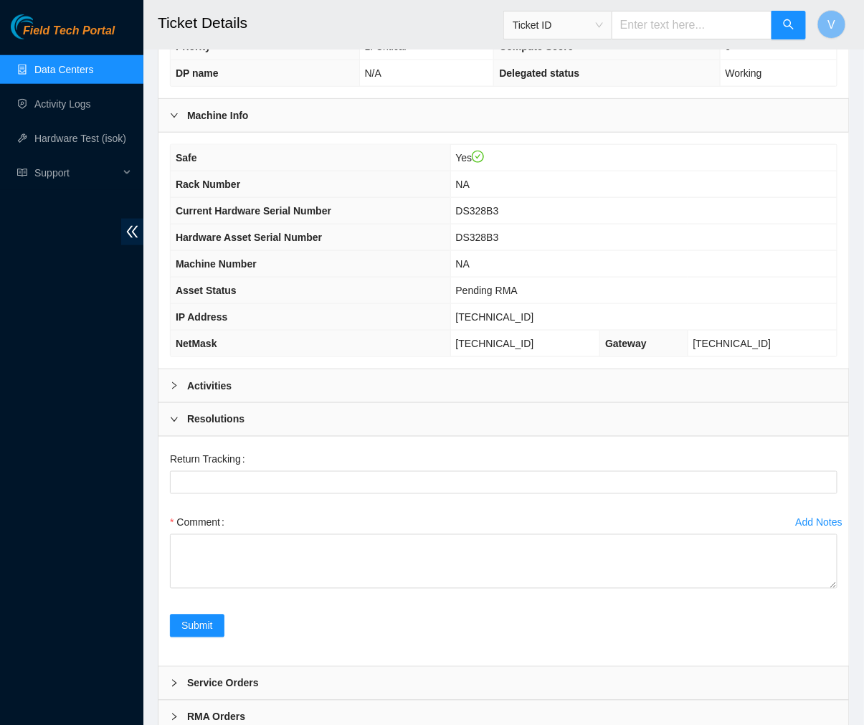
scroll to position [362, 0]
click at [177, 417] on icon "right" at bounding box center [174, 418] width 9 height 9
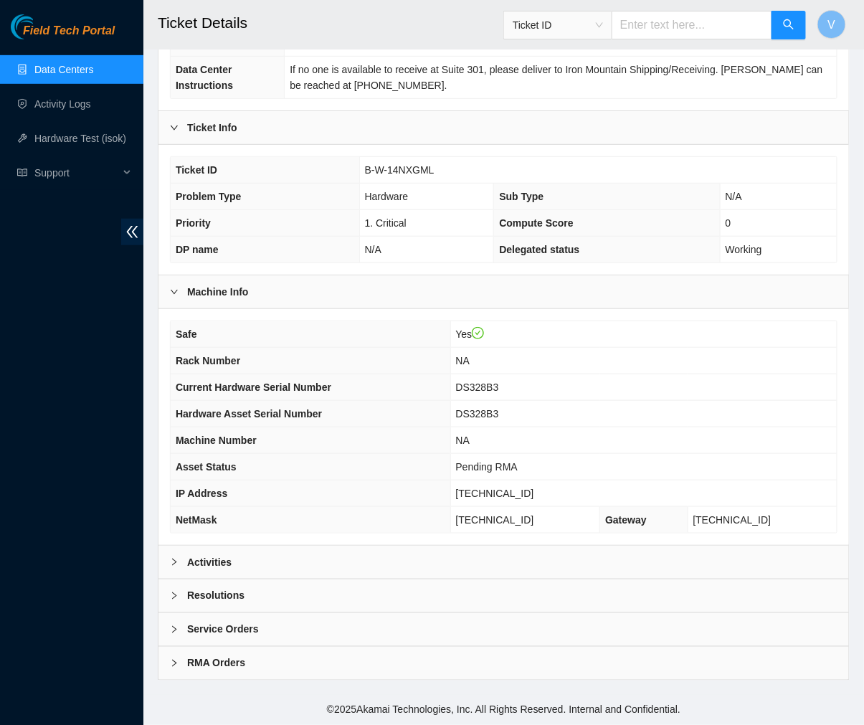
scroll to position [187, 0]
click at [203, 627] on b "Service Orders" at bounding box center [223, 630] width 72 height 16
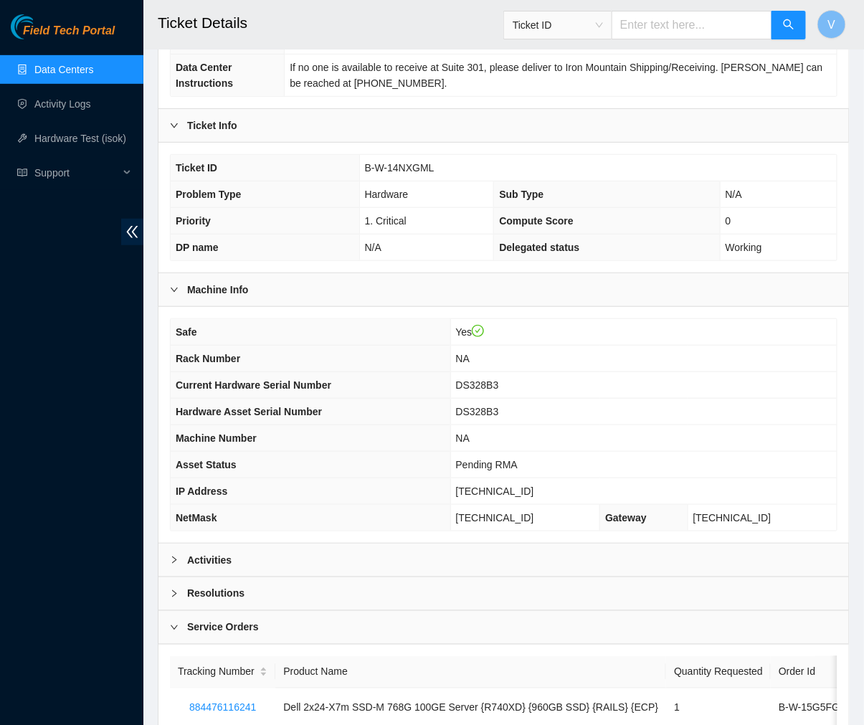
scroll to position [294, 0]
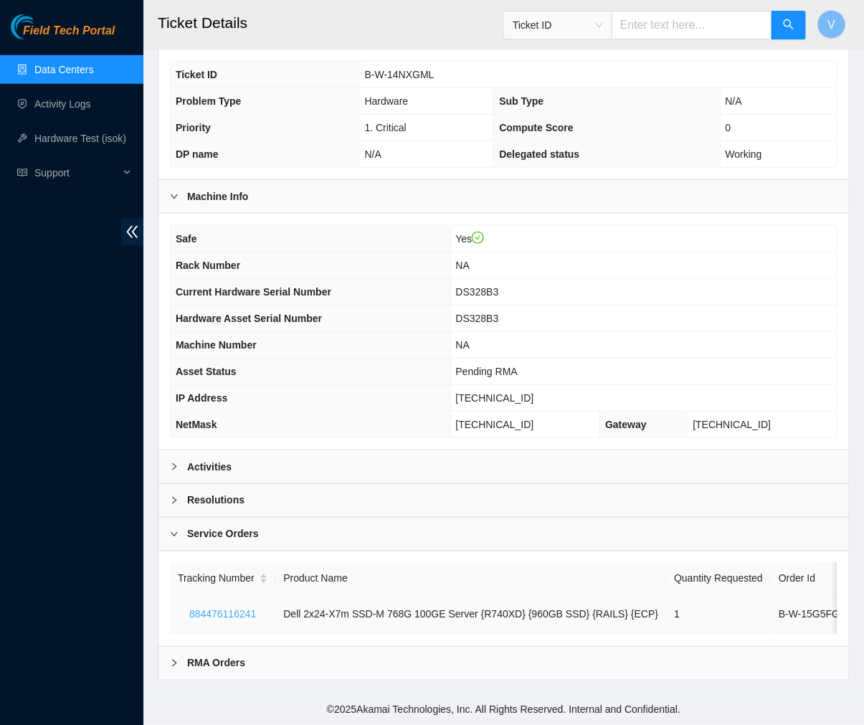
click at [204, 607] on span "884476116241" at bounding box center [222, 615] width 67 height 16
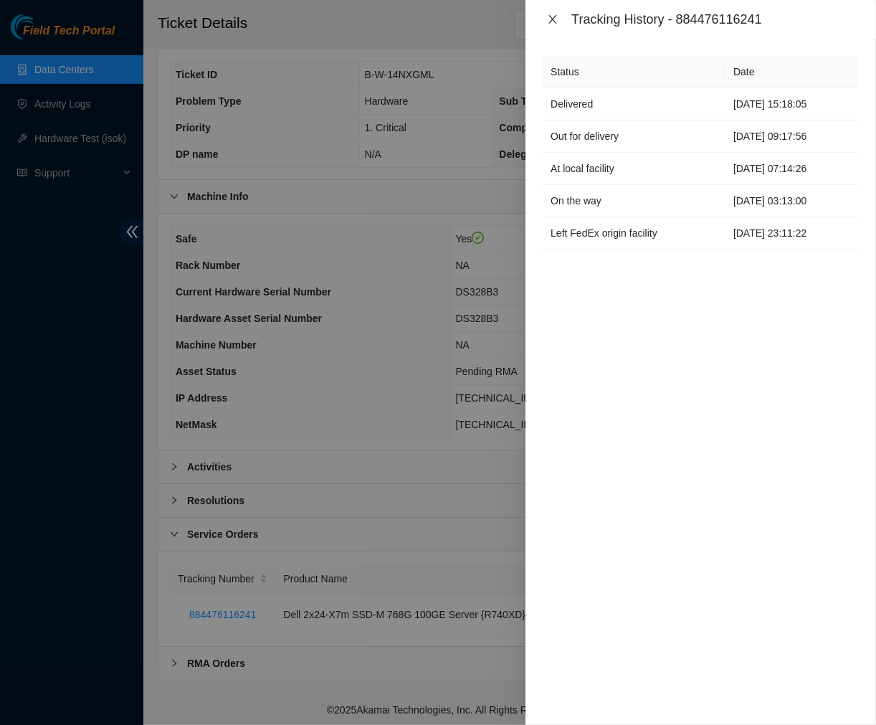
click at [553, 13] on button "Close" at bounding box center [553, 20] width 20 height 14
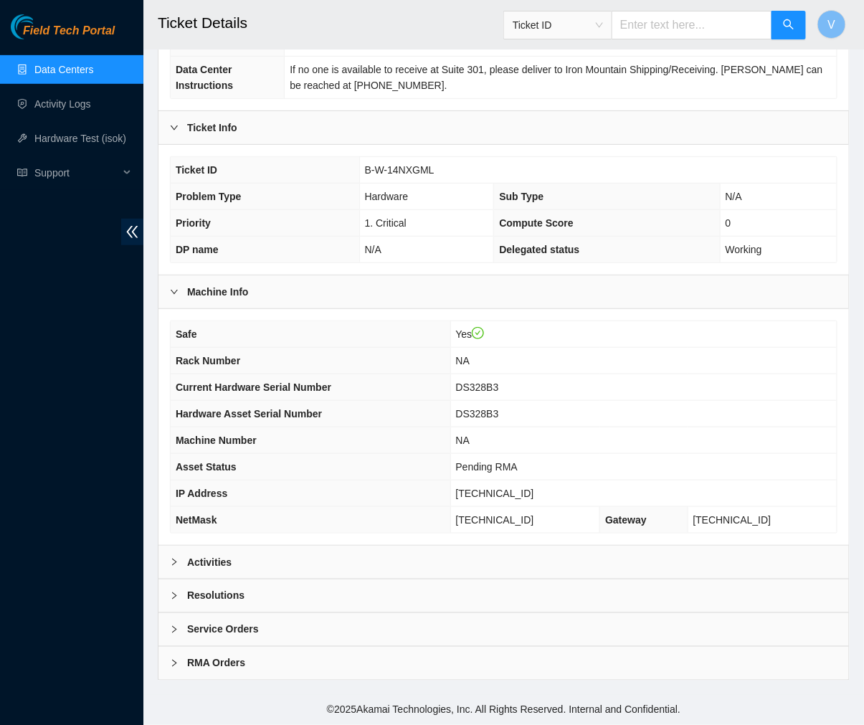
scroll to position [0, 0]
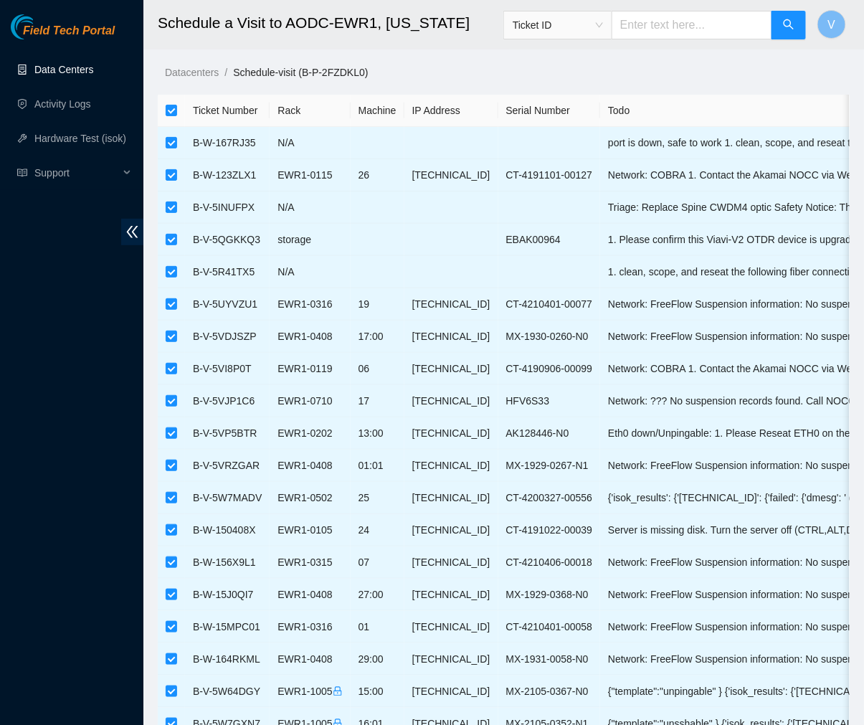
click at [55, 64] on link "Data Centers" at bounding box center [63, 69] width 59 height 11
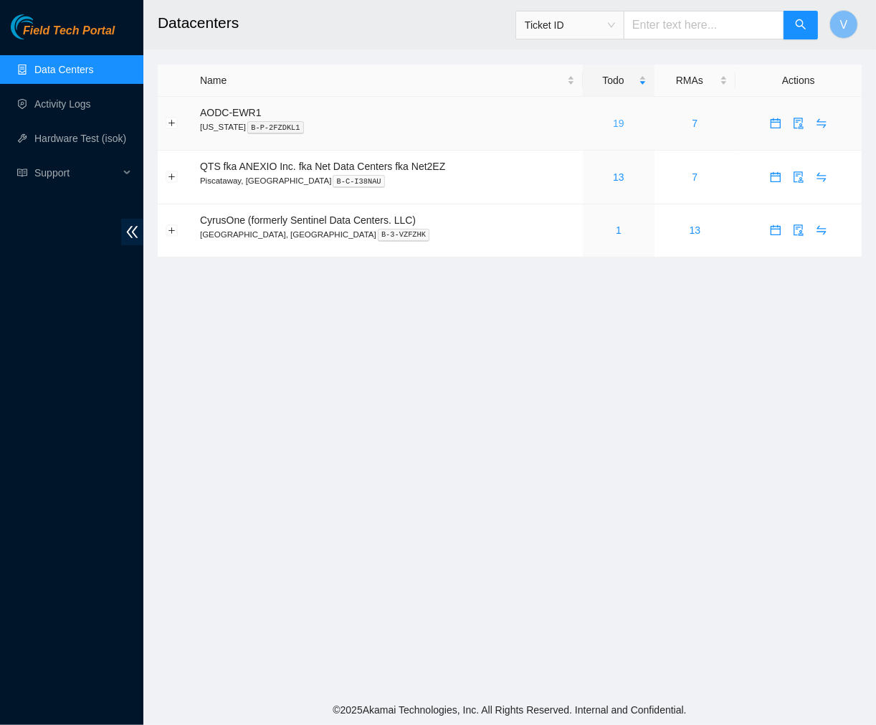
click at [617, 123] on link "19" at bounding box center [618, 123] width 11 height 11
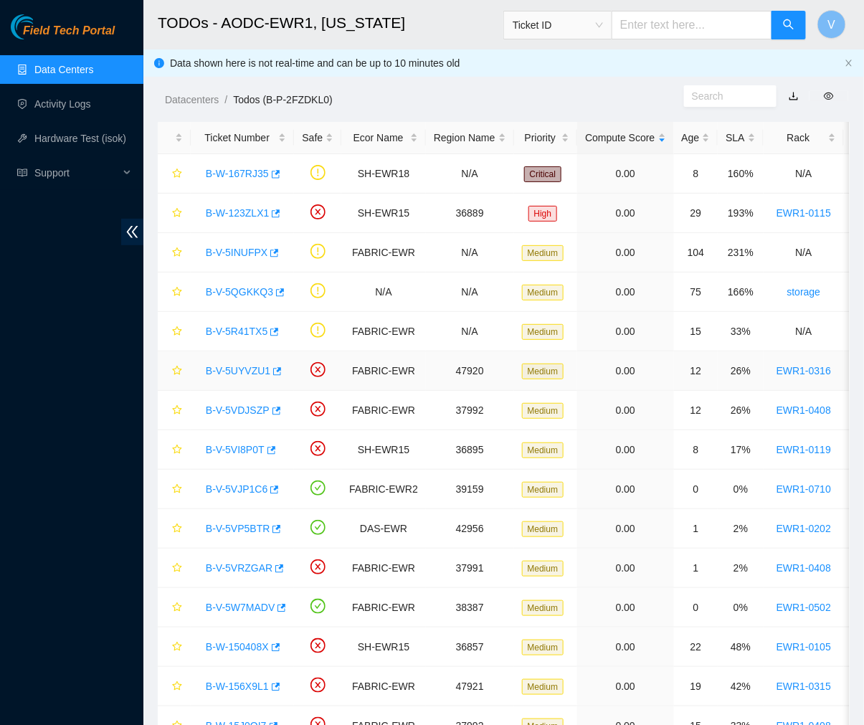
scroll to position [235, 0]
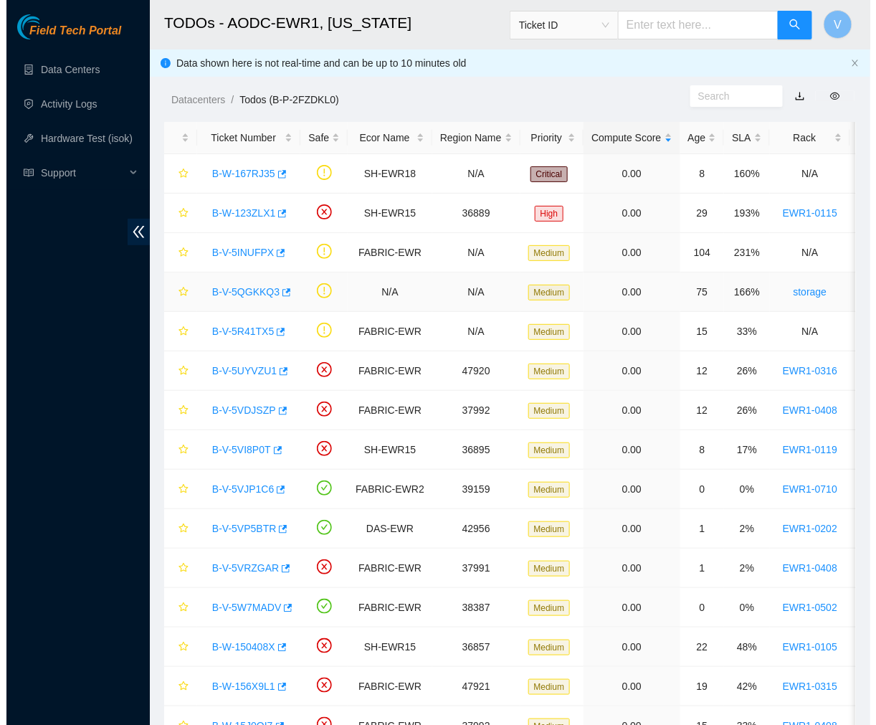
scroll to position [235, 0]
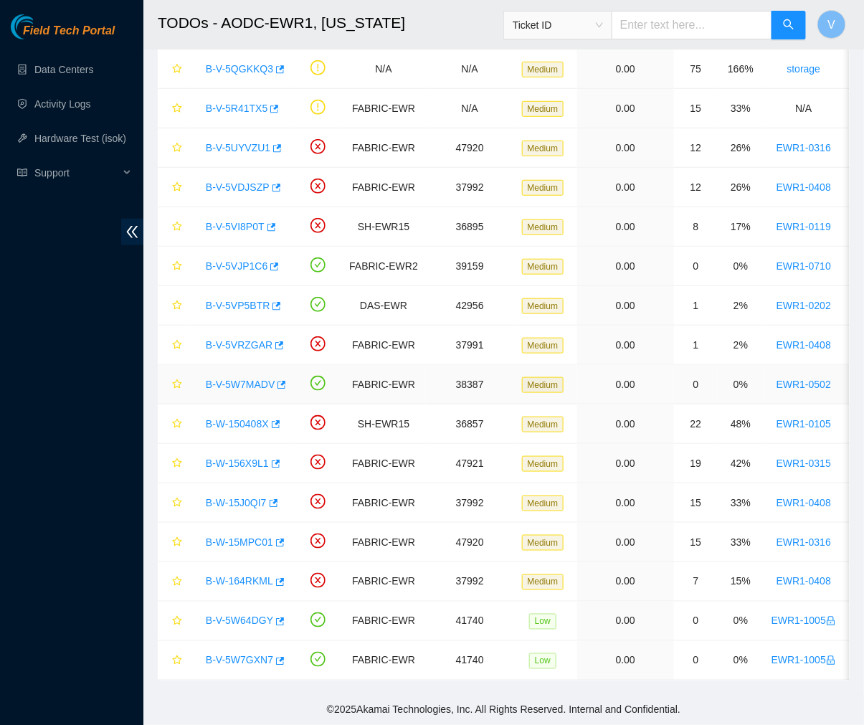
click at [249, 379] on link "B-V-5W7MADV" at bounding box center [240, 384] width 69 height 11
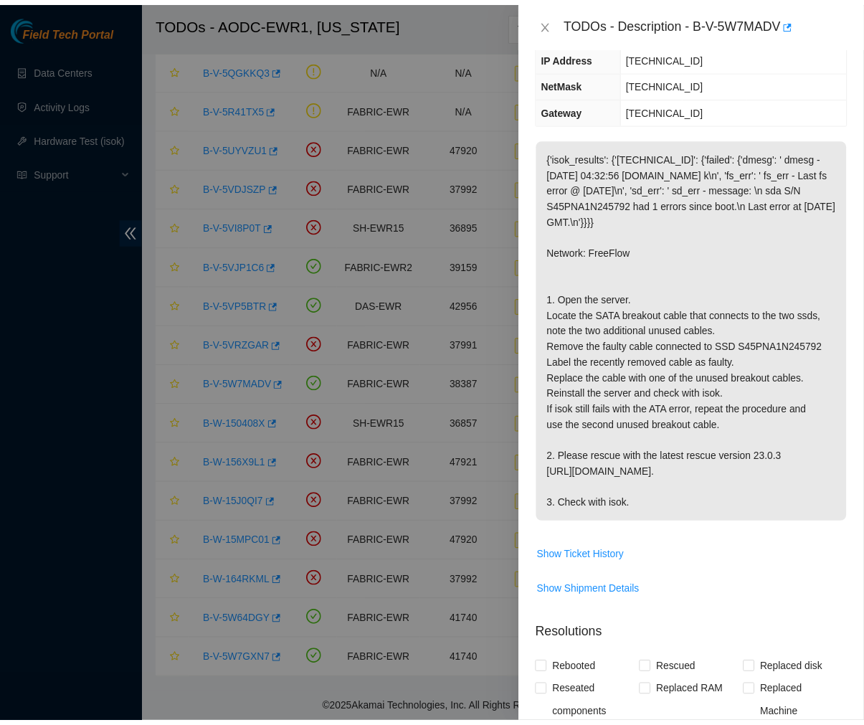
scroll to position [189, 0]
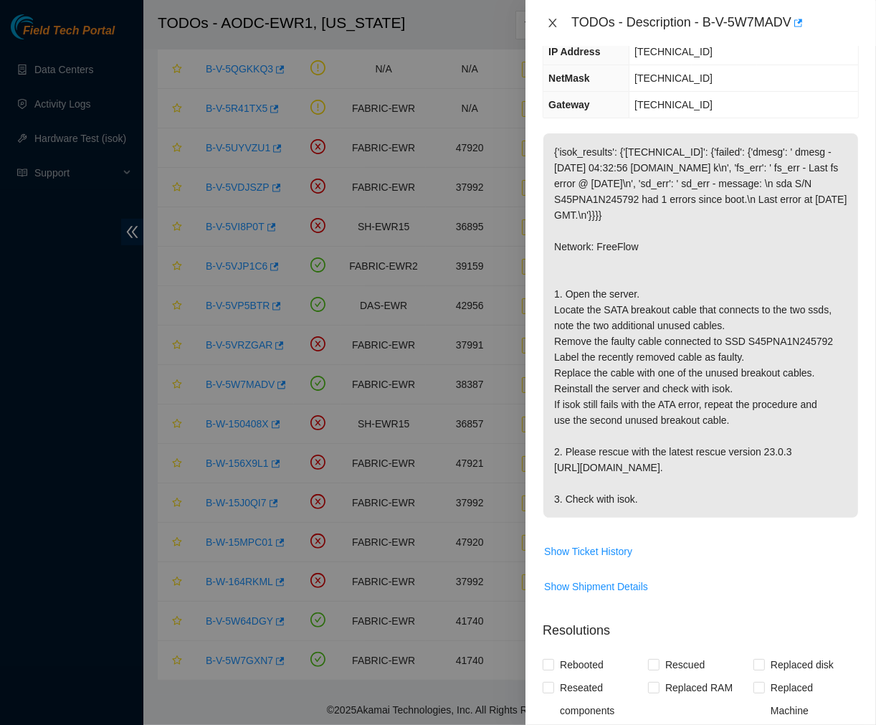
click at [549, 24] on icon "close" at bounding box center [552, 22] width 11 height 11
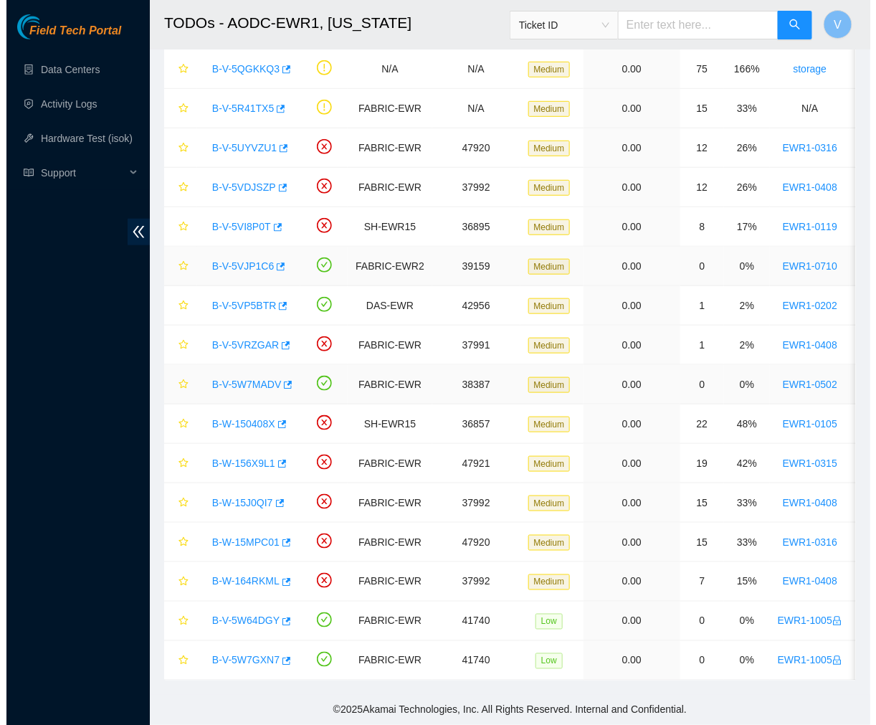
scroll to position [240, 0]
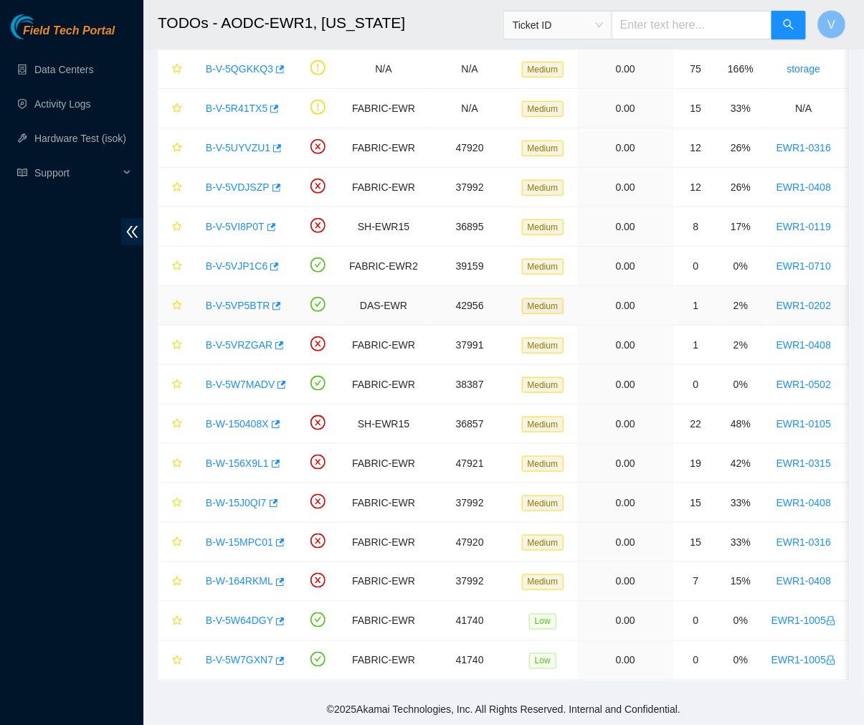
click at [233, 300] on link "B-V-5VP5BTR" at bounding box center [238, 305] width 64 height 11
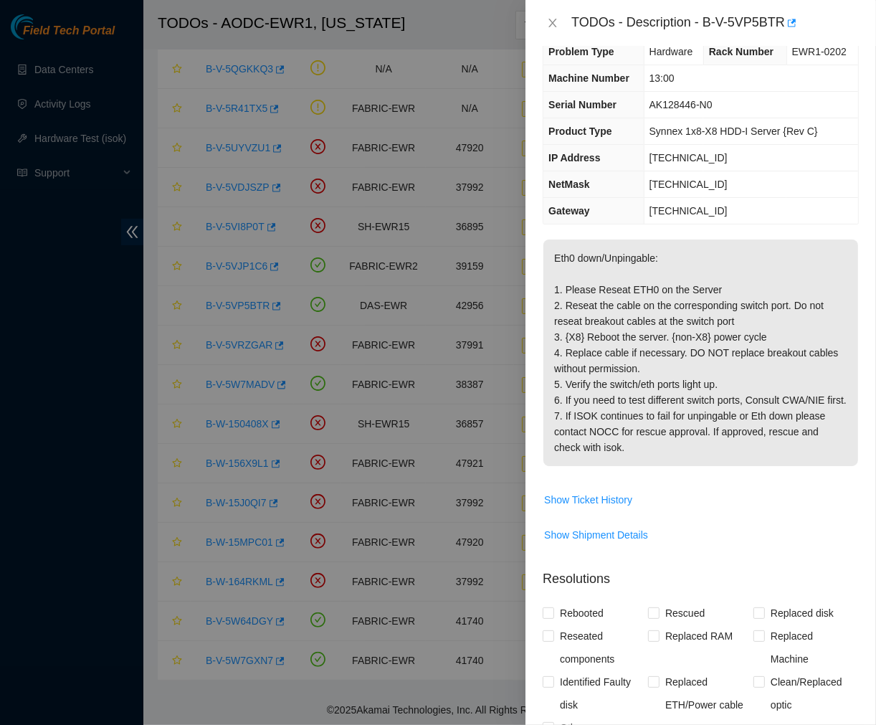
scroll to position [0, 0]
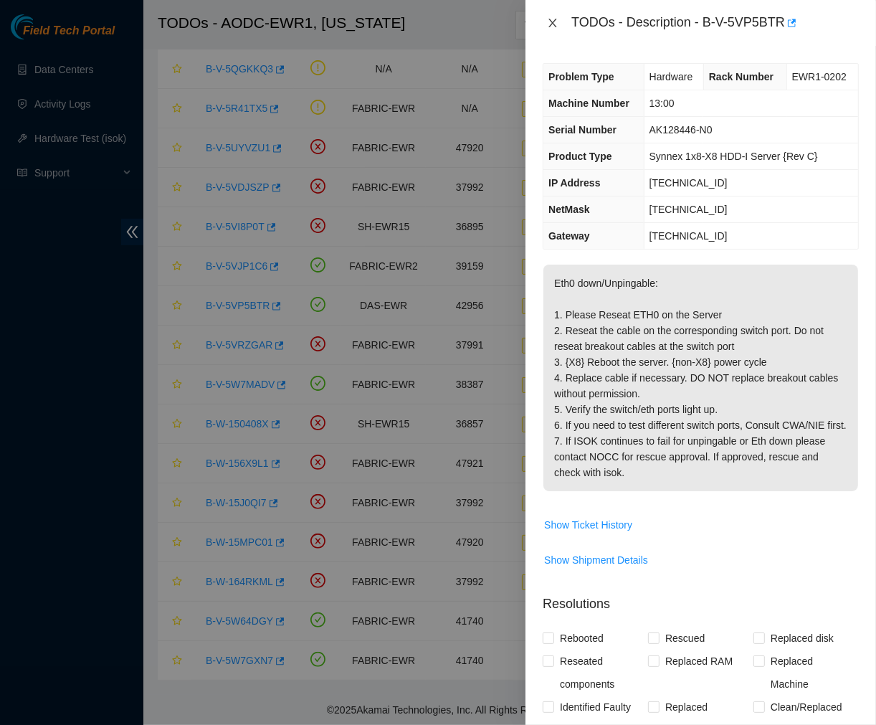
click at [550, 22] on icon "close" at bounding box center [552, 22] width 11 height 11
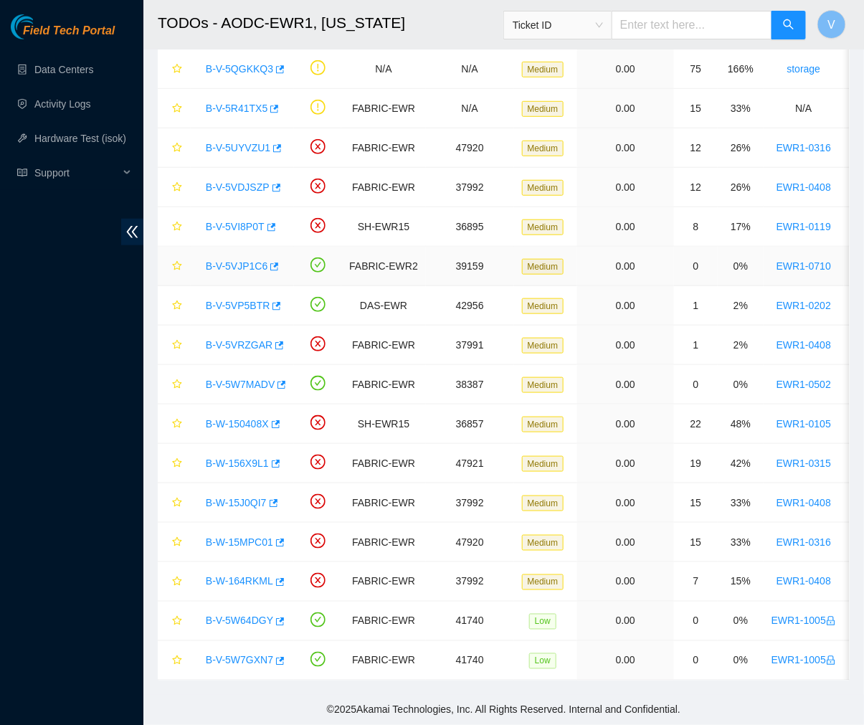
click at [242, 260] on link "B-V-5VJP1C6" at bounding box center [237, 265] width 62 height 11
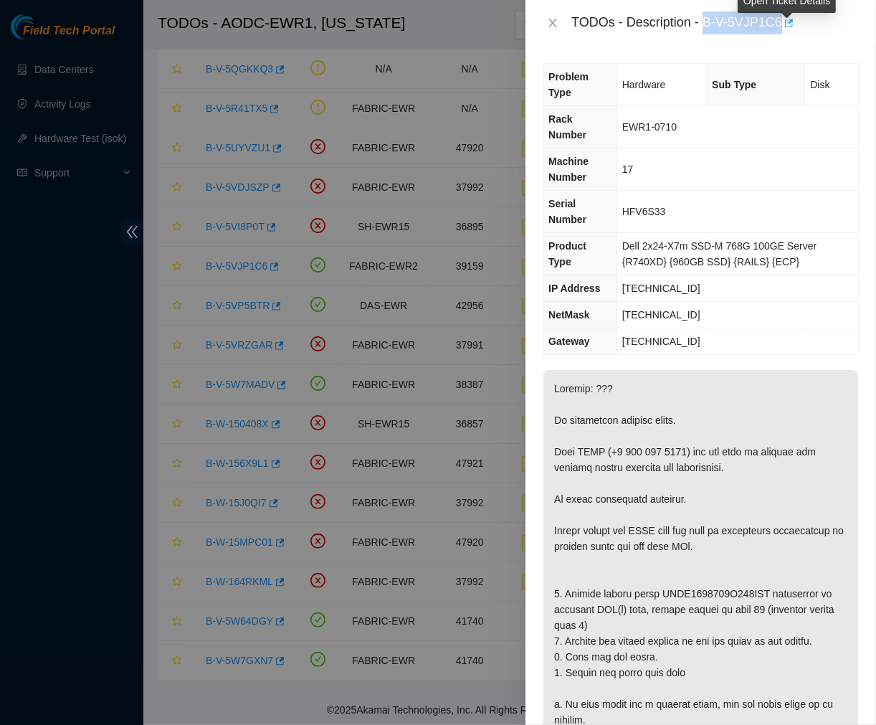
drag, startPoint x: 705, startPoint y: 25, endPoint x: 792, endPoint y: 32, distance: 87.0
click at [792, 32] on div "TODOs - Description - B-V-5VJP1C6" at bounding box center [715, 22] width 288 height 23
copy div "B-V-5VJP1C6"
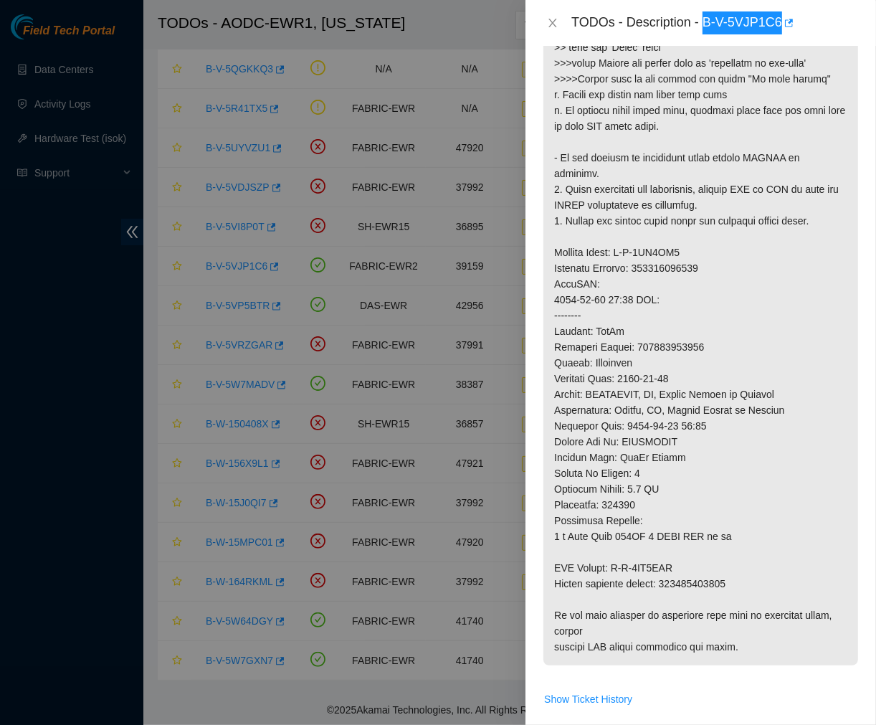
scroll to position [1220, 0]
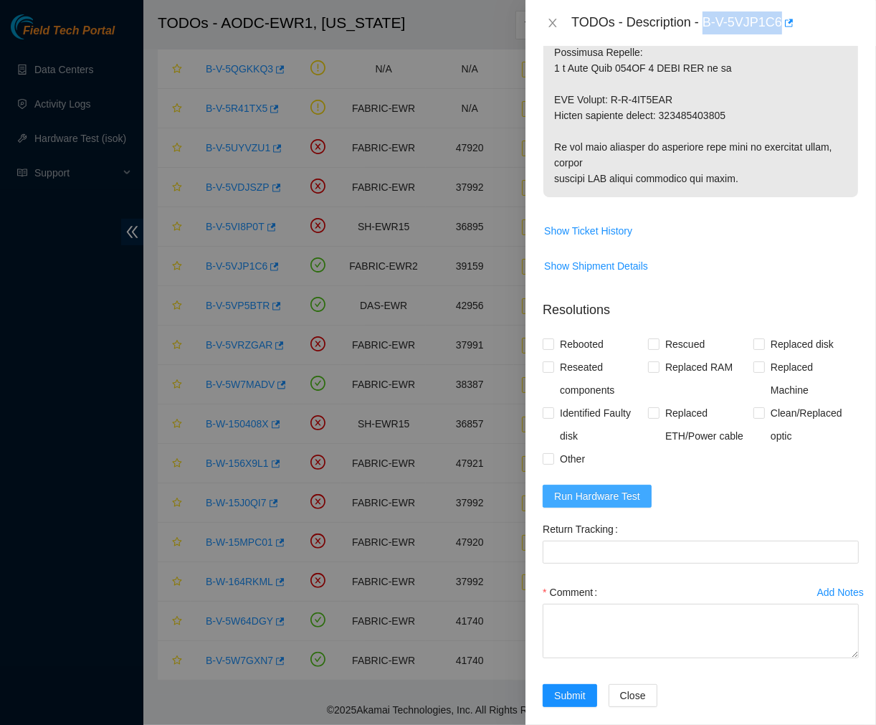
click at [615, 488] on span "Run Hardware Test" at bounding box center [597, 496] width 86 height 16
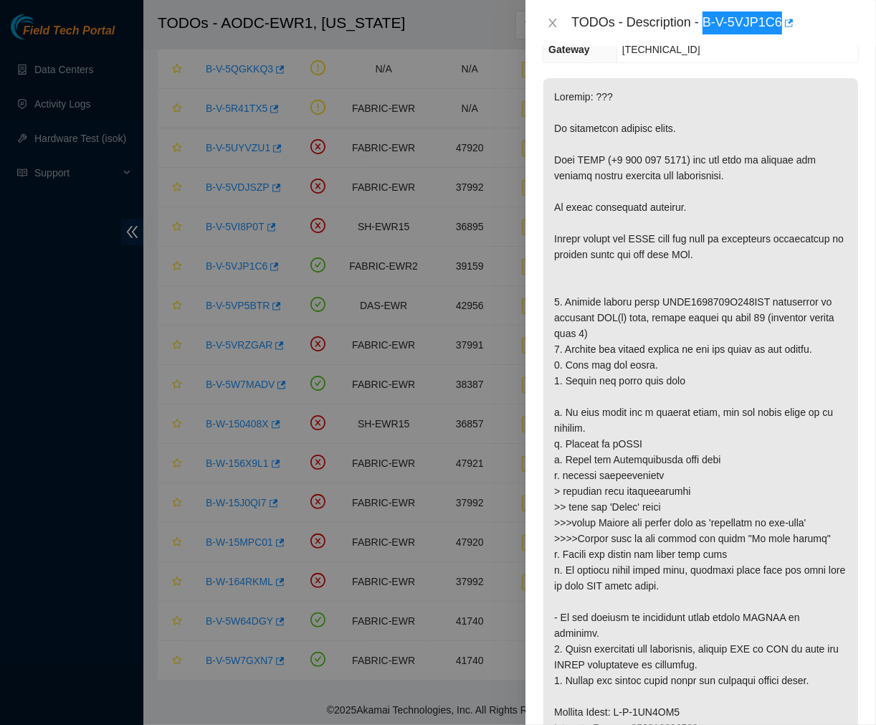
scroll to position [293, 0]
drag, startPoint x: 758, startPoint y: 285, endPoint x: 655, endPoint y: 285, distance: 103.2
click at [655, 285] on p at bounding box center [700, 600] width 315 height 1047
copy p "PHYG0143018Q960CGN"
click at [665, 56] on div "Problem Type Hardware Sub Type Disk Rack Number EWR1-0710 Machine Number 17 Ser…" at bounding box center [701, 385] width 351 height 679
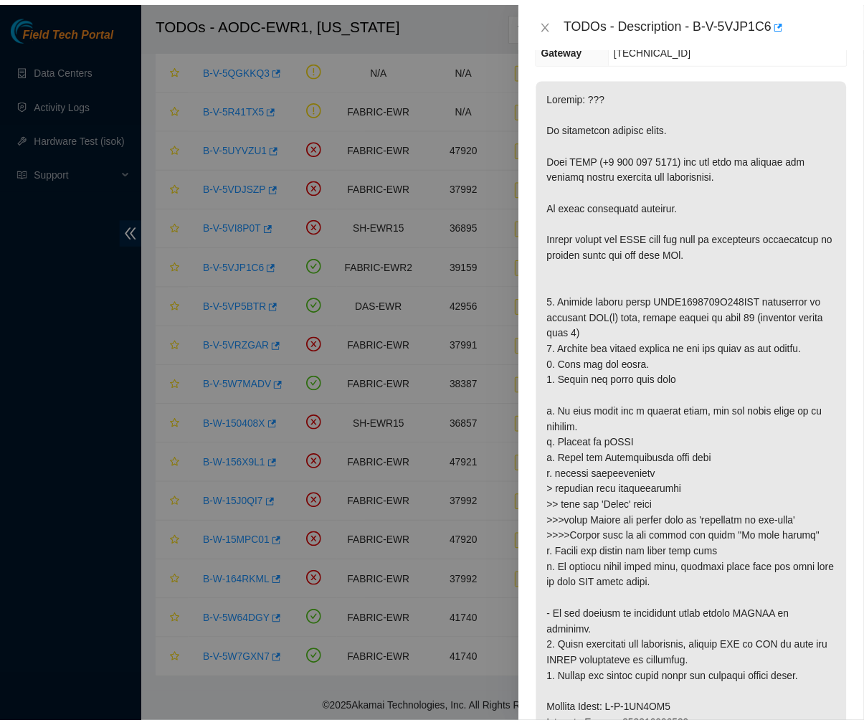
scroll to position [0, 0]
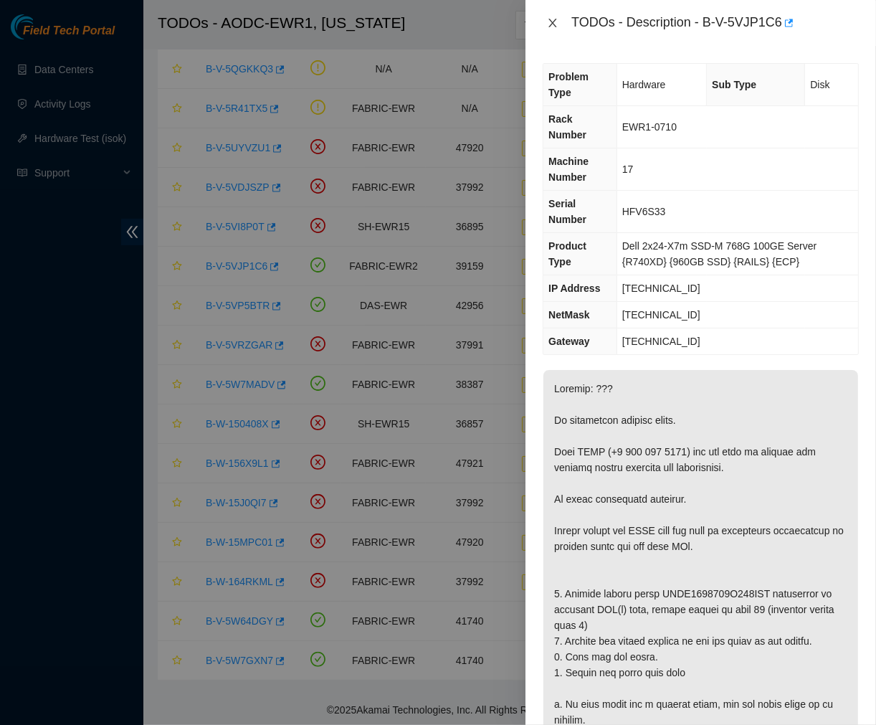
click at [553, 20] on icon "close" at bounding box center [552, 22] width 11 height 11
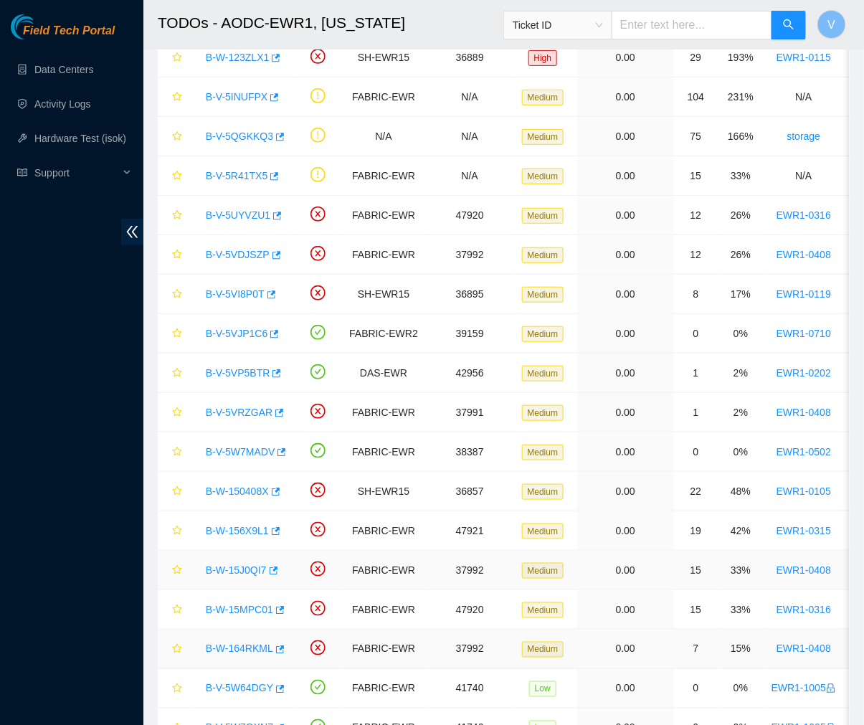
scroll to position [155, 0]
click at [180, 334] on icon "star" at bounding box center [176, 333] width 9 height 9
click at [174, 376] on icon "star" at bounding box center [176, 373] width 9 height 9
click at [231, 369] on link "B-V-5VP5BTR" at bounding box center [238, 373] width 64 height 11
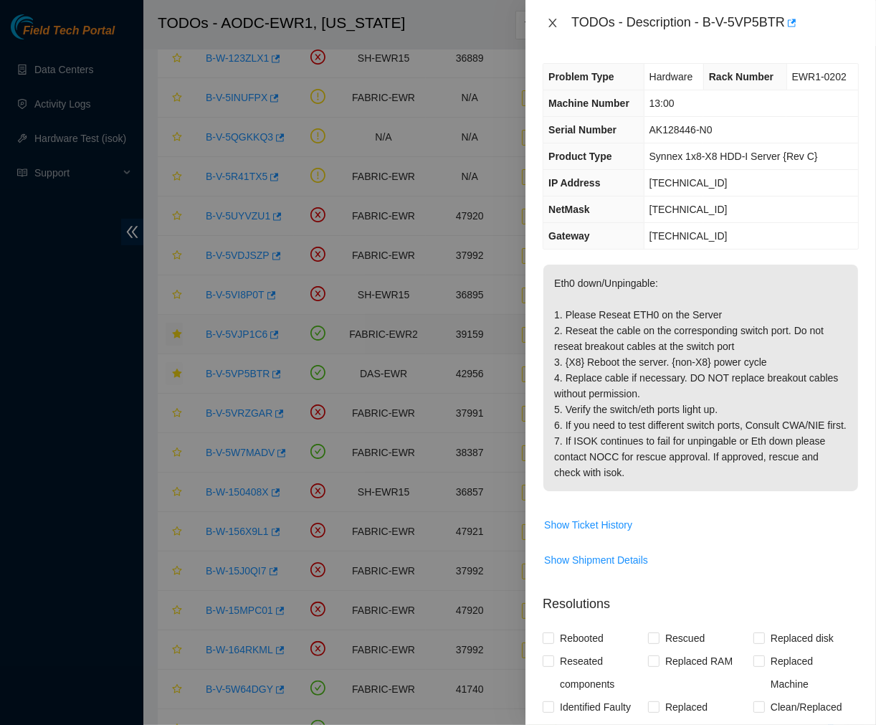
click at [553, 18] on icon "close" at bounding box center [552, 22] width 11 height 11
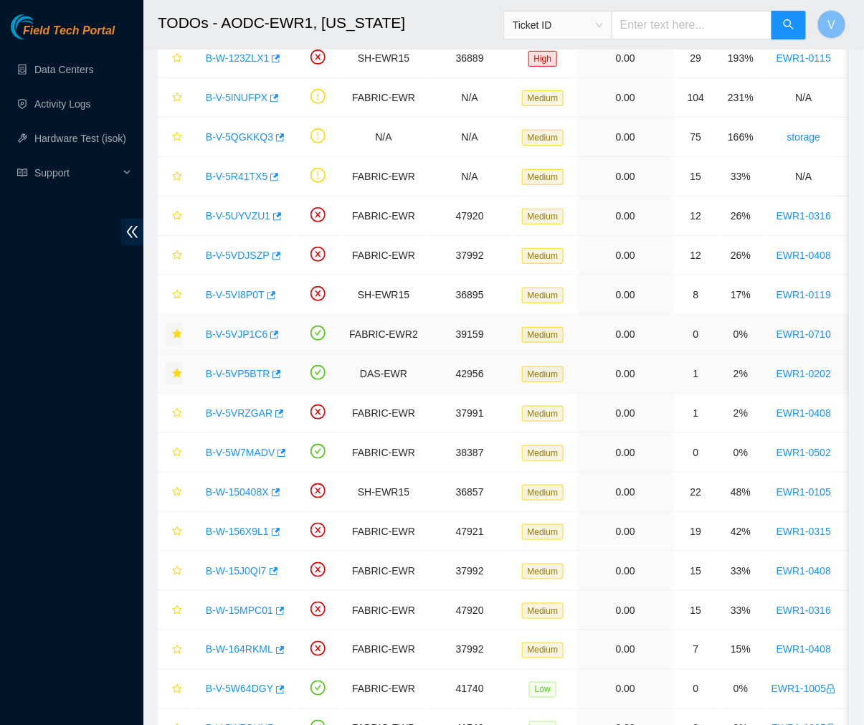
click at [174, 371] on icon "star" at bounding box center [176, 373] width 9 height 9
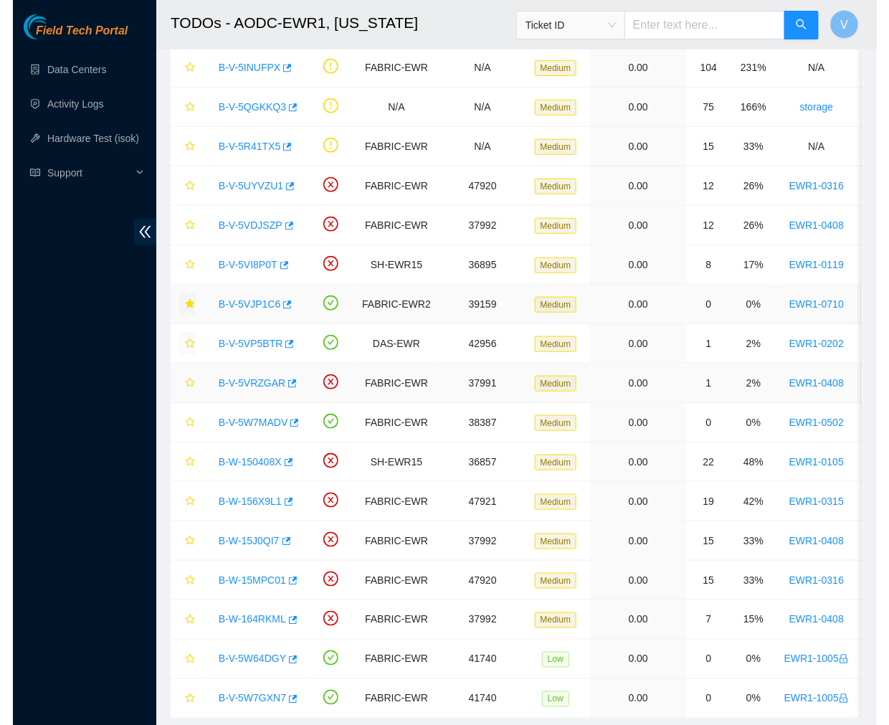
scroll to position [235, 0]
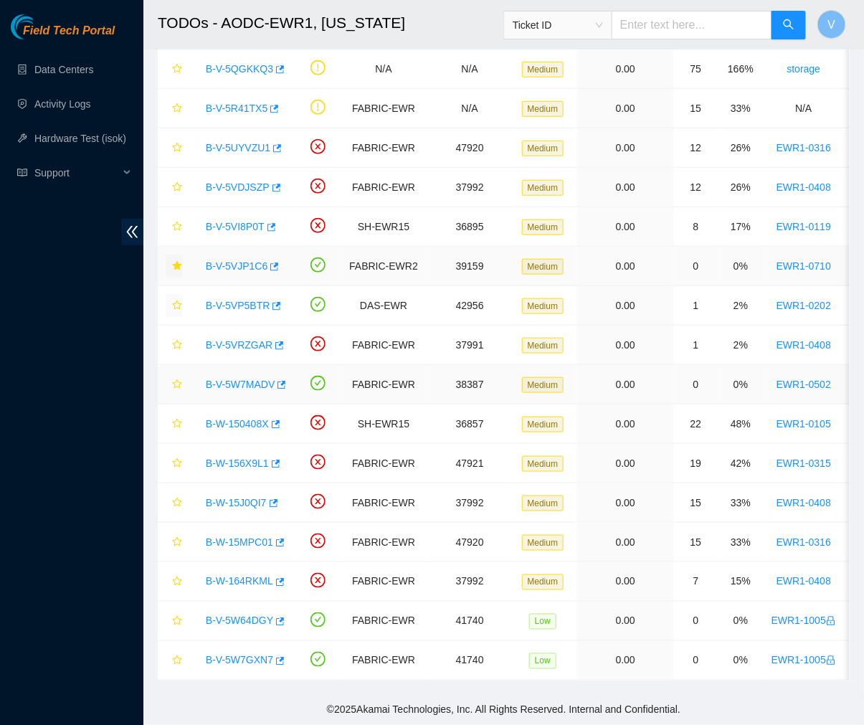
click at [244, 379] on link "B-V-5W7MADV" at bounding box center [240, 384] width 69 height 11
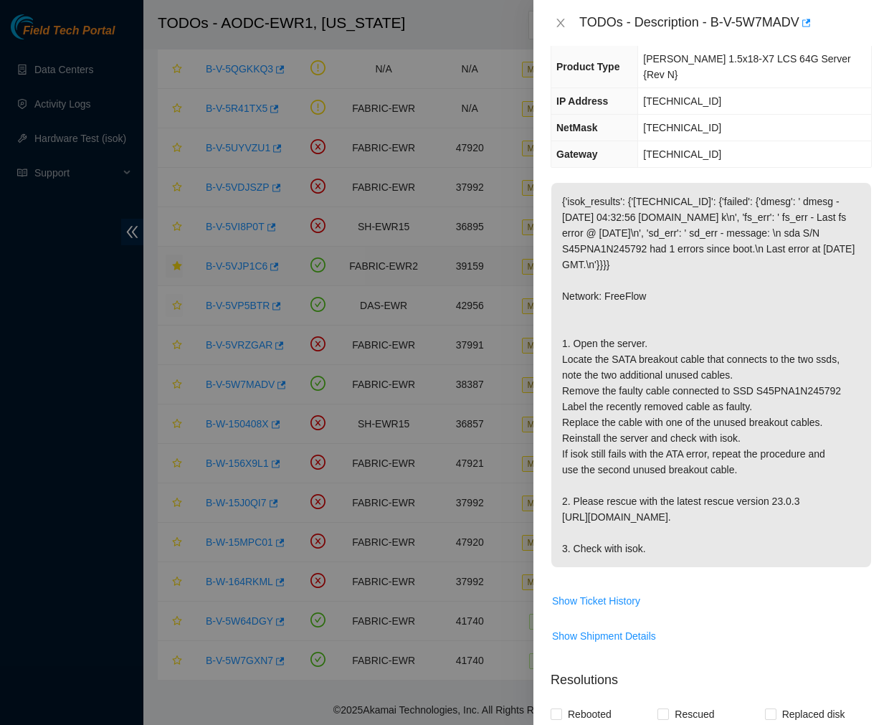
scroll to position [0, 0]
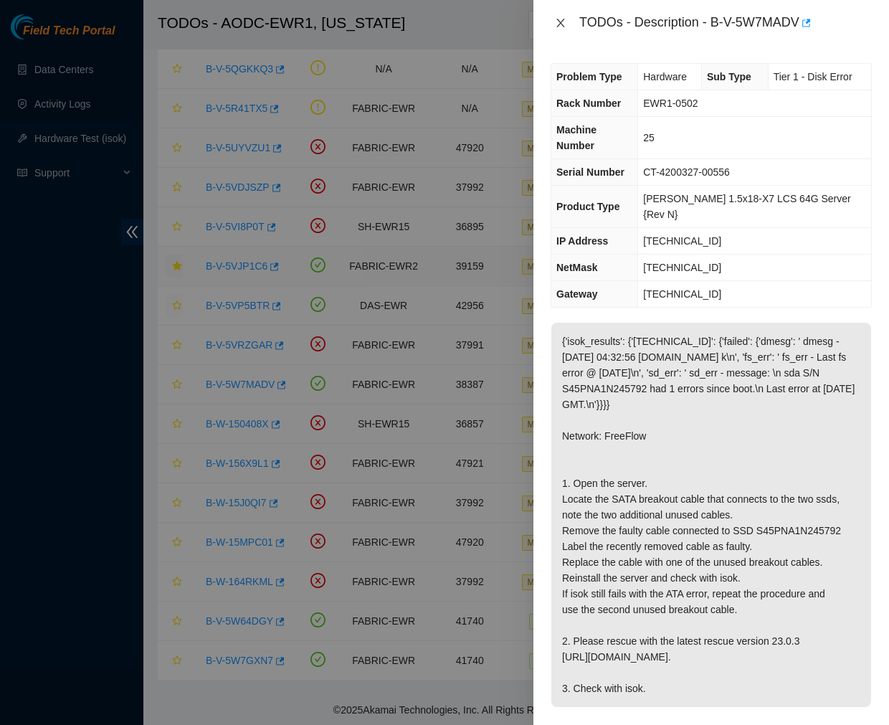
click at [556, 19] on icon "close" at bounding box center [560, 22] width 11 height 11
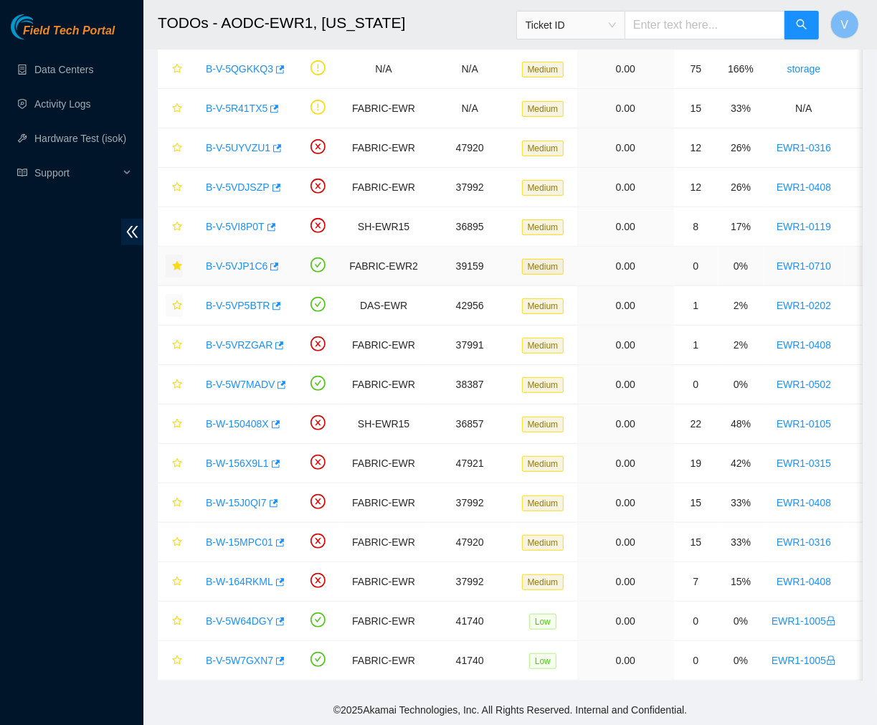
click at [224, 260] on link "B-V-5VJP1C6" at bounding box center [237, 265] width 62 height 11
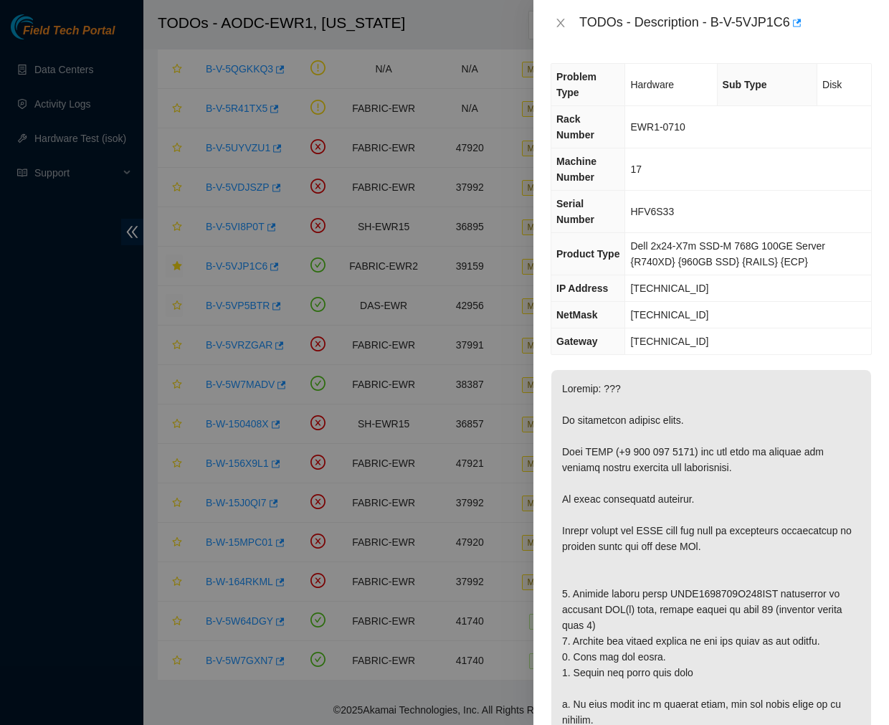
scroll to position [65, 0]
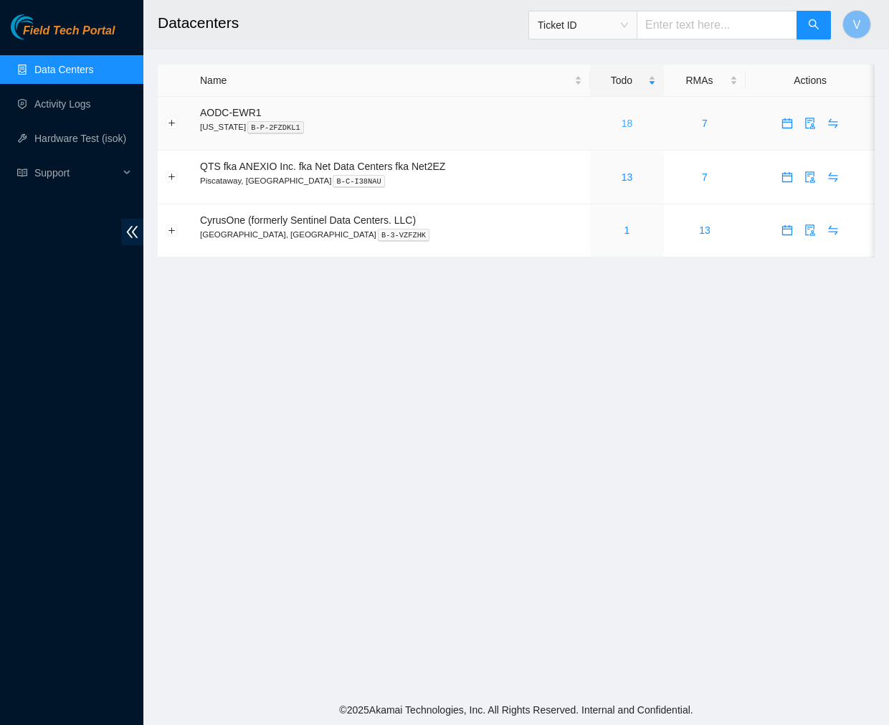
click at [625, 120] on link "18" at bounding box center [627, 123] width 11 height 11
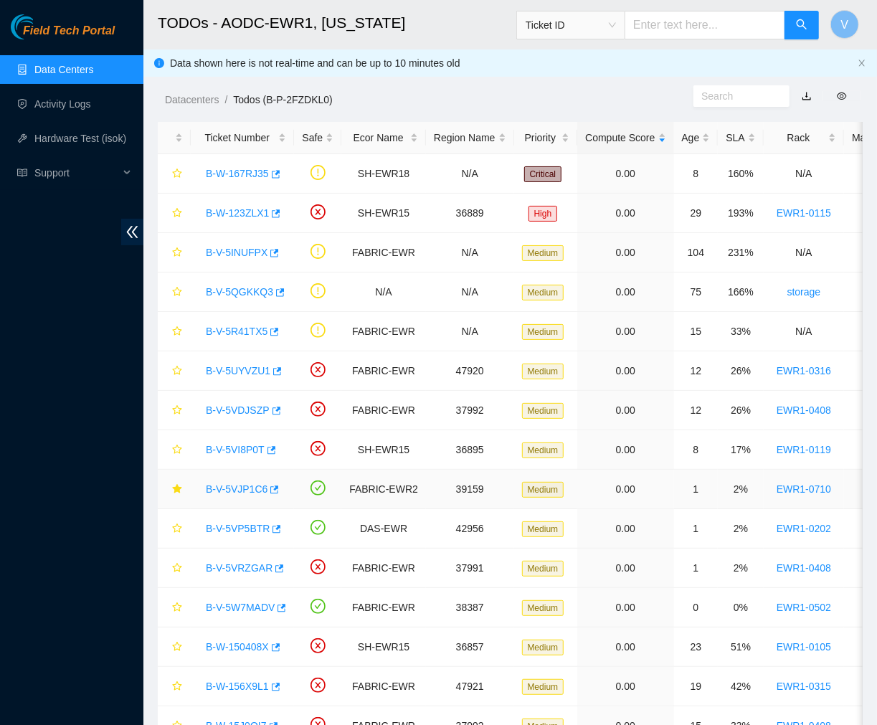
click at [240, 493] on link "B-V-5VJP1C6" at bounding box center [237, 488] width 62 height 11
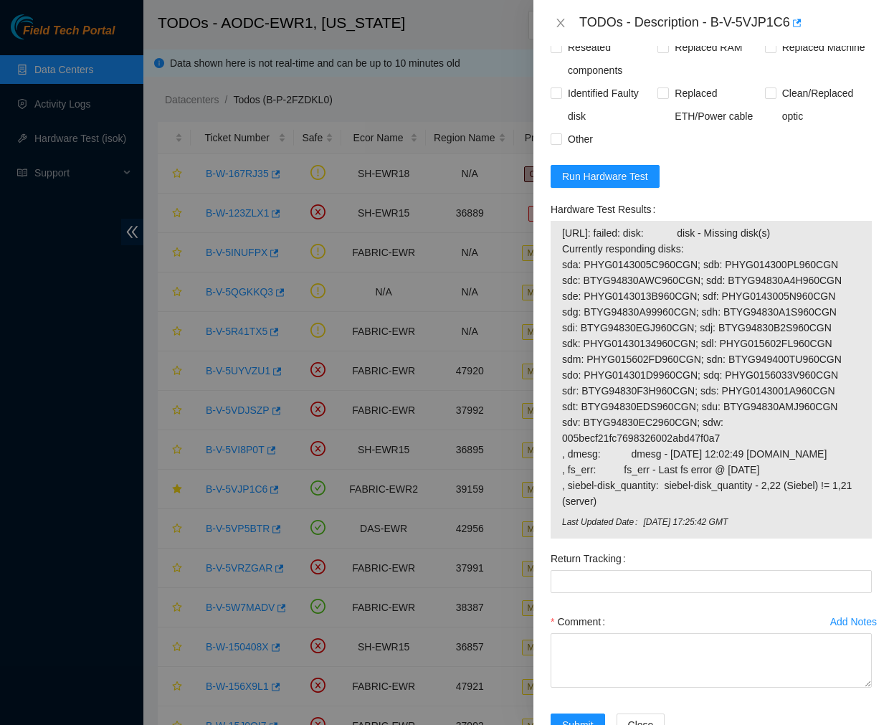
scroll to position [1525, 0]
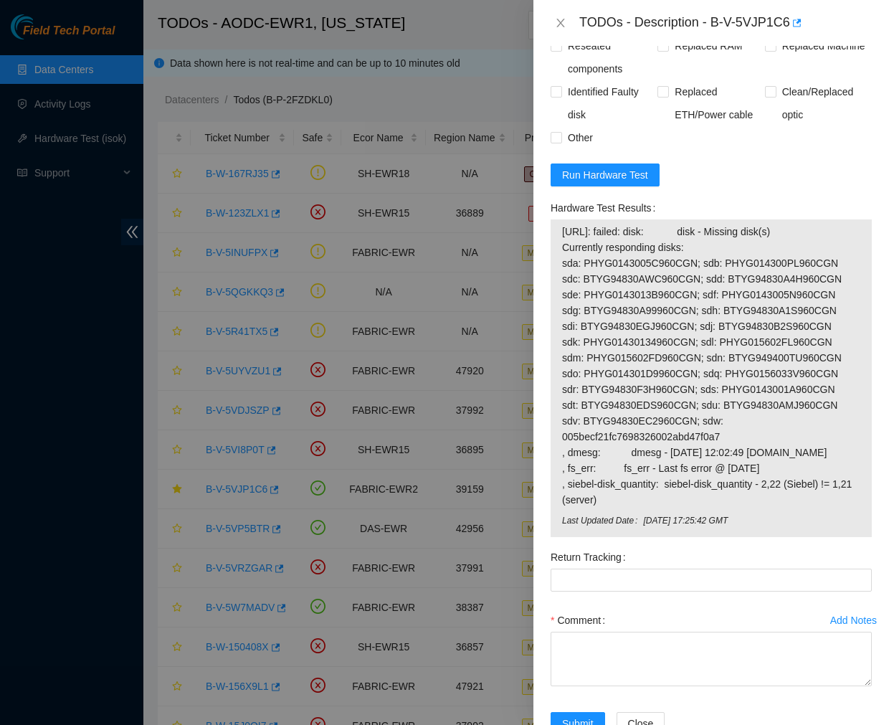
drag, startPoint x: 560, startPoint y: 216, endPoint x: 782, endPoint y: 504, distance: 364.0
click at [782, 504] on div "23.35.25.116: failed: disk: disk - Missing disk(s) Currently responding disks: …" at bounding box center [711, 378] width 321 height 318
copy tbody "23.35.25.116: failed: disk: disk - Missing disk(s) Currently responding disks: …"
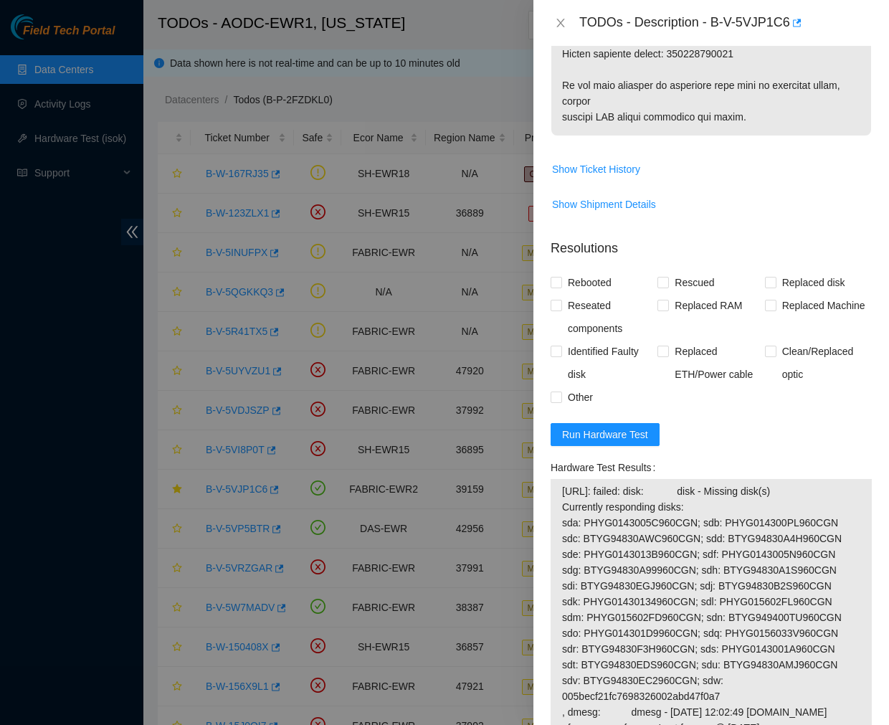
scroll to position [1265, 0]
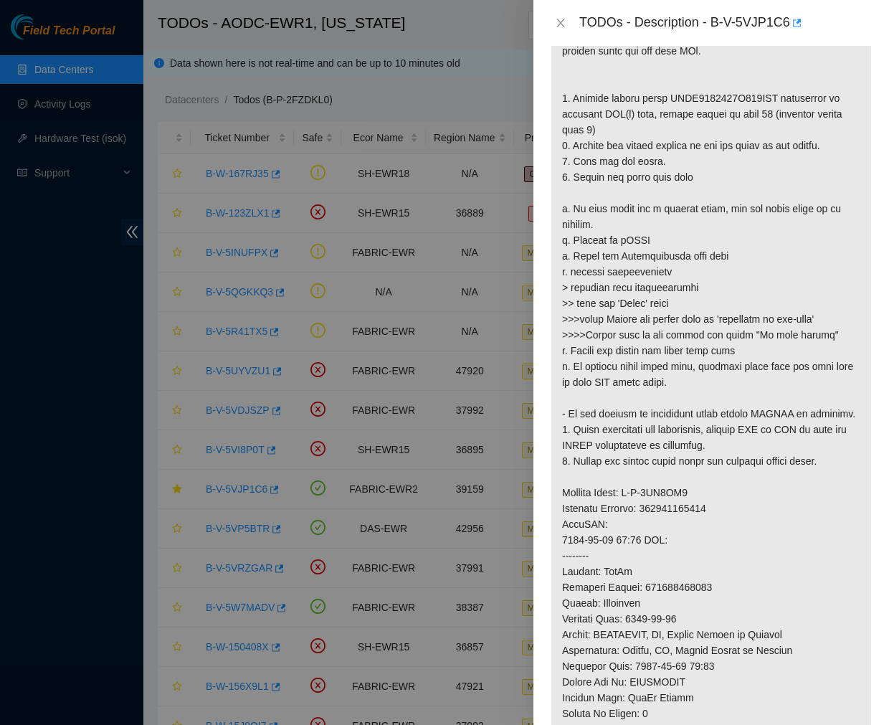
scroll to position [496, 0]
click at [671, 513] on p at bounding box center [711, 389] width 320 height 1031
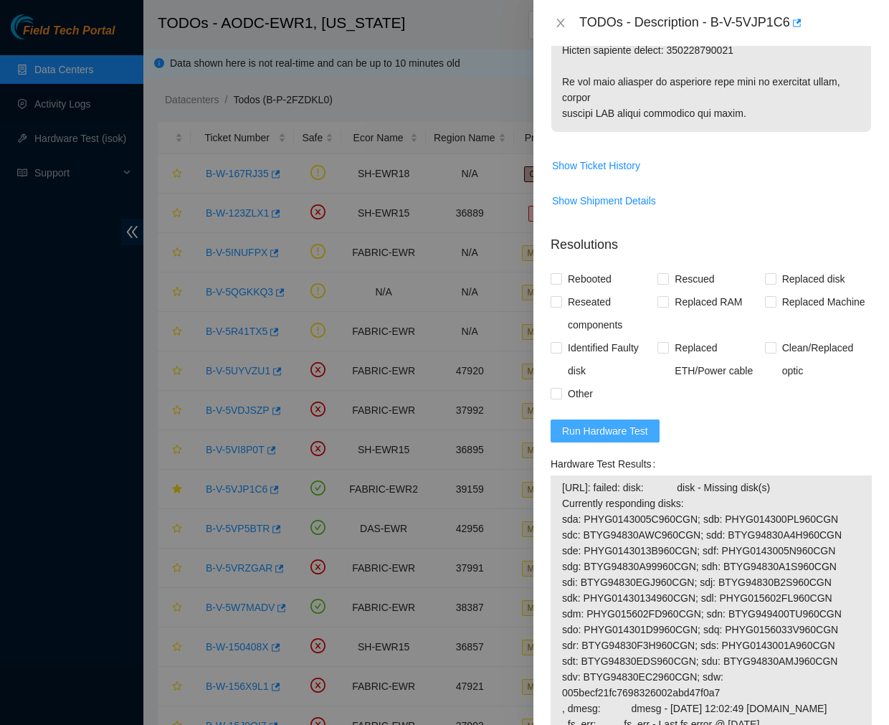
scroll to position [1298, 0]
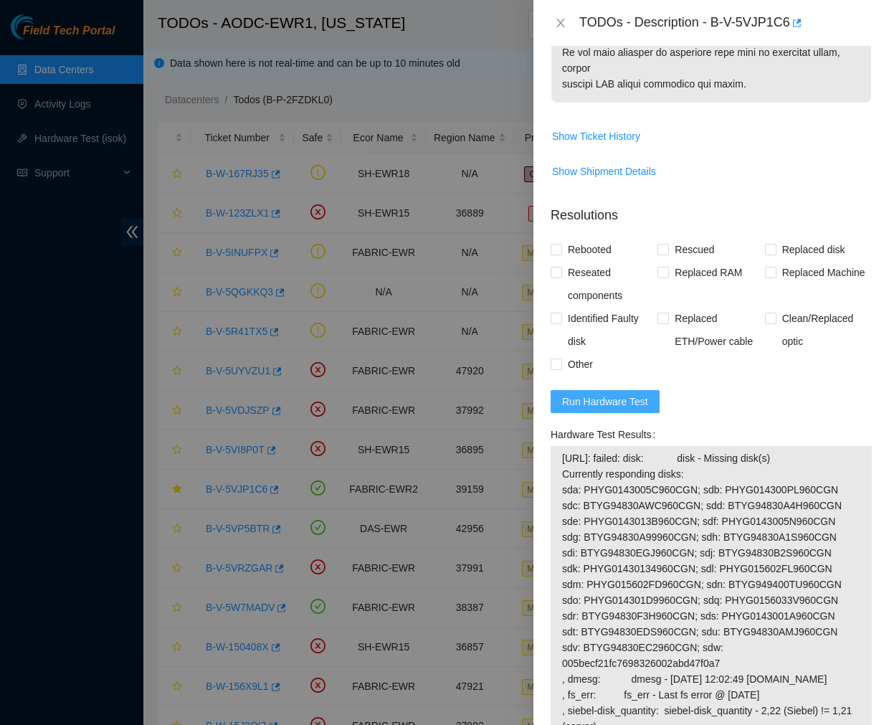
click at [609, 394] on span "Run Hardware Test" at bounding box center [605, 402] width 86 height 16
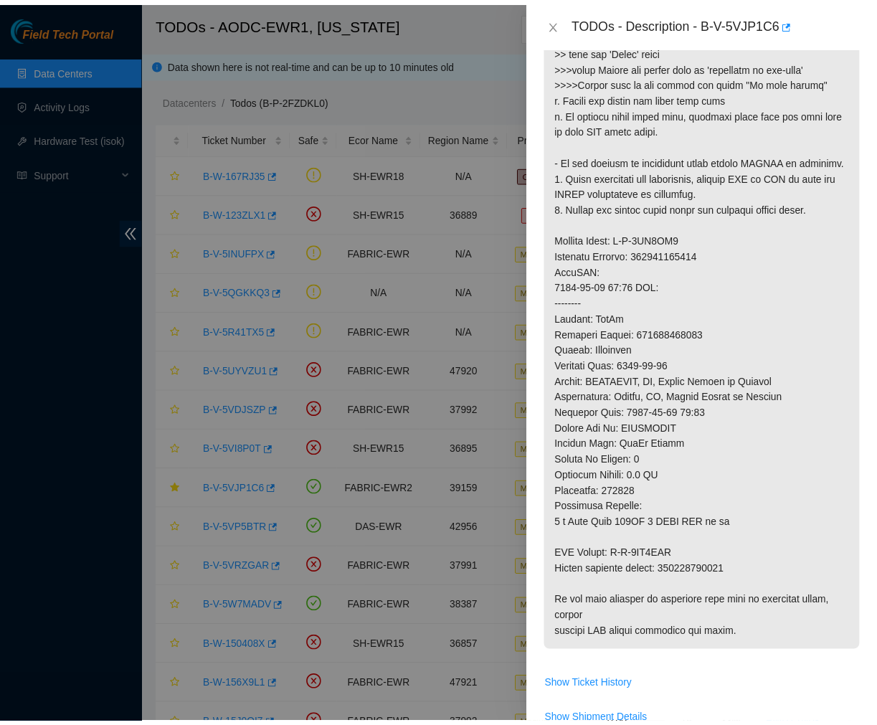
scroll to position [744, 0]
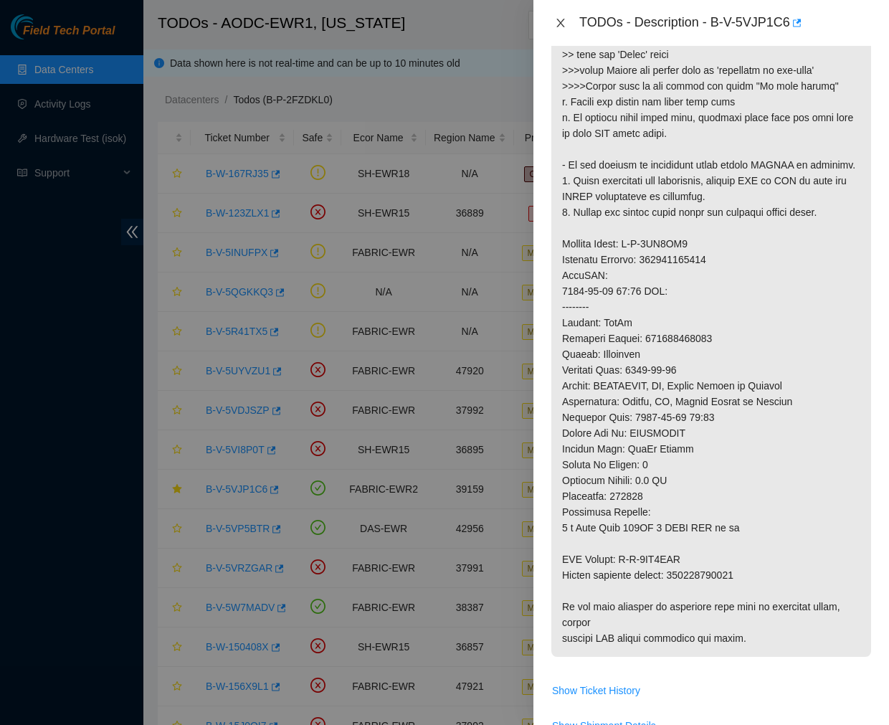
click at [565, 23] on icon "close" at bounding box center [560, 22] width 11 height 11
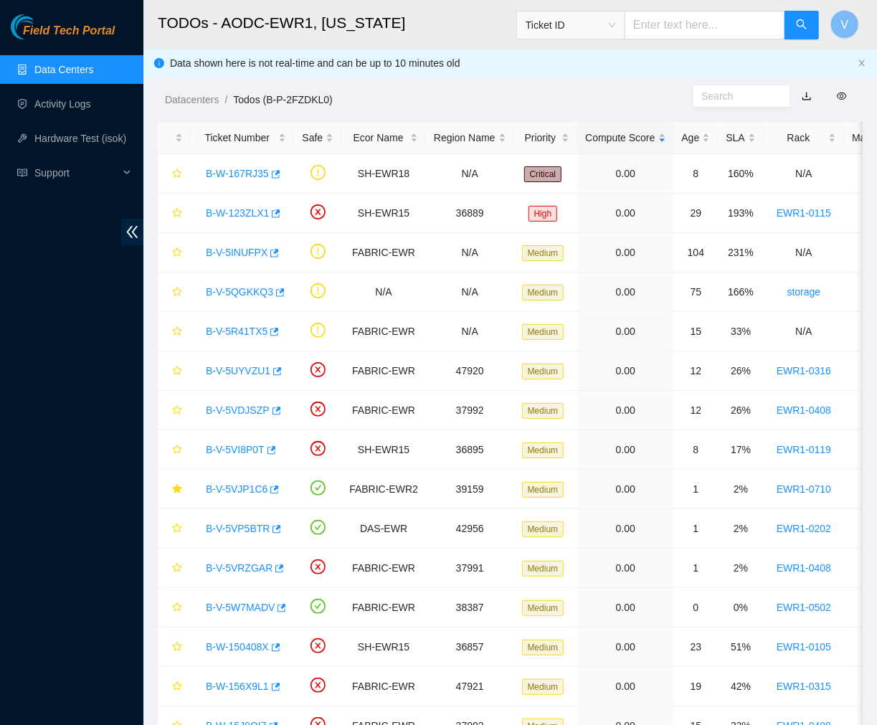
scroll to position [240, 0]
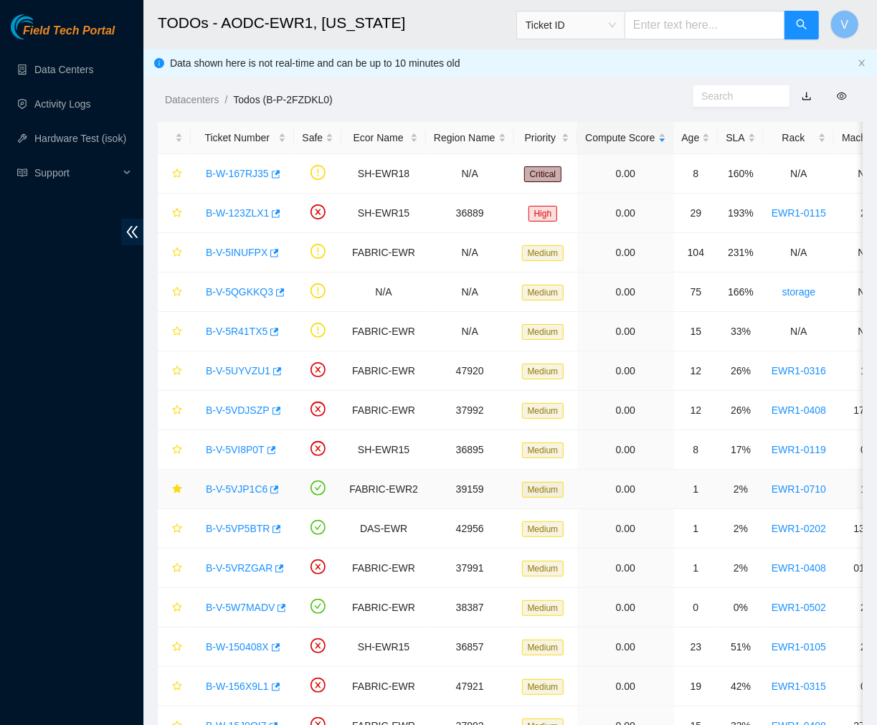
click at [233, 492] on link "B-V-5VJP1C6" at bounding box center [237, 488] width 62 height 11
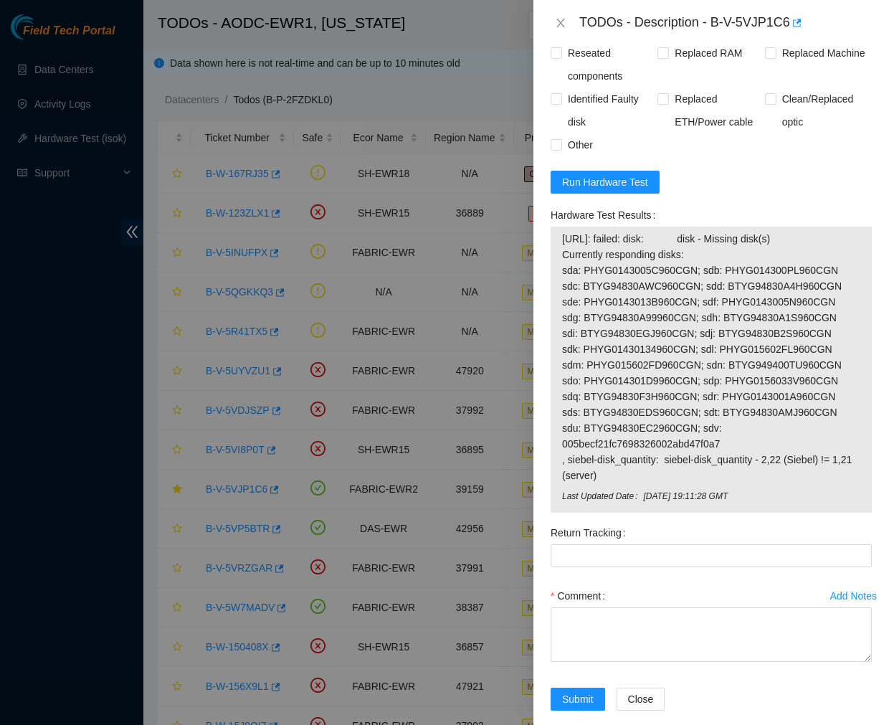
scroll to position [1521, 0]
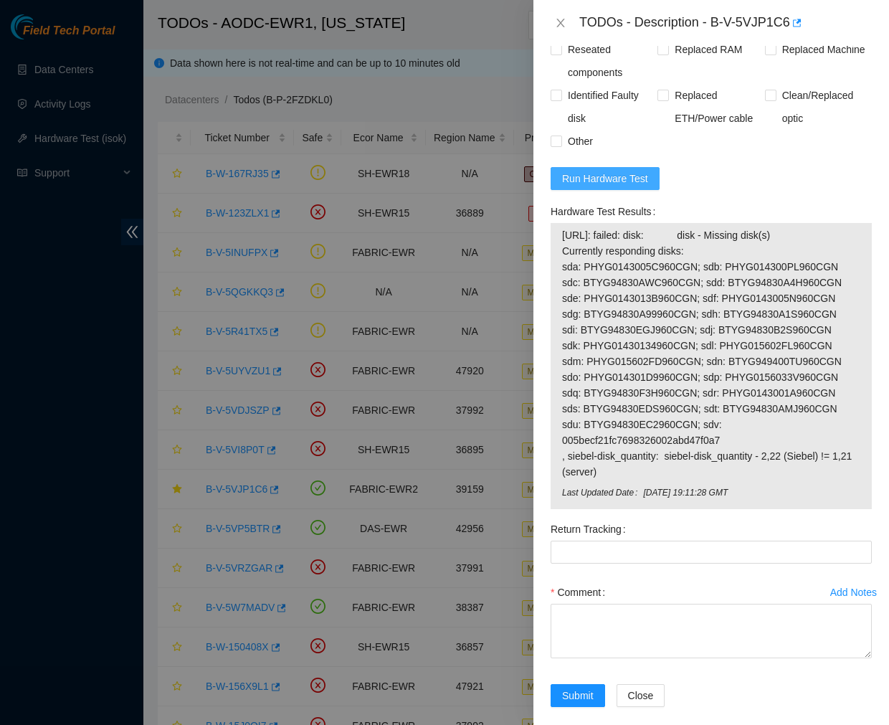
click at [627, 171] on span "Run Hardware Test" at bounding box center [605, 179] width 86 height 16
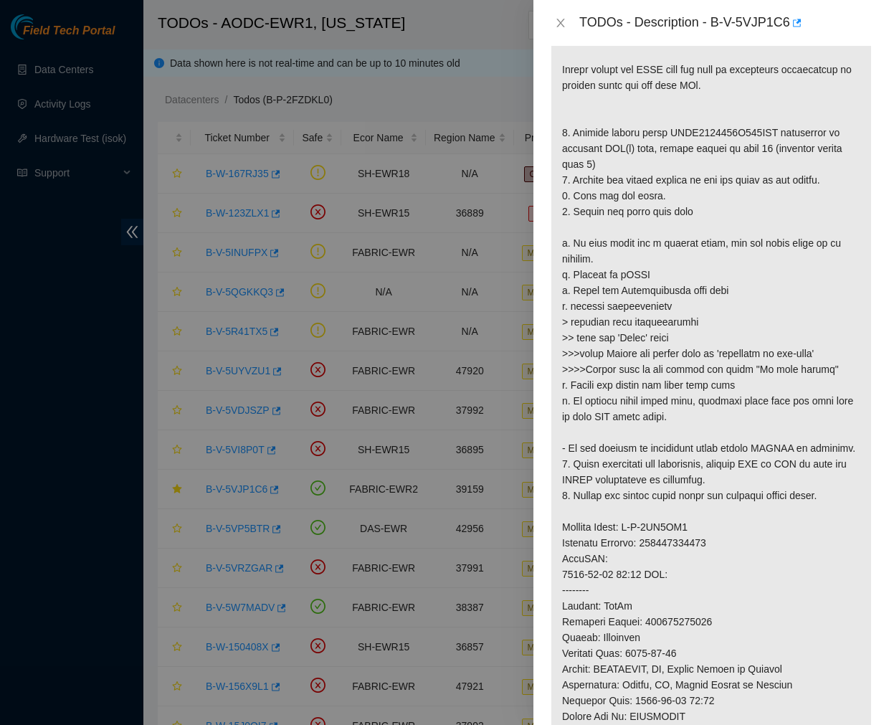
scroll to position [460, 0]
click at [701, 426] on p at bounding box center [711, 425] width 320 height 1031
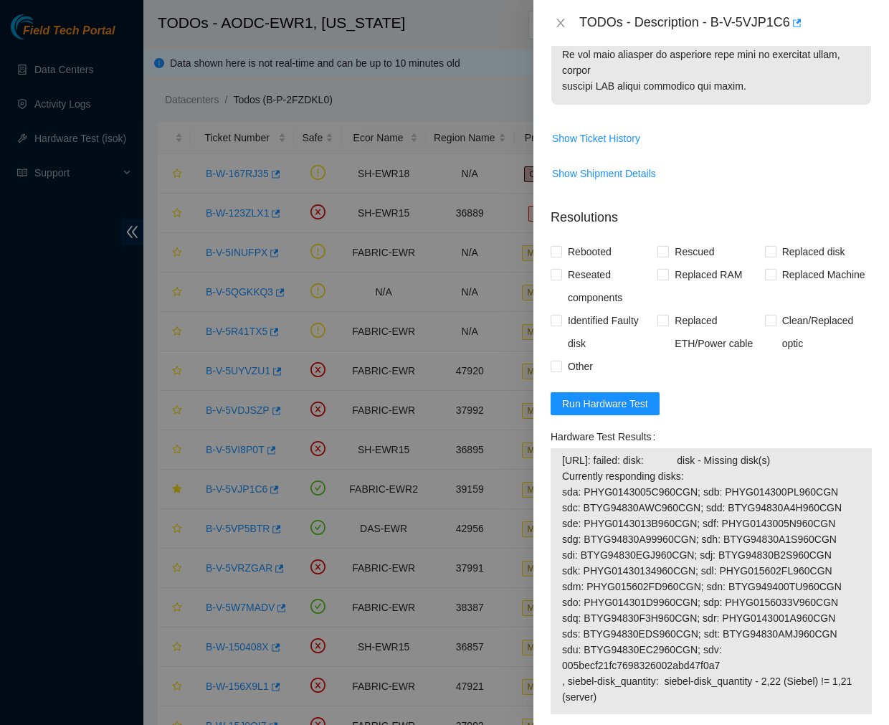
scroll to position [1501, 0]
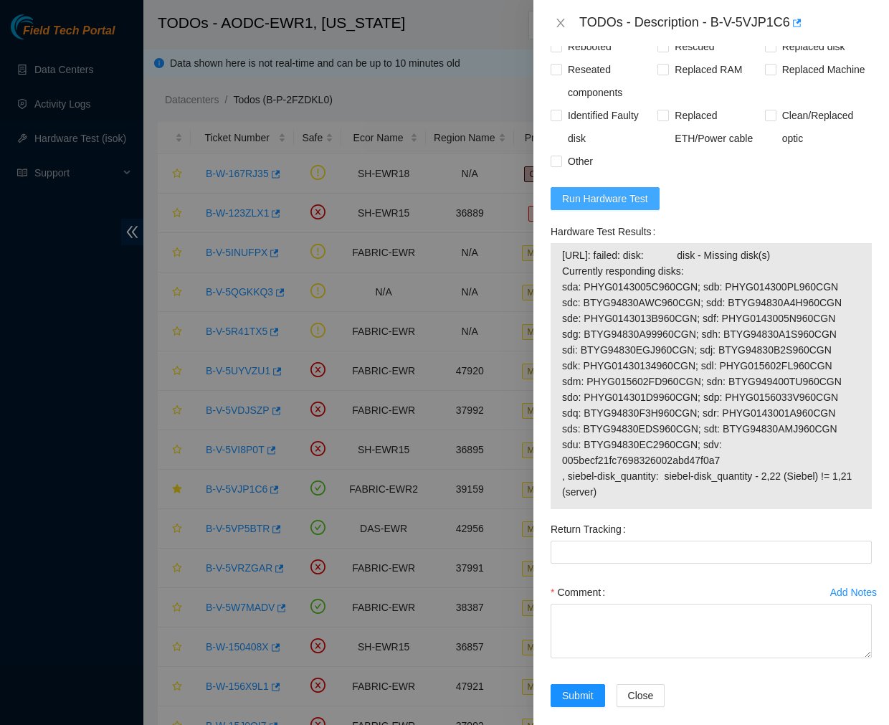
click at [634, 194] on button "Run Hardware Test" at bounding box center [605, 198] width 109 height 23
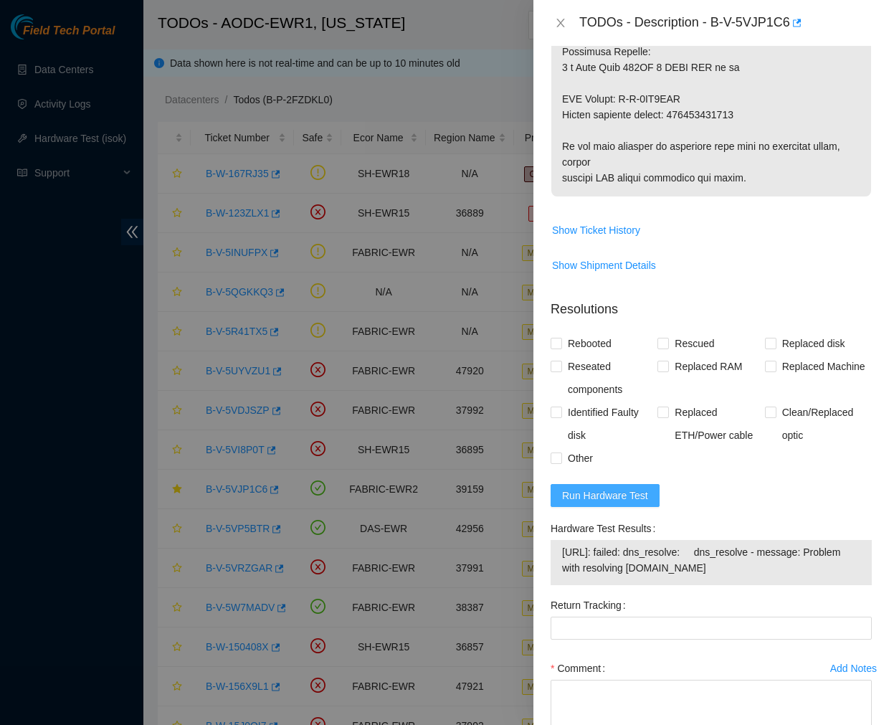
scroll to position [1280, 0]
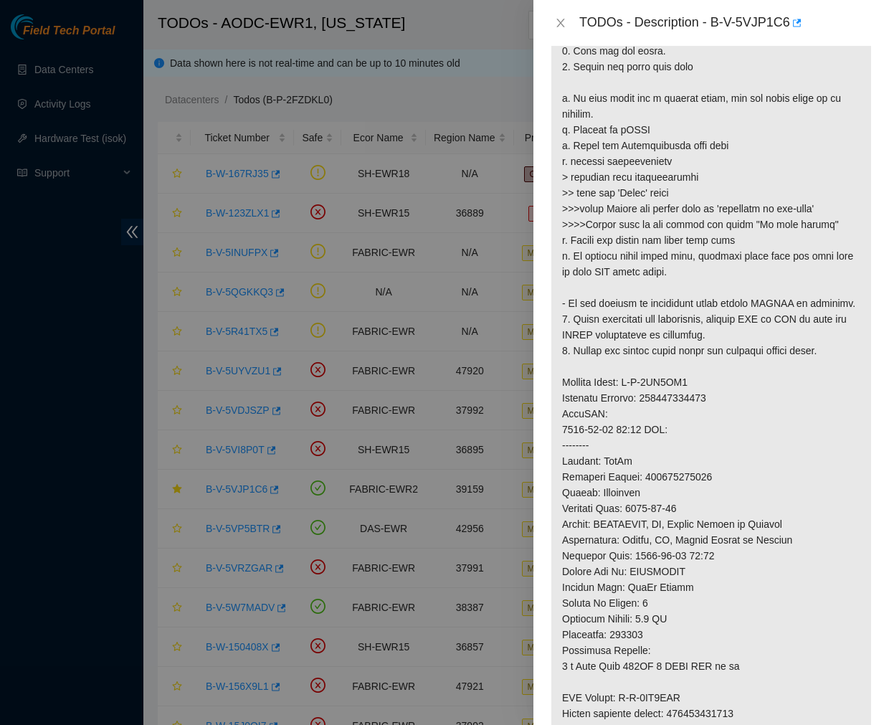
scroll to position [605, 0]
click at [724, 331] on p at bounding box center [711, 280] width 320 height 1031
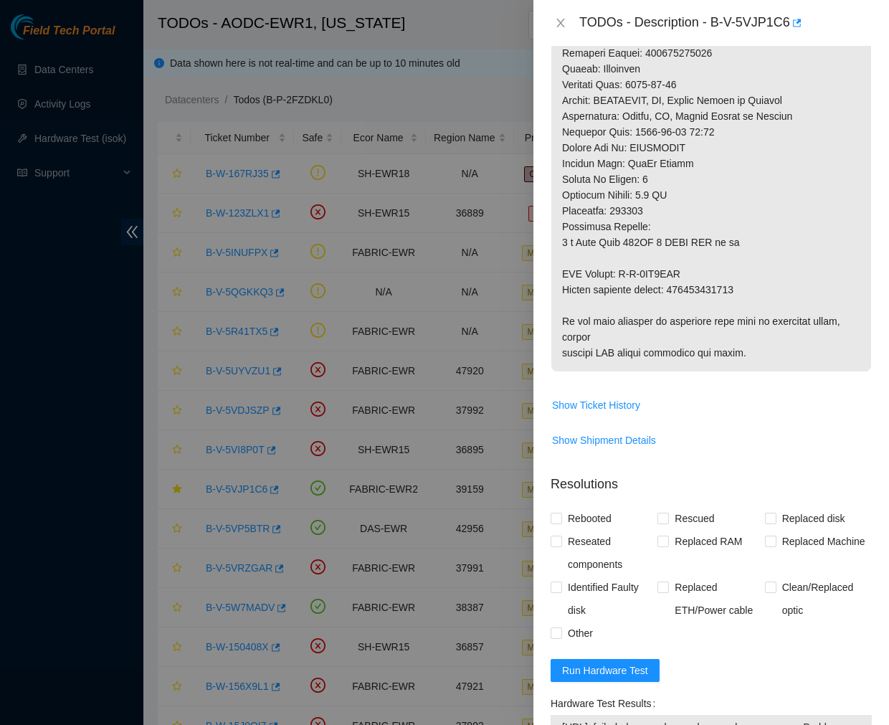
scroll to position [1280, 0]
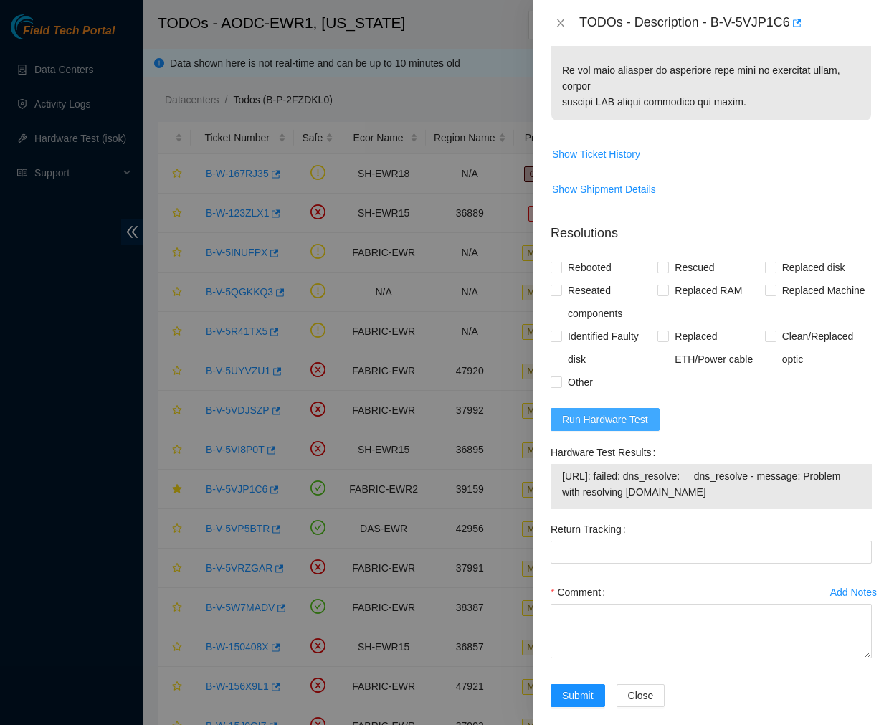
click at [611, 412] on span "Run Hardware Test" at bounding box center [605, 420] width 86 height 16
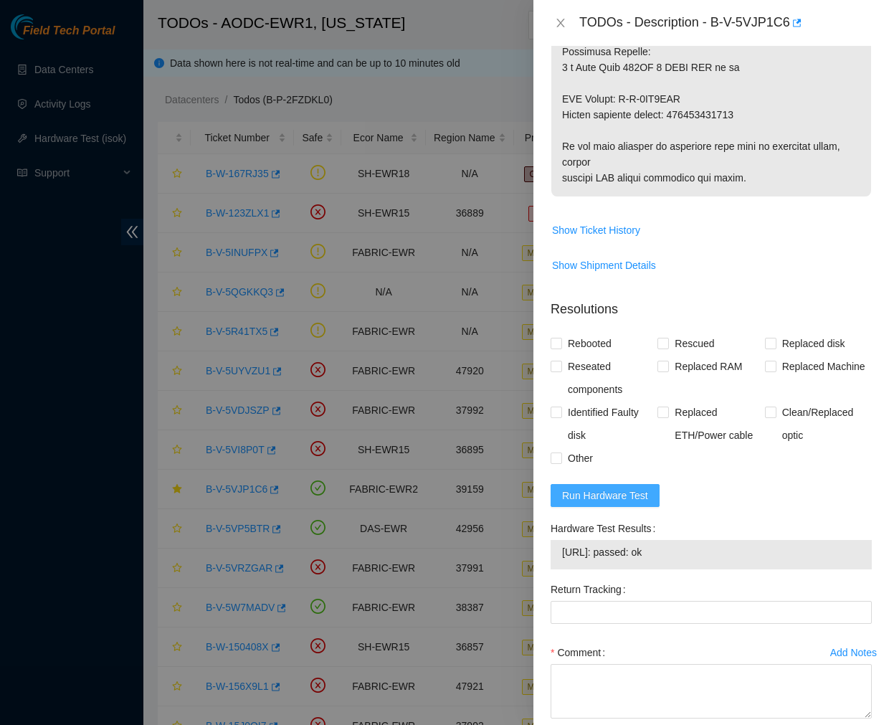
scroll to position [1265, 0]
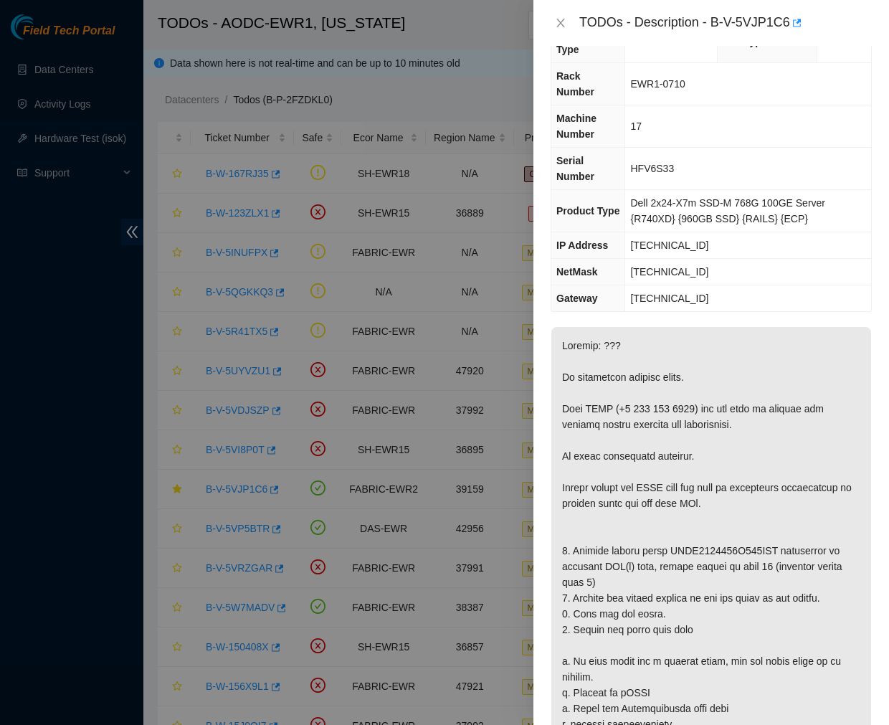
scroll to position [42, 0]
drag, startPoint x: 692, startPoint y: 232, endPoint x: 629, endPoint y: 234, distance: 63.1
click at [629, 234] on td "23.35.25.116" at bounding box center [748, 247] width 246 height 27
copy span "23.35.25.116"
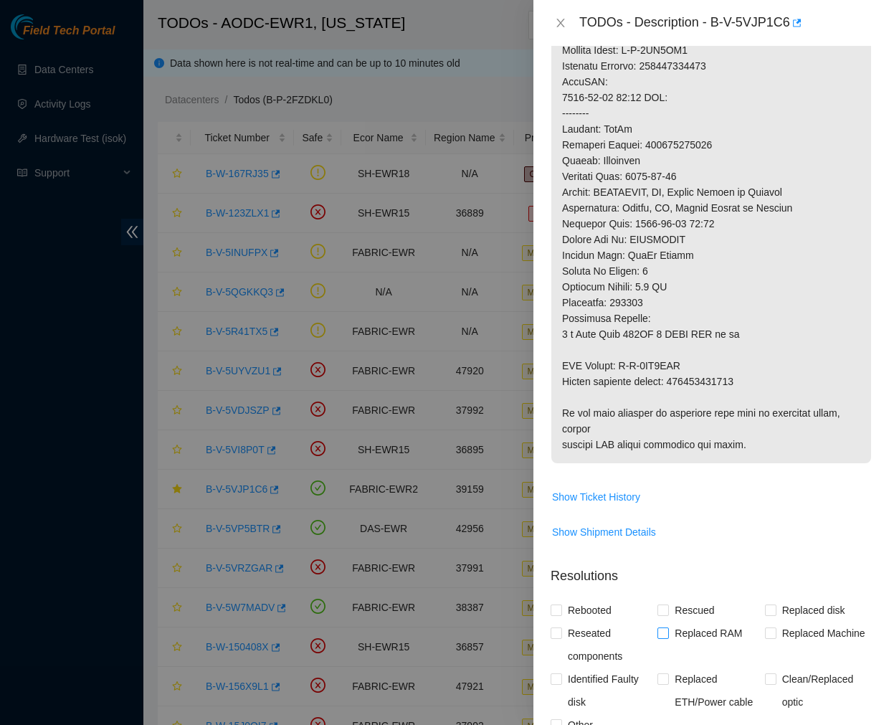
scroll to position [1265, 0]
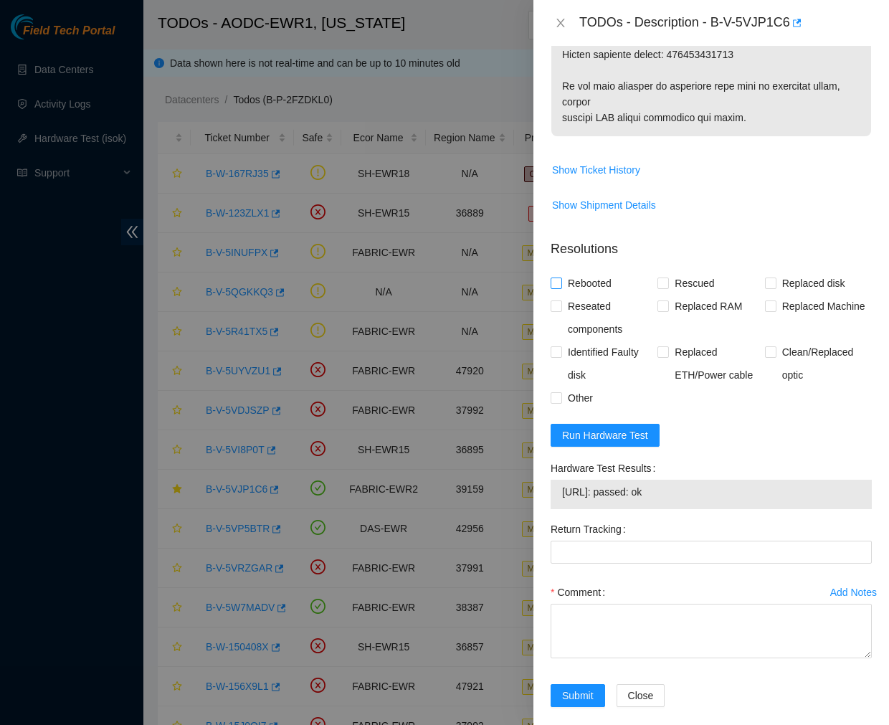
click at [556, 277] on input "Rebooted" at bounding box center [556, 282] width 10 height 10
checkbox input "true"
click at [555, 300] on input "Reseated components" at bounding box center [556, 305] width 10 height 10
checkbox input "true"
click at [765, 300] on input "Replaced Machine" at bounding box center [770, 305] width 10 height 10
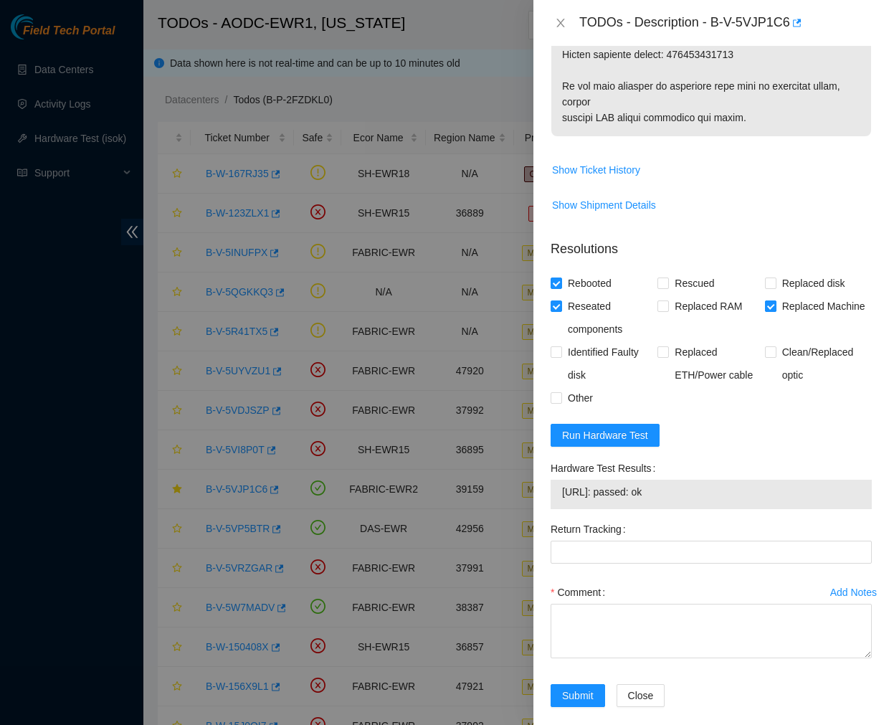
click at [765, 300] on input "Replaced Machine" at bounding box center [770, 305] width 10 height 10
checkbox input "false"
click at [765, 277] on input "Replaced disk" at bounding box center [770, 282] width 10 height 10
checkbox input "true"
click at [548, 380] on div "Problem Type Hardware Sub Type Disk Rack Number EWR1-0710 Machine Number 17 Ser…" at bounding box center [711, 385] width 356 height 679
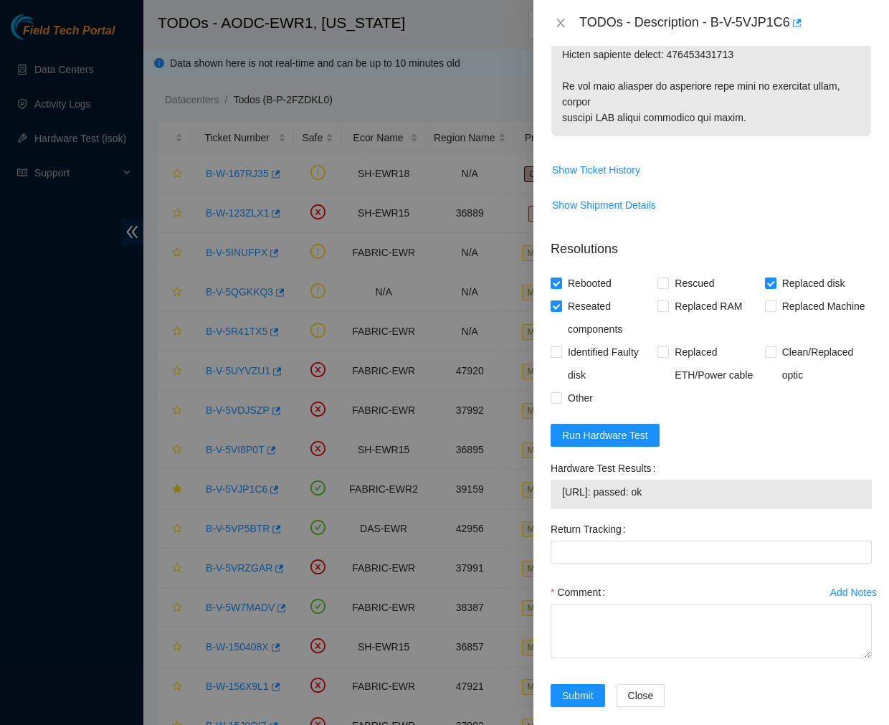
click at [554, 393] on form "Resolutions Rebooted Rescued Replaced disk Reseated components Replaced RAM Rep…" at bounding box center [711, 476] width 321 height 496
click at [555, 389] on label "Other" at bounding box center [575, 397] width 48 height 23
click at [555, 392] on input "Other" at bounding box center [556, 397] width 10 height 10
checkbox input "true"
click at [554, 346] on input "Identified Faulty disk" at bounding box center [556, 351] width 10 height 10
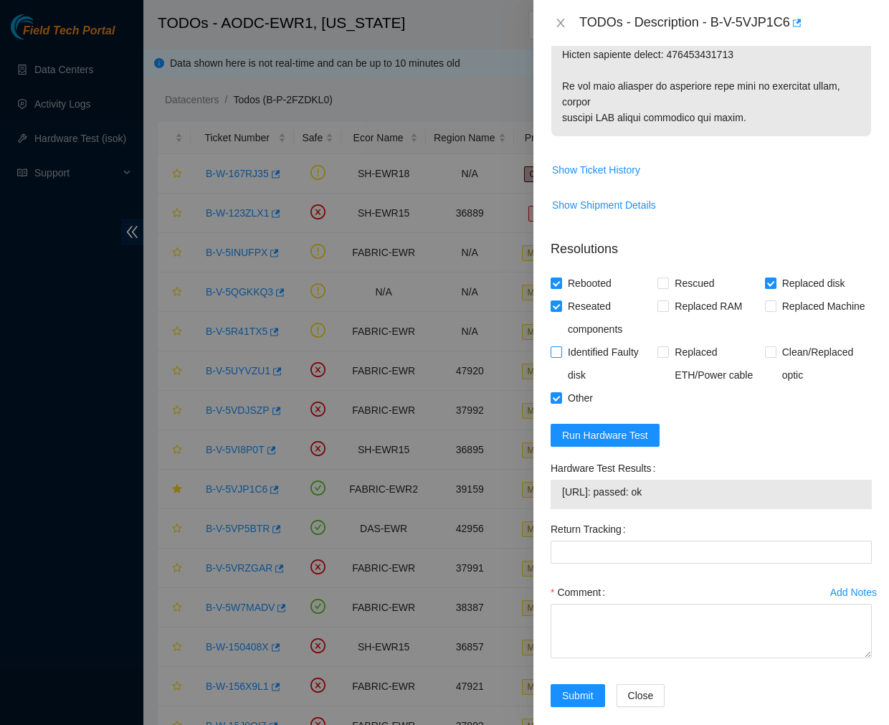
checkbox input "true"
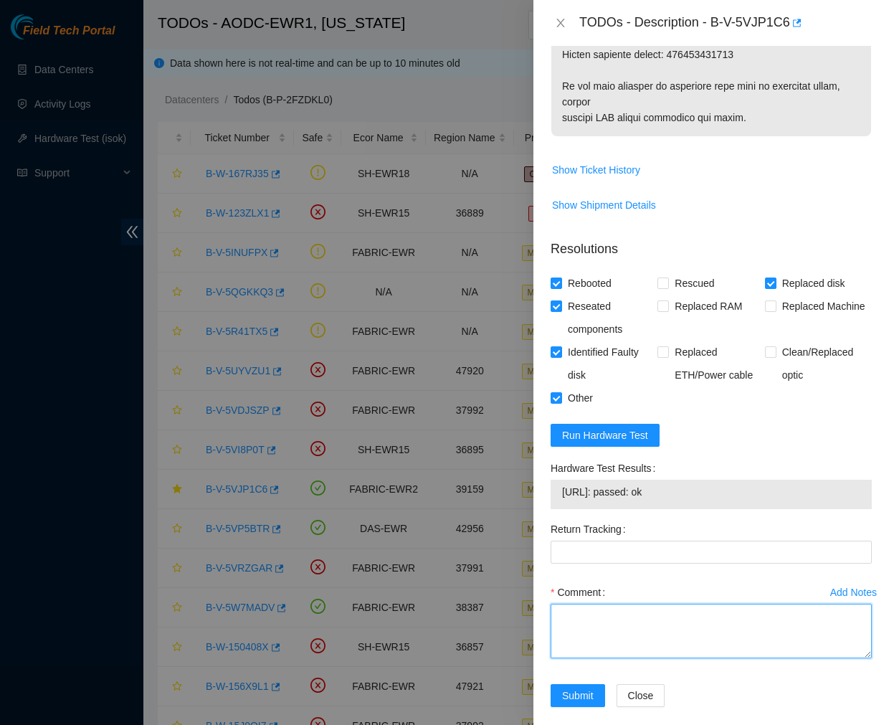
click at [574, 612] on textarea "Comment" at bounding box center [711, 631] width 321 height 54
paste textarea "Ticket #: B-V-5VJP1C6 - Ran hardware test: 23.35.25.116: failed: disk - Missing…"
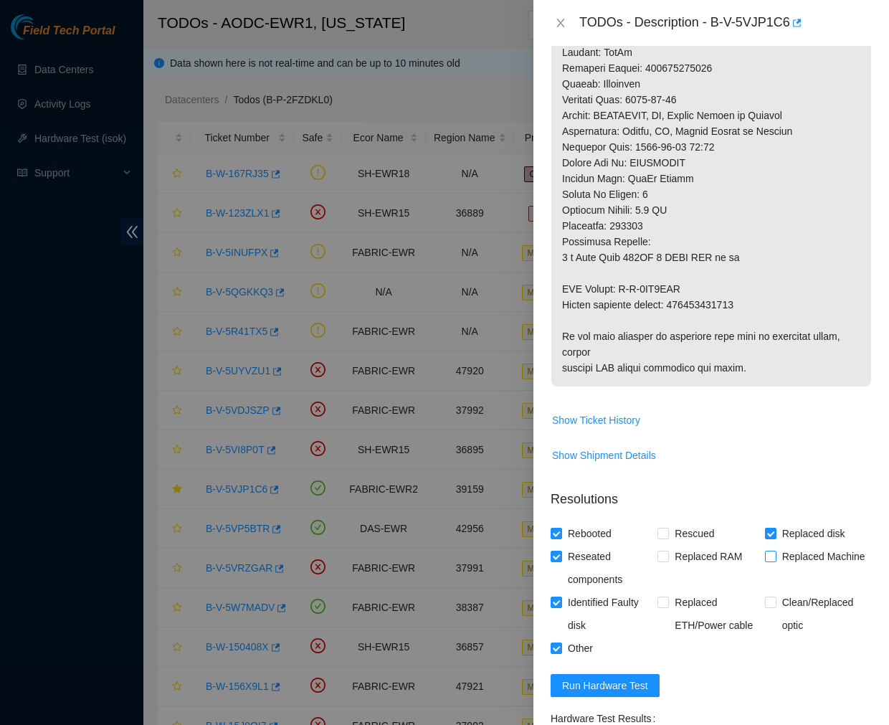
scroll to position [1014, 0]
type textarea "Ticket #: B-V-5VJP1C6 - Ran hardware test: 23.35.25.116: failed: disk - Missing…"
drag, startPoint x: 741, startPoint y: 287, endPoint x: 672, endPoint y: 292, distance: 69.0
copy p "463470058465"
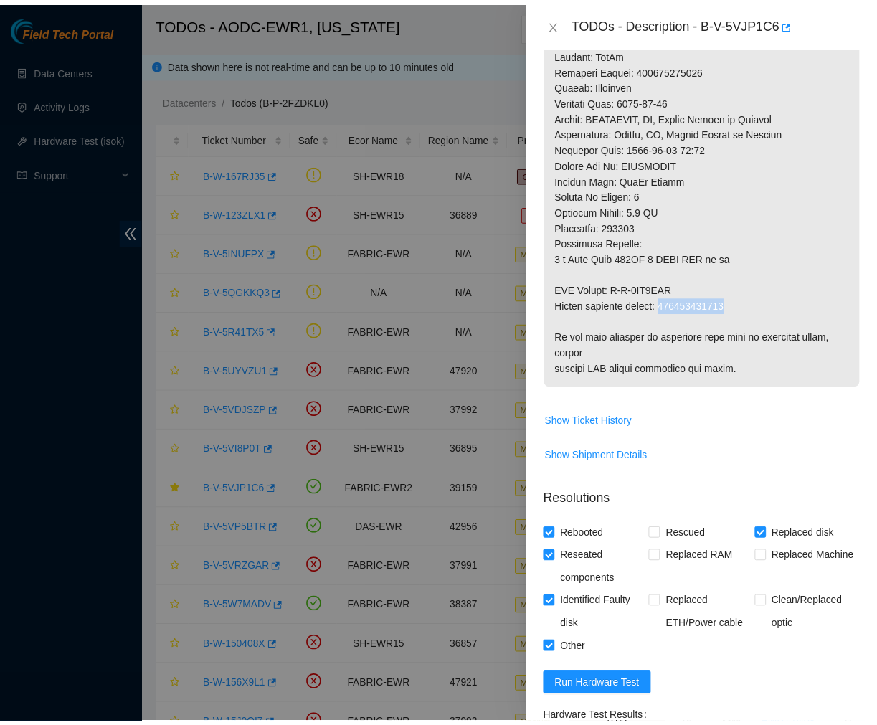
scroll to position [1265, 0]
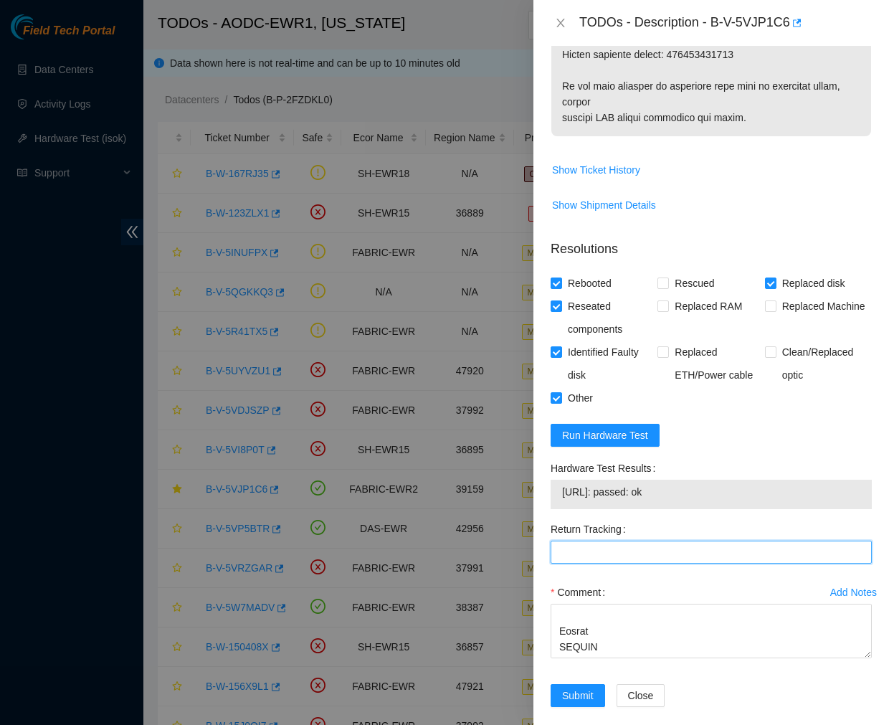
click at [588, 541] on Tracking "Return Tracking" at bounding box center [711, 552] width 321 height 23
paste Tracking "463470058465"
type Tracking "463470058465"
click at [578, 688] on span "Submit" at bounding box center [578, 696] width 32 height 16
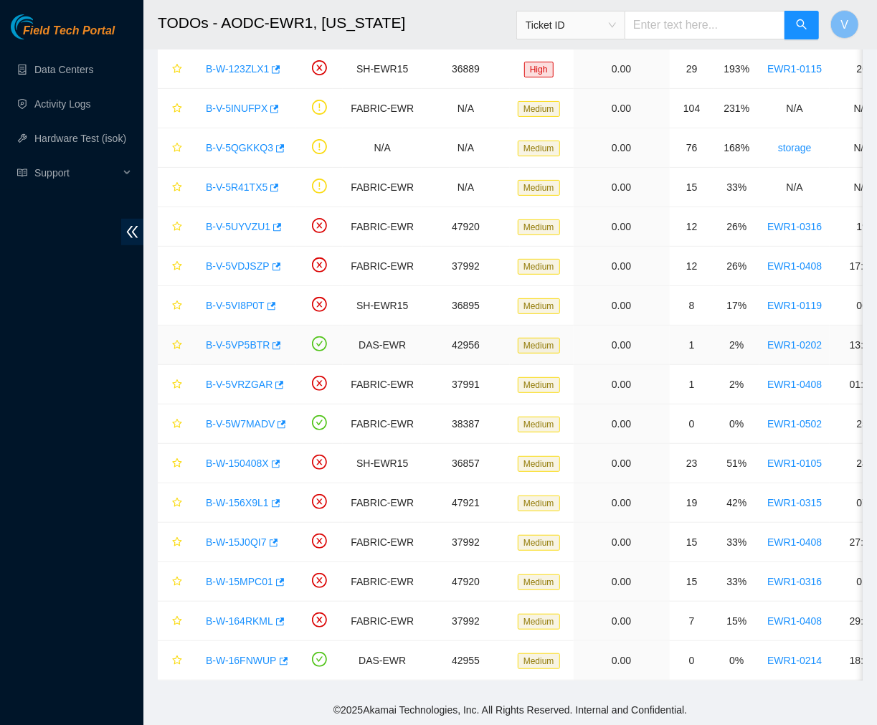
scroll to position [0, 0]
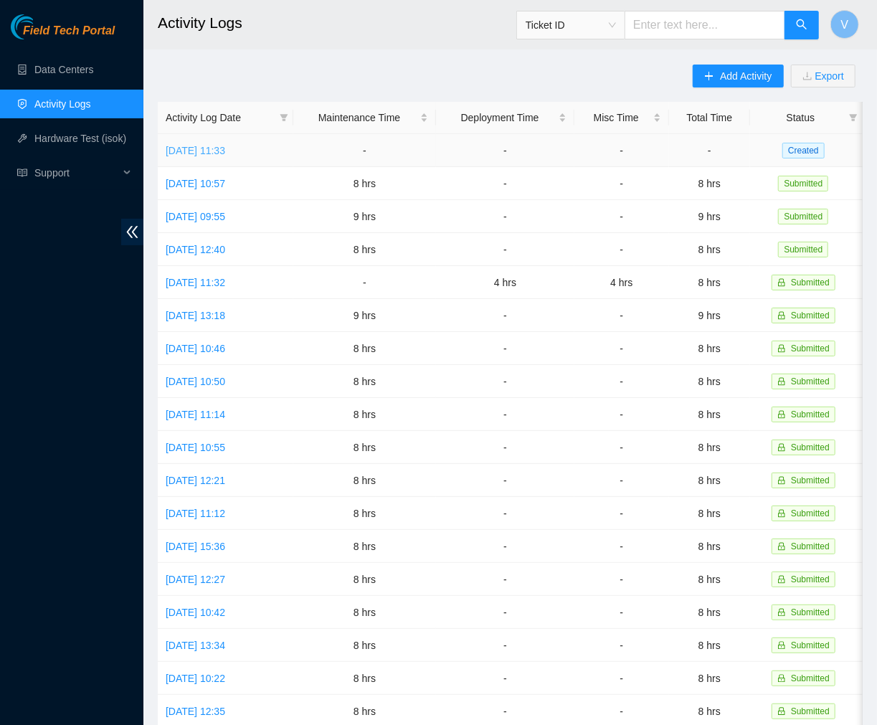
click at [225, 148] on link "[DATE] 11:33" at bounding box center [196, 150] width 60 height 11
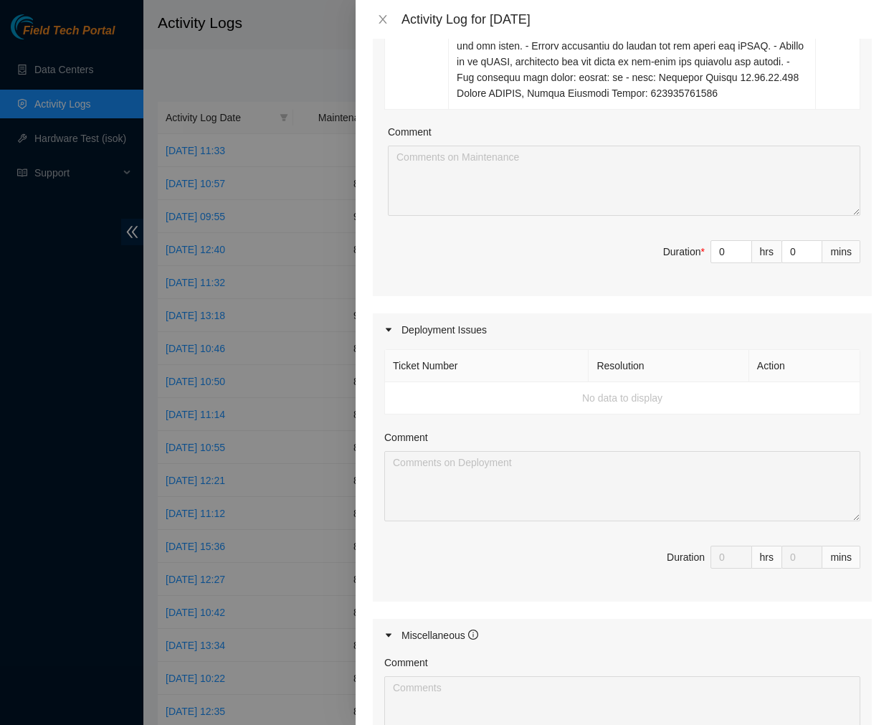
scroll to position [1278, 0]
drag, startPoint x: 715, startPoint y: 282, endPoint x: 657, endPoint y: 287, distance: 57.6
click at [657, 280] on span "Duration * 0 hrs 0 mins" at bounding box center [622, 260] width 476 height 40
type input "9"
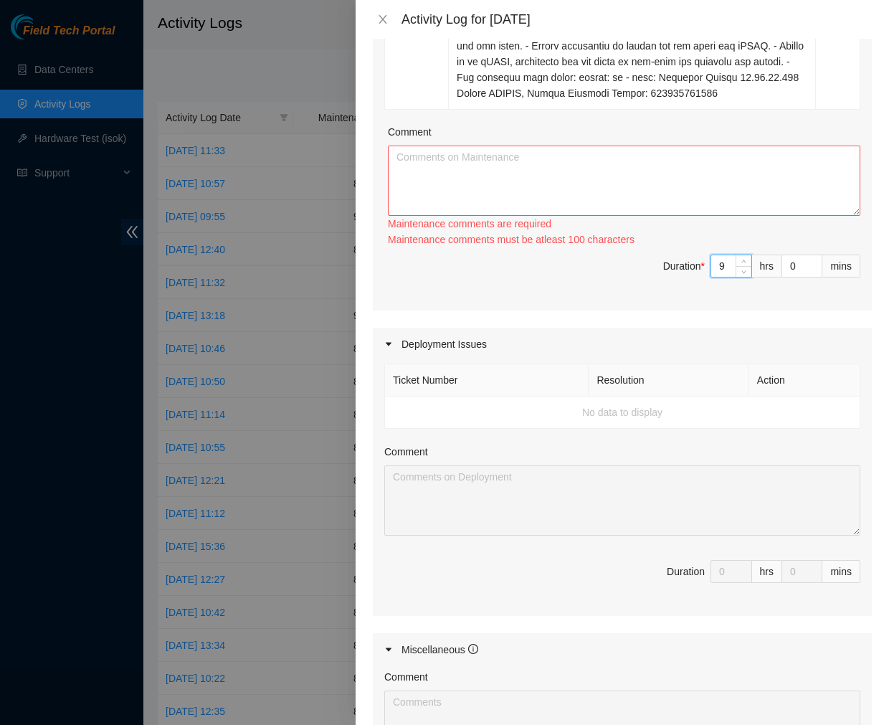
type input "9"
click at [522, 181] on textarea "Comment" at bounding box center [624, 181] width 472 height 70
paste textarea "Ticket #: B-V-5VRTZC8 - Ran hardware test: [URL]: failed: disk - Missing disk(s…"
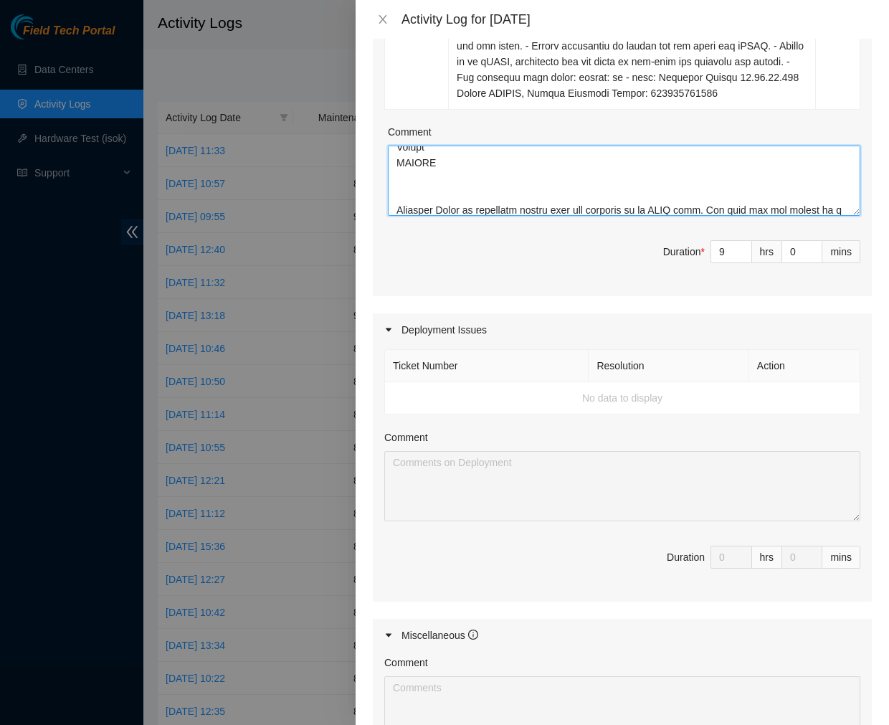
scroll to position [1556, 0]
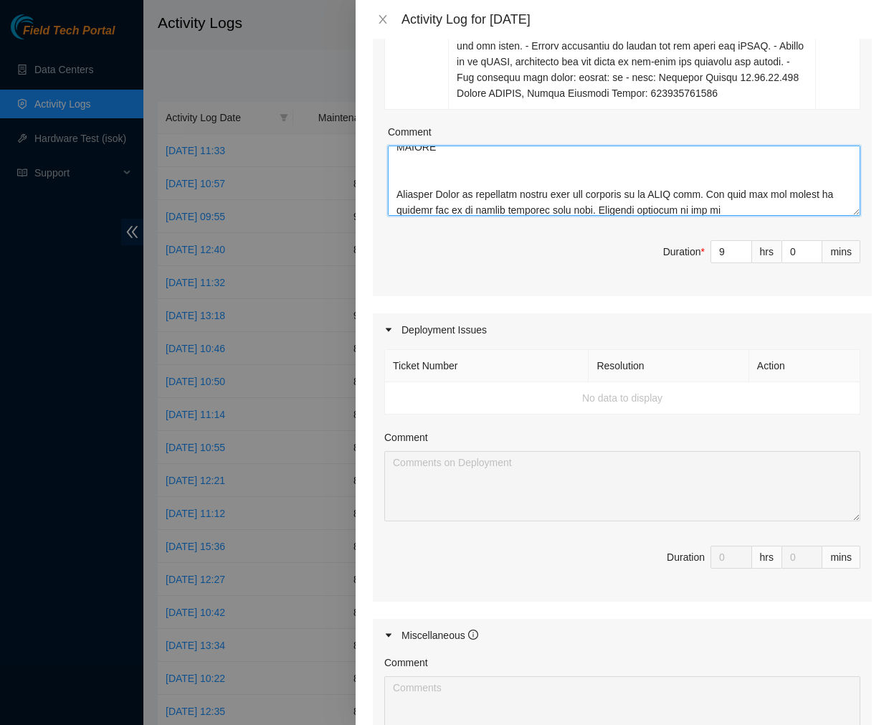
click at [675, 216] on textarea "Comment" at bounding box center [624, 181] width 472 height 70
click at [731, 216] on textarea "Comment" at bounding box center [624, 181] width 472 height 70
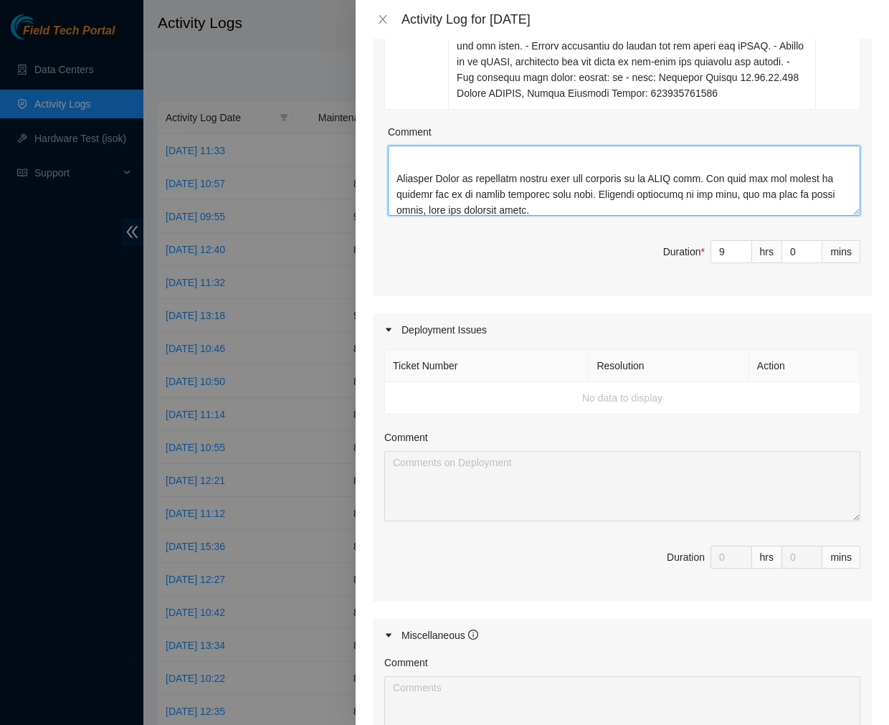
scroll to position [1587, 0]
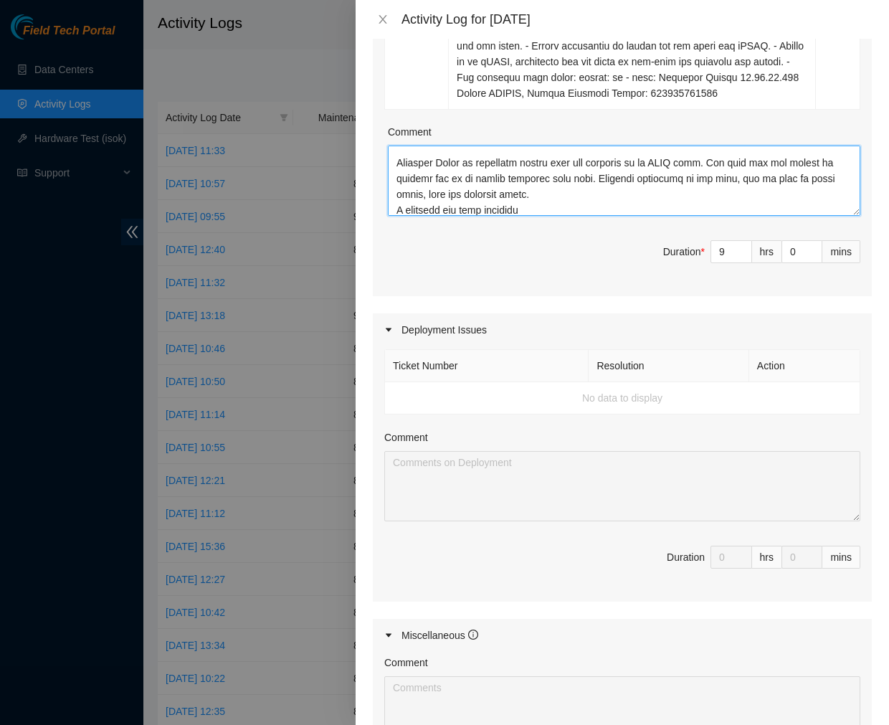
click at [663, 210] on textarea "Comment" at bounding box center [624, 181] width 472 height 70
click at [552, 216] on textarea "Comment" at bounding box center [624, 181] width 472 height 70
click at [595, 209] on textarea "Comment" at bounding box center [624, 181] width 472 height 70
click at [598, 204] on textarea "Comment" at bounding box center [624, 181] width 472 height 70
click at [529, 216] on textarea "Comment" at bounding box center [624, 181] width 472 height 70
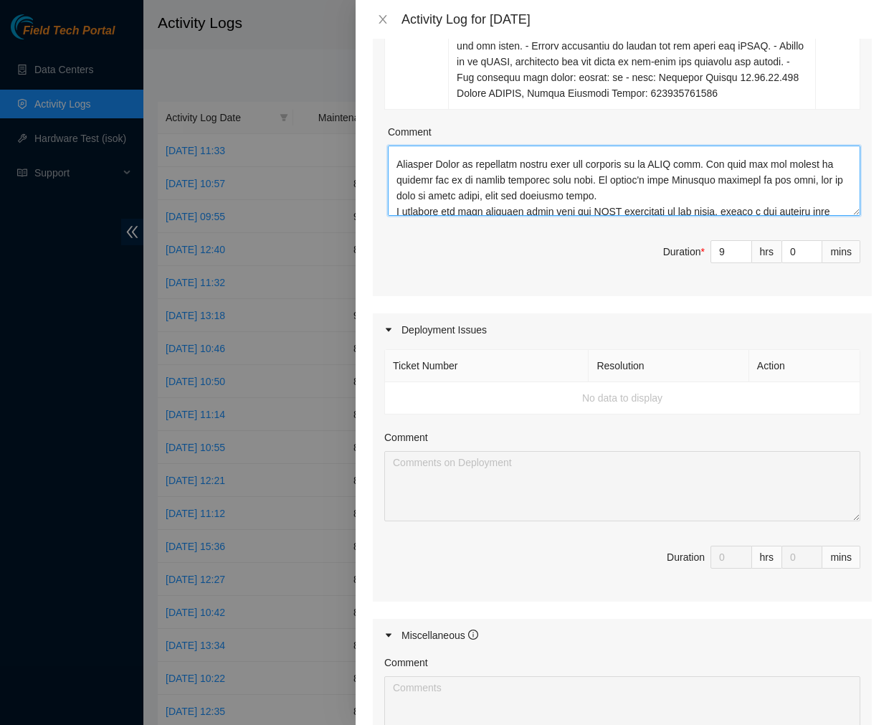
scroll to position [1585, 0]
click at [619, 216] on textarea "Comment" at bounding box center [624, 181] width 472 height 70
click at [609, 211] on textarea "Comment" at bounding box center [624, 181] width 472 height 70
click at [612, 211] on textarea "Comment" at bounding box center [624, 181] width 472 height 70
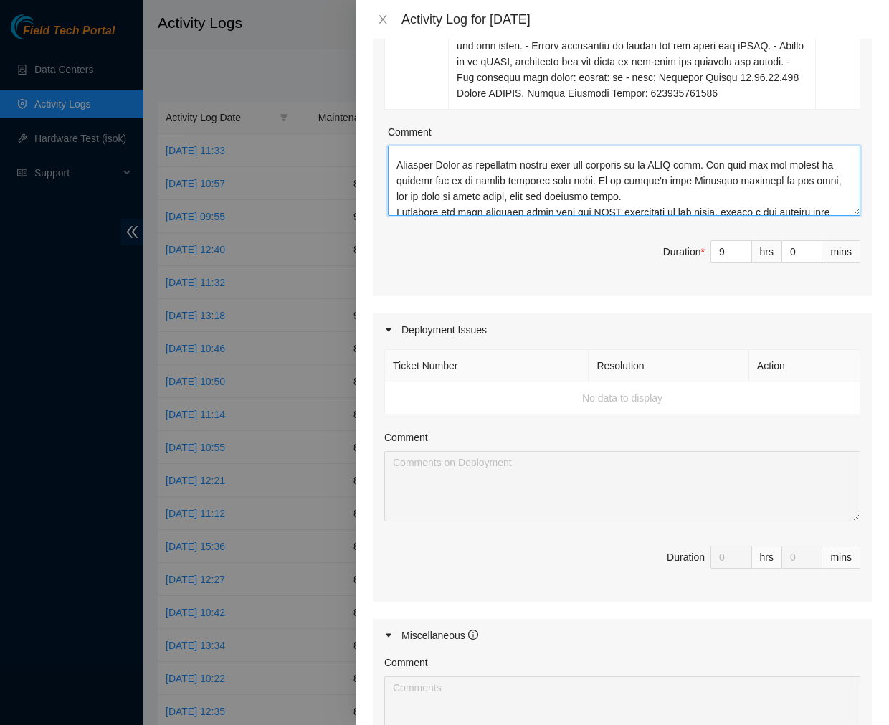
click at [665, 213] on textarea "Comment" at bounding box center [624, 181] width 472 height 70
click at [685, 213] on textarea "Comment" at bounding box center [624, 181] width 472 height 70
click at [736, 209] on textarea "Comment" at bounding box center [624, 181] width 472 height 70
click at [439, 216] on textarea "Comment" at bounding box center [624, 181] width 472 height 70
click at [465, 216] on textarea "Comment" at bounding box center [624, 181] width 472 height 70
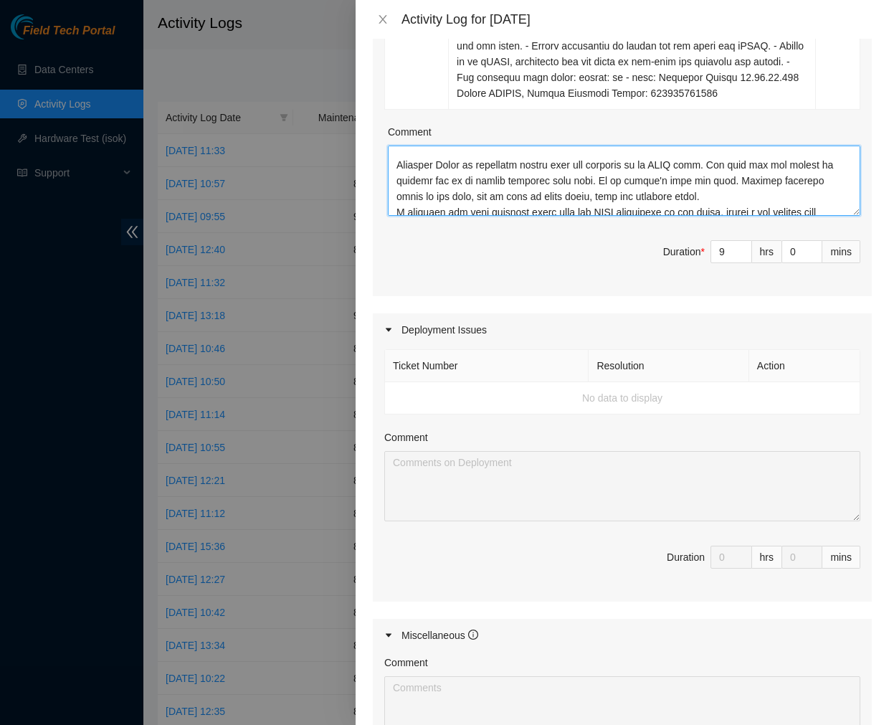
click at [465, 216] on textarea "Comment" at bounding box center [624, 181] width 472 height 70
click at [703, 216] on textarea "Comment" at bounding box center [624, 181] width 472 height 70
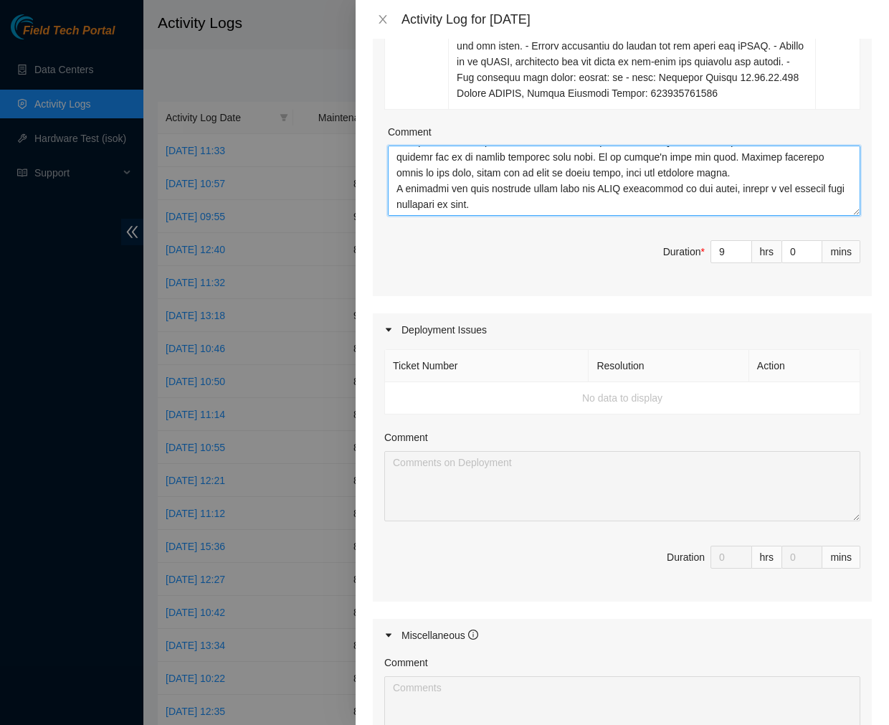
scroll to position [1622, 0]
click at [416, 216] on textarea "Comment" at bounding box center [624, 181] width 472 height 70
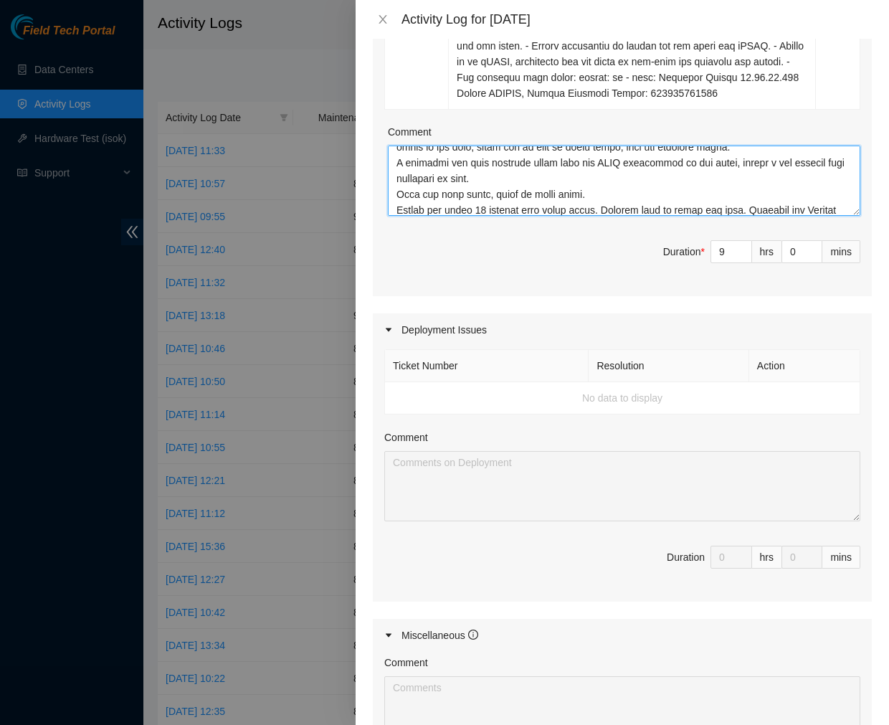
scroll to position [1650, 0]
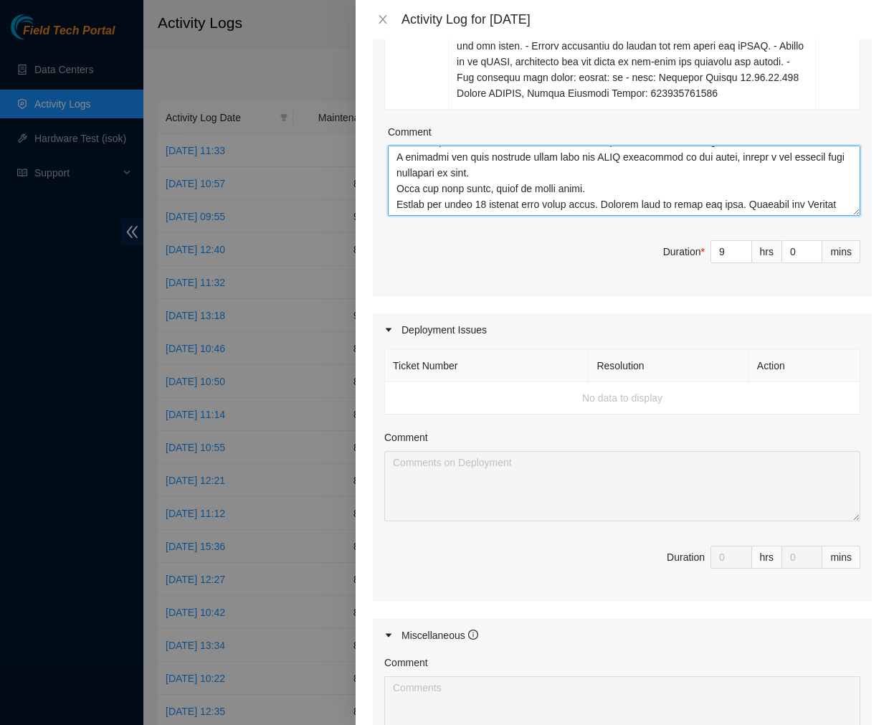
click at [734, 216] on textarea "Comment" at bounding box center [624, 181] width 472 height 70
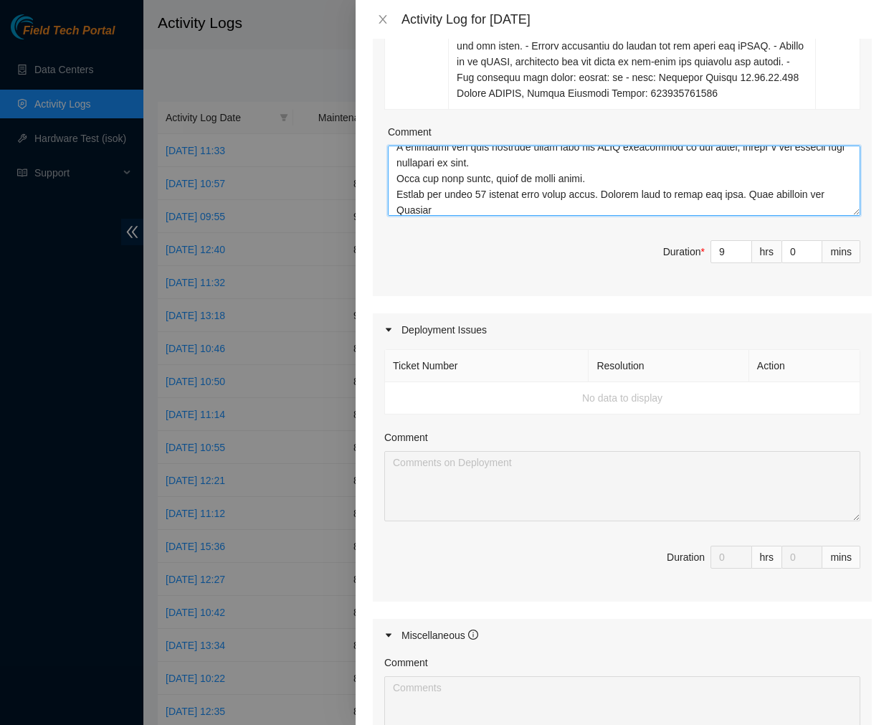
click at [480, 216] on textarea "Comment" at bounding box center [624, 181] width 472 height 70
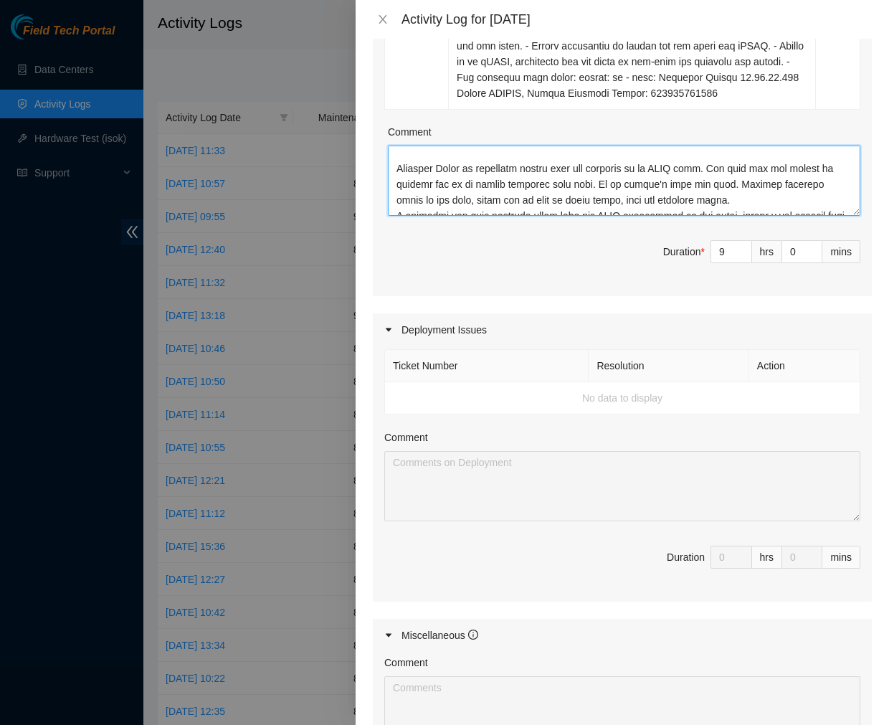
scroll to position [1582, 0]
click at [703, 213] on textarea "Comment" at bounding box center [624, 181] width 472 height 70
click at [741, 210] on textarea "Comment" at bounding box center [624, 181] width 472 height 70
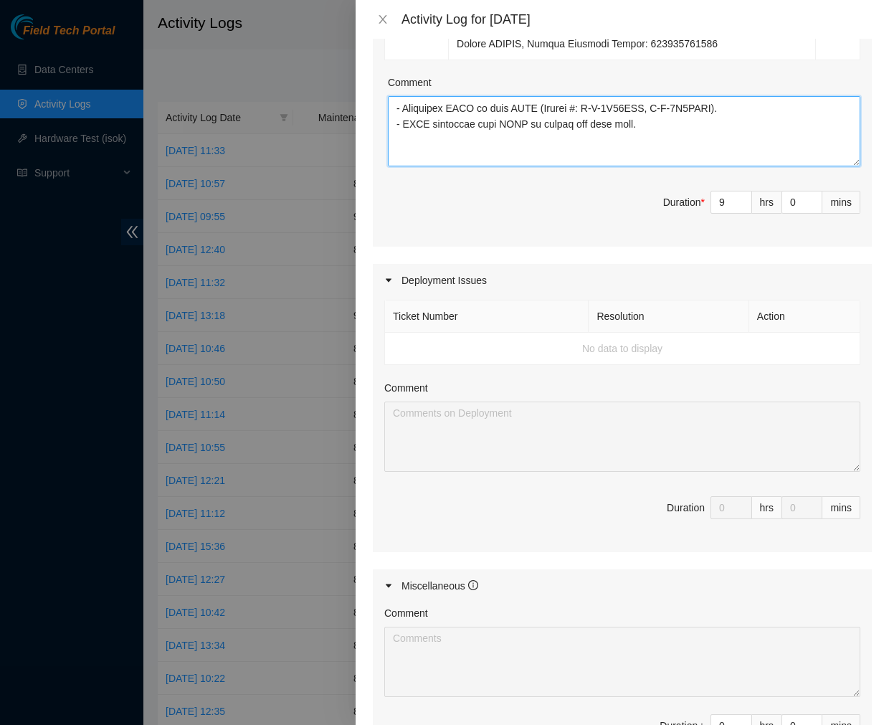
scroll to position [972, 0]
click at [478, 166] on textarea "Comment" at bounding box center [624, 131] width 472 height 70
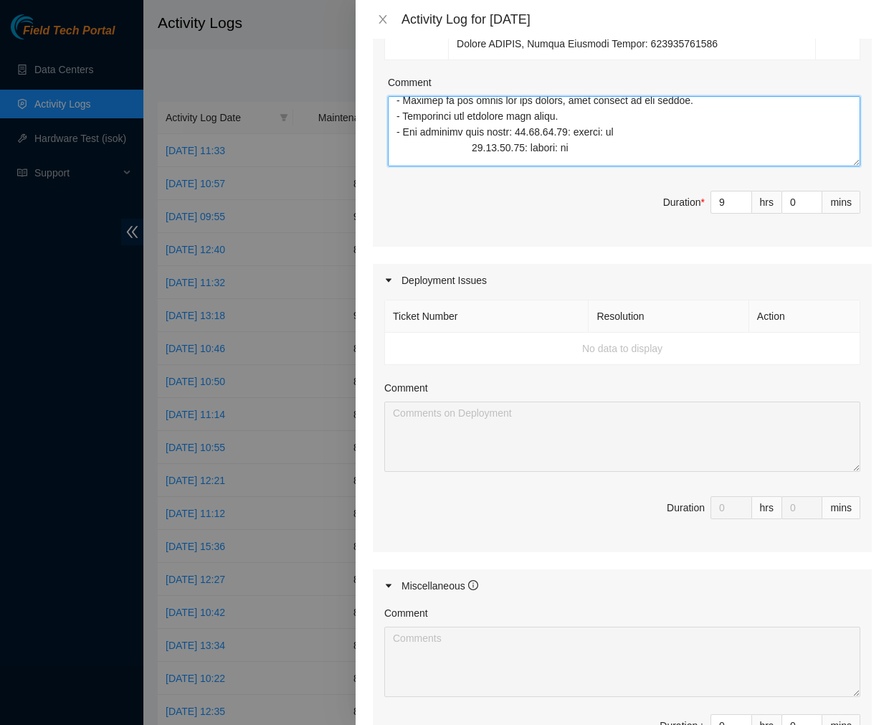
scroll to position [906, 0]
click at [470, 166] on textarea "Comment" at bounding box center [624, 131] width 472 height 70
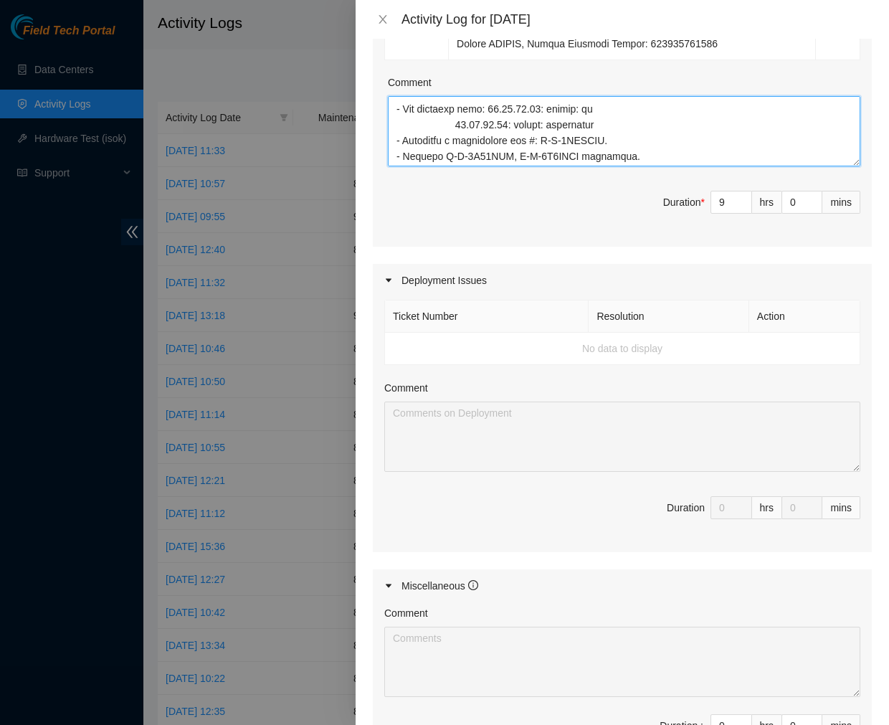
scroll to position [692, 0]
click at [453, 148] on textarea "Comment" at bounding box center [624, 131] width 472 height 70
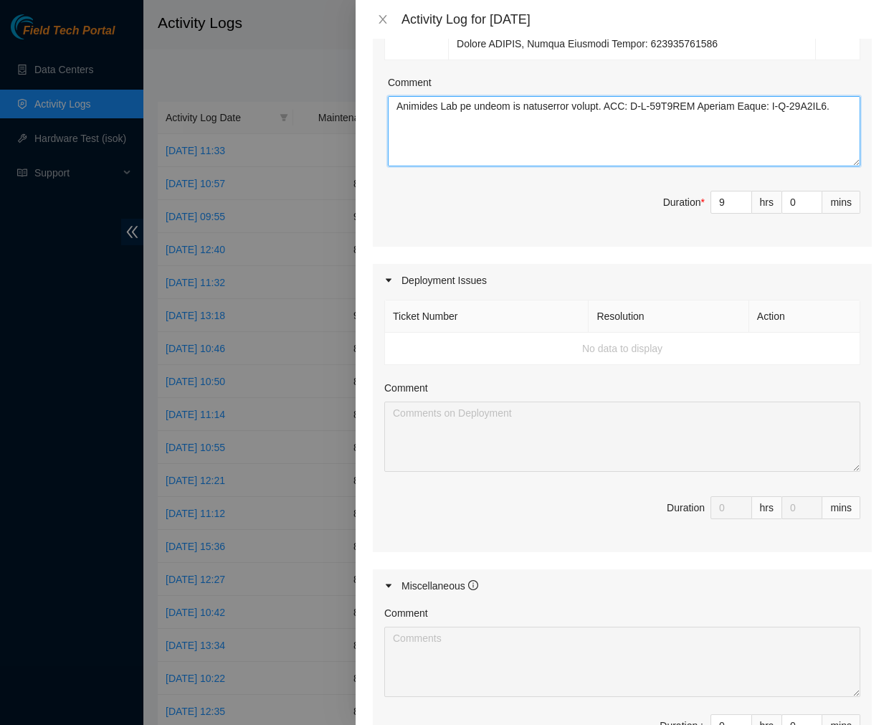
scroll to position [600, 0]
click at [404, 166] on textarea "Comment" at bounding box center [624, 131] width 472 height 70
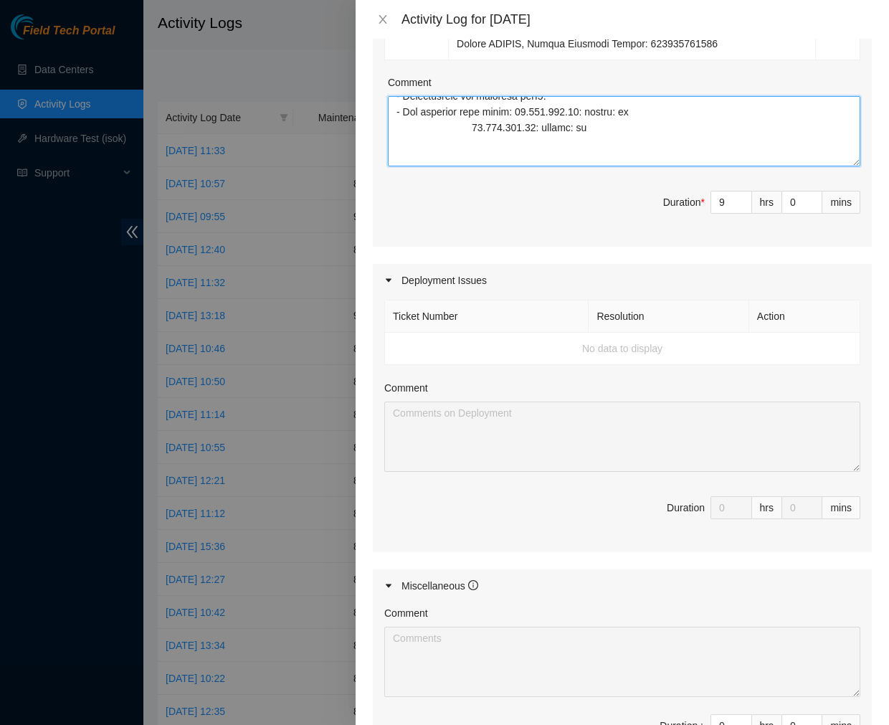
scroll to position [270, 0]
click at [409, 165] on textarea "Comment" at bounding box center [624, 131] width 472 height 70
click at [472, 166] on textarea "Comment" at bounding box center [624, 131] width 472 height 70
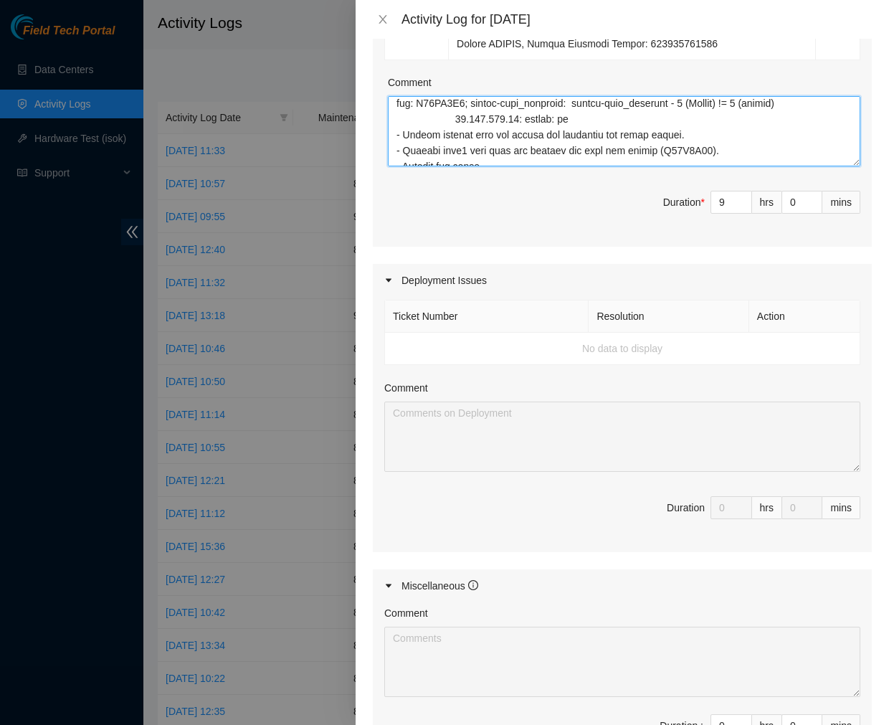
scroll to position [67, 0]
click at [454, 146] on textarea "Comment" at bounding box center [624, 131] width 472 height 70
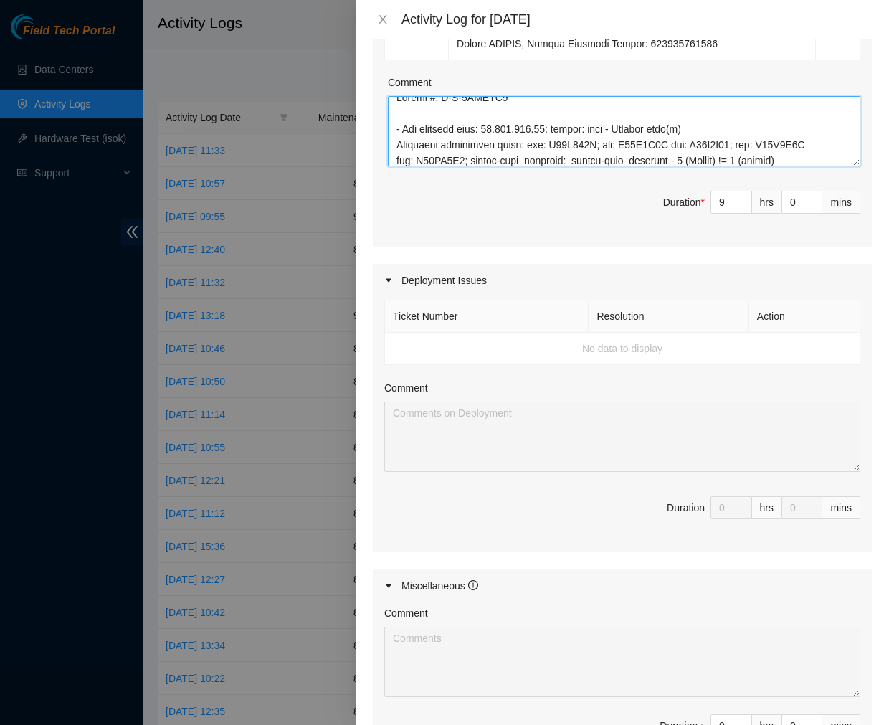
scroll to position [0, 0]
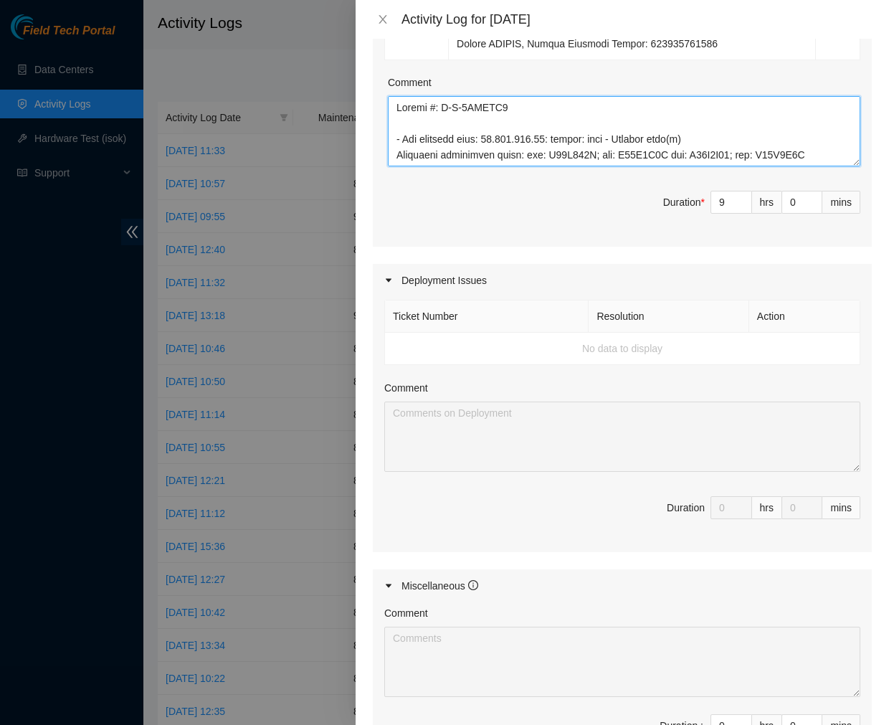
click at [392, 141] on textarea "Comment" at bounding box center [624, 131] width 472 height 70
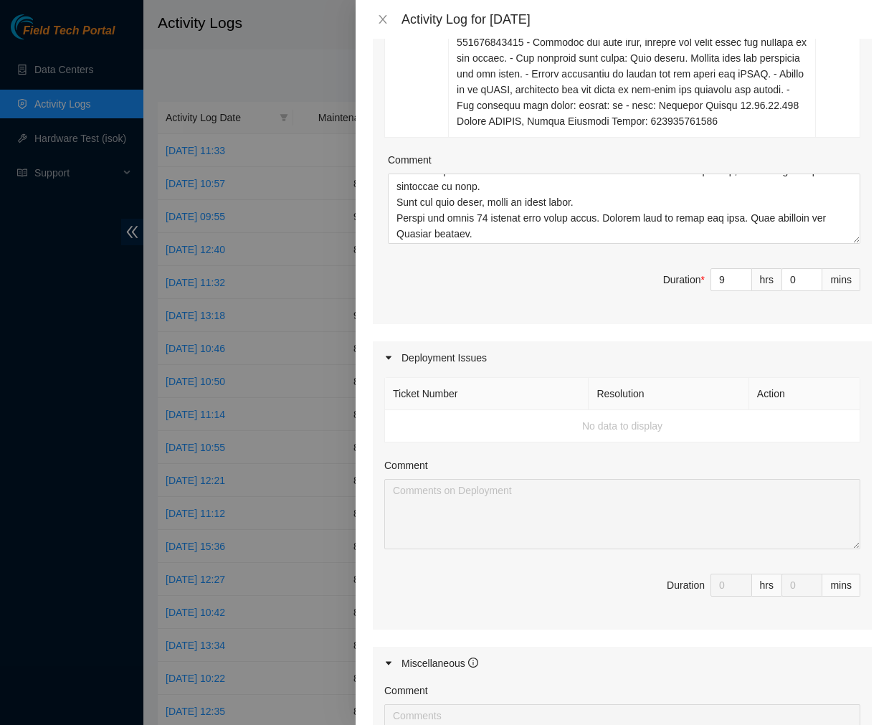
scroll to position [1250, 0]
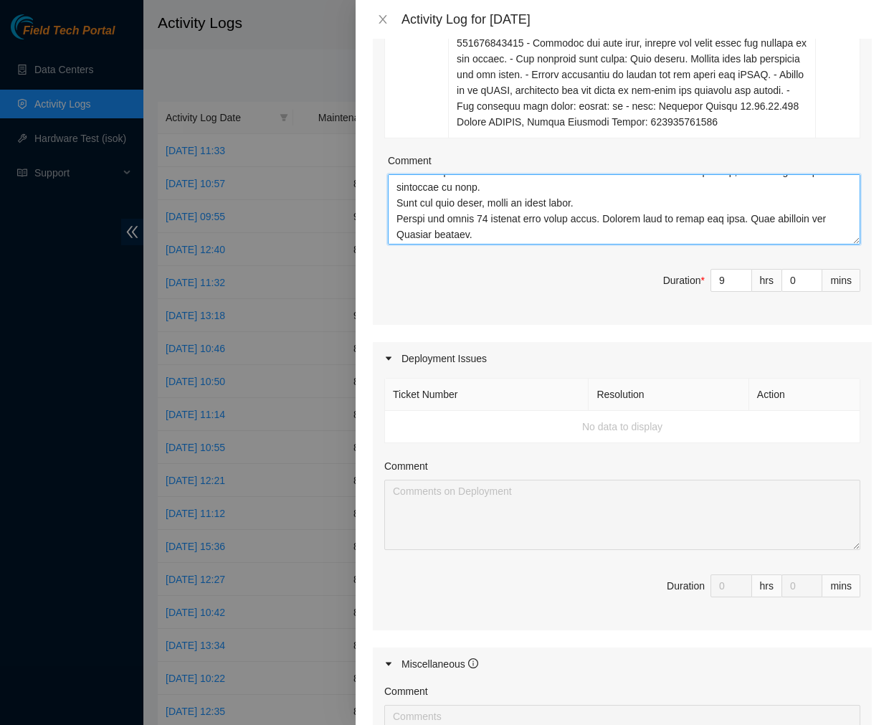
click at [498, 244] on textarea "Comment" at bounding box center [624, 209] width 472 height 70
click at [411, 244] on textarea "Comment" at bounding box center [624, 209] width 472 height 70
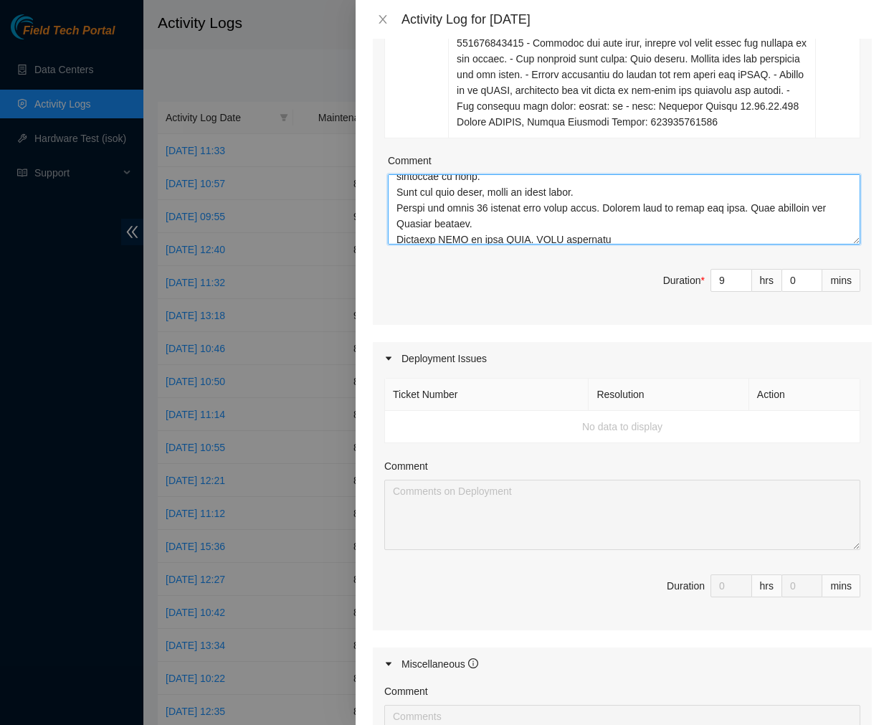
click at [615, 244] on textarea "Comment" at bounding box center [624, 209] width 472 height 70
type textarea "Ticket #: B-V-5VRTZC8 - Ran hardware test: [URL]: failed: disk - Missing disk(s…"
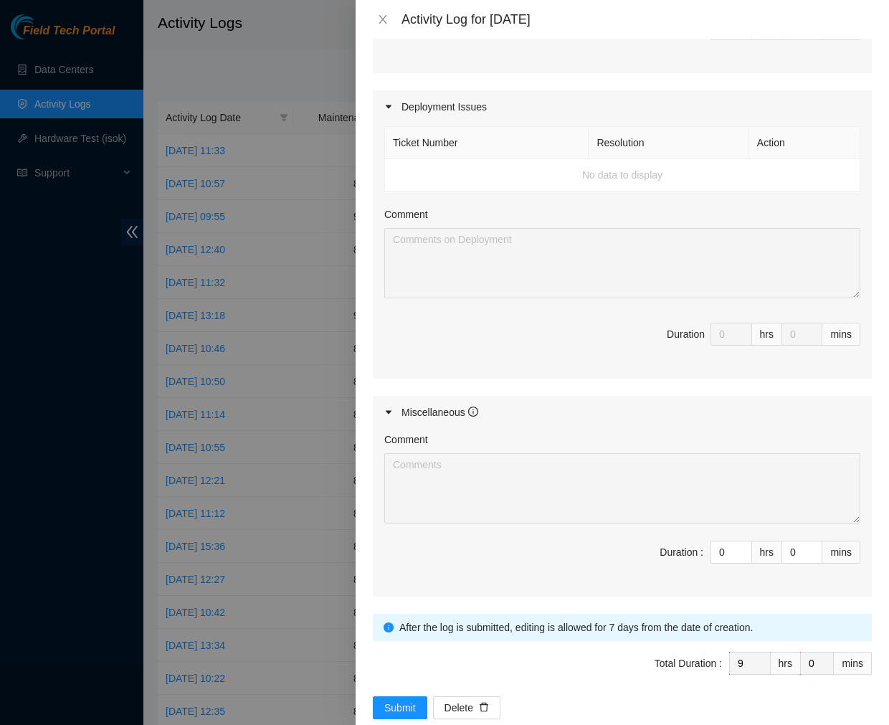
scroll to position [1502, 0]
click at [629, 57] on span "Duration * 9 hrs 0 mins" at bounding box center [622, 36] width 476 height 40
